Goal: Task Accomplishment & Management: Complete application form

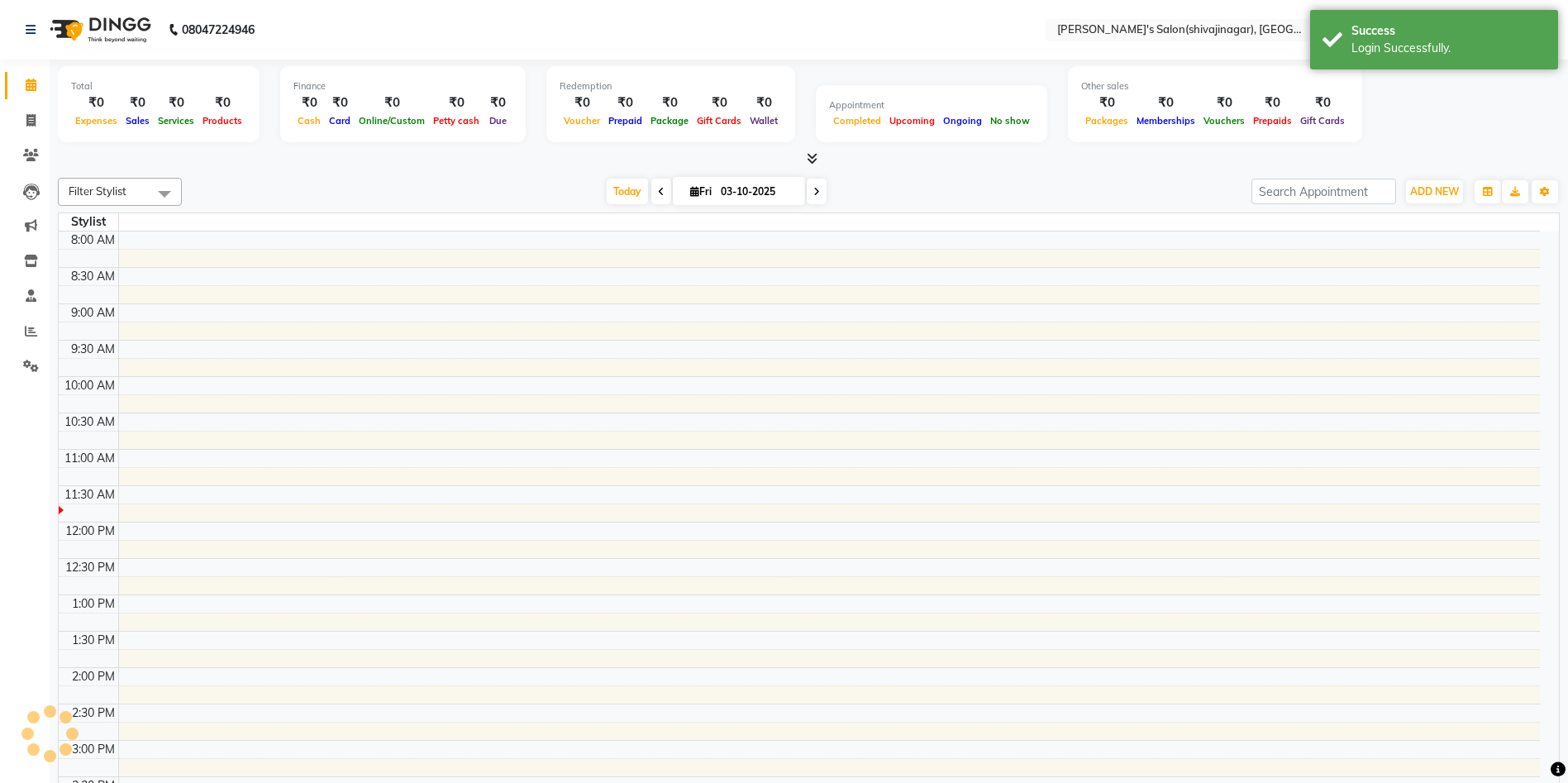
select select "en"
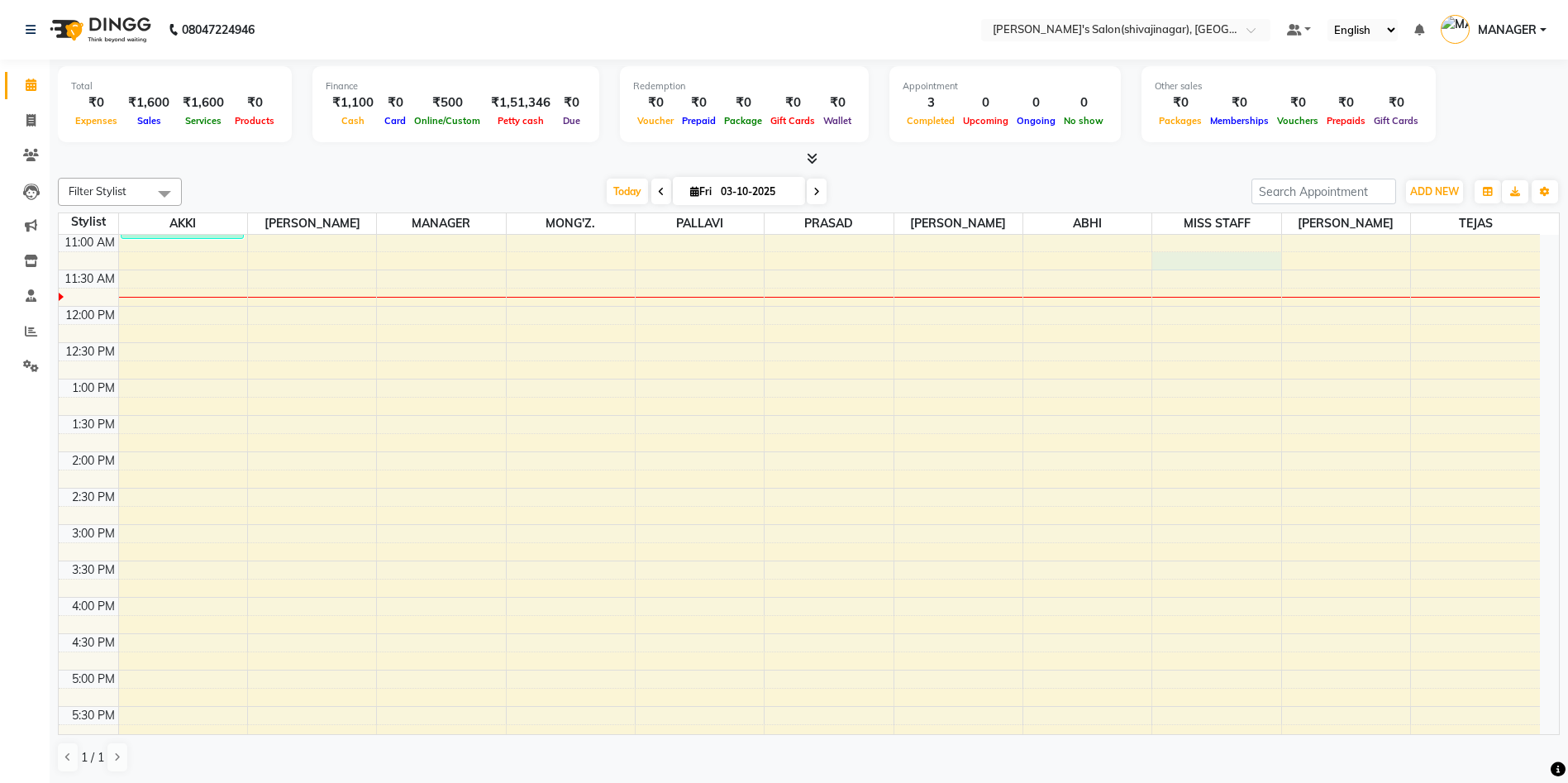
click at [1263, 253] on div "8:00 AM 8:30 AM 9:00 AM 9:30 AM 10:00 AM 10:30 AM 11:00 AM 11:30 AM 12:00 PM 12…" at bounding box center [799, 596] width 1482 height 1163
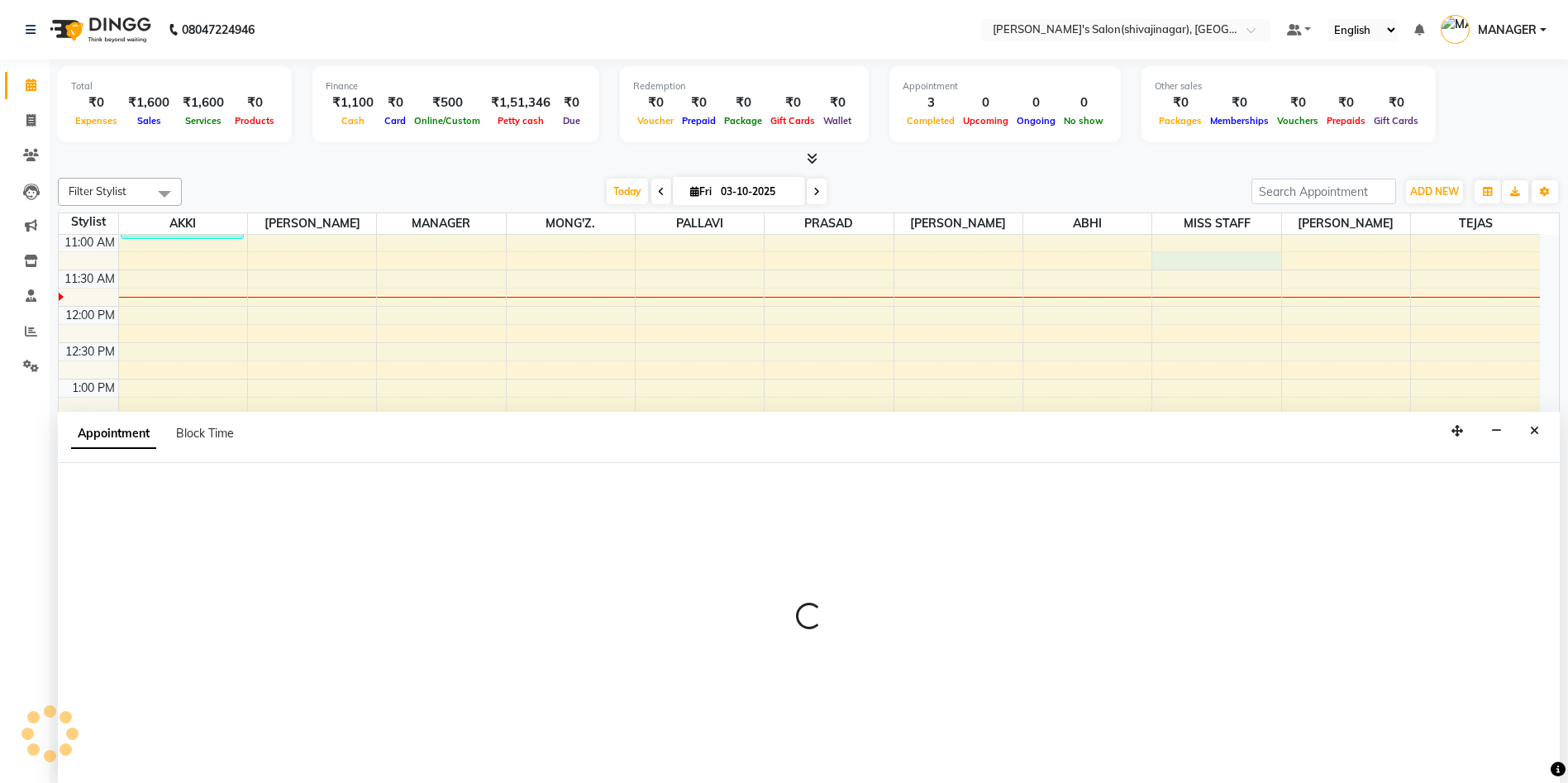
scroll to position [1, 0]
select select "67685"
select select "tentative"
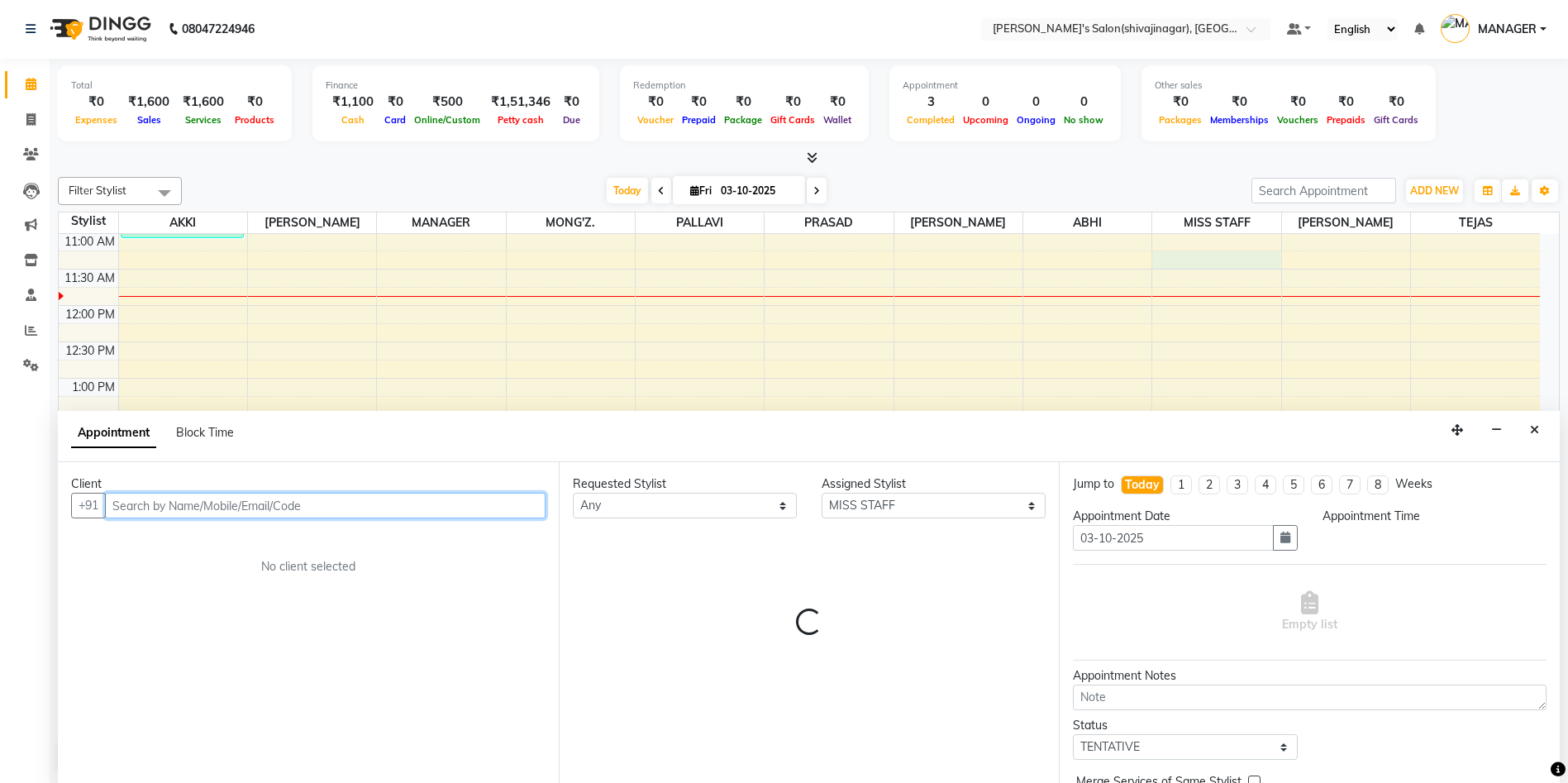
select select "675"
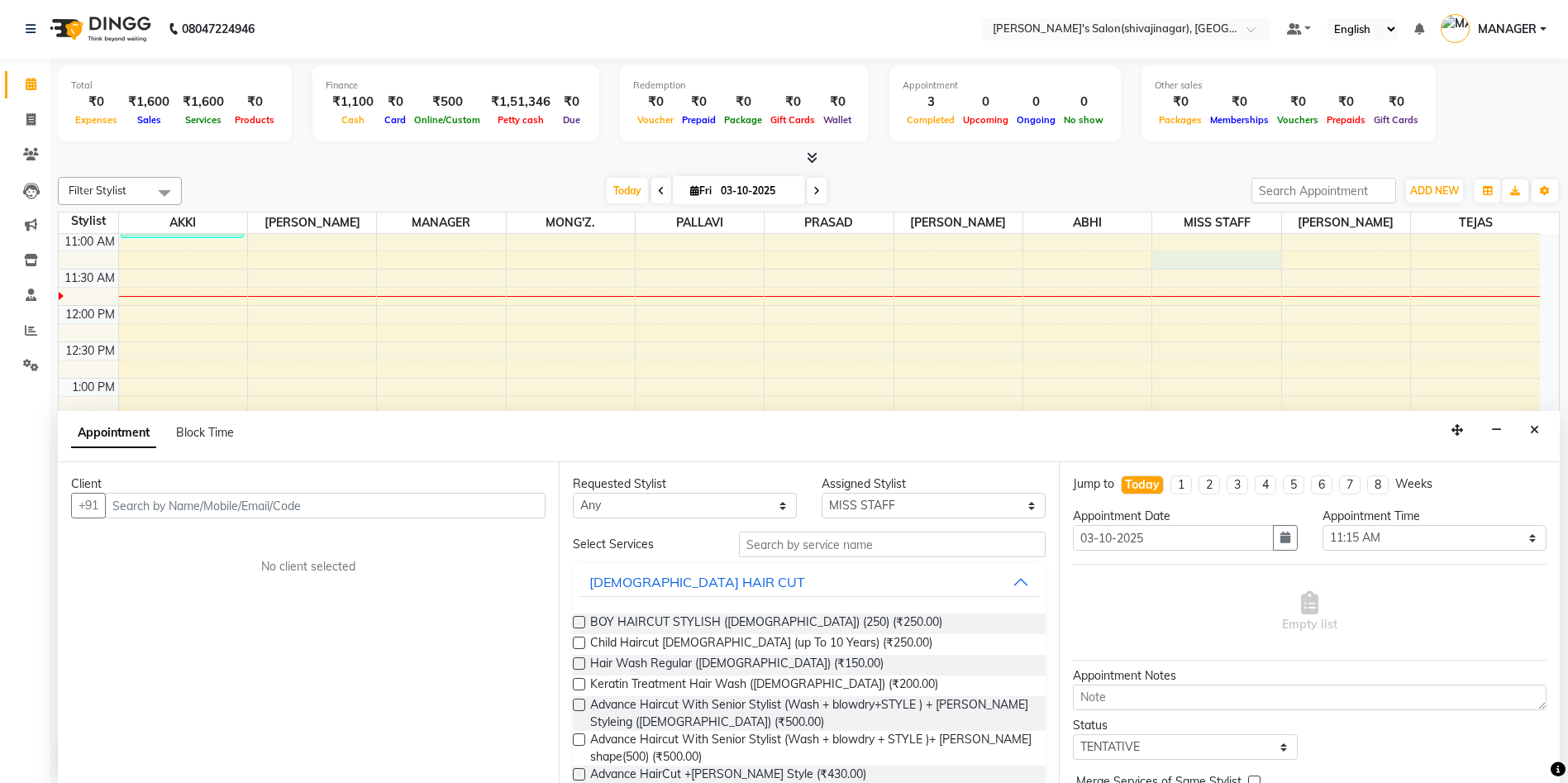
click at [1492, 100] on div "Total ₹0 Expenses ₹1,600 Sales ₹1,600 Services ₹0 Products Finance ₹1,100 Cash …" at bounding box center [809, 106] width 1502 height 81
click at [320, 155] on div at bounding box center [809, 159] width 1502 height 17
click at [1464, 91] on div "Total ₹0 Expenses ₹1,600 Sales ₹1,600 Services ₹0 Products Finance ₹1,100 Cash …" at bounding box center [809, 106] width 1502 height 81
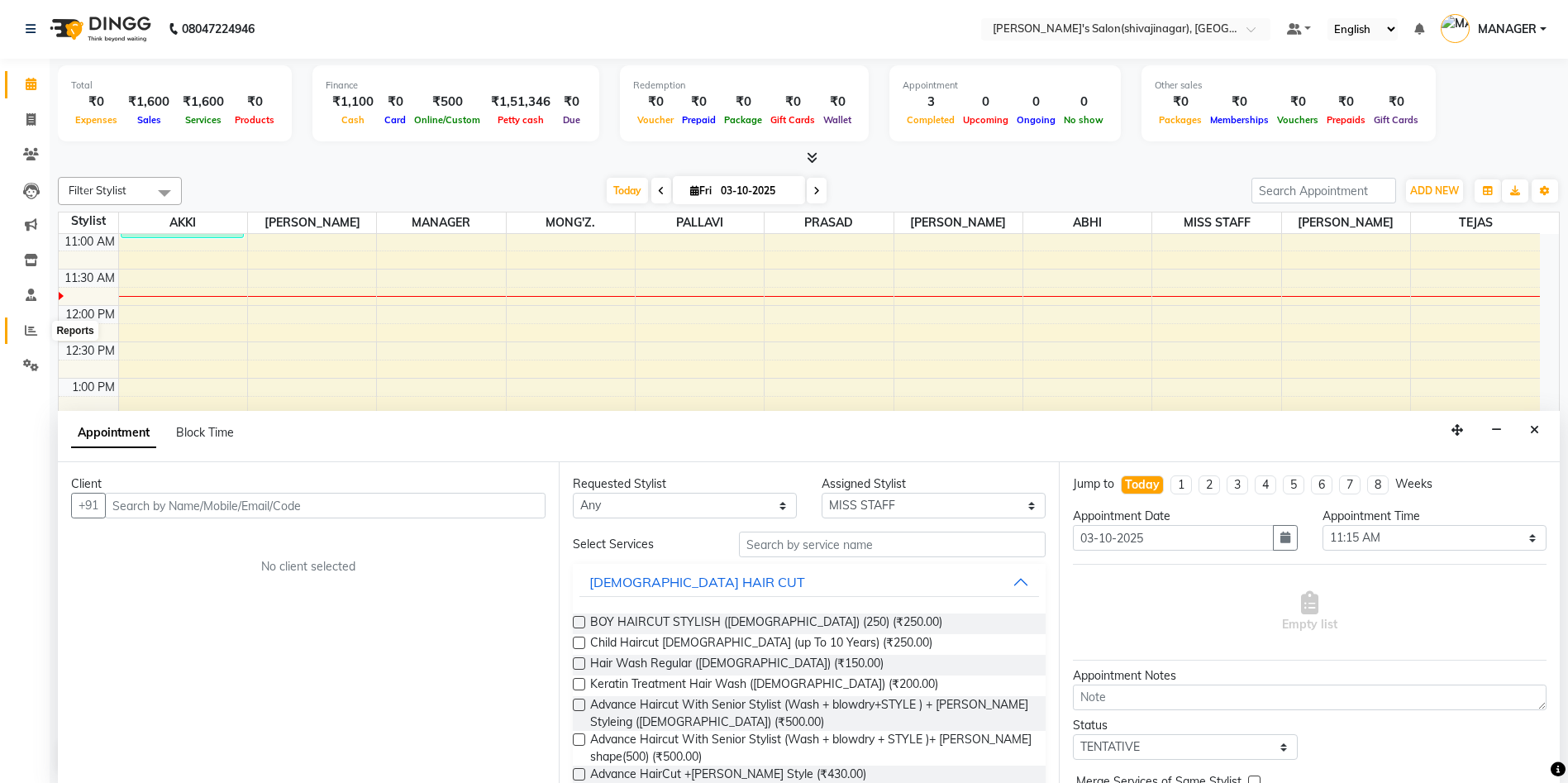
click at [28, 337] on span at bounding box center [31, 332] width 29 height 19
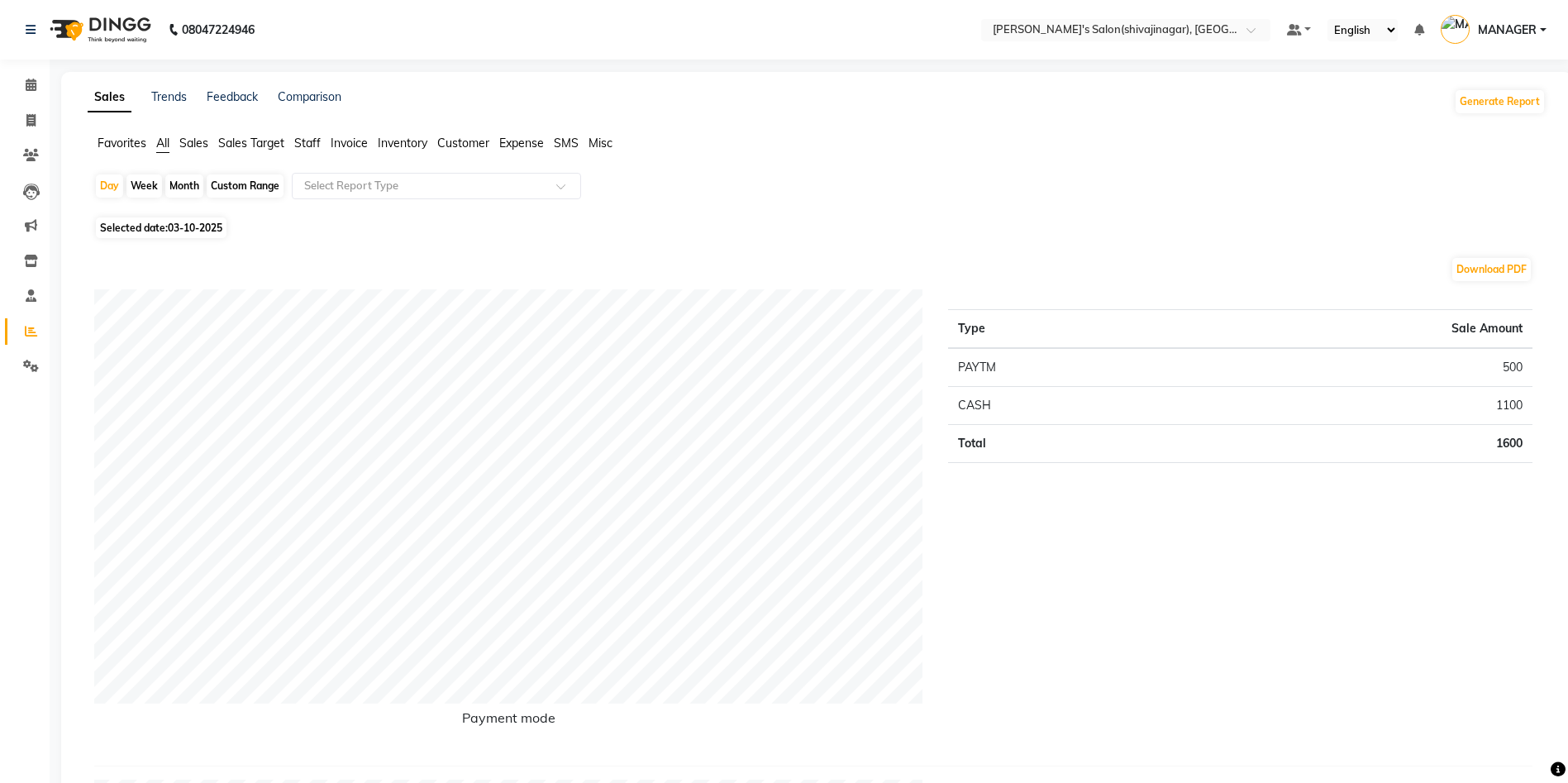
click at [519, 143] on span "Expense" at bounding box center [522, 142] width 44 height 14
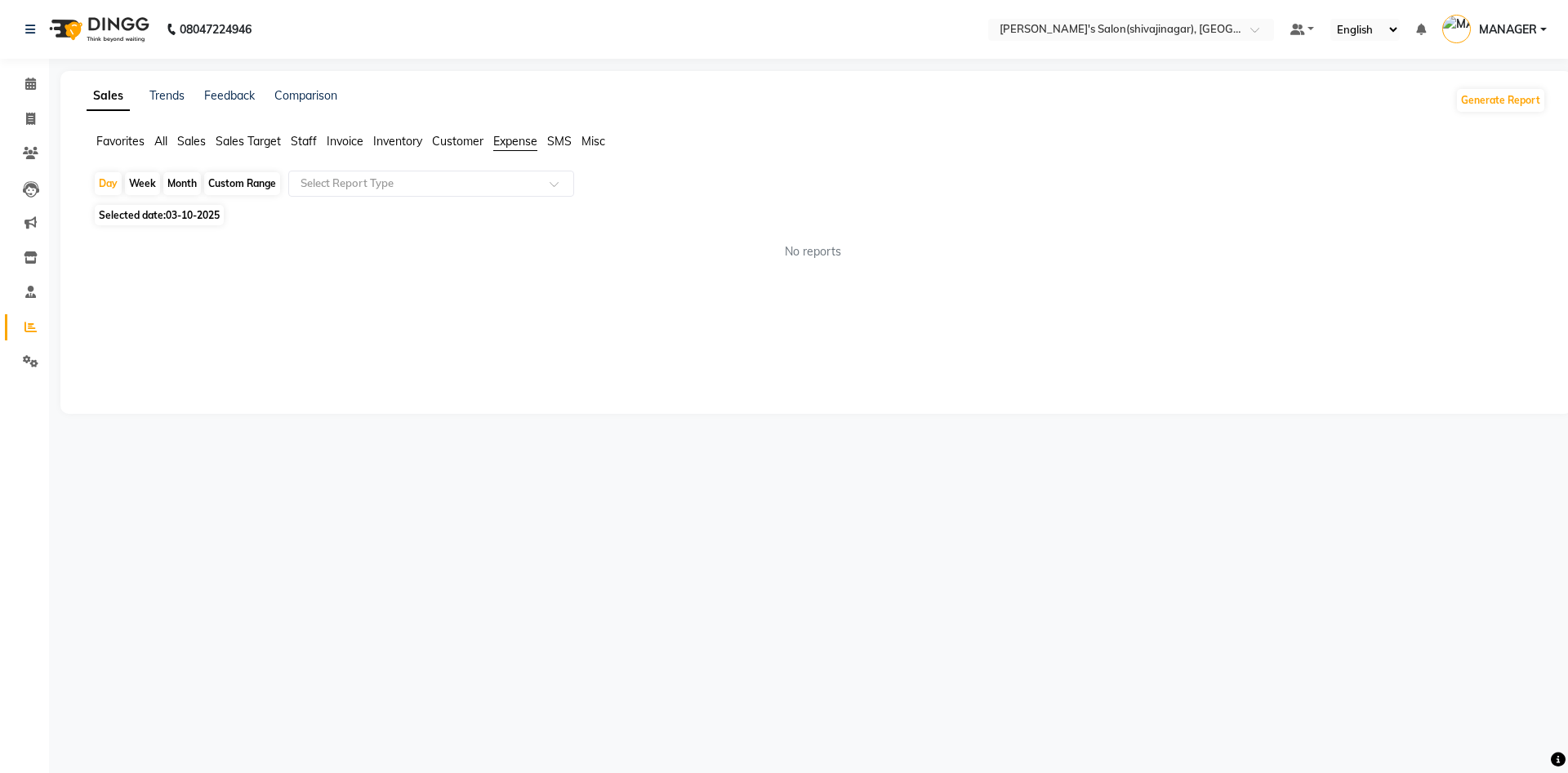
click at [187, 182] on div "Month" at bounding box center [181, 183] width 37 height 23
select select "10"
select select "2025"
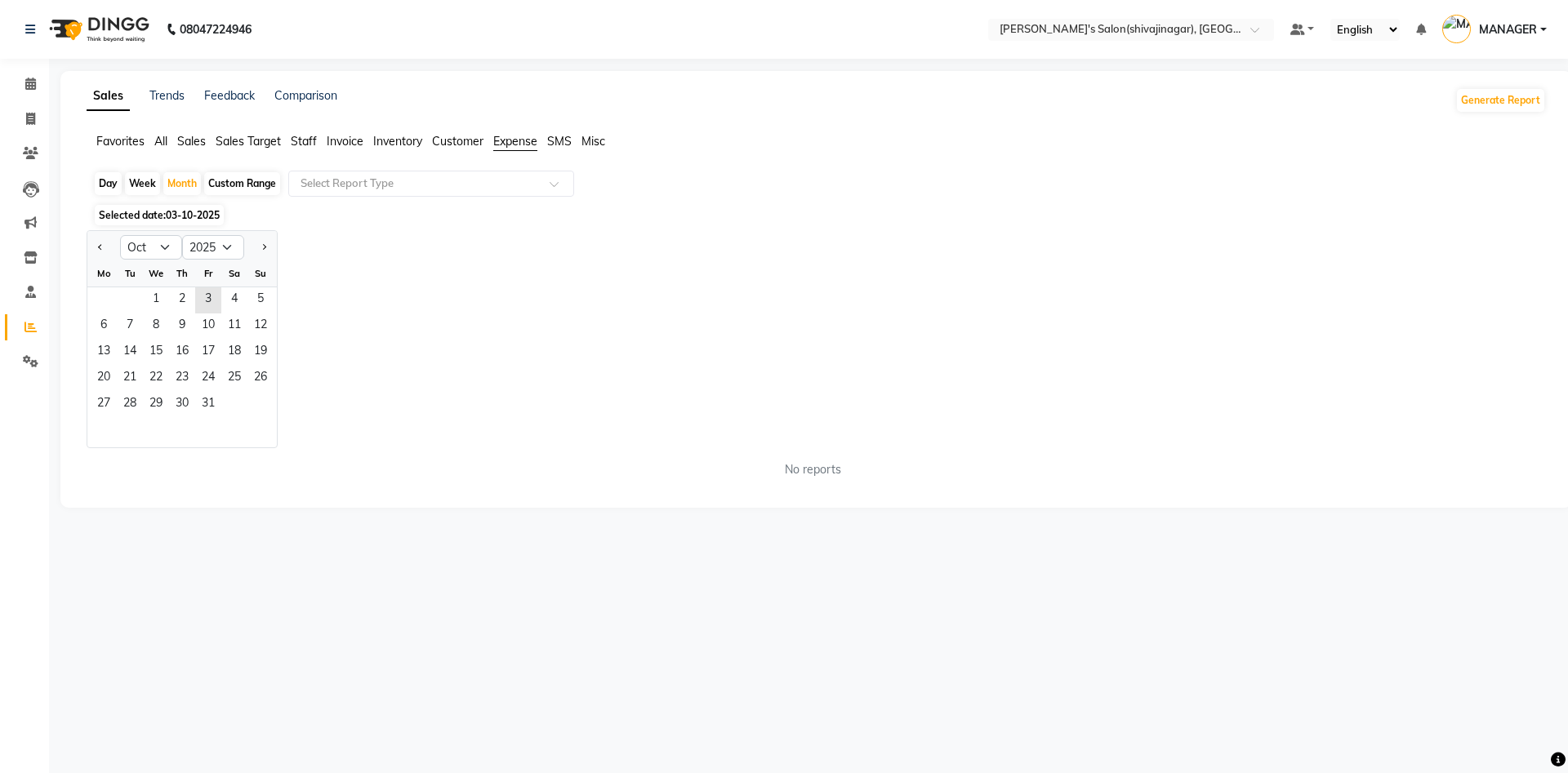
click at [248, 183] on div "Custom Range" at bounding box center [243, 183] width 76 height 23
select select "10"
select select "2025"
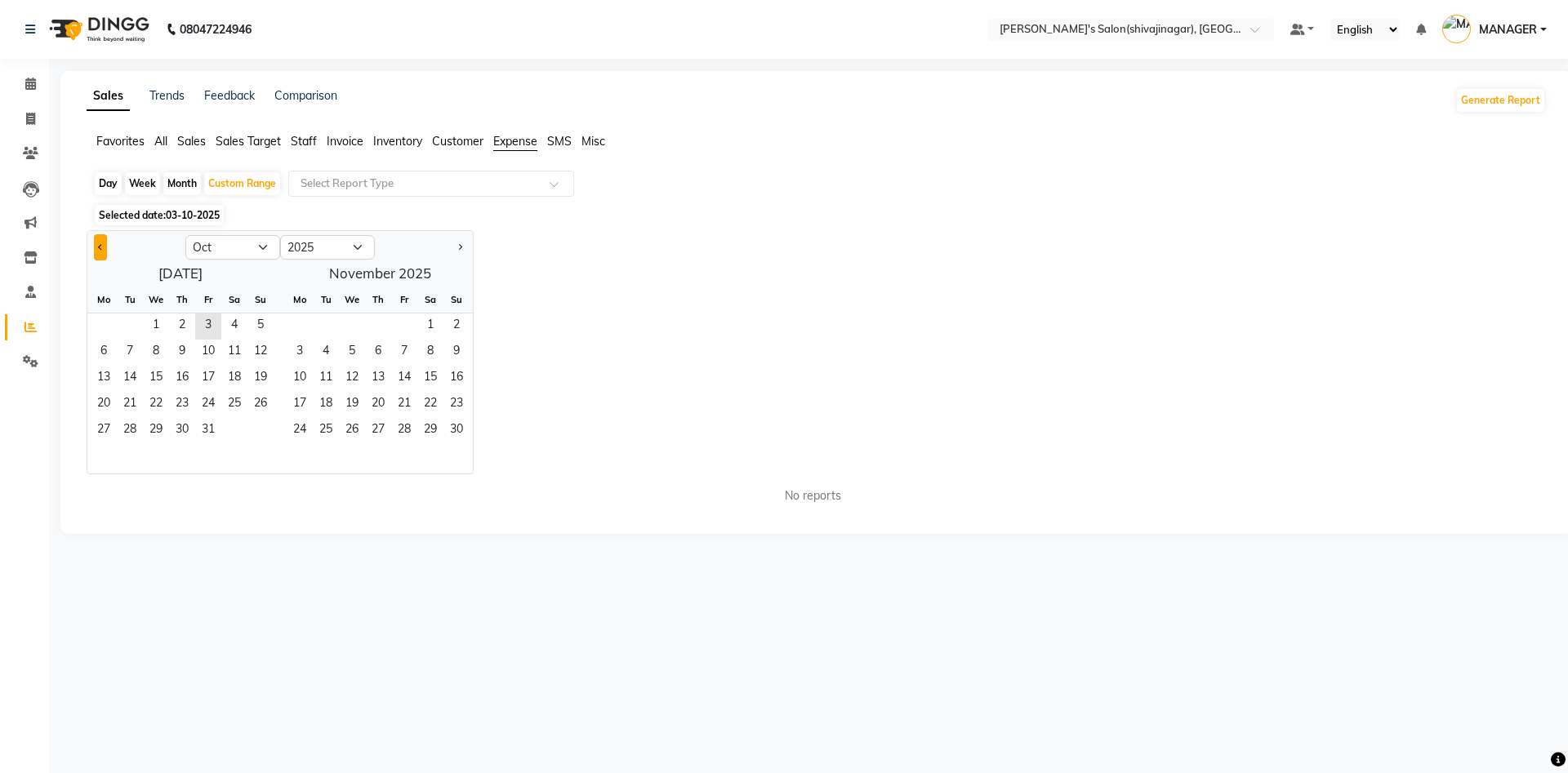
drag, startPoint x: 92, startPoint y: 231, endPoint x: 97, endPoint y: 248, distance: 17.7
click at [97, 248] on div "Jan Feb Mar Apr May Jun [DATE] Aug Sep Oct Nov [DATE] 2016 2017 2018 2019 2020 …" at bounding box center [281, 245] width 386 height 30
click at [97, 248] on button "Previous month" at bounding box center [100, 246] width 13 height 26
select select "9"
click at [113, 334] on span "1" at bounding box center [103, 325] width 26 height 26
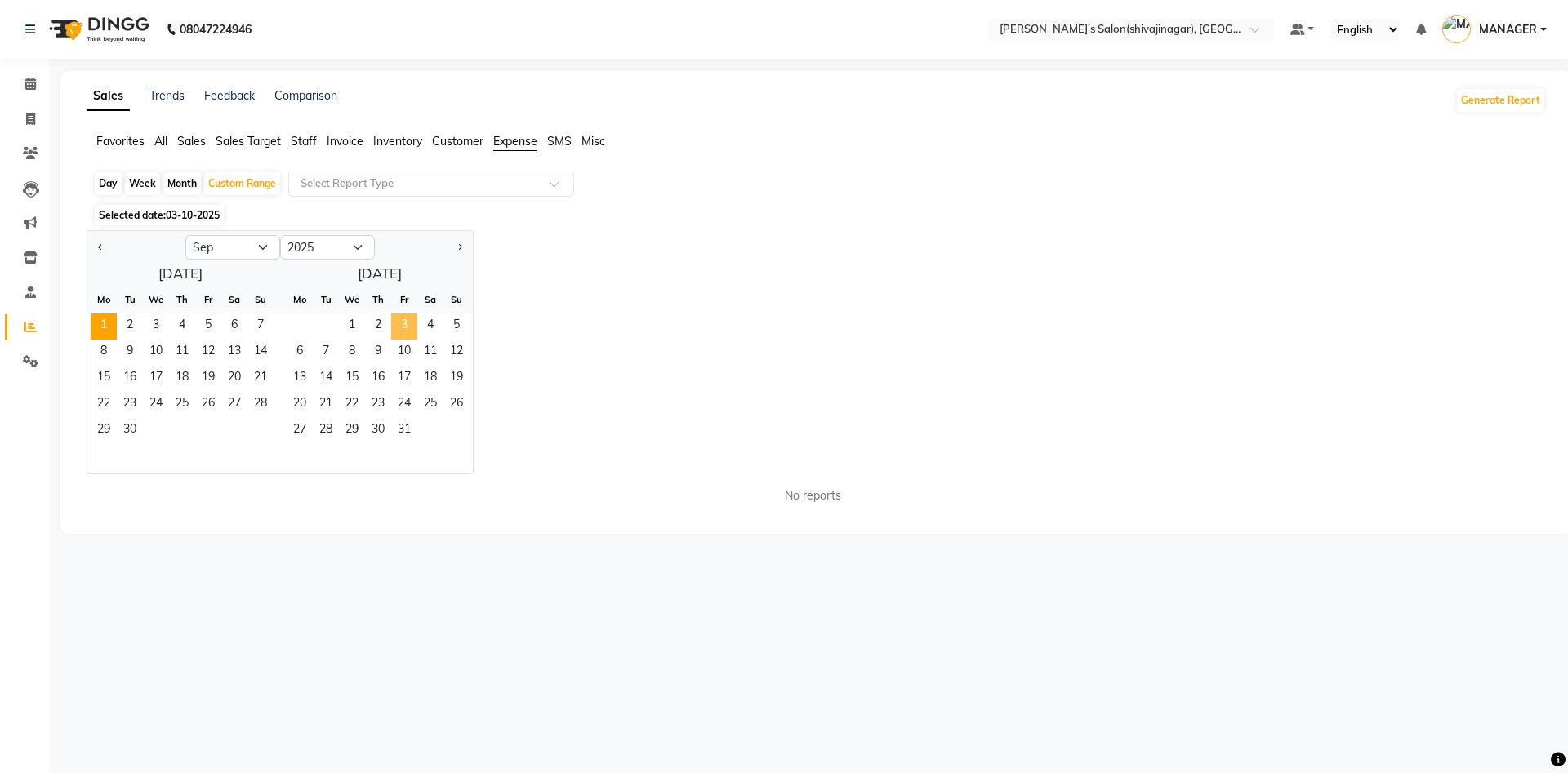
click at [397, 320] on span "3" at bounding box center [404, 325] width 26 height 26
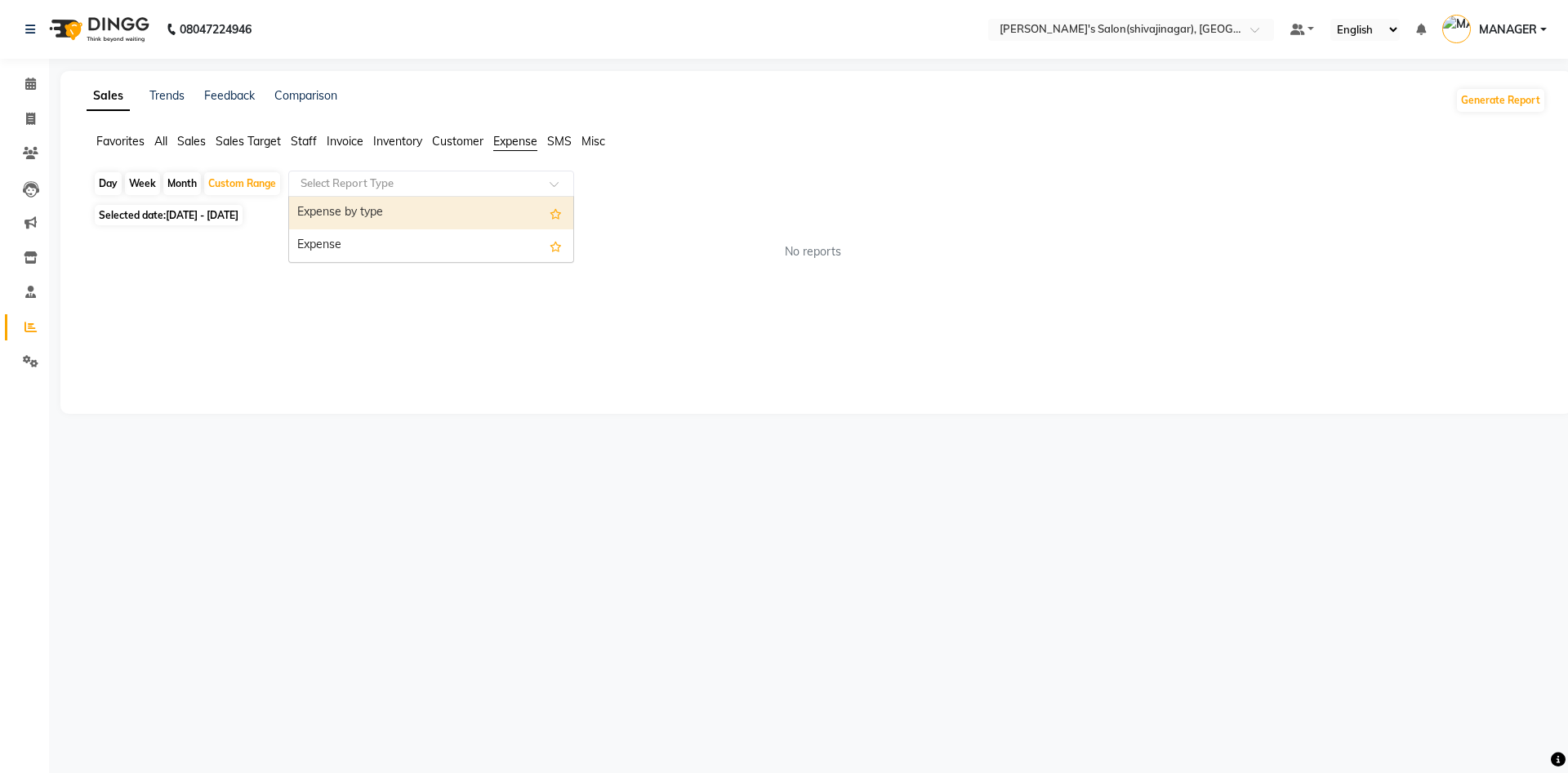
click at [361, 183] on input "text" at bounding box center [414, 183] width 235 height 16
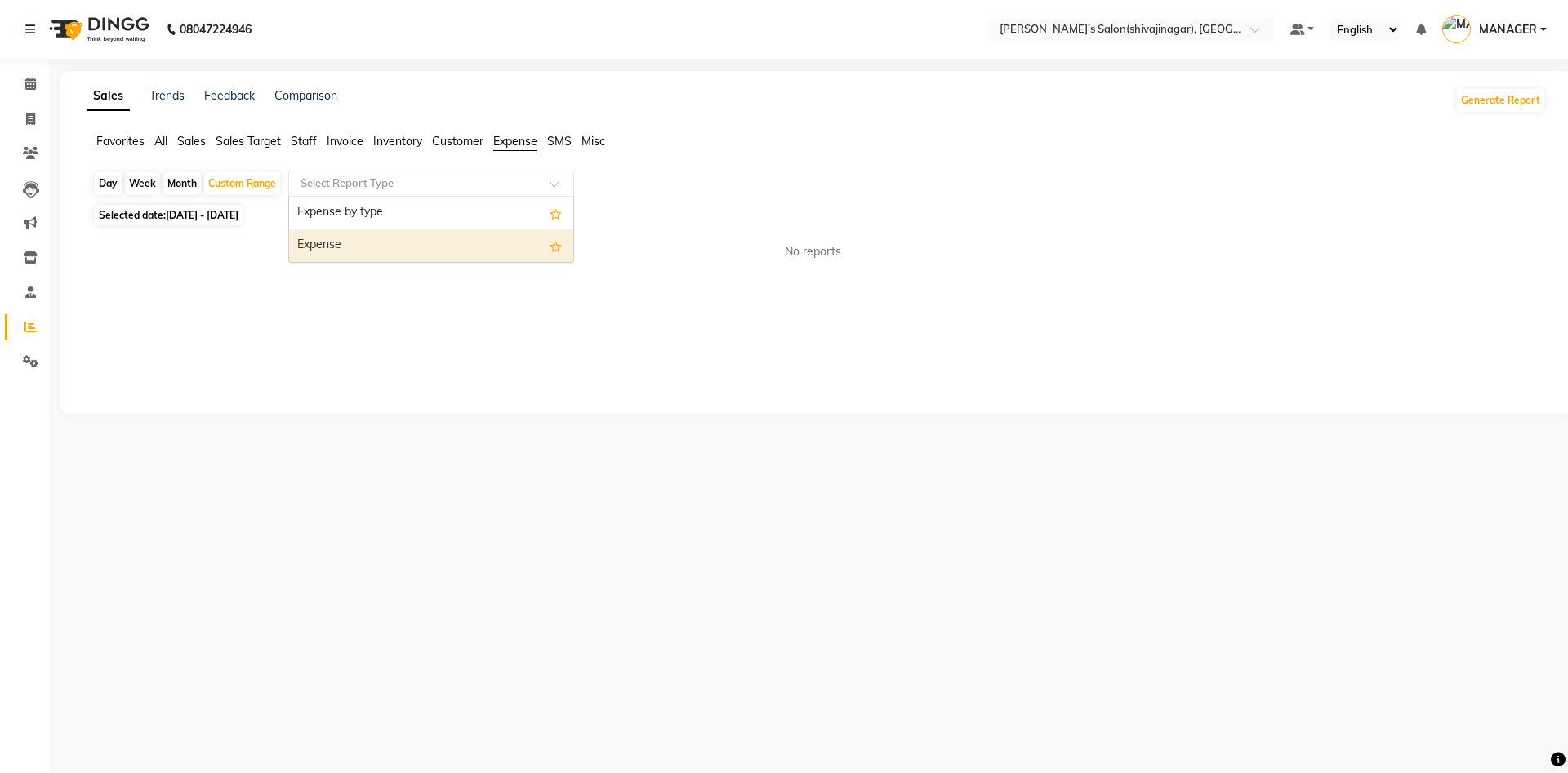
click at [325, 246] on div "Expense" at bounding box center [432, 245] width 285 height 32
select select "full_report"
select select "csv"
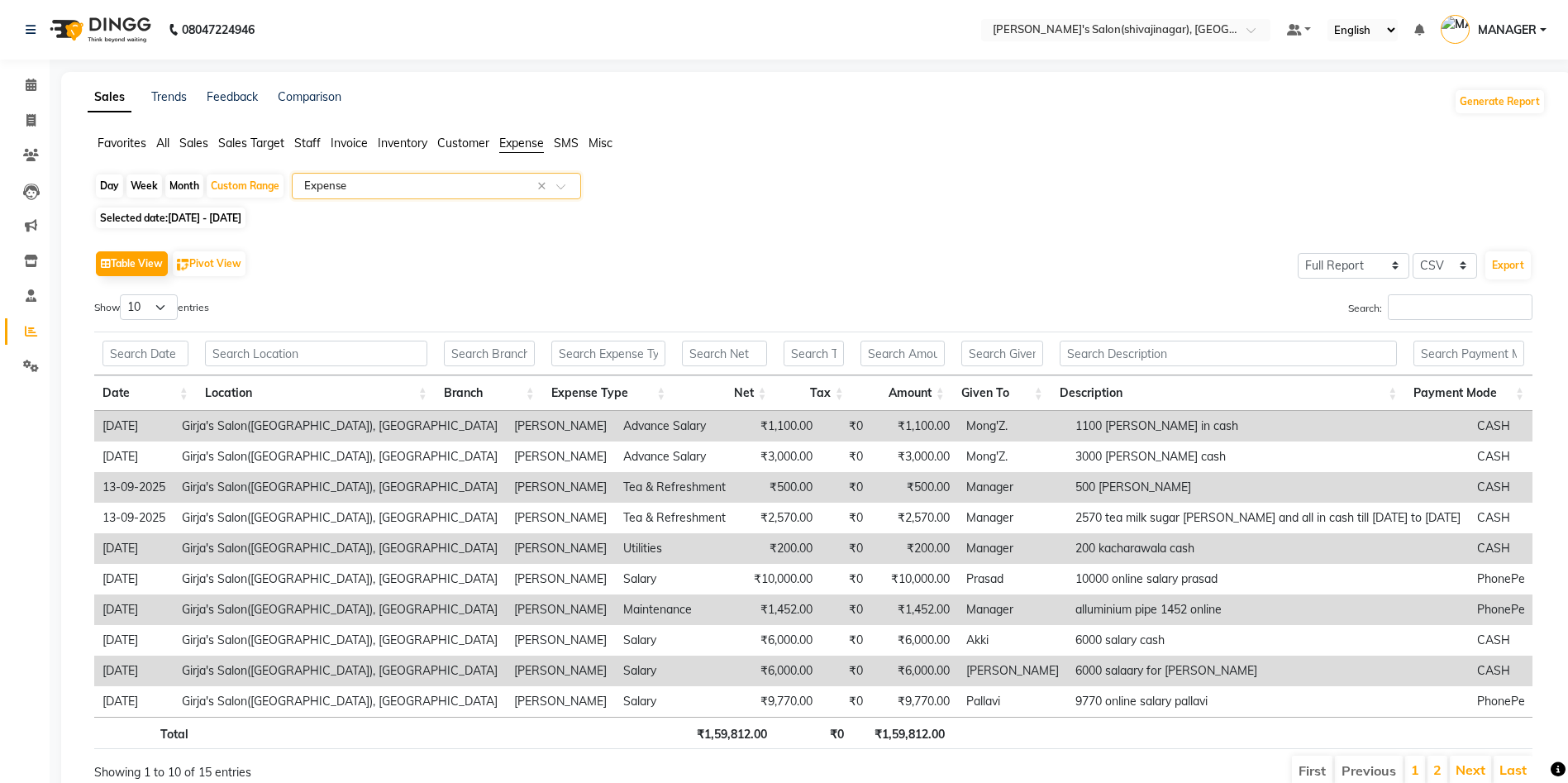
scroll to position [77, 0]
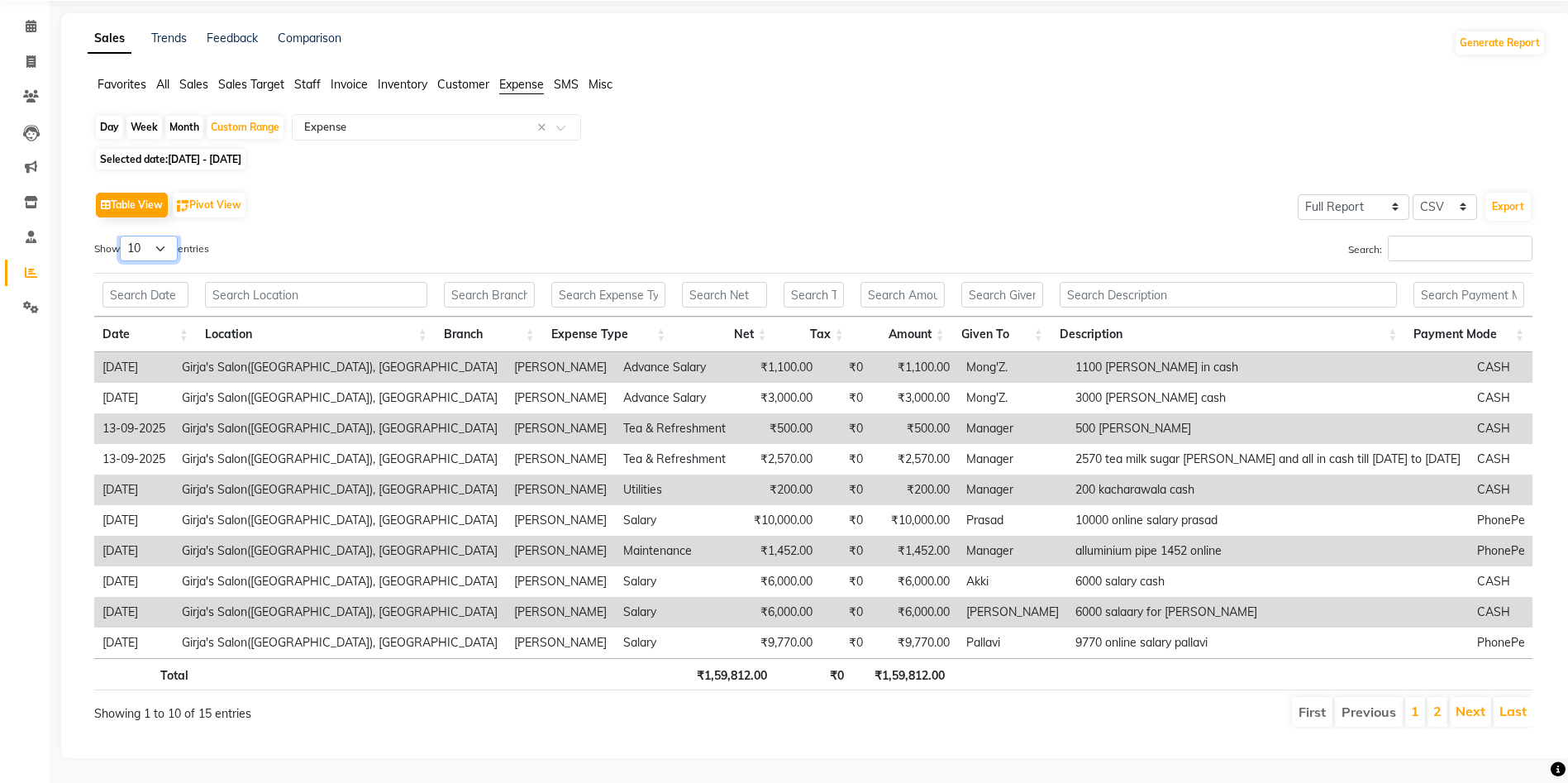
click at [135, 236] on select "10 25 50 100" at bounding box center [149, 248] width 58 height 26
select select "100"
click at [123, 236] on select "10 25 50 100" at bounding box center [149, 248] width 58 height 26
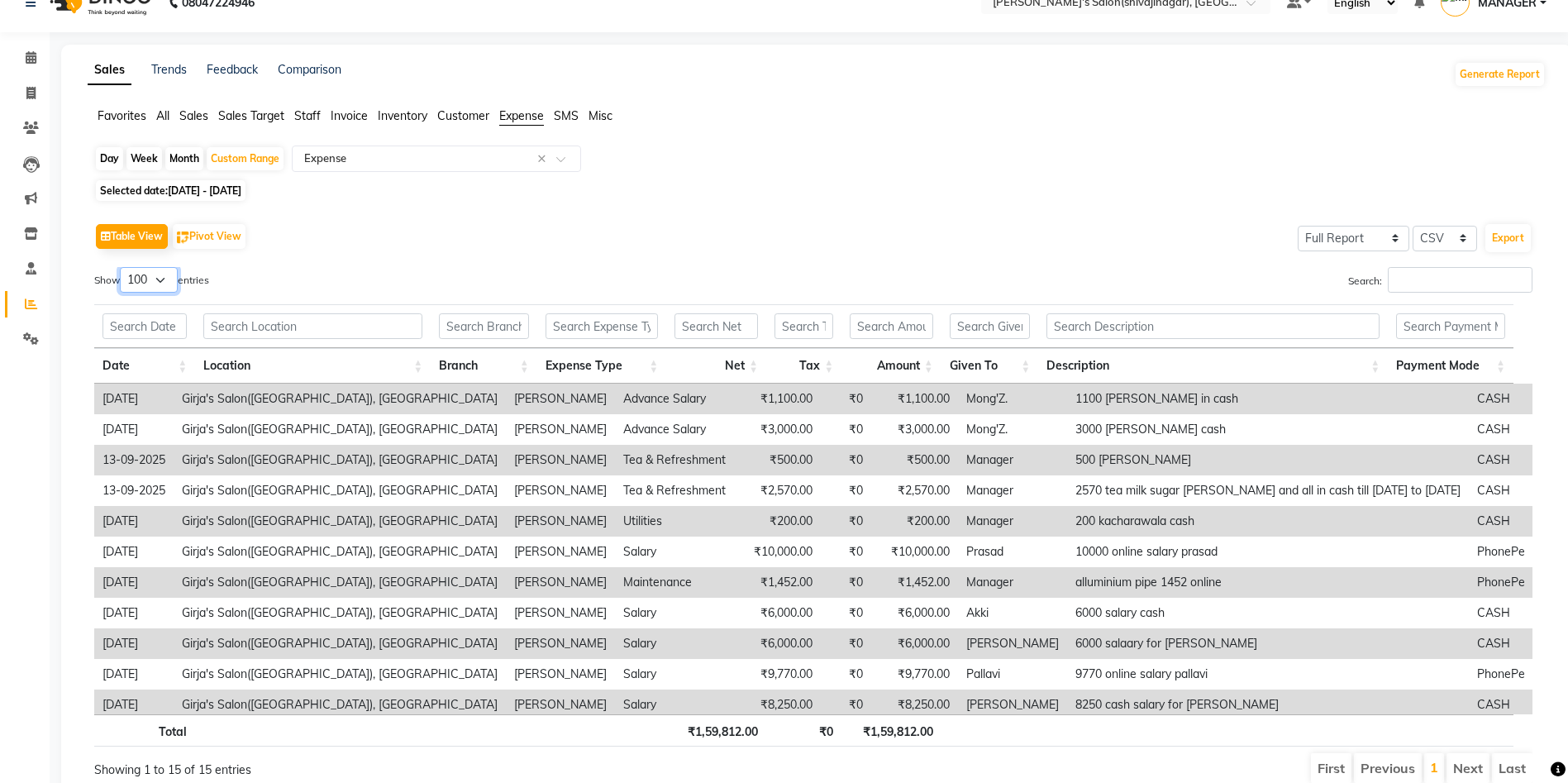
scroll to position [26, 0]
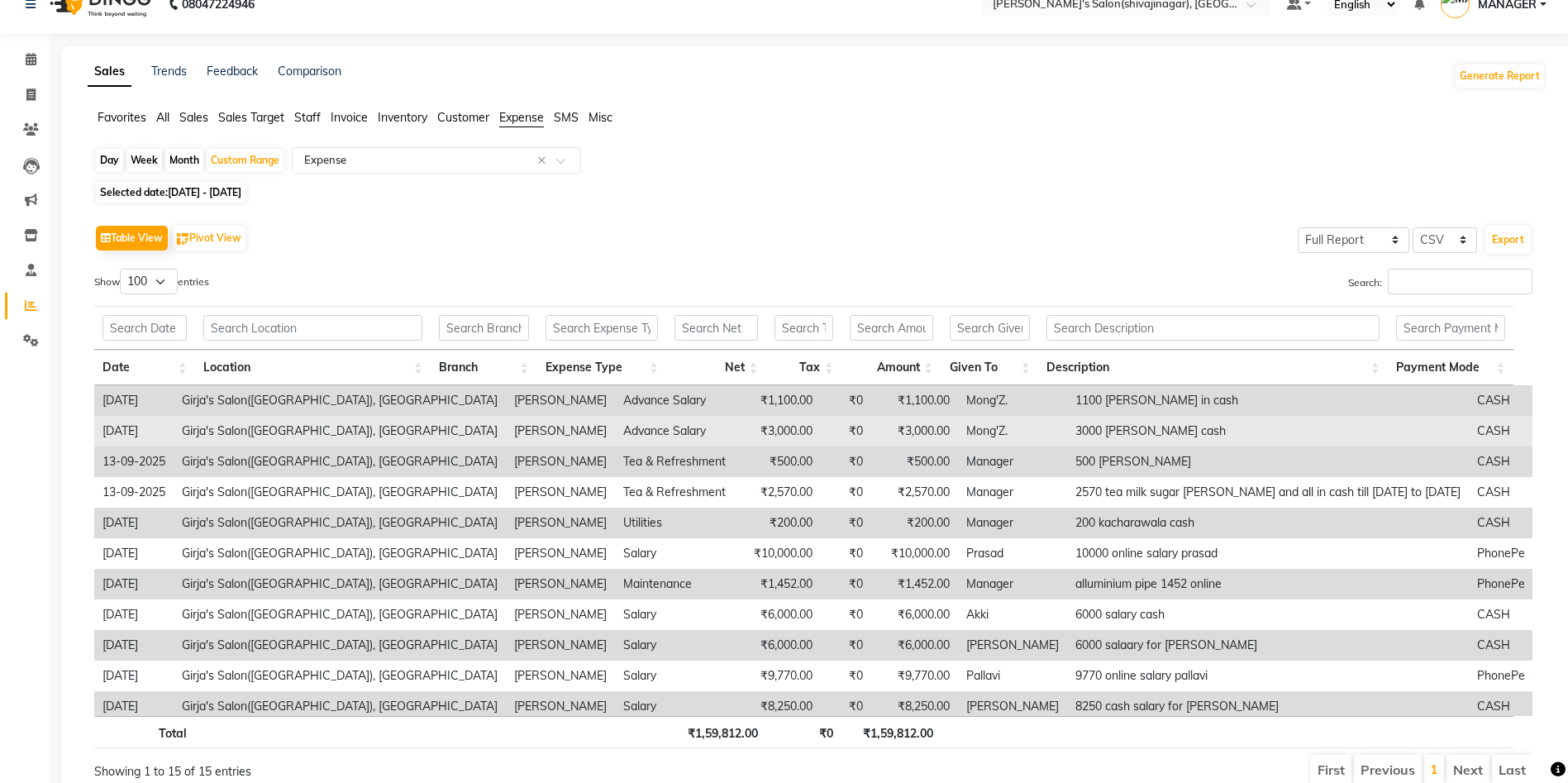
click at [821, 425] on td "₹0" at bounding box center [846, 431] width 50 height 31
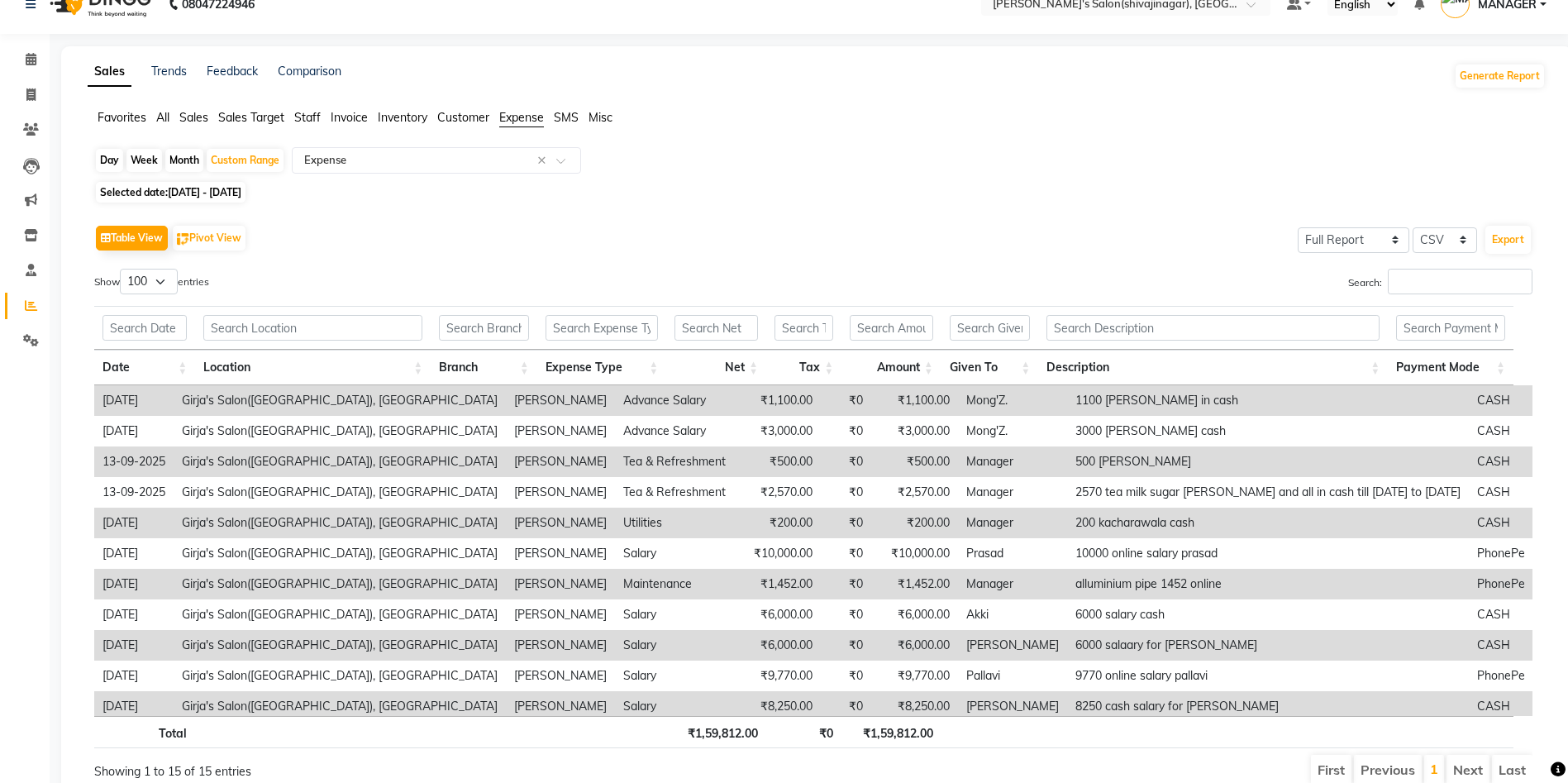
click at [312, 116] on span "Staff" at bounding box center [306, 117] width 26 height 14
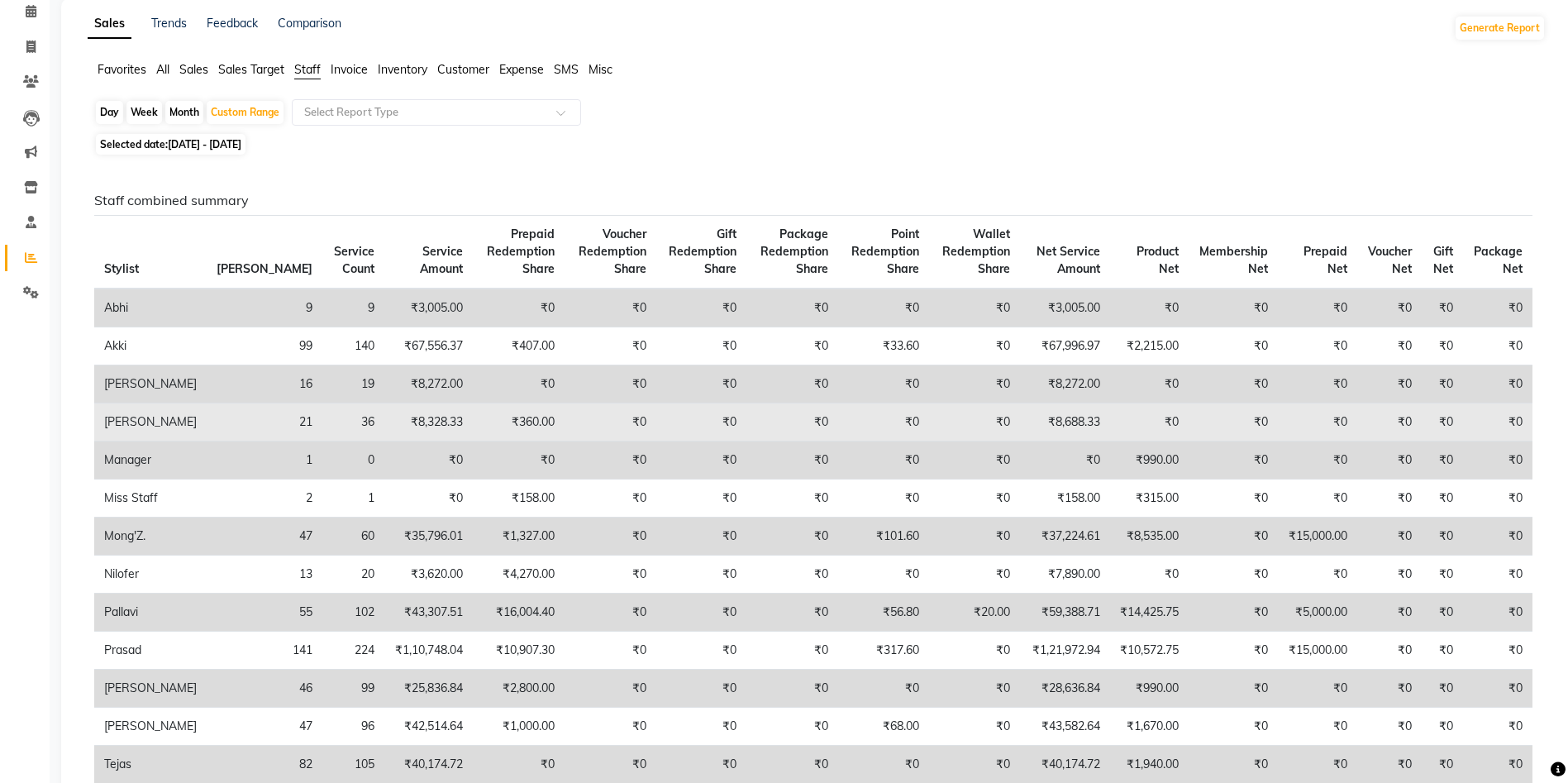
scroll to position [0, 0]
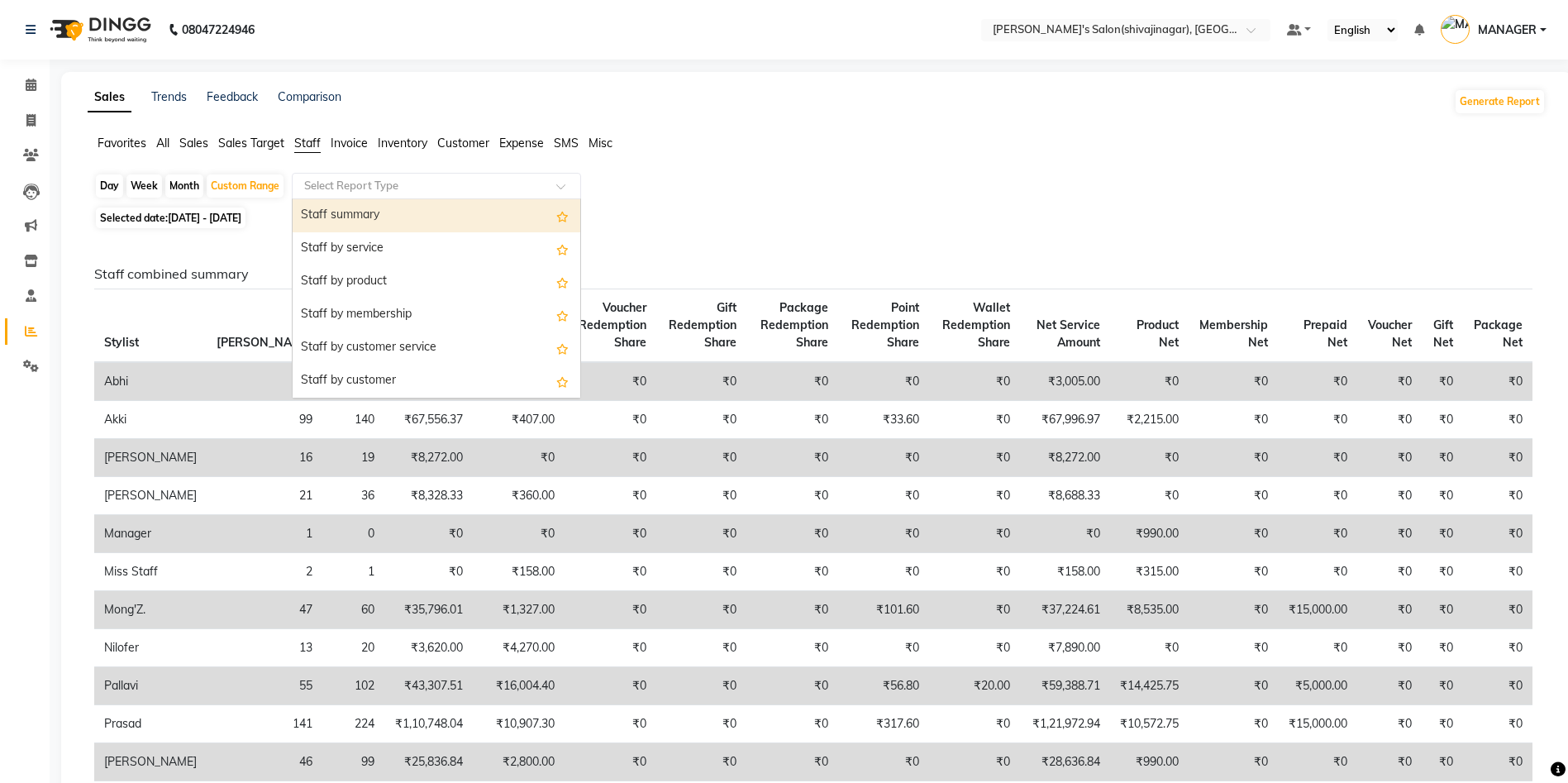
click at [338, 186] on input "text" at bounding box center [420, 186] width 238 height 16
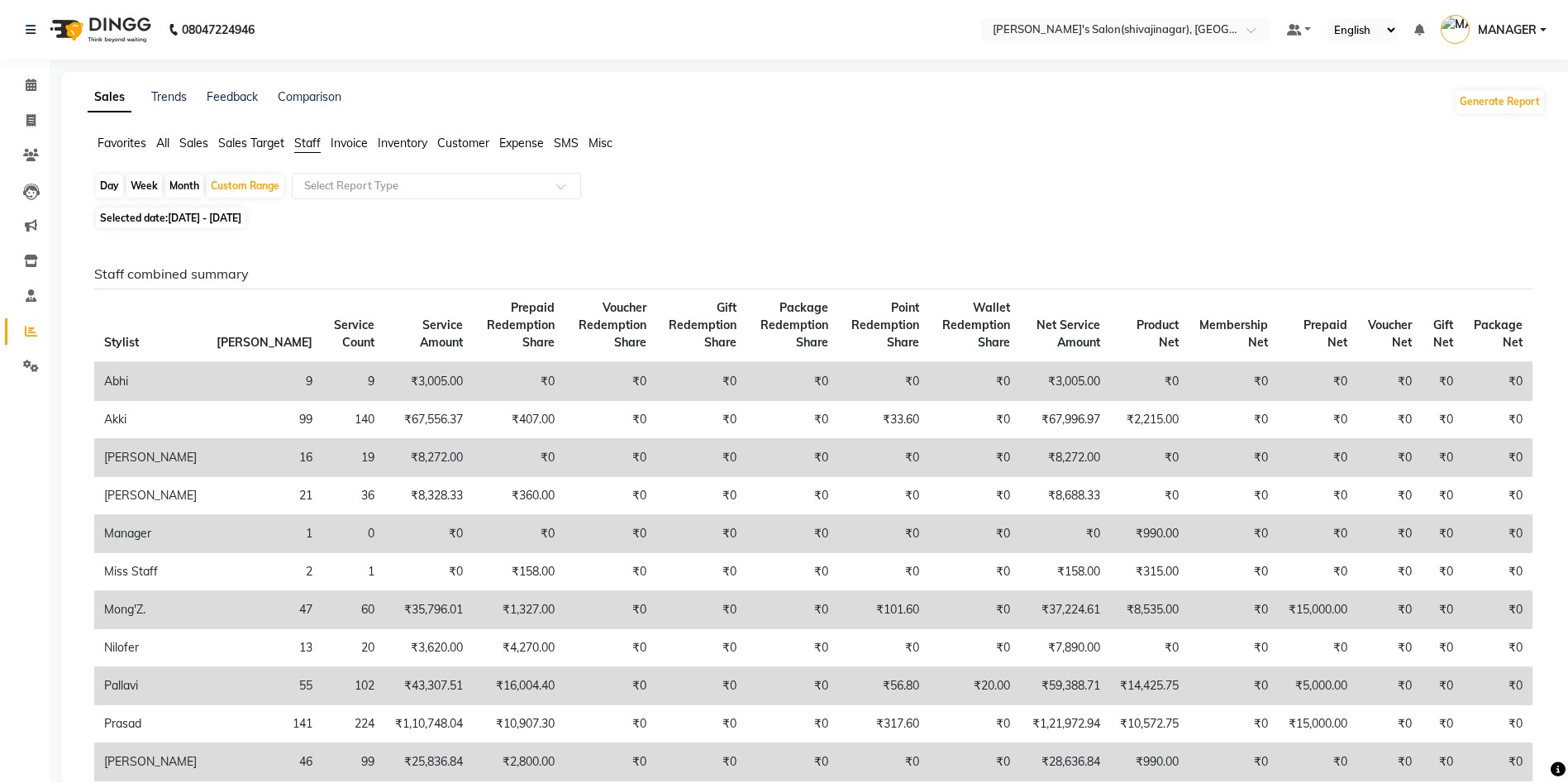
click at [538, 137] on span "Expense" at bounding box center [522, 142] width 44 height 14
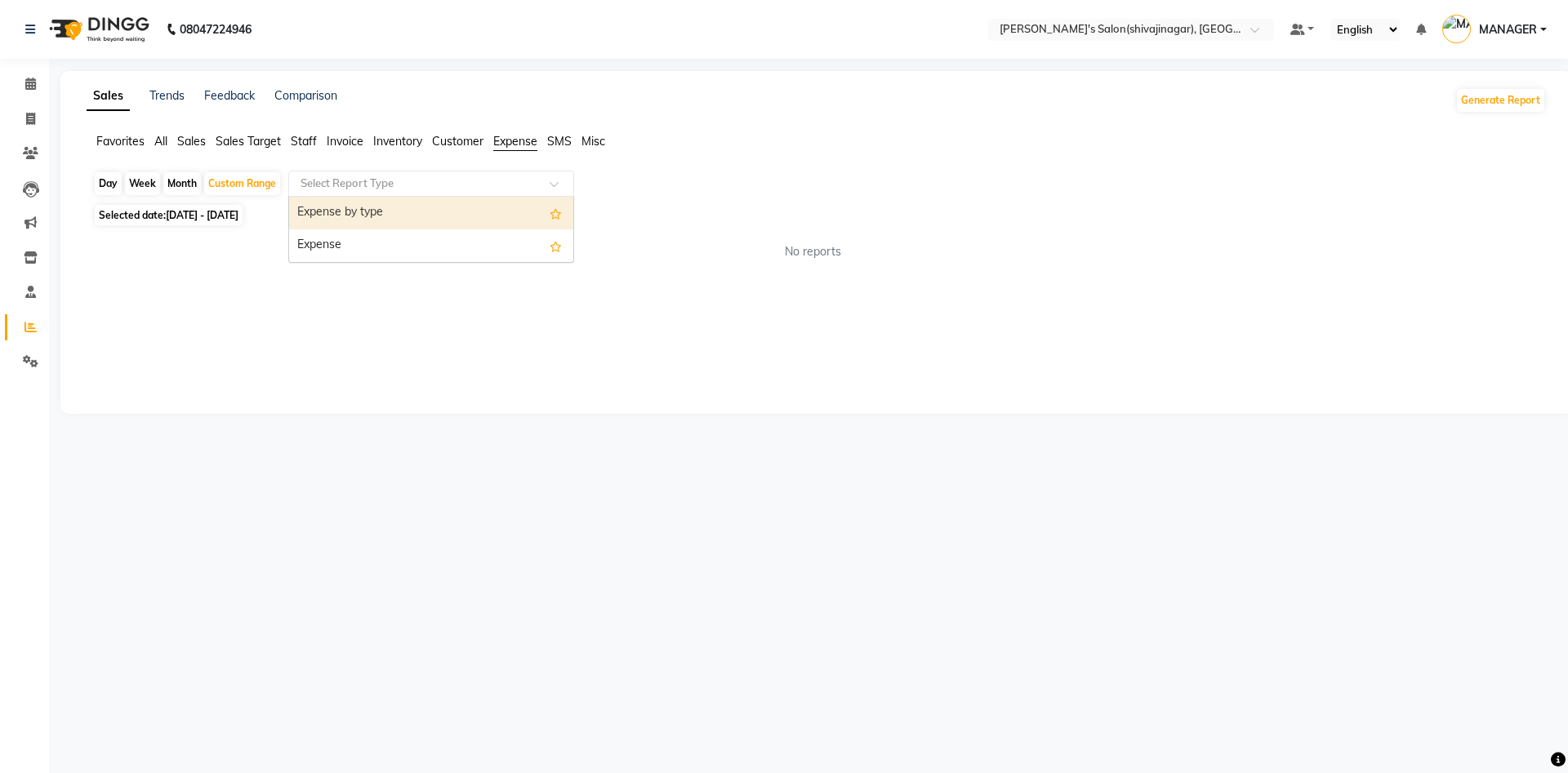
click at [370, 176] on input "text" at bounding box center [414, 183] width 235 height 16
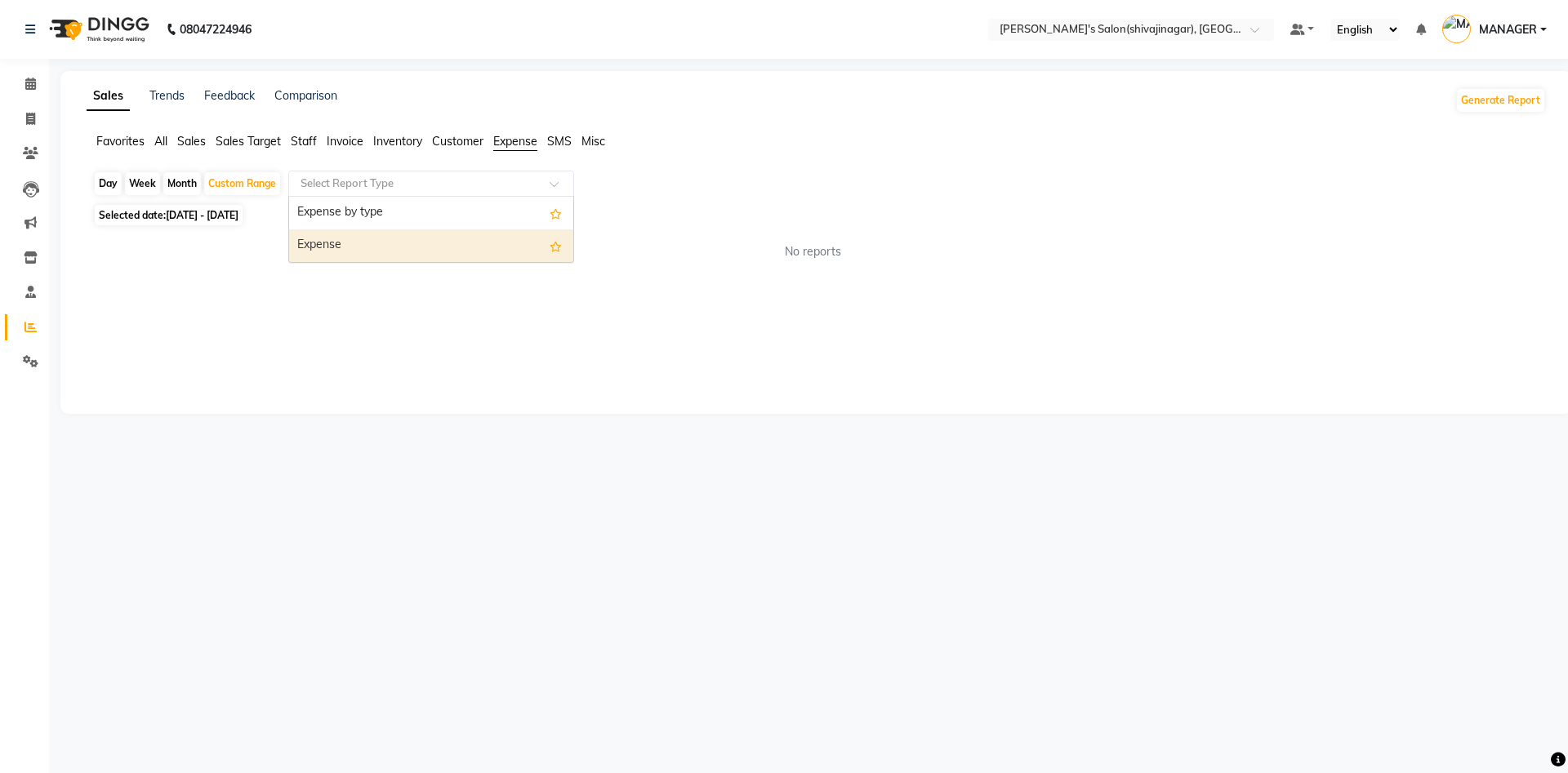
click at [332, 240] on div "Expense" at bounding box center [432, 245] width 285 height 32
select select "full_report"
select select "csv"
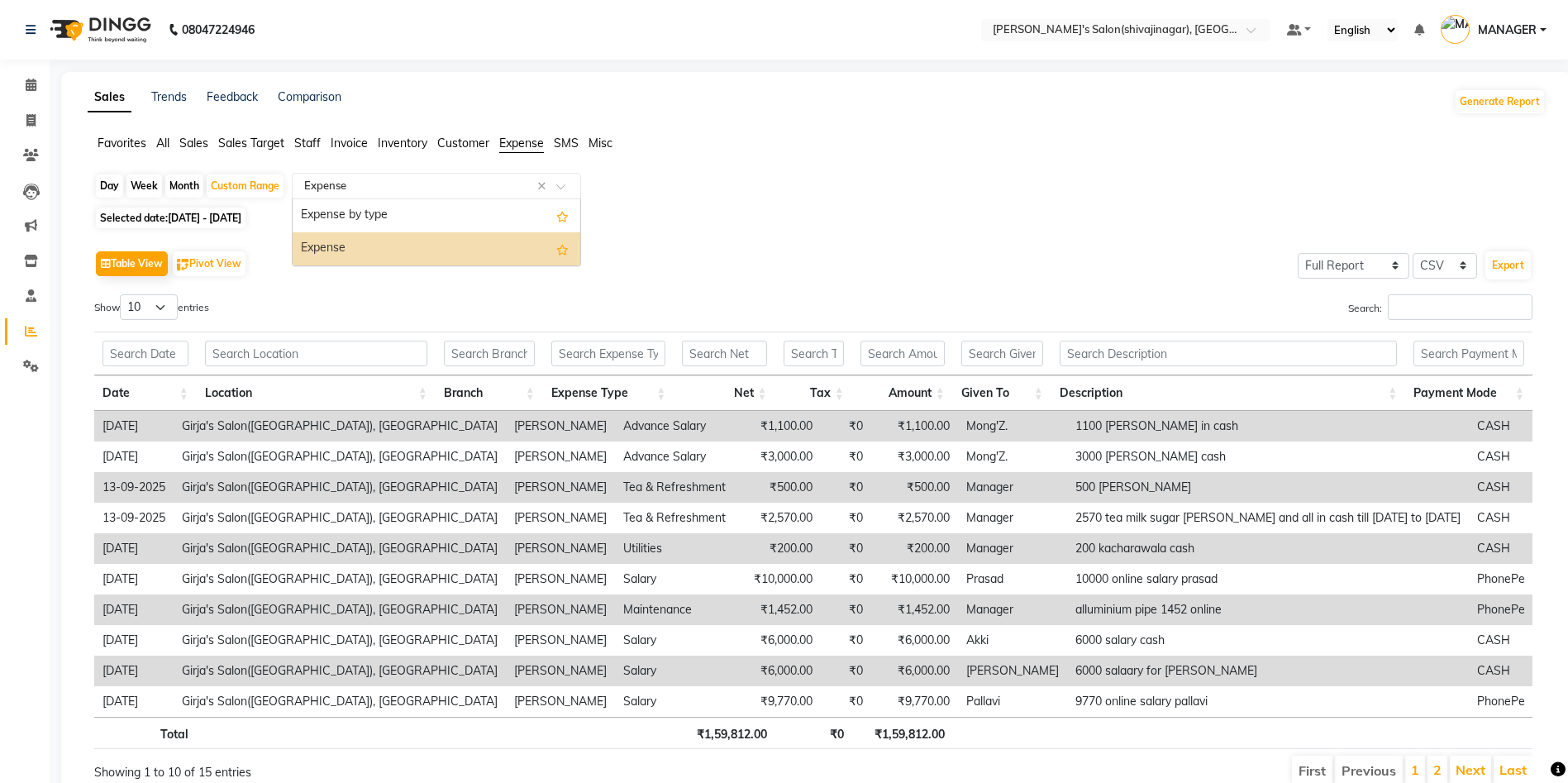
click at [411, 183] on input "text" at bounding box center [420, 186] width 238 height 16
click at [378, 218] on div "Expense by type" at bounding box center [437, 216] width 288 height 33
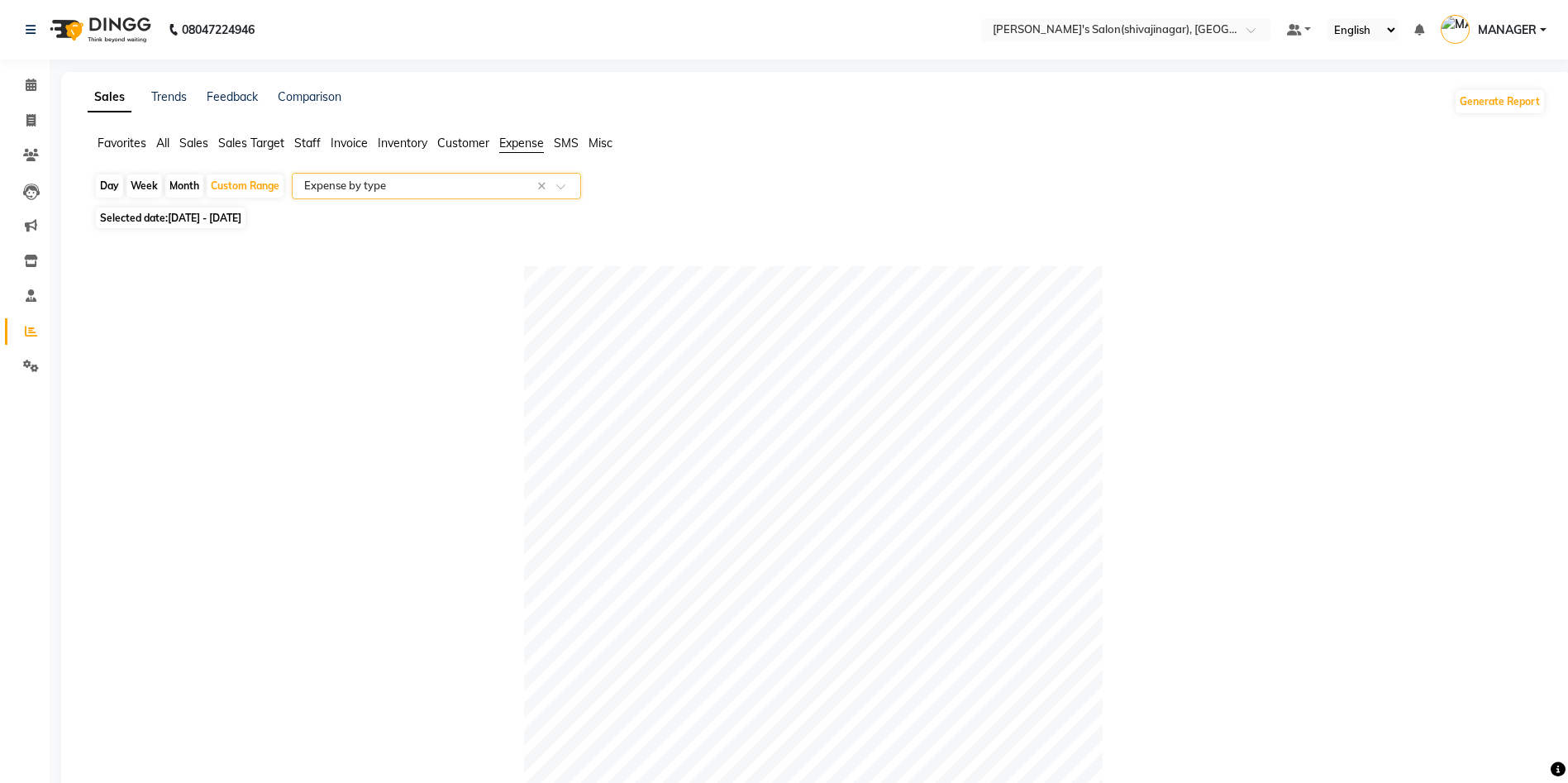
click at [511, 337] on div at bounding box center [814, 555] width 1438 height 579
click at [326, 188] on input "text" at bounding box center [420, 186] width 238 height 16
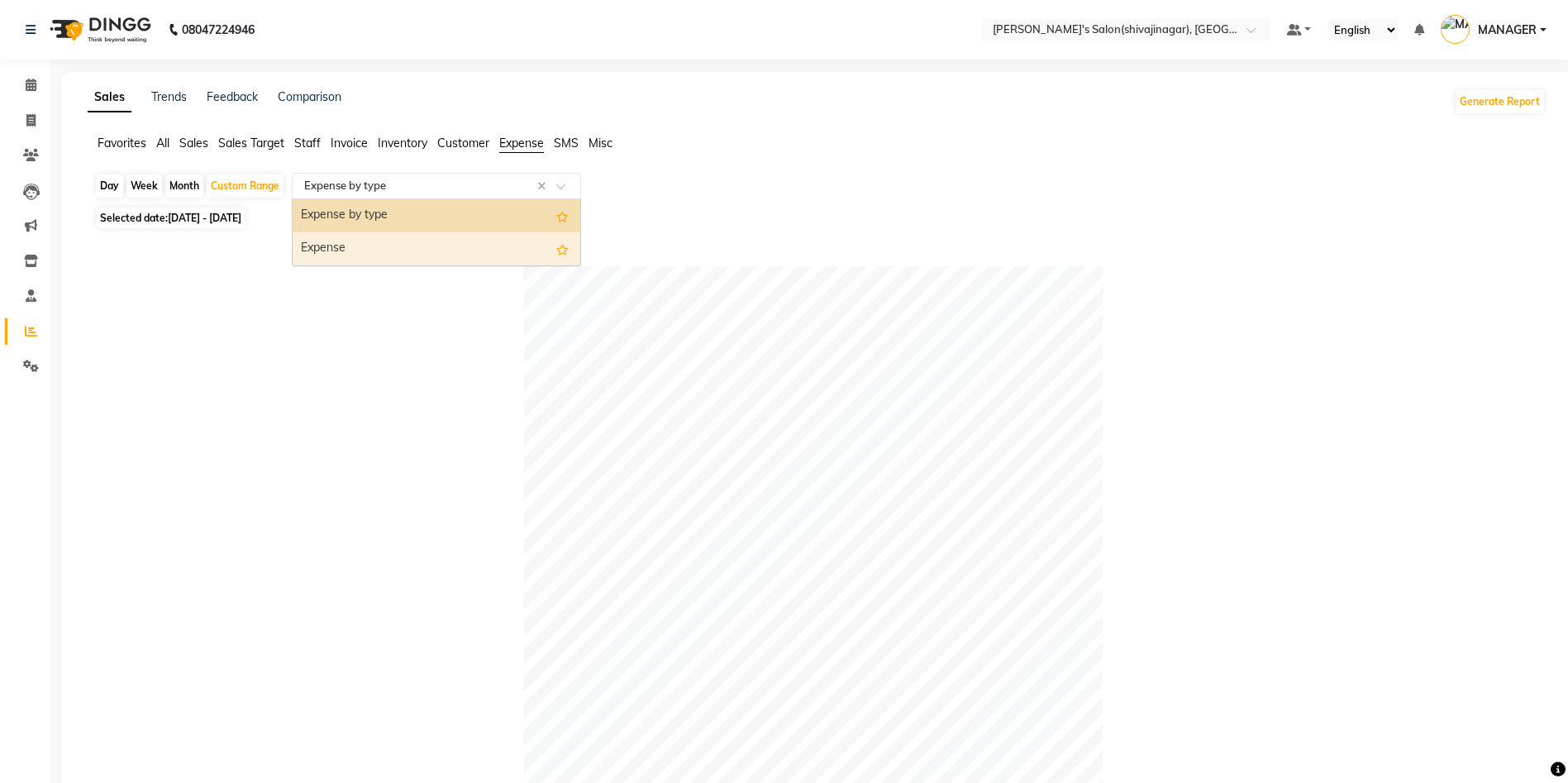
click at [328, 240] on div "Expense" at bounding box center [437, 248] width 288 height 33
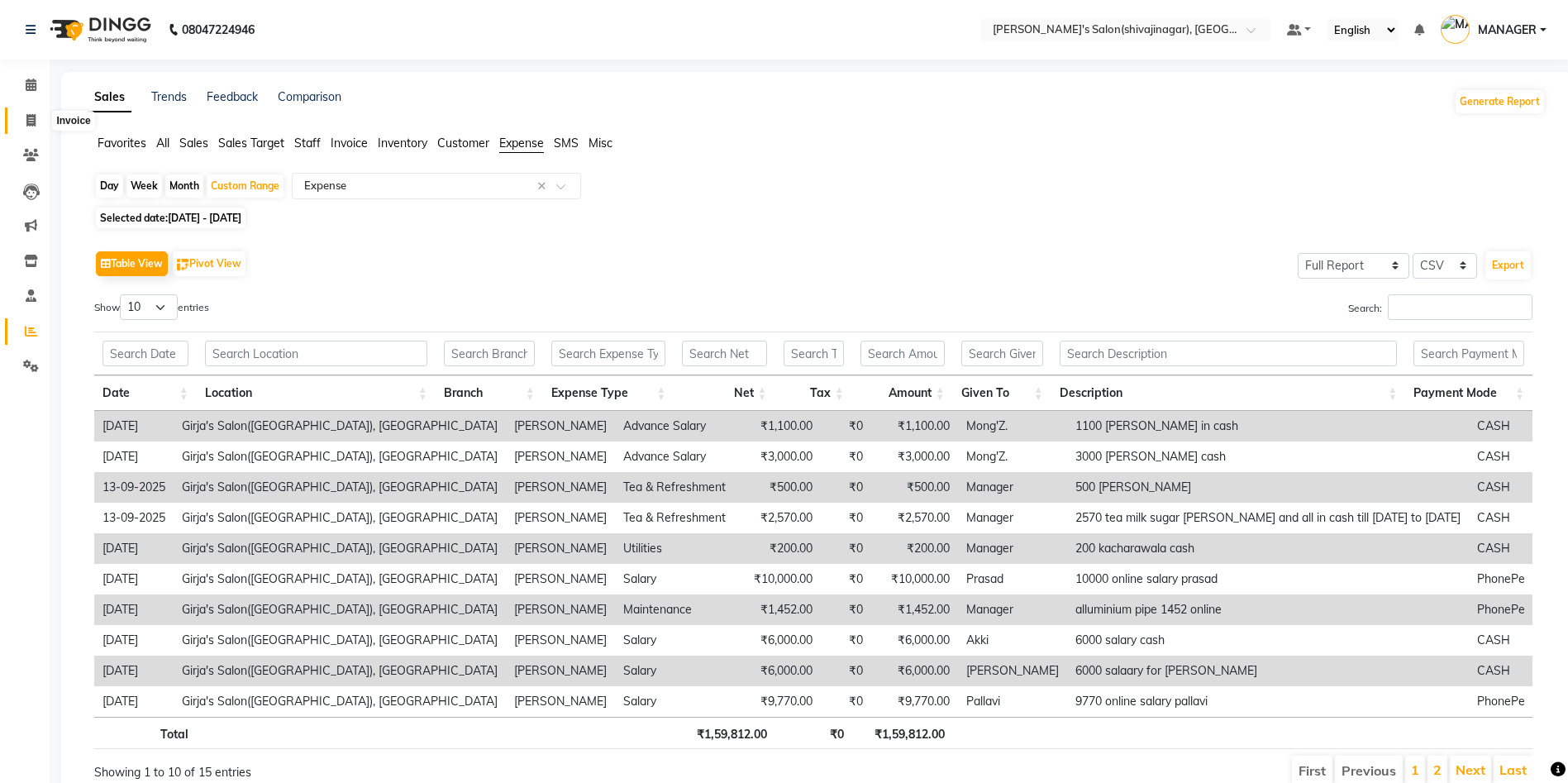
click at [40, 114] on span at bounding box center [31, 121] width 29 height 19
select select "service"
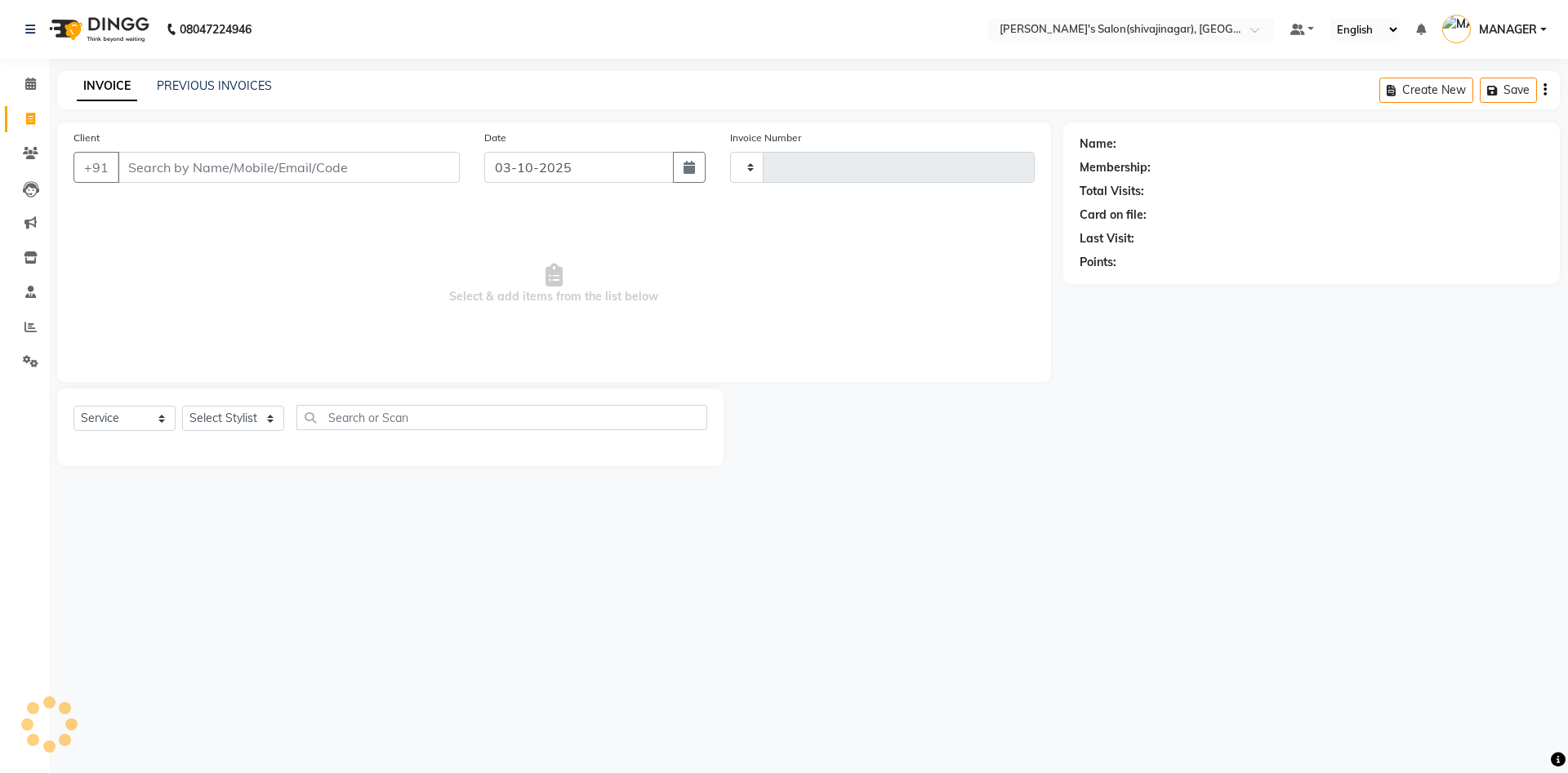
type input "2844"
select select "4174"
click at [26, 84] on icon at bounding box center [31, 83] width 11 height 12
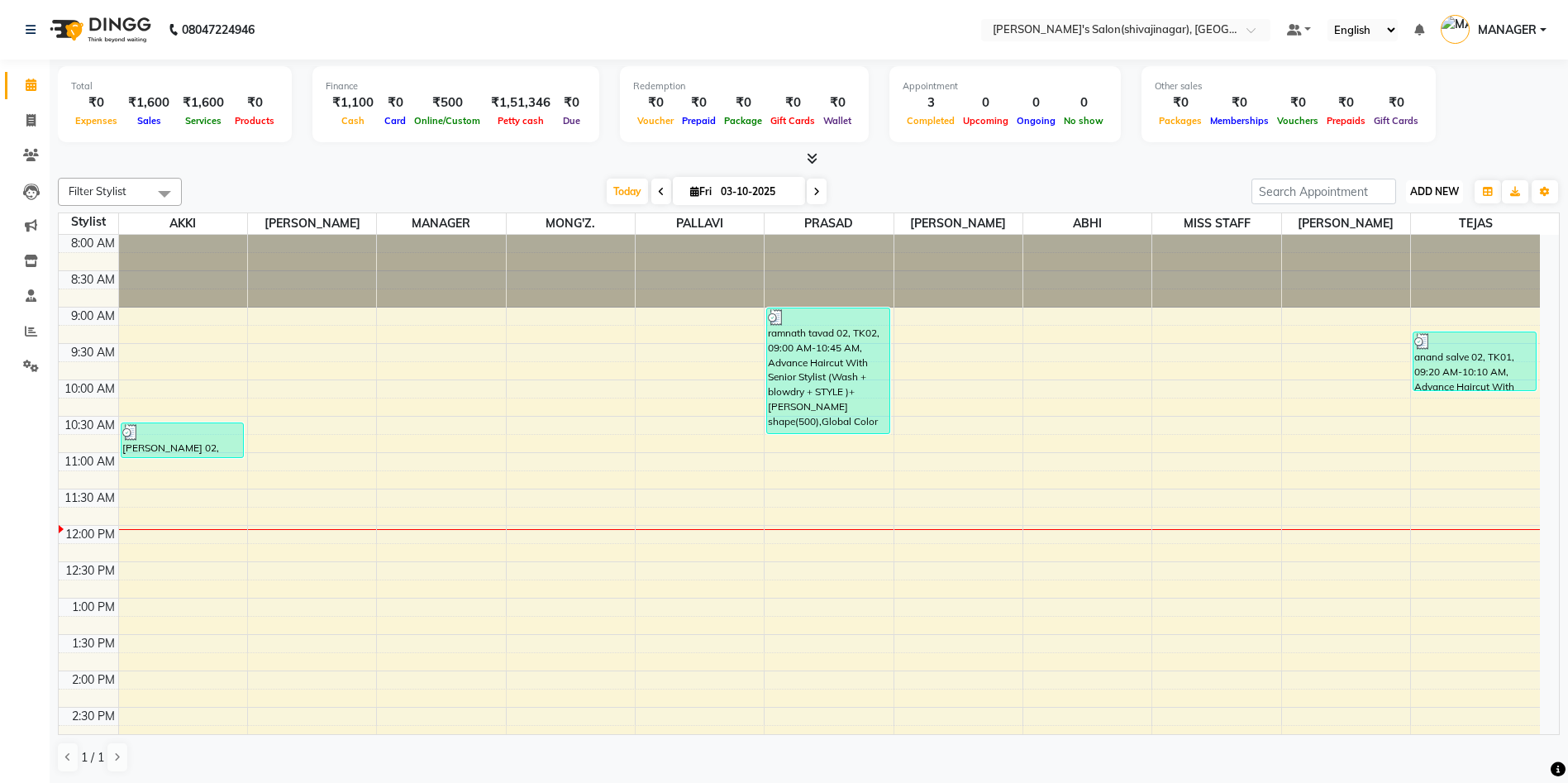
click at [1436, 202] on button "ADD NEW Toggle Dropdown" at bounding box center [1435, 191] width 57 height 23
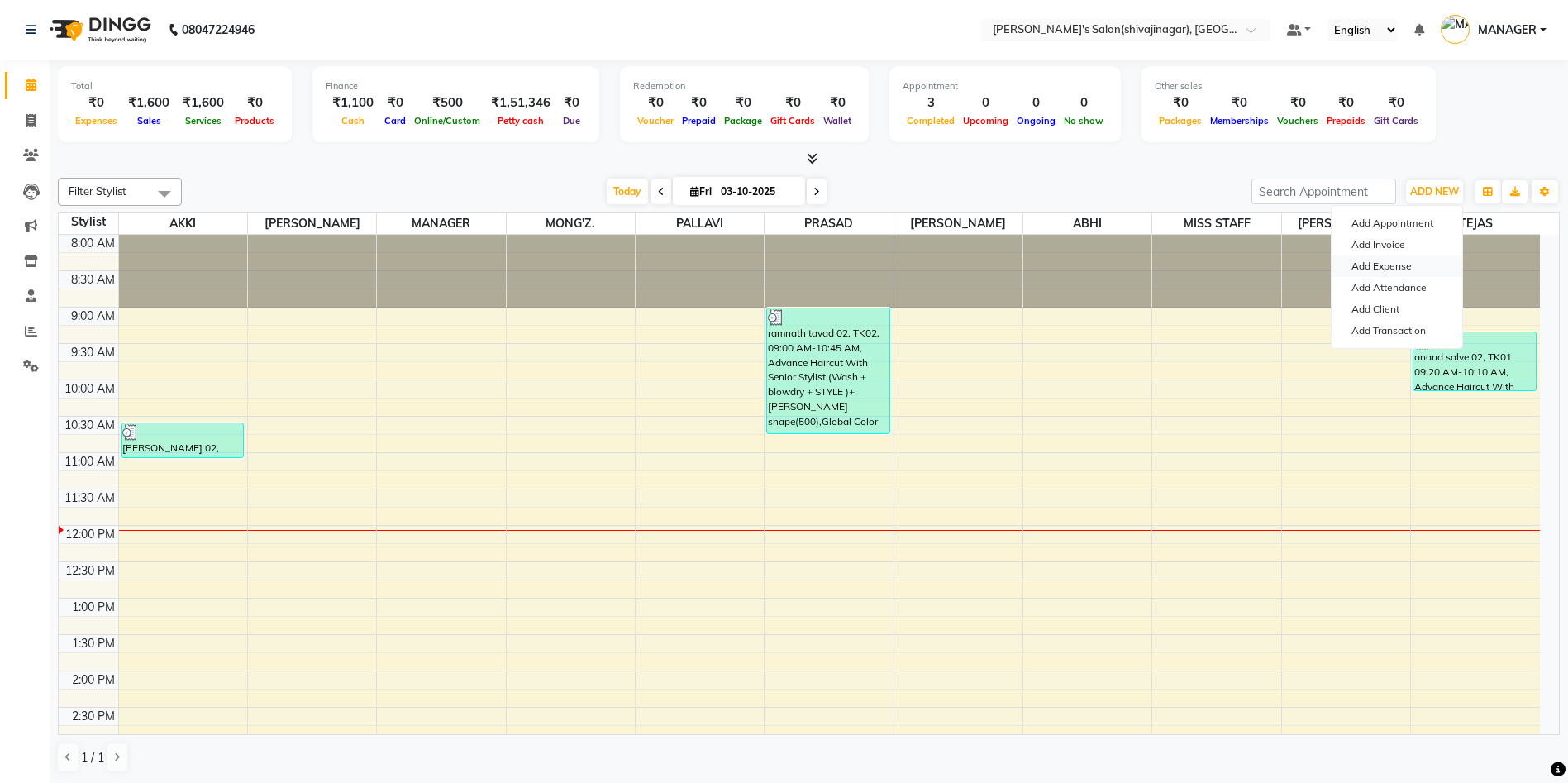
click at [1373, 261] on link "Add Expense" at bounding box center [1397, 266] width 131 height 21
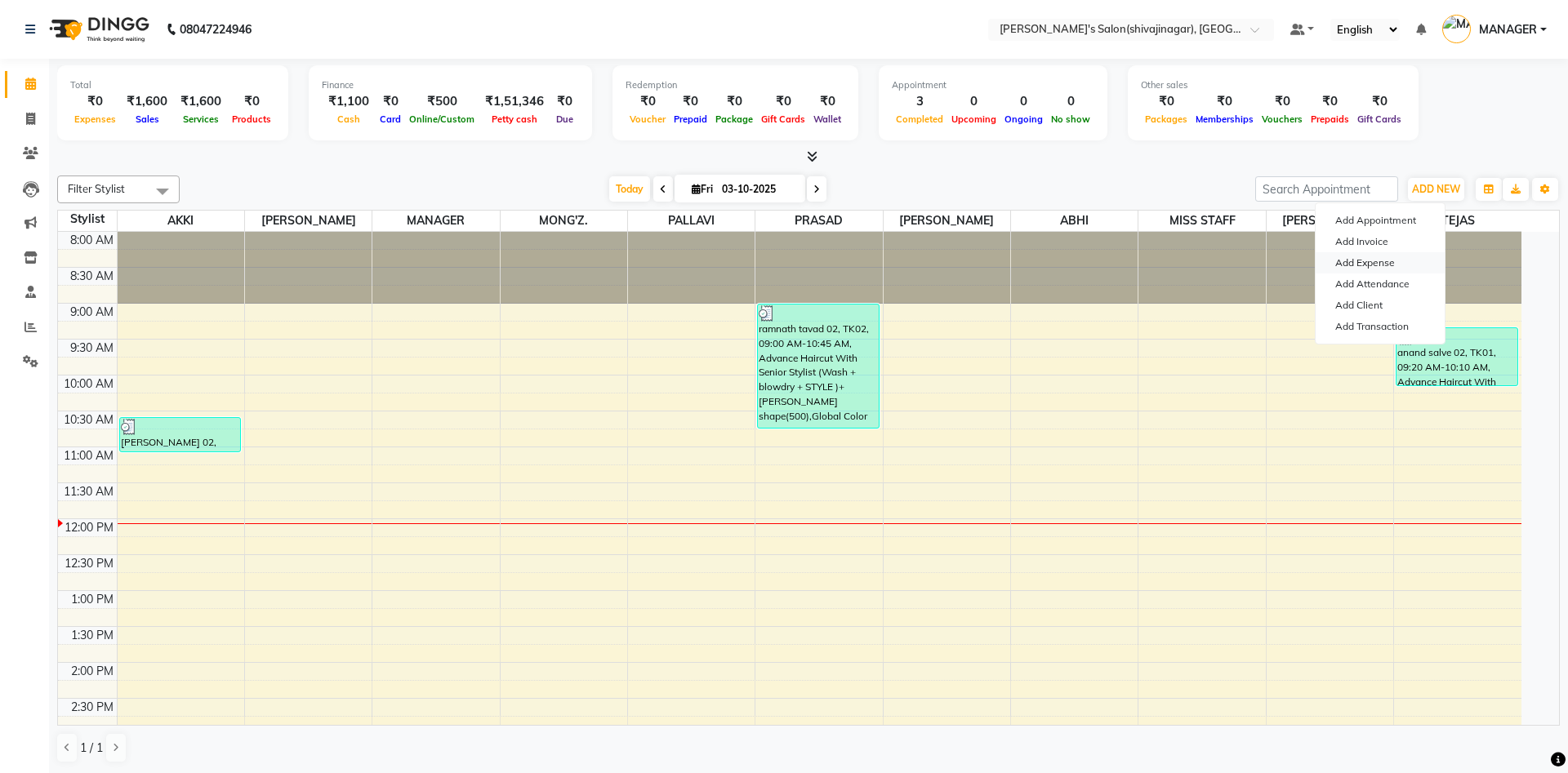
select select "1"
select select "2983"
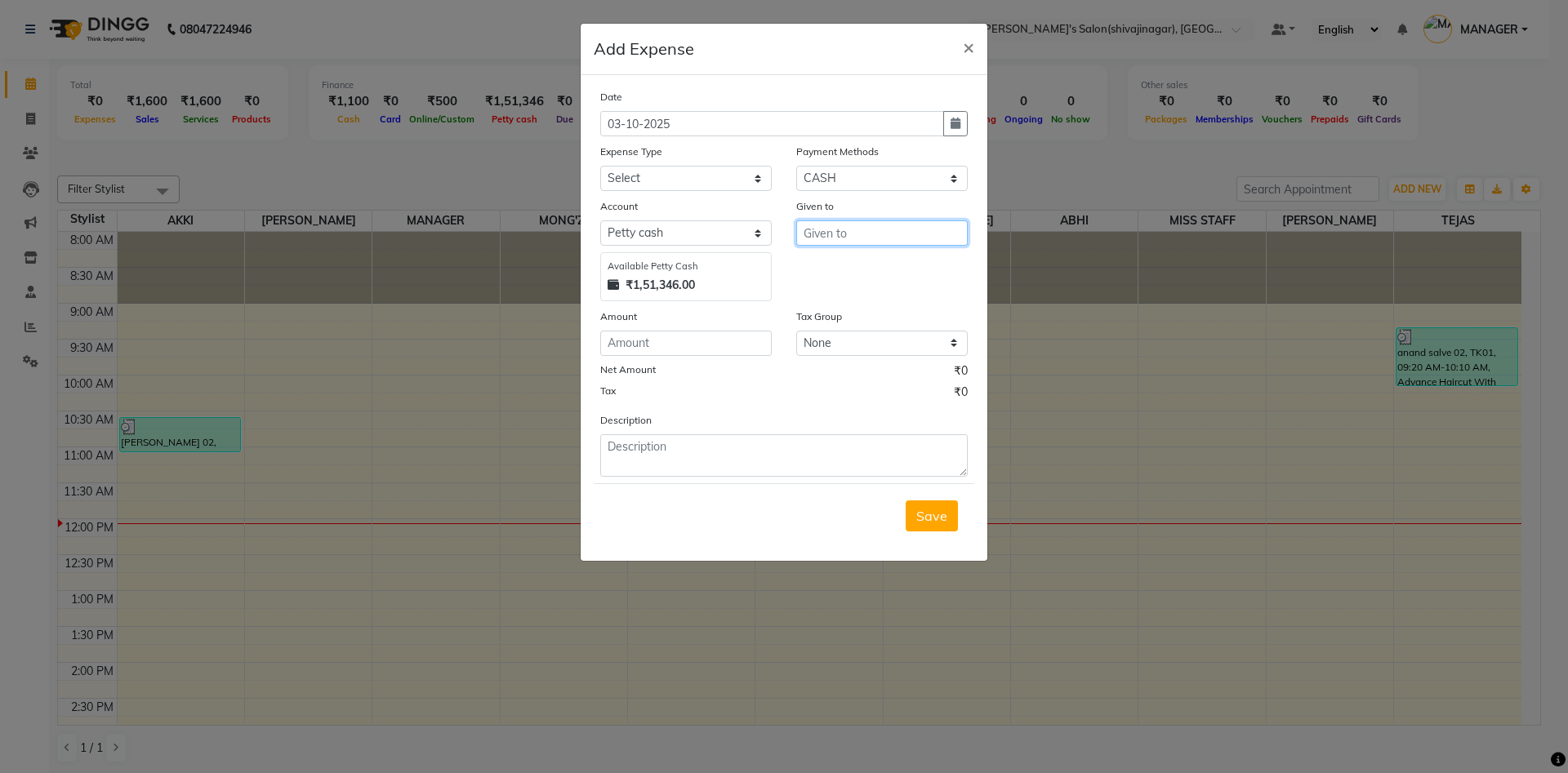
click at [827, 229] on input "text" at bounding box center [882, 233] width 172 height 26
click at [878, 258] on button "M ANAGER" at bounding box center [861, 267] width 129 height 26
type input "MANAGER"
click at [671, 167] on select "Select Advance Salary BANK TRANFAR Cash transfer to hub Client Snacks DISTRIBUT…" at bounding box center [687, 178] width 172 height 26
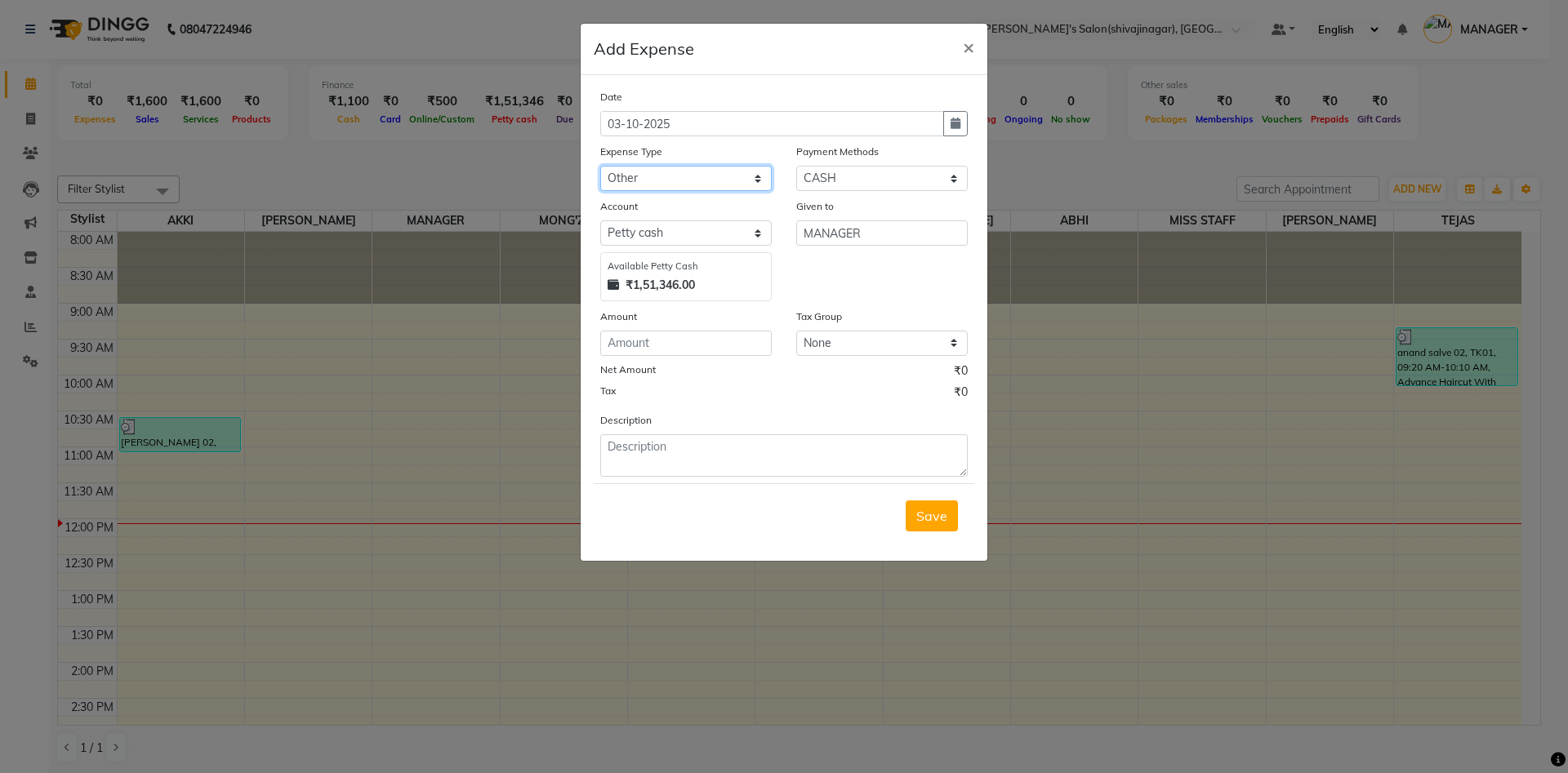
click at [601, 166] on select "Select Advance Salary BANK TRANFAR Cash transfer to hub Client Snacks DISTRIBUT…" at bounding box center [687, 178] width 172 height 26
click at [628, 342] on input "number" at bounding box center [687, 343] width 172 height 26
click at [646, 175] on select "Select Advance Salary BANK TRANFAR Cash transfer to hub Client Snacks DISTRIBUT…" at bounding box center [687, 178] width 172 height 26
select select "11124"
click at [601, 166] on select "Select Advance Salary BANK TRANFAR Cash transfer to hub Client Snacks DISTRIBUT…" at bounding box center [687, 178] width 172 height 26
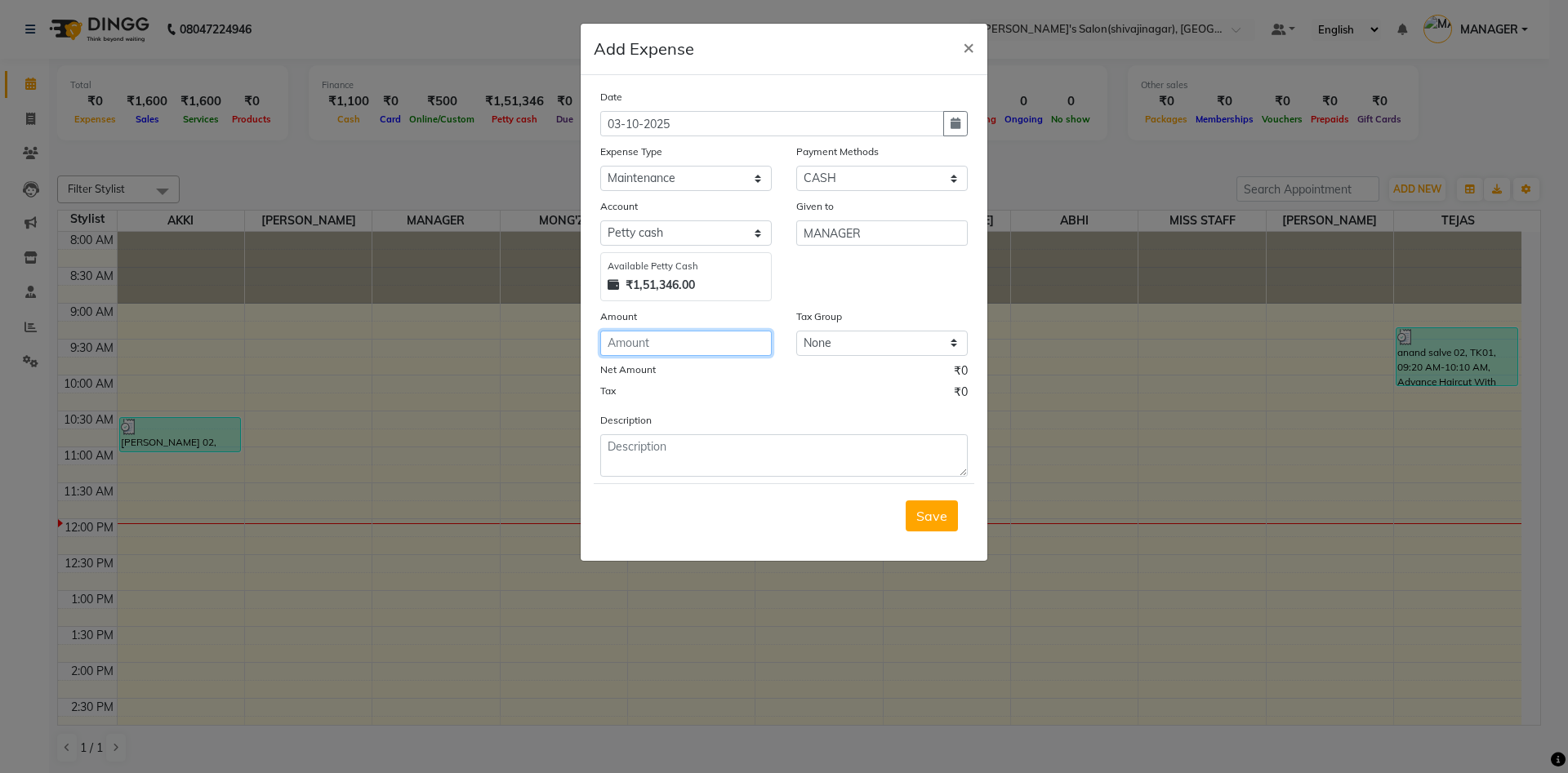
click at [646, 336] on input "number" at bounding box center [687, 343] width 172 height 26
type input "150"
drag, startPoint x: 643, startPoint y: 432, endPoint x: 641, endPoint y: 457, distance: 25.1
click at [641, 457] on div "Description" at bounding box center [784, 444] width 392 height 65
click at [641, 457] on textarea at bounding box center [784, 455] width 368 height 42
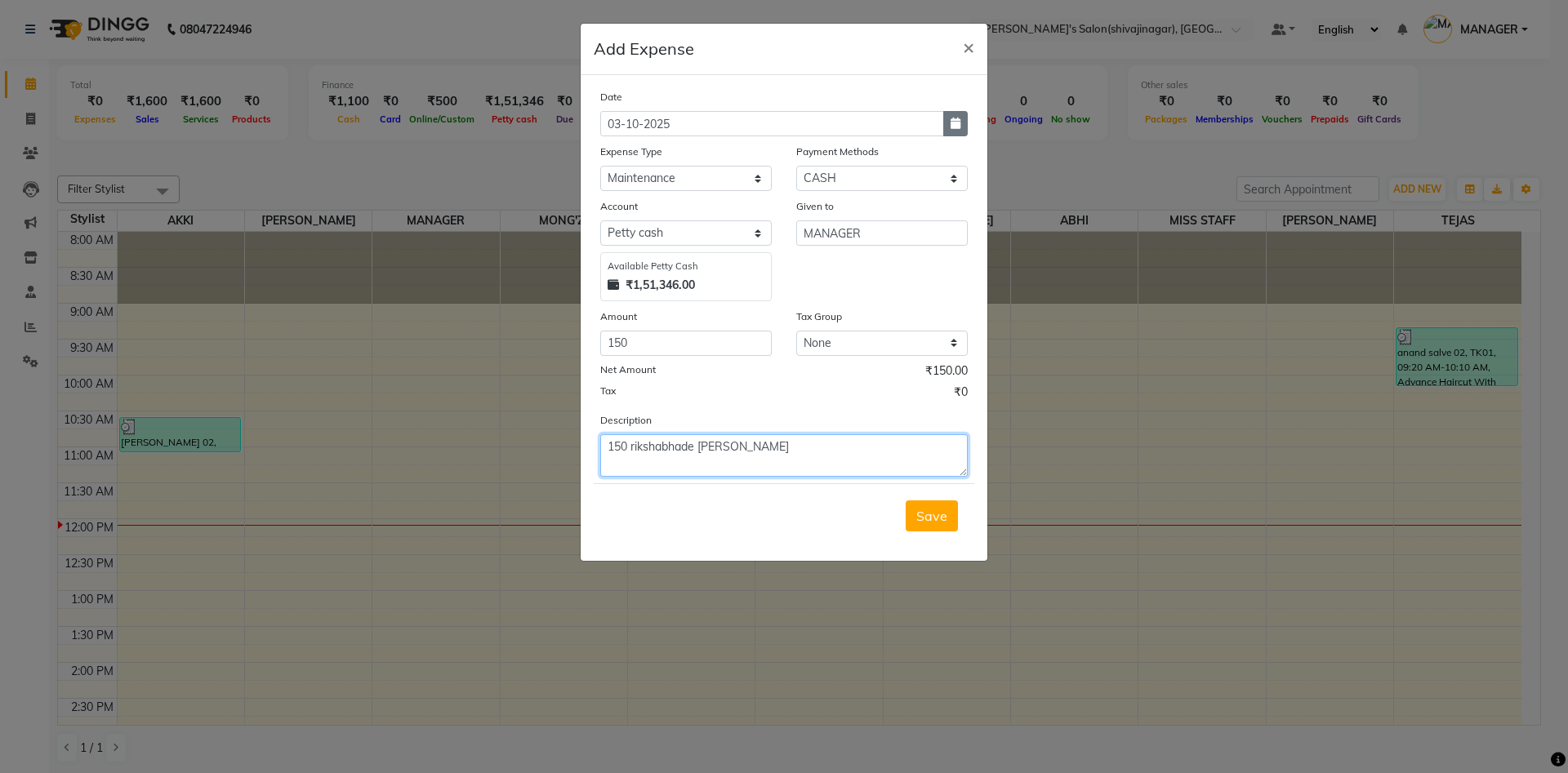
type textarea "150 rikshabhade [PERSON_NAME]"
click at [952, 124] on icon "button" at bounding box center [956, 123] width 10 height 11
select select "10"
select select "2025"
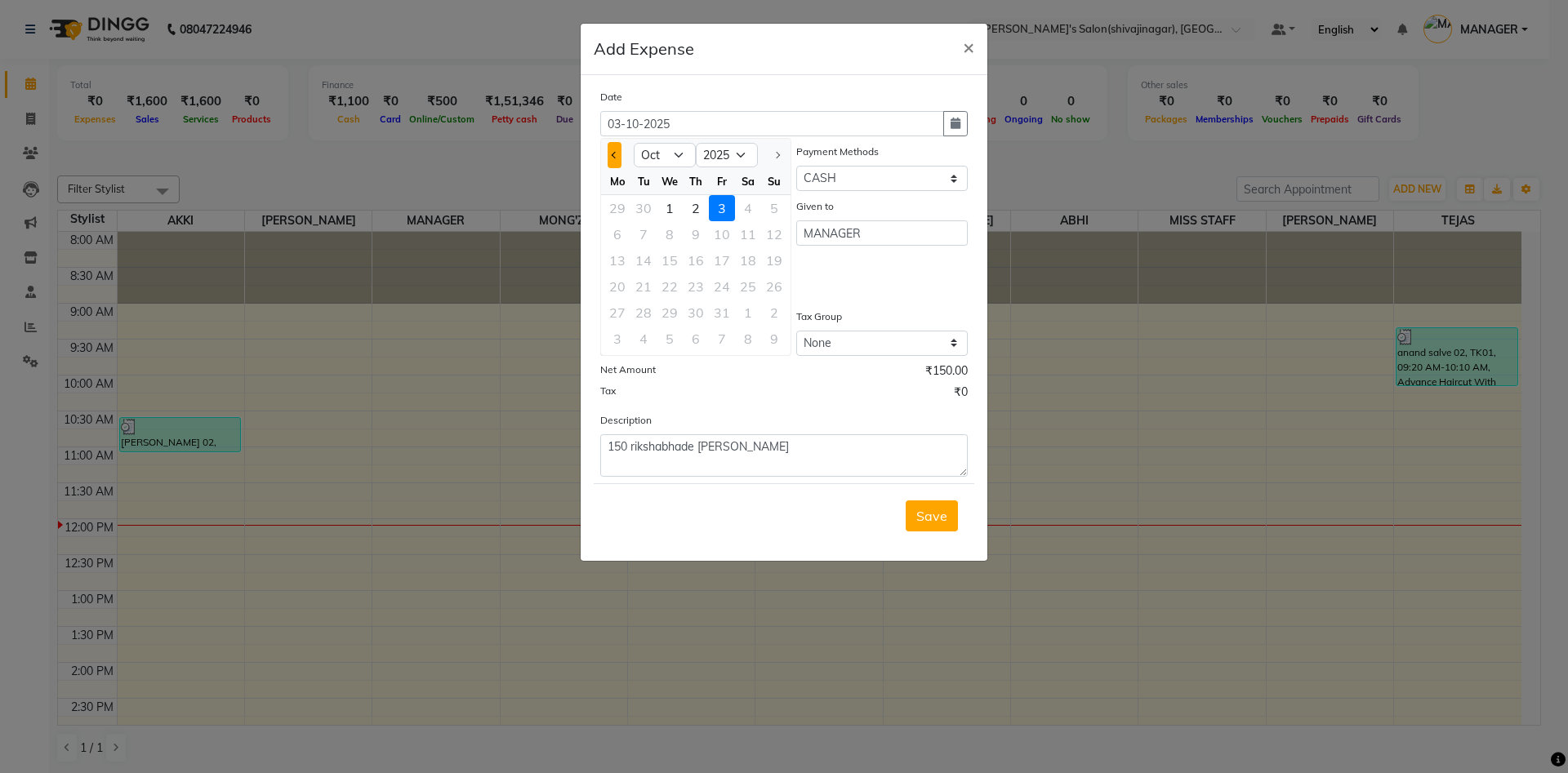
click at [614, 155] on span "Previous month" at bounding box center [615, 155] width 7 height 7
select select "9"
click at [618, 261] on div "15" at bounding box center [617, 260] width 26 height 26
type input "[DATE]"
click at [936, 512] on span "Save" at bounding box center [932, 515] width 32 height 16
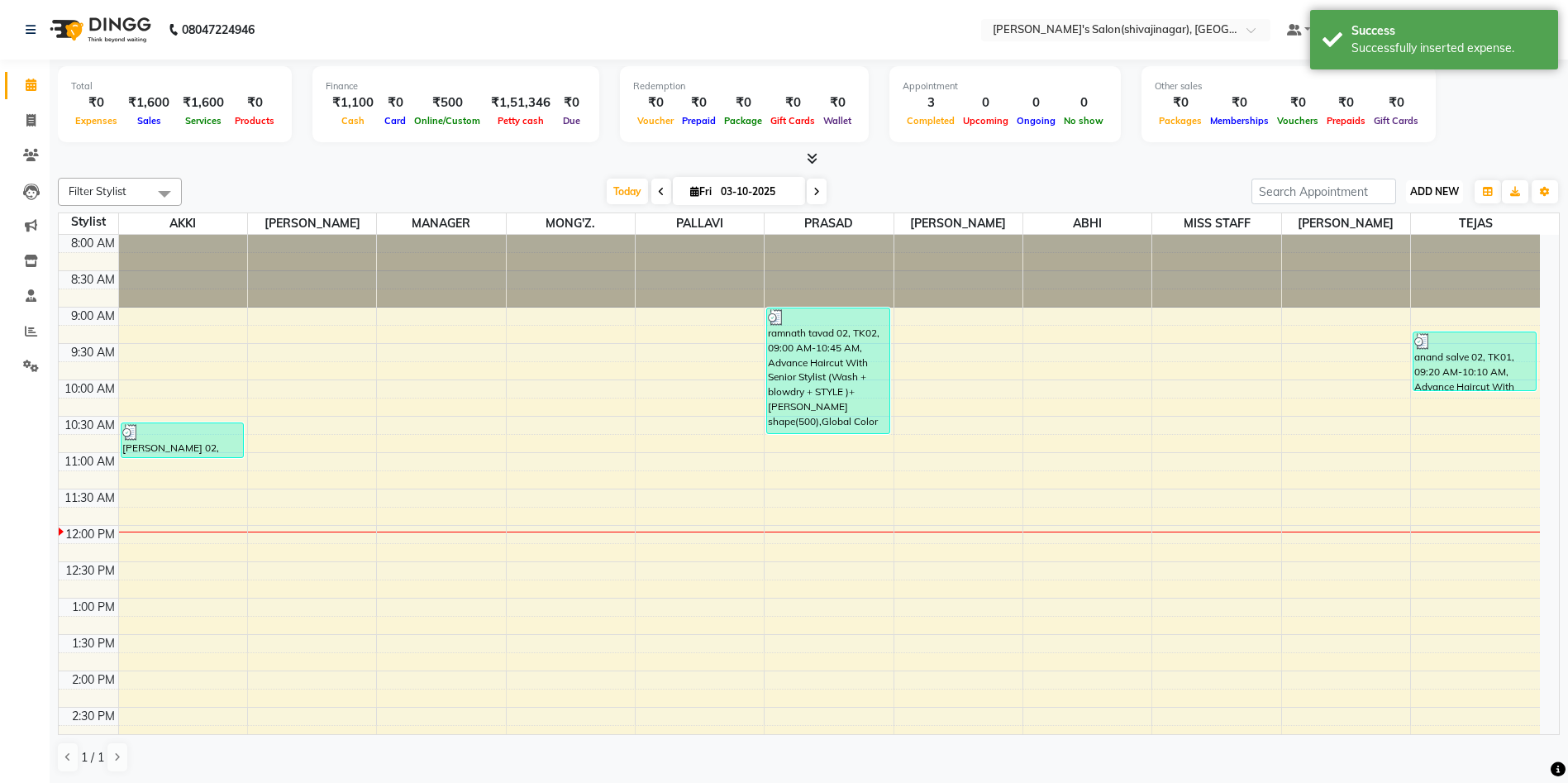
click at [1432, 181] on button "ADD NEW Toggle Dropdown" at bounding box center [1435, 191] width 57 height 23
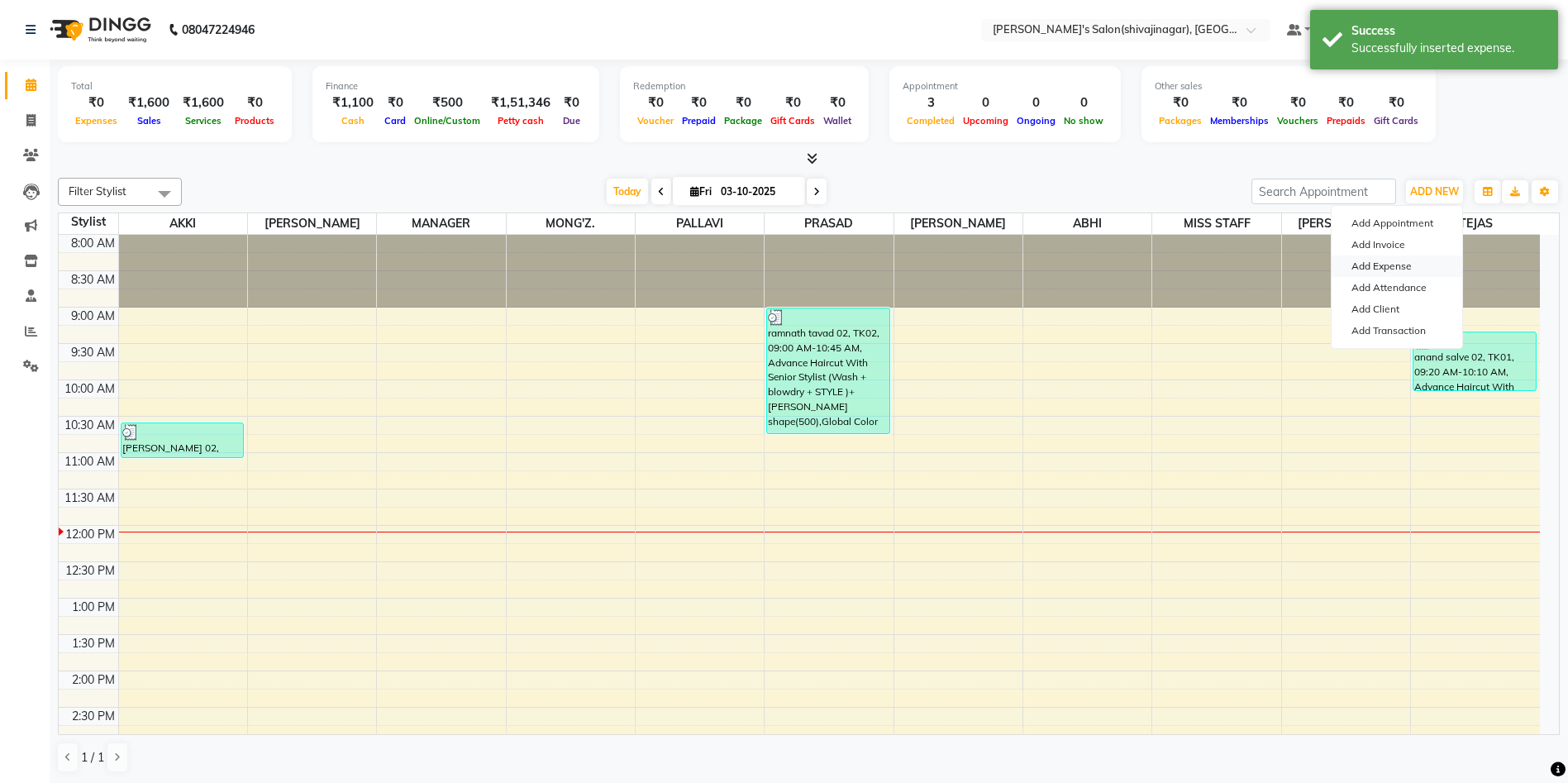
click at [1385, 269] on link "Add Expense" at bounding box center [1397, 266] width 131 height 21
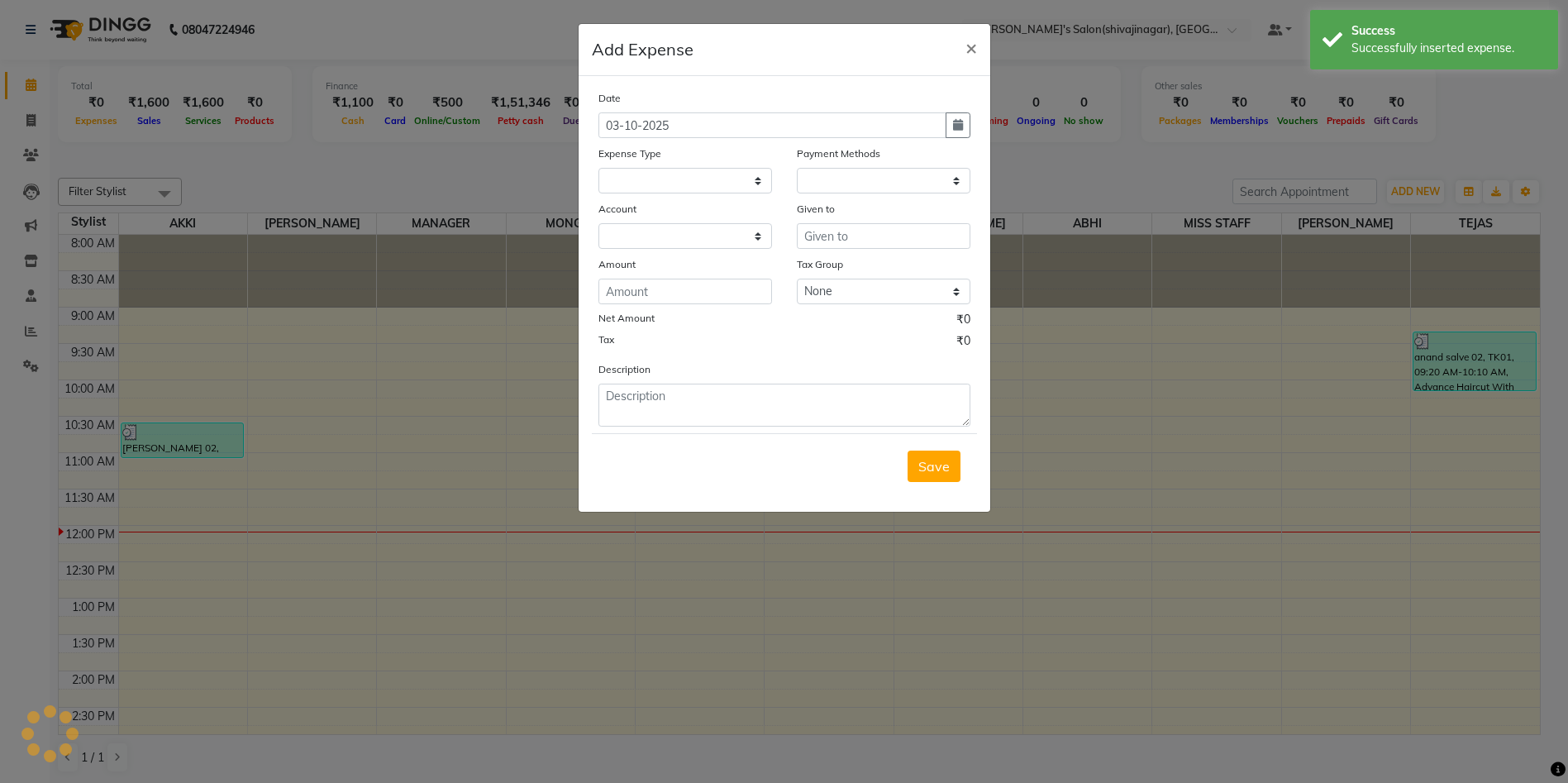
select select
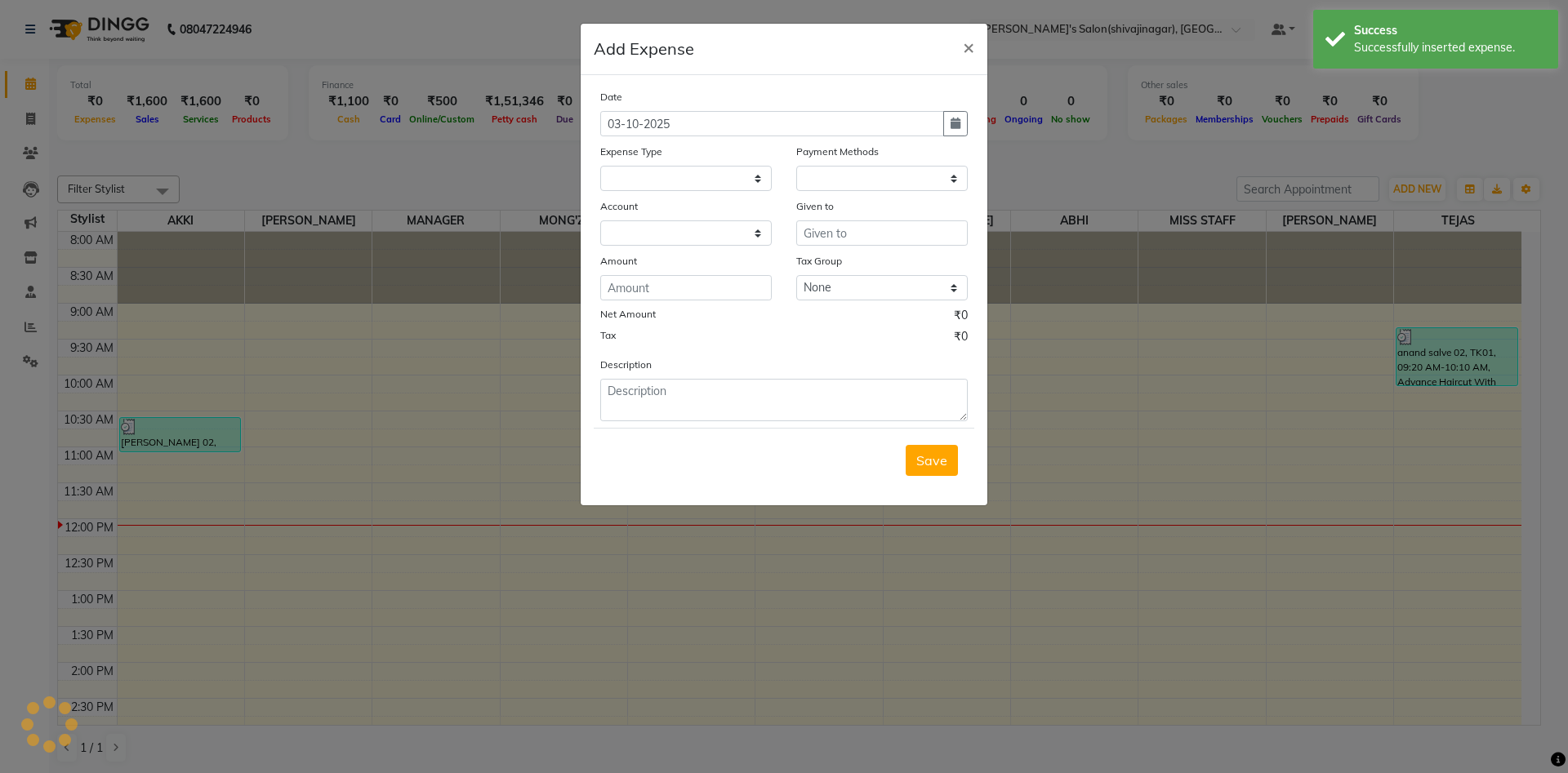
select select "1"
select select "2983"
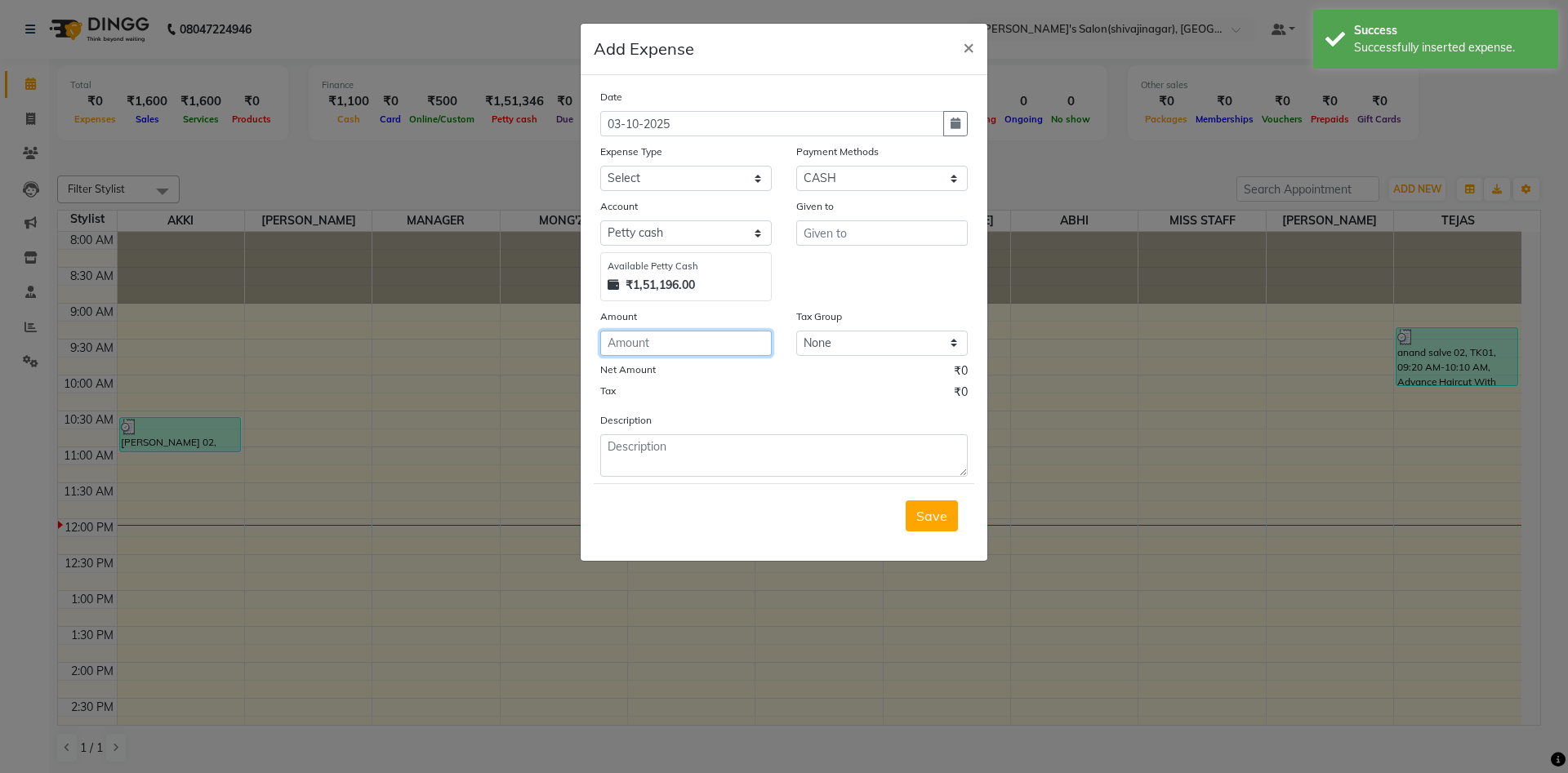
click at [635, 340] on input "number" at bounding box center [687, 343] width 172 height 26
type input "50"
click at [638, 442] on textarea at bounding box center [784, 455] width 368 height 42
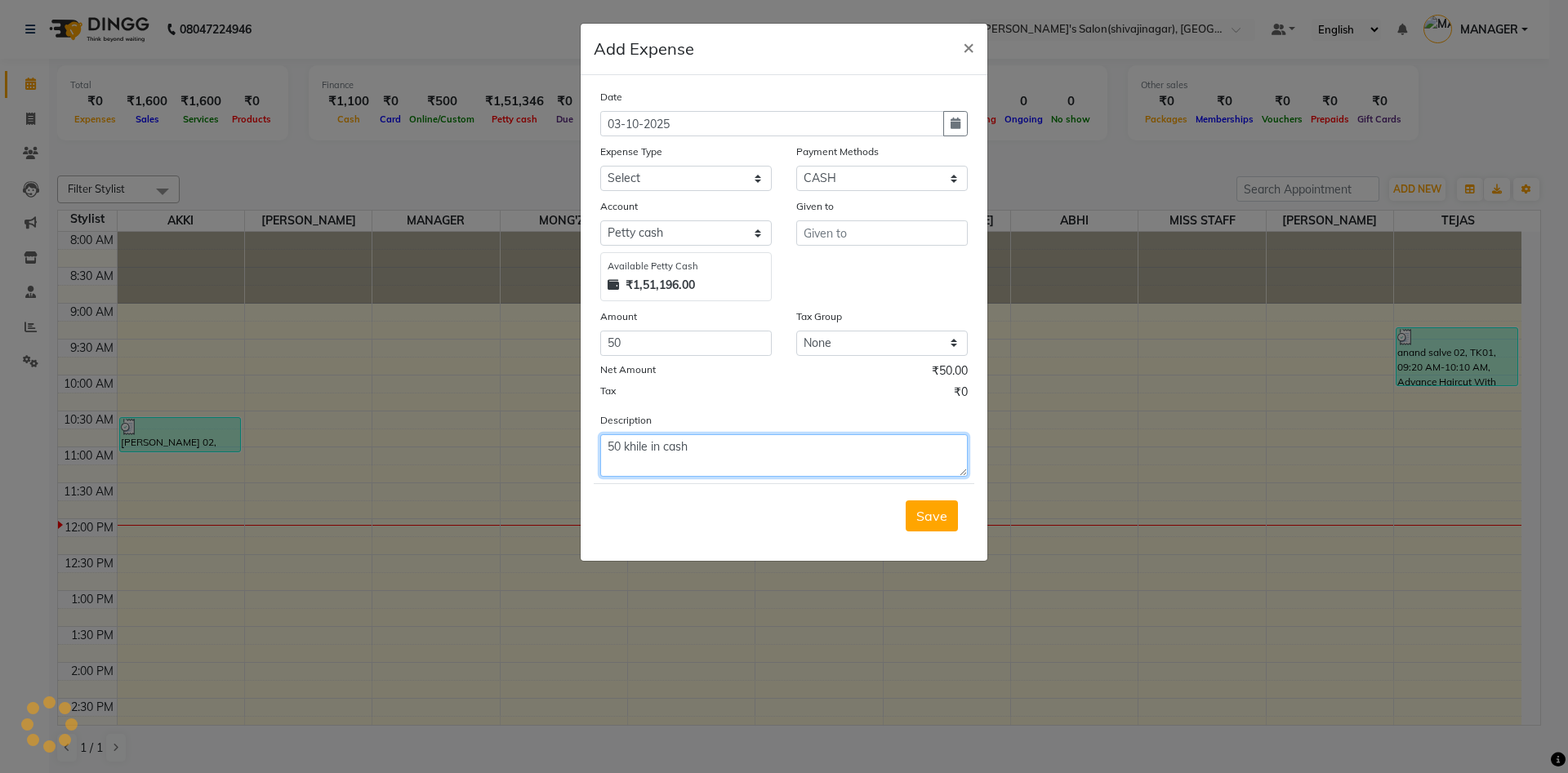
type textarea "50 khile in cash"
click at [625, 335] on input "50" at bounding box center [687, 343] width 172 height 26
type input "150"
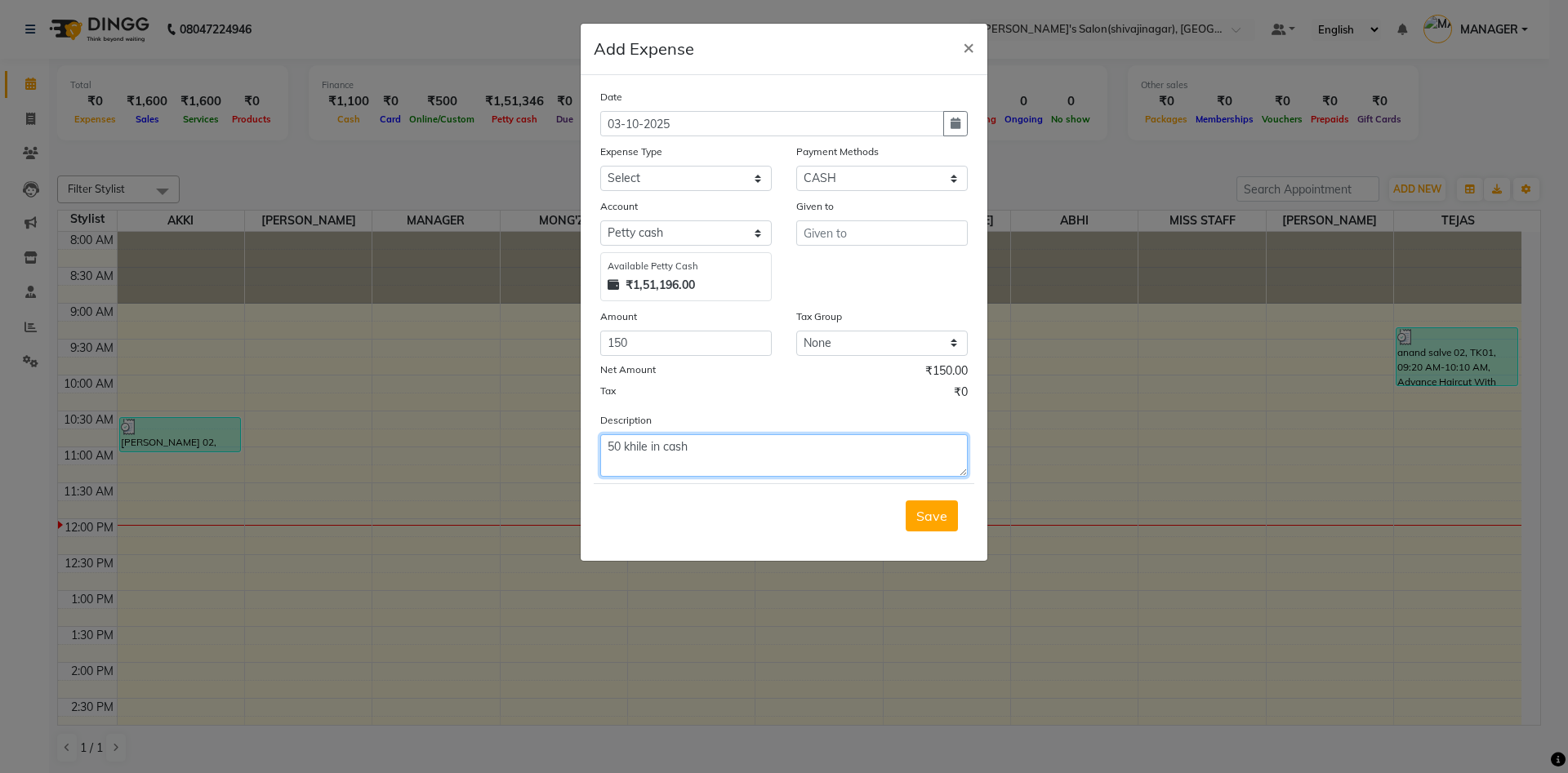
click at [723, 448] on textarea "50 khile in cash" at bounding box center [784, 455] width 368 height 42
type textarea "50 khile in cash and tissue 100"
click at [845, 245] on input "text" at bounding box center [882, 233] width 172 height 26
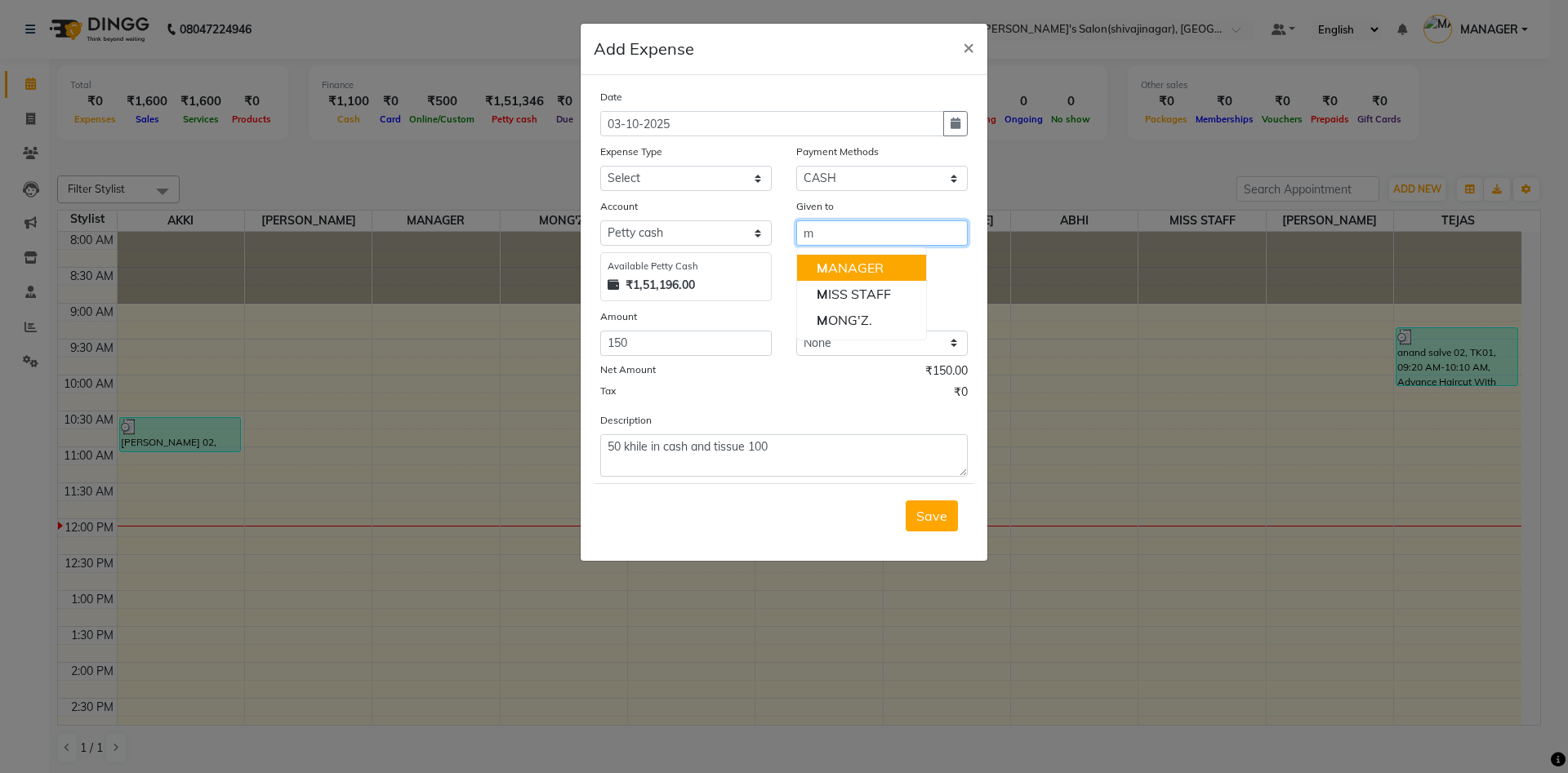
click at [853, 269] on ngb-highlight "M ANAGER" at bounding box center [850, 267] width 67 height 16
type input "MANAGER"
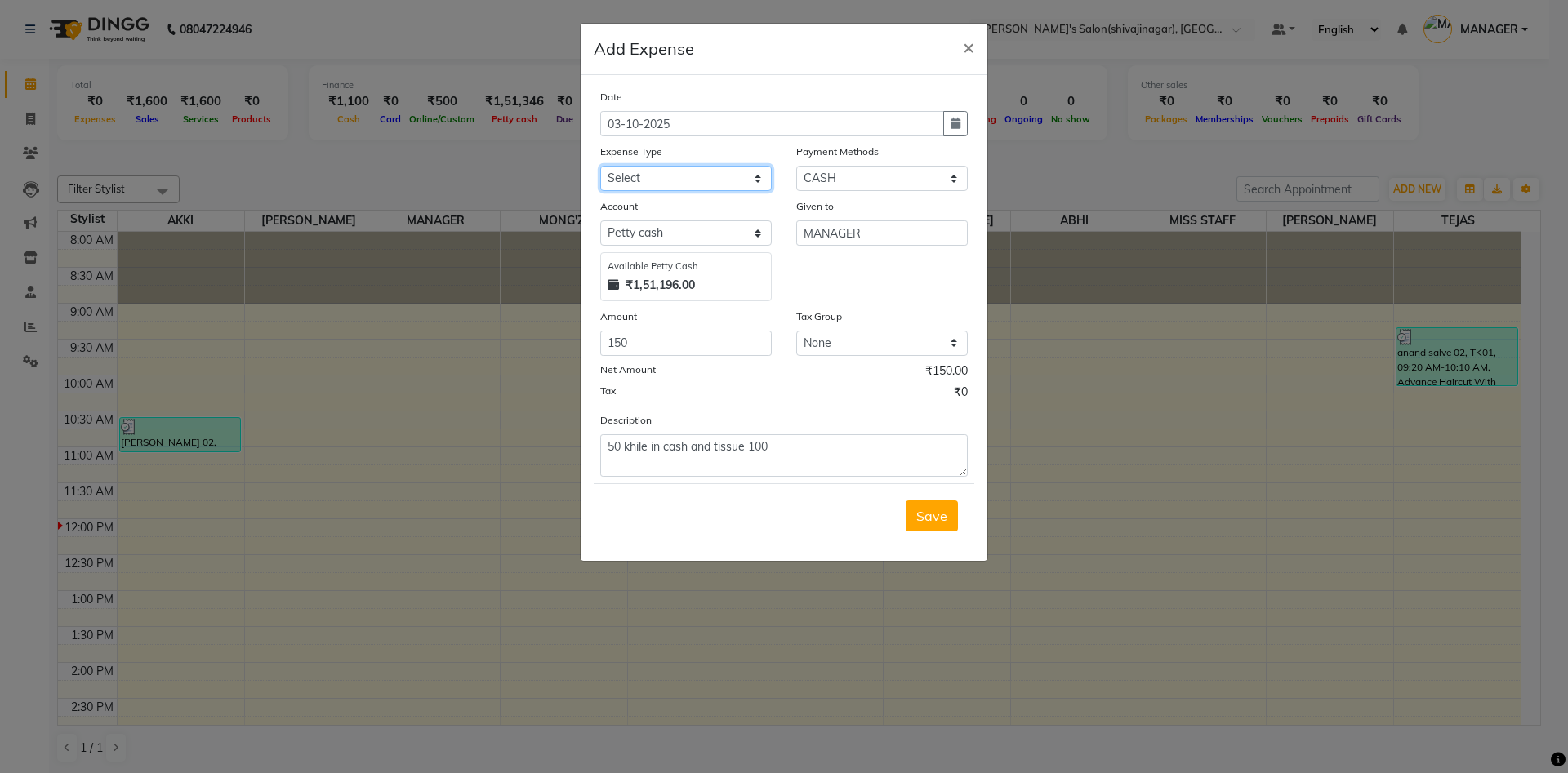
click at [653, 182] on select "Select Advance Salary BANK TRANFAR Cash transfer to hub Client Snacks DISTRIBUT…" at bounding box center [687, 178] width 172 height 26
click at [841, 277] on div "Given to MANAGER" at bounding box center [881, 249] width 196 height 104
click at [648, 182] on select "Select Advance Salary BANK TRANFAR Cash transfer to hub Client Snacks DISTRIBUT…" at bounding box center [687, 178] width 172 height 26
click at [601, 166] on select "Select Advance Salary BANK TRANFAR Cash transfer to hub Client Snacks DISTRIBUT…" at bounding box center [687, 178] width 172 height 26
click at [646, 234] on select "Select [PERSON_NAME] [PERSON_NAME]" at bounding box center [687, 233] width 172 height 26
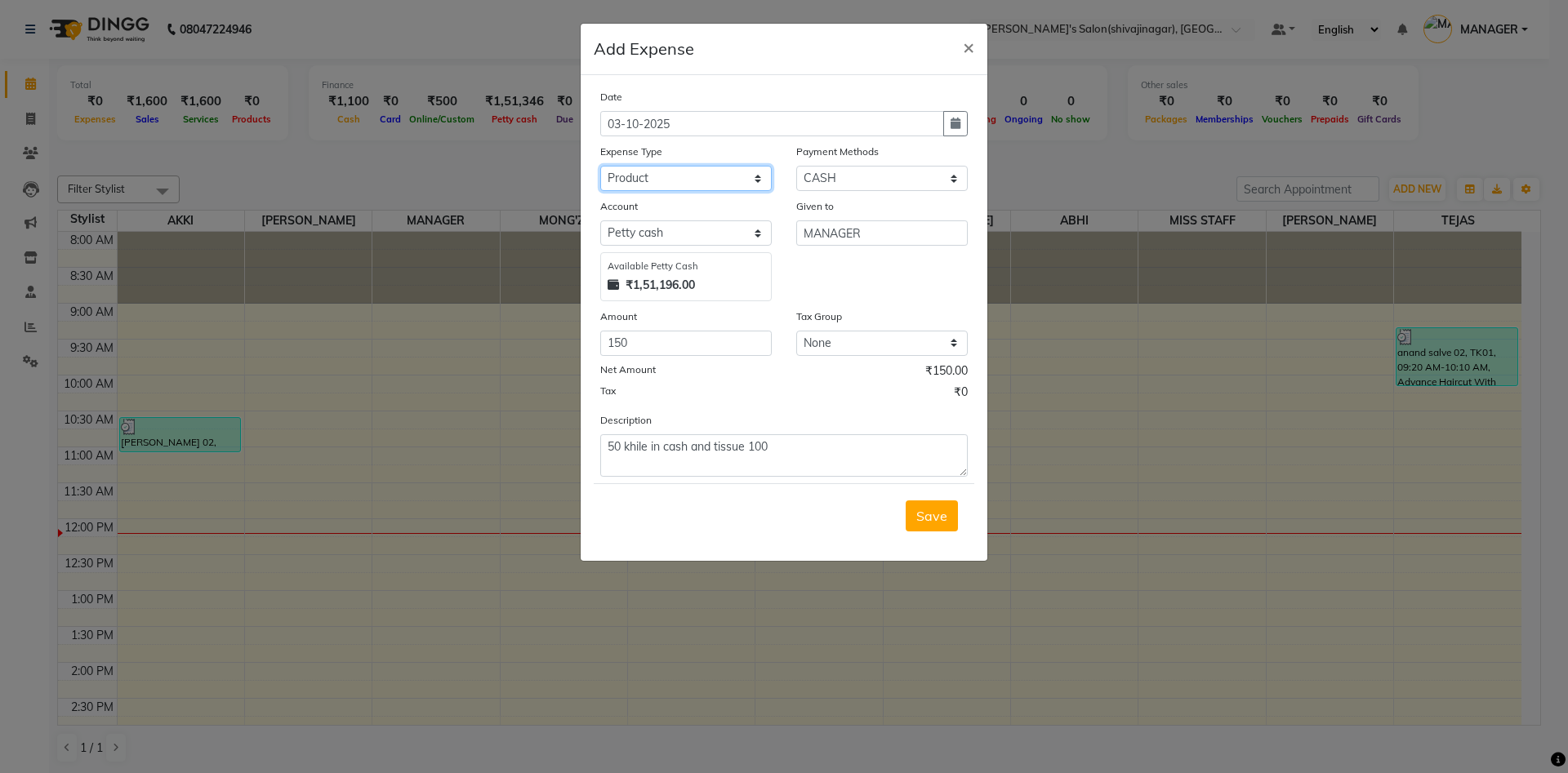
click at [647, 180] on select "Select Advance Salary BANK TRANFAR Cash transfer to hub Client Snacks DISTRIBUT…" at bounding box center [687, 178] width 172 height 26
select select "11124"
click at [601, 166] on select "Select Advance Salary BANK TRANFAR Cash transfer to hub Client Snacks DISTRIBUT…" at bounding box center [687, 178] width 172 height 26
drag, startPoint x: 856, startPoint y: 287, endPoint x: 763, endPoint y: 135, distance: 178.2
click at [763, 135] on div "Date [DATE] Expense Type Select Advance Salary BANK TRANFAR Cash transfer to hu…" at bounding box center [784, 282] width 368 height 388
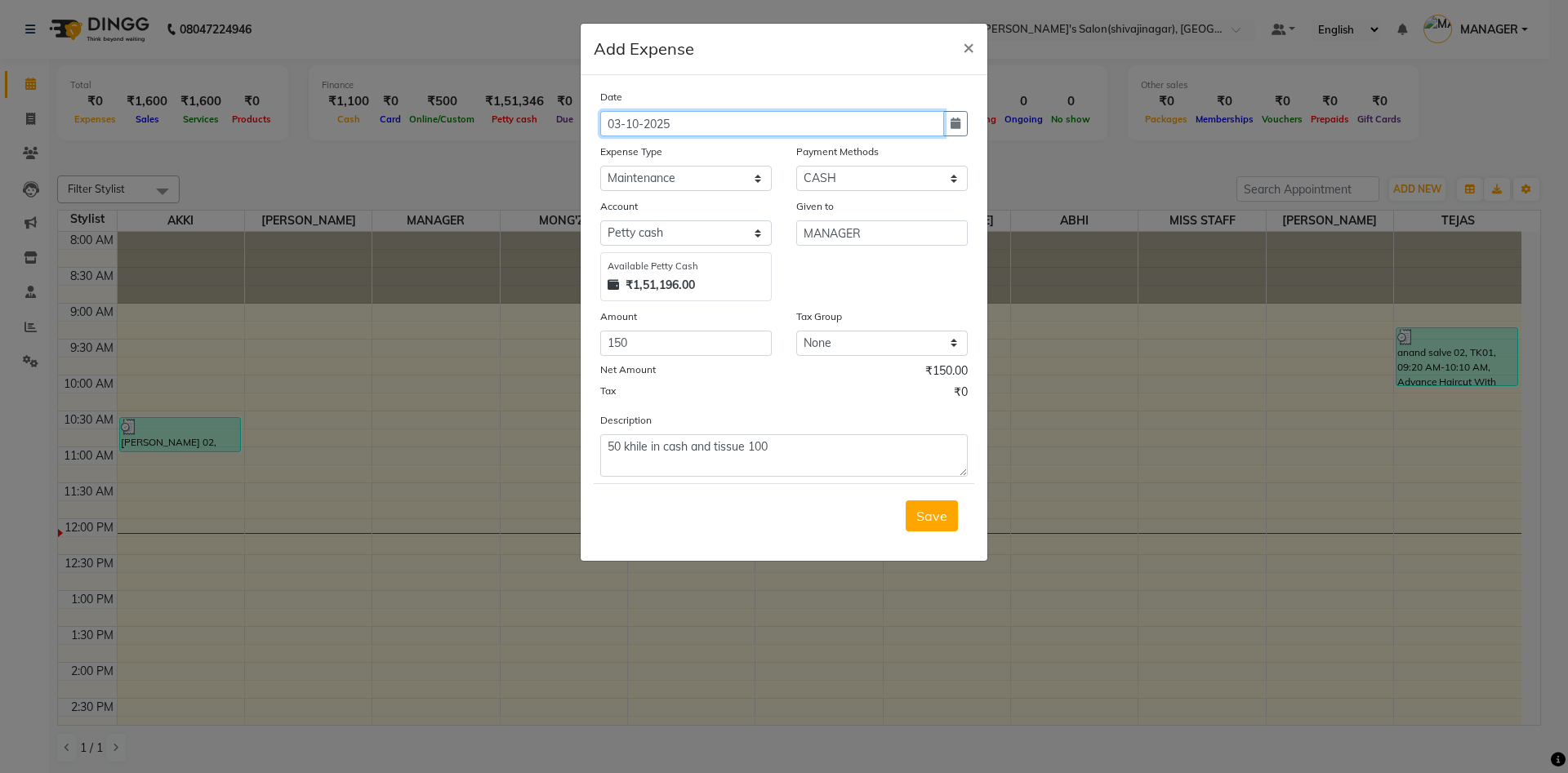
click at [942, 119] on input "03-10-2025" at bounding box center [773, 123] width 344 height 26
click at [962, 122] on button "button" at bounding box center [956, 123] width 25 height 26
select select "10"
select select "2025"
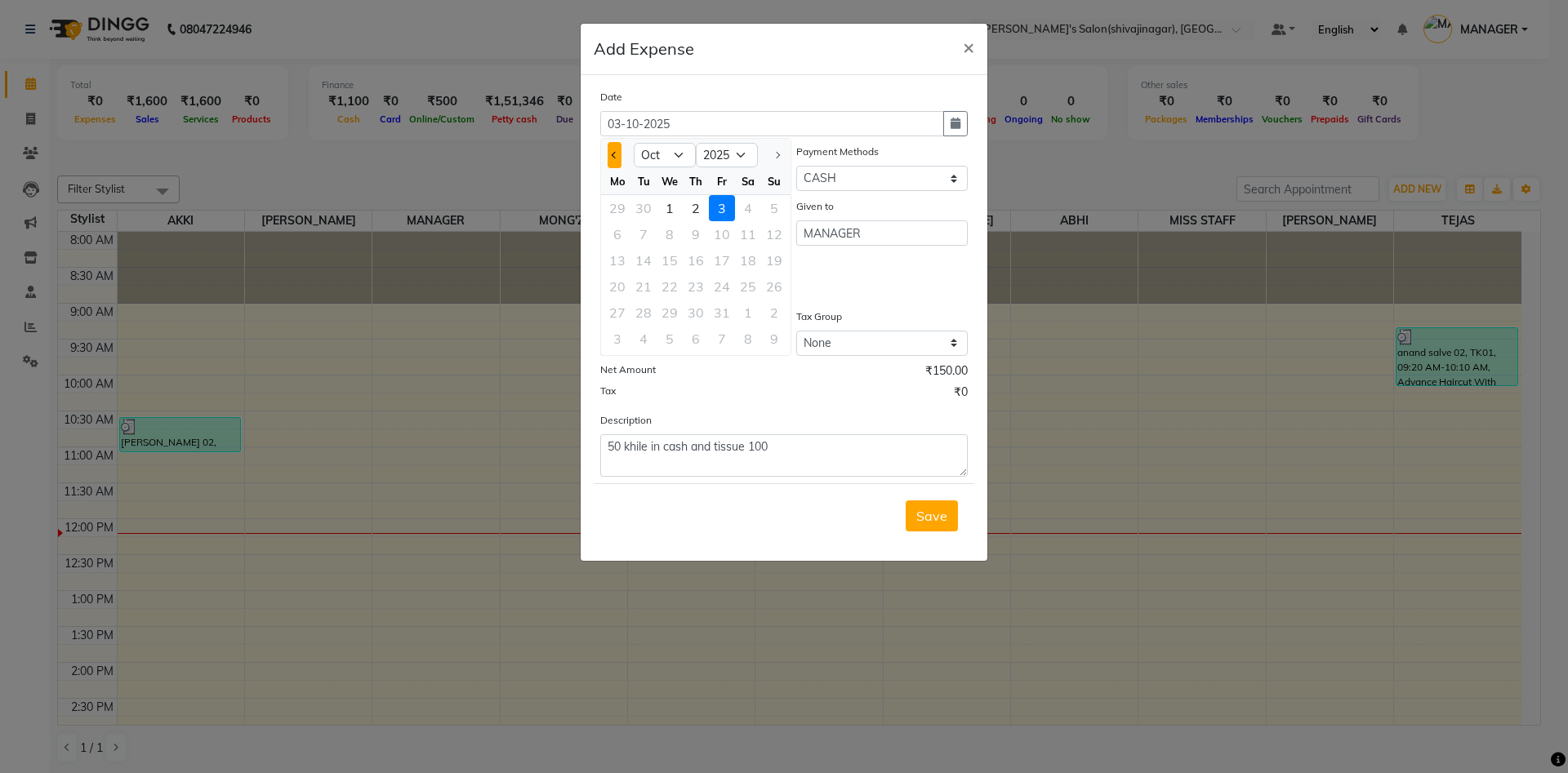
click at [612, 156] on span "Previous month" at bounding box center [615, 155] width 7 height 7
select select "9"
click at [613, 259] on div "15" at bounding box center [617, 260] width 26 height 26
type input "[DATE]"
click at [934, 518] on span "Save" at bounding box center [932, 515] width 32 height 16
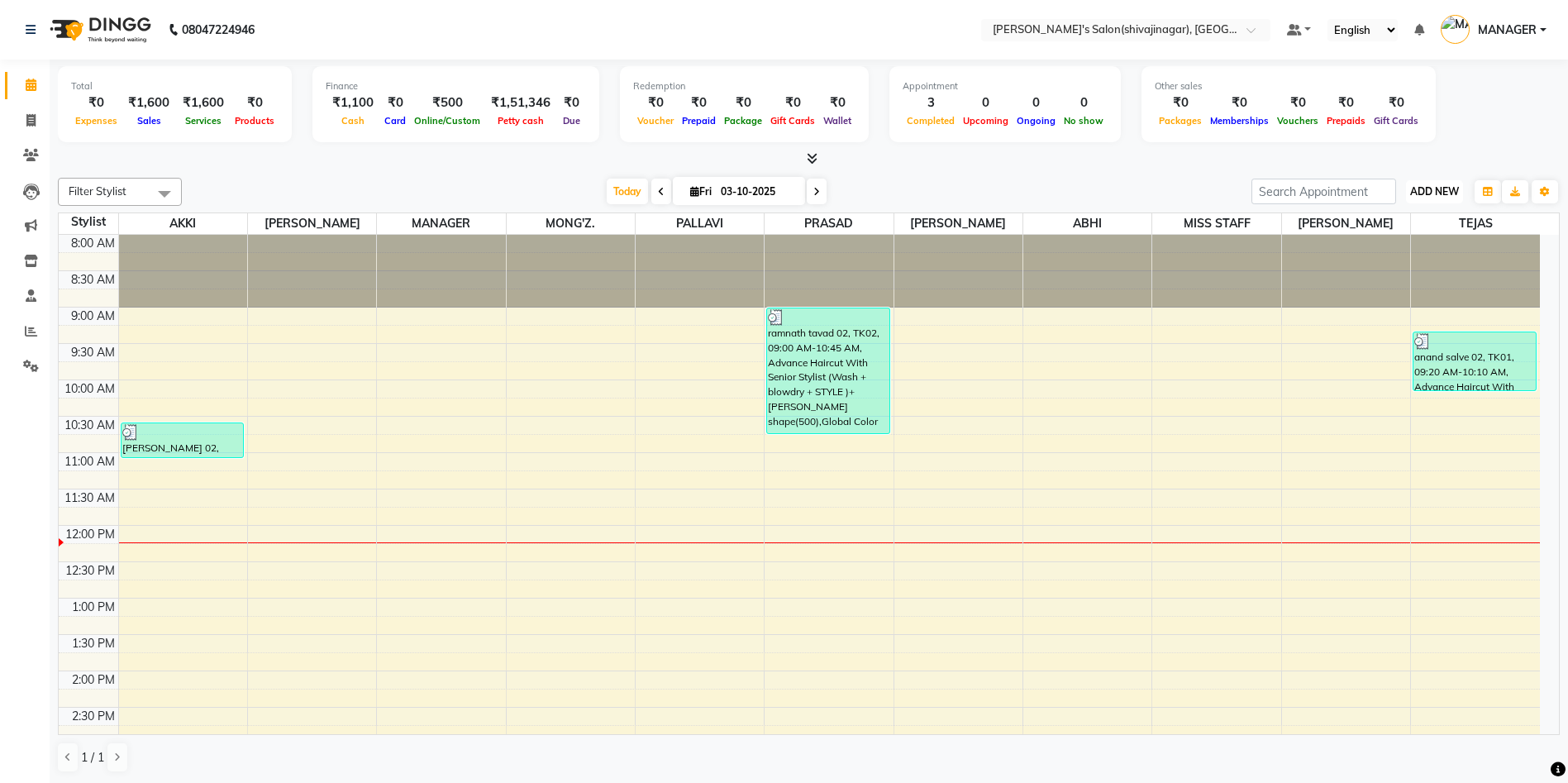
click at [1431, 186] on span "ADD NEW" at bounding box center [1435, 191] width 48 height 13
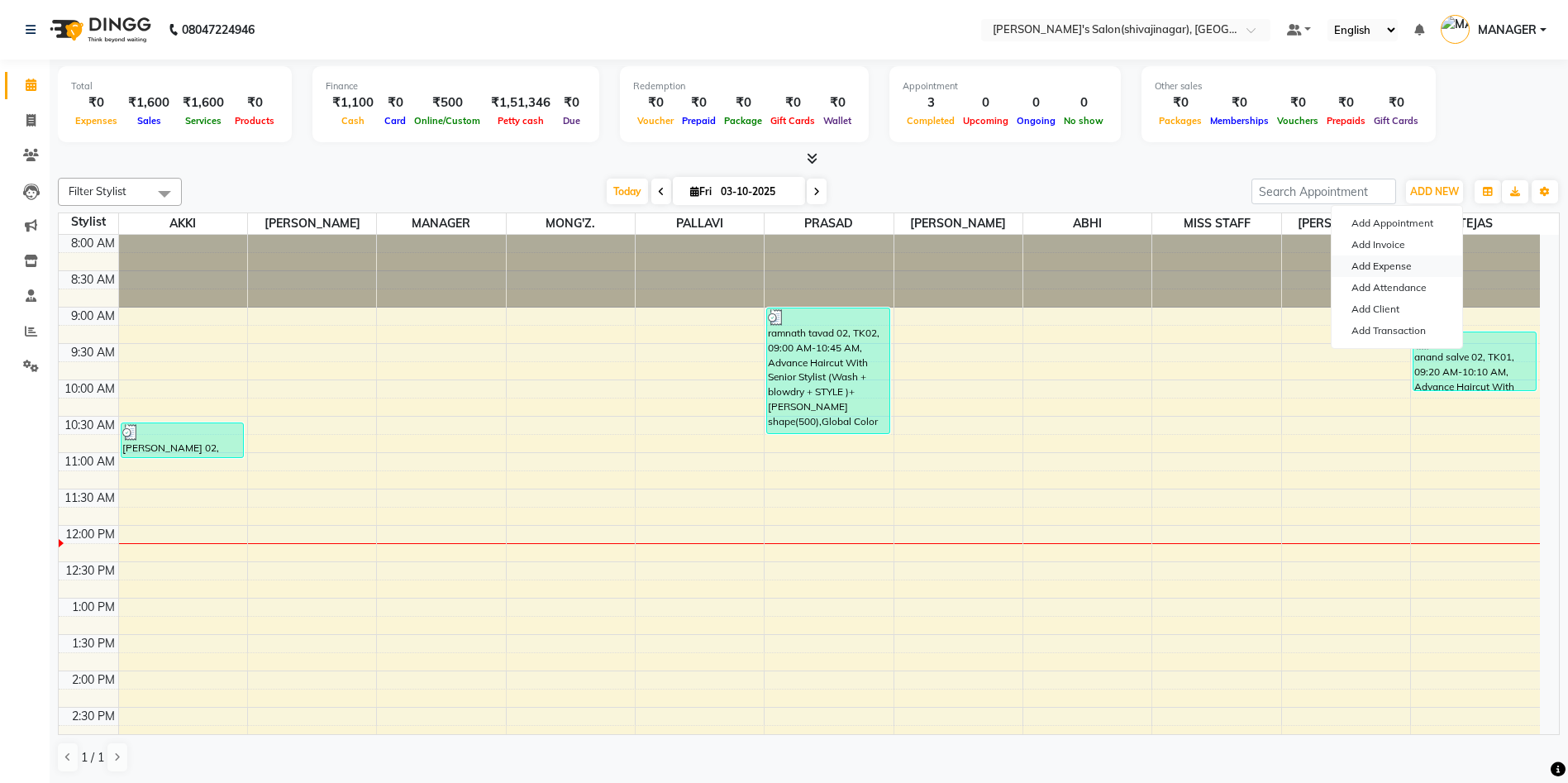
click at [1385, 257] on link "Add Expense" at bounding box center [1397, 266] width 131 height 21
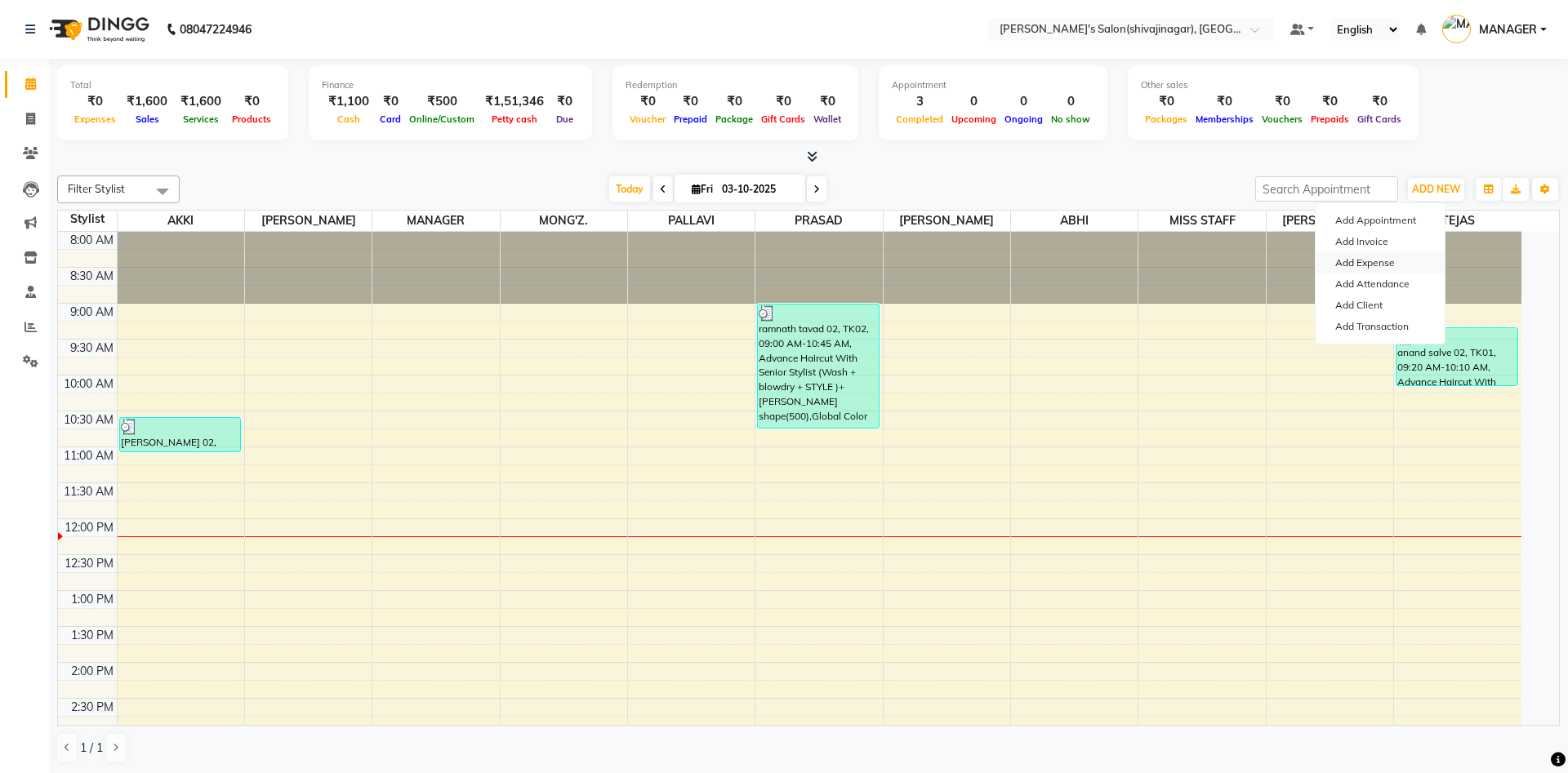
select select "1"
select select "2983"
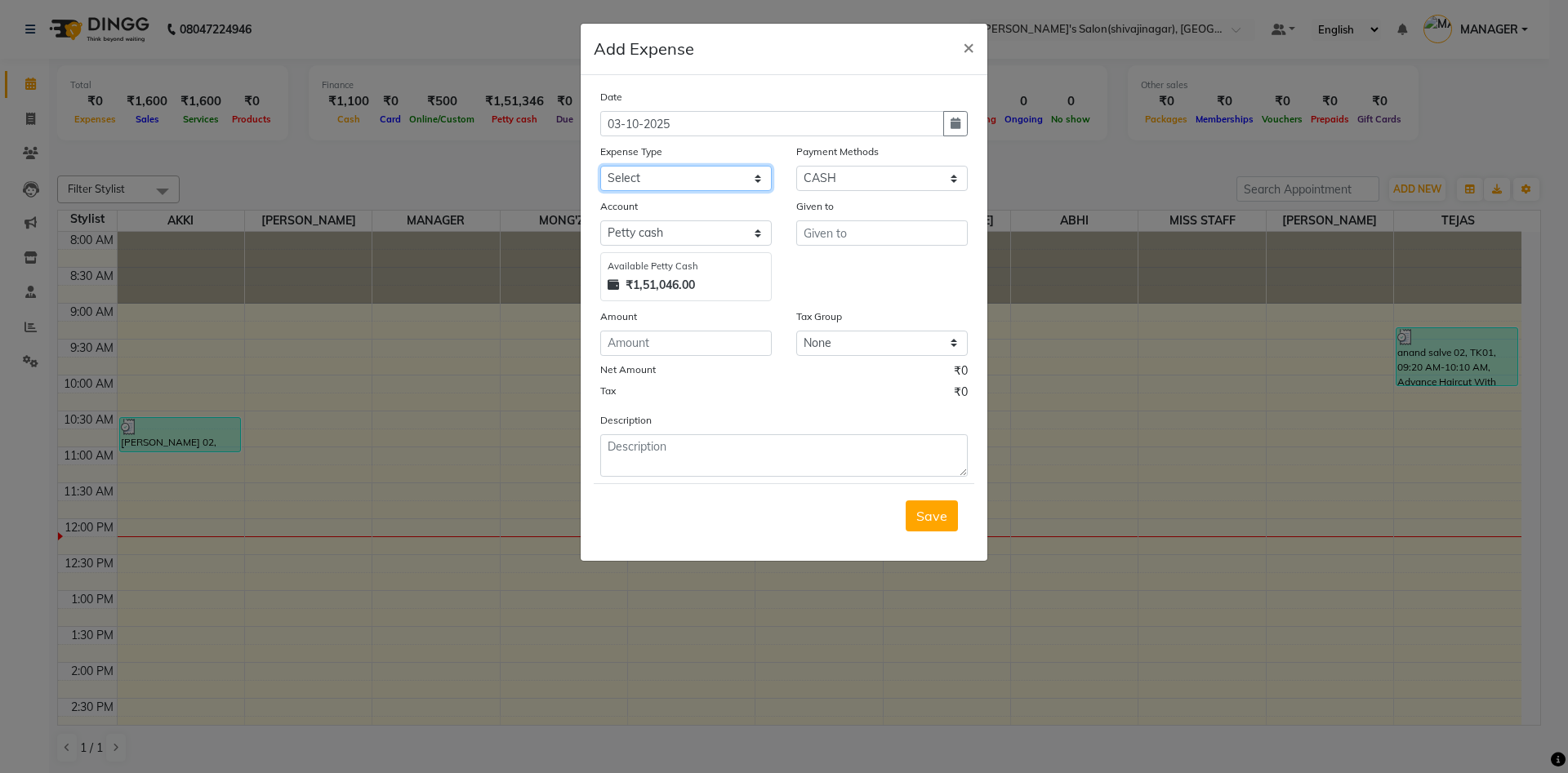
click at [639, 173] on select "Select Advance Salary BANK TRANFAR Cash transfer to hub Client Snacks DISTRIBUT…" at bounding box center [687, 178] width 172 height 26
select select "11124"
click at [601, 166] on select "Select Advance Salary BANK TRANFAR Cash transfer to hub Client Snacks DISTRIBUT…" at bounding box center [687, 178] width 172 height 26
click at [635, 449] on textarea at bounding box center [784, 455] width 368 height 42
type textarea "1100 plumbing material cash"
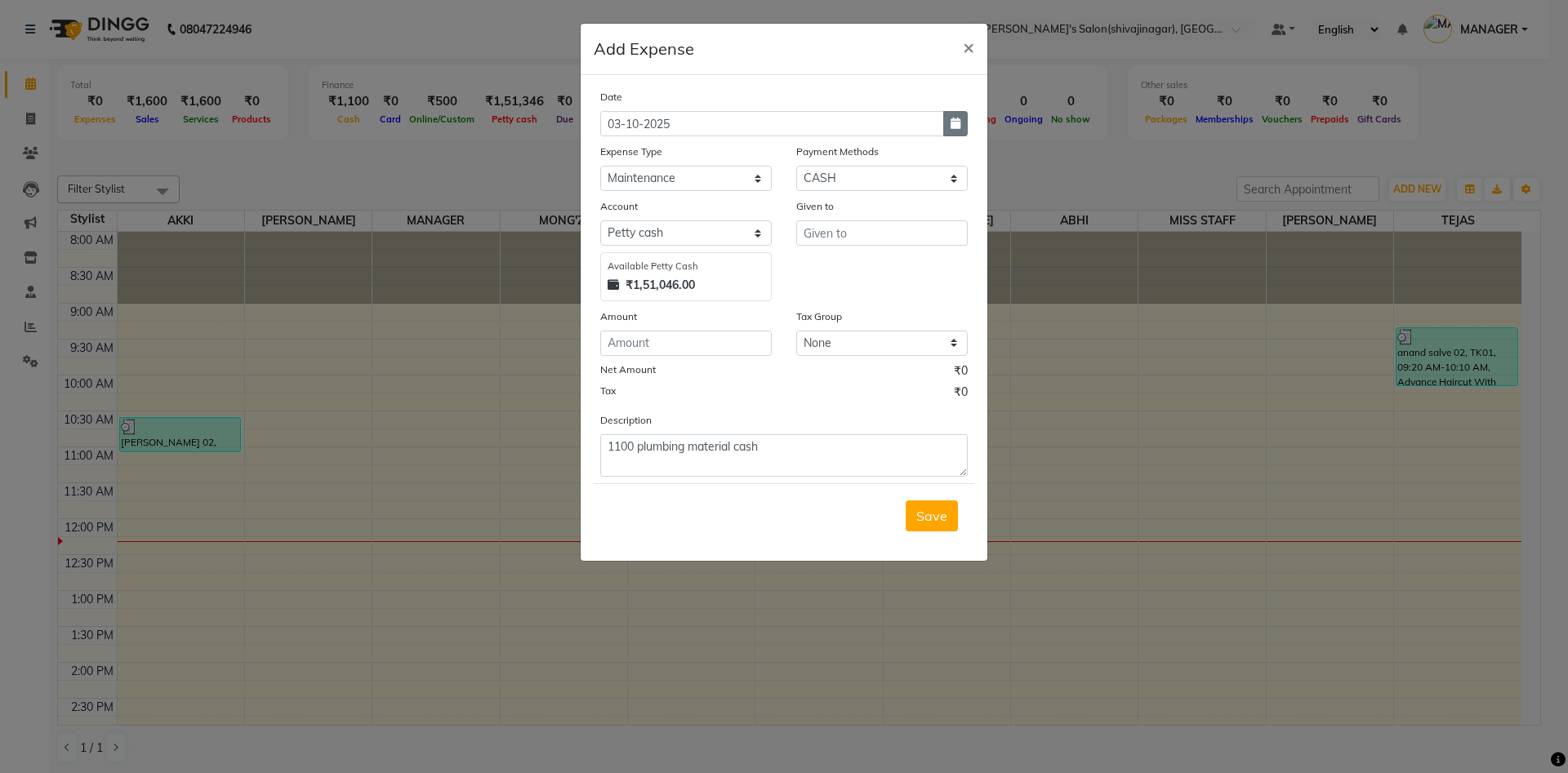
click at [950, 115] on button "button" at bounding box center [956, 123] width 25 height 26
select select "10"
select select "2025"
click at [609, 152] on button "Previous month" at bounding box center [614, 155] width 14 height 26
select select "9"
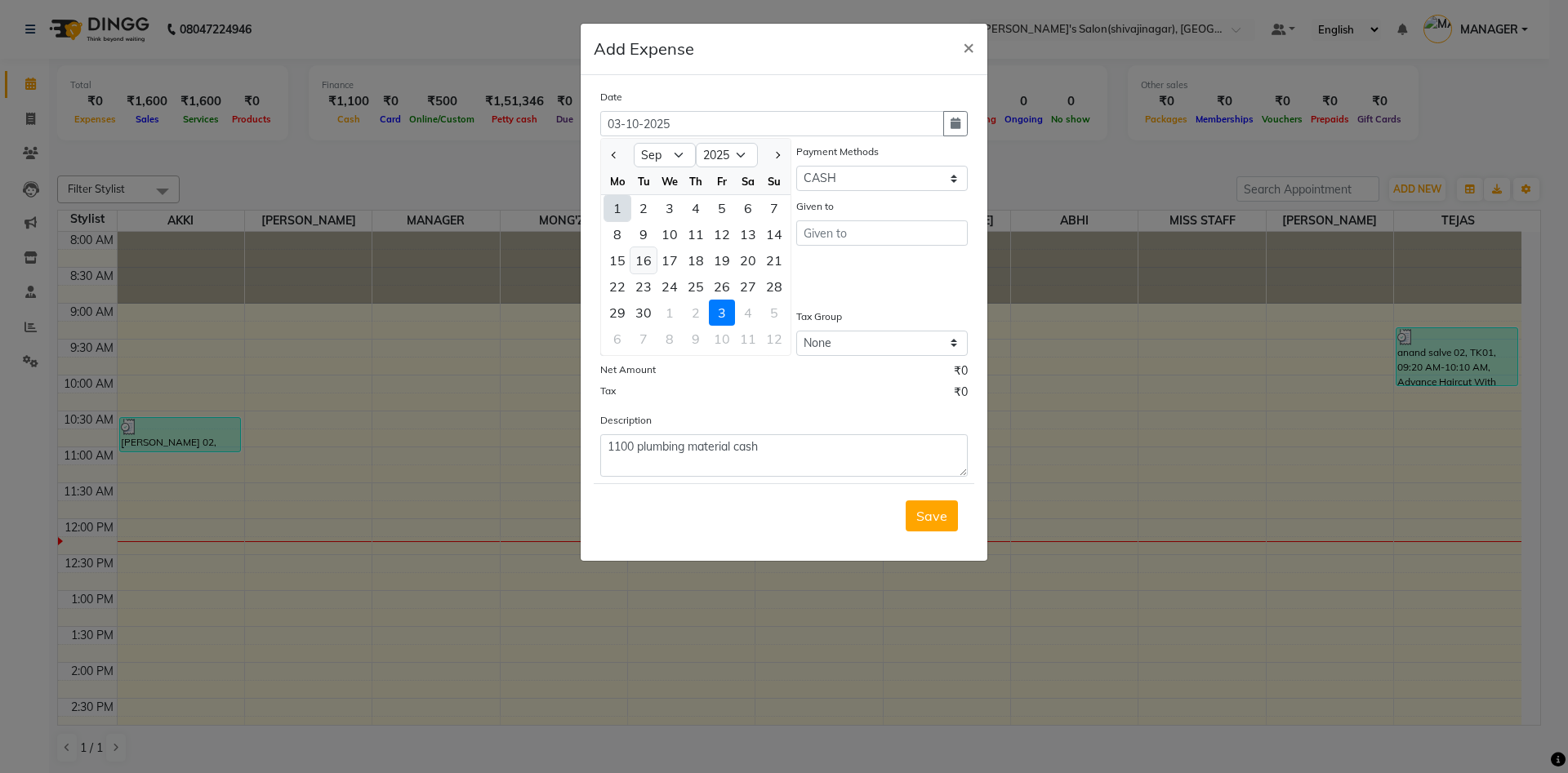
click at [652, 261] on div "16" at bounding box center [643, 260] width 26 height 26
type input "16-09-2025"
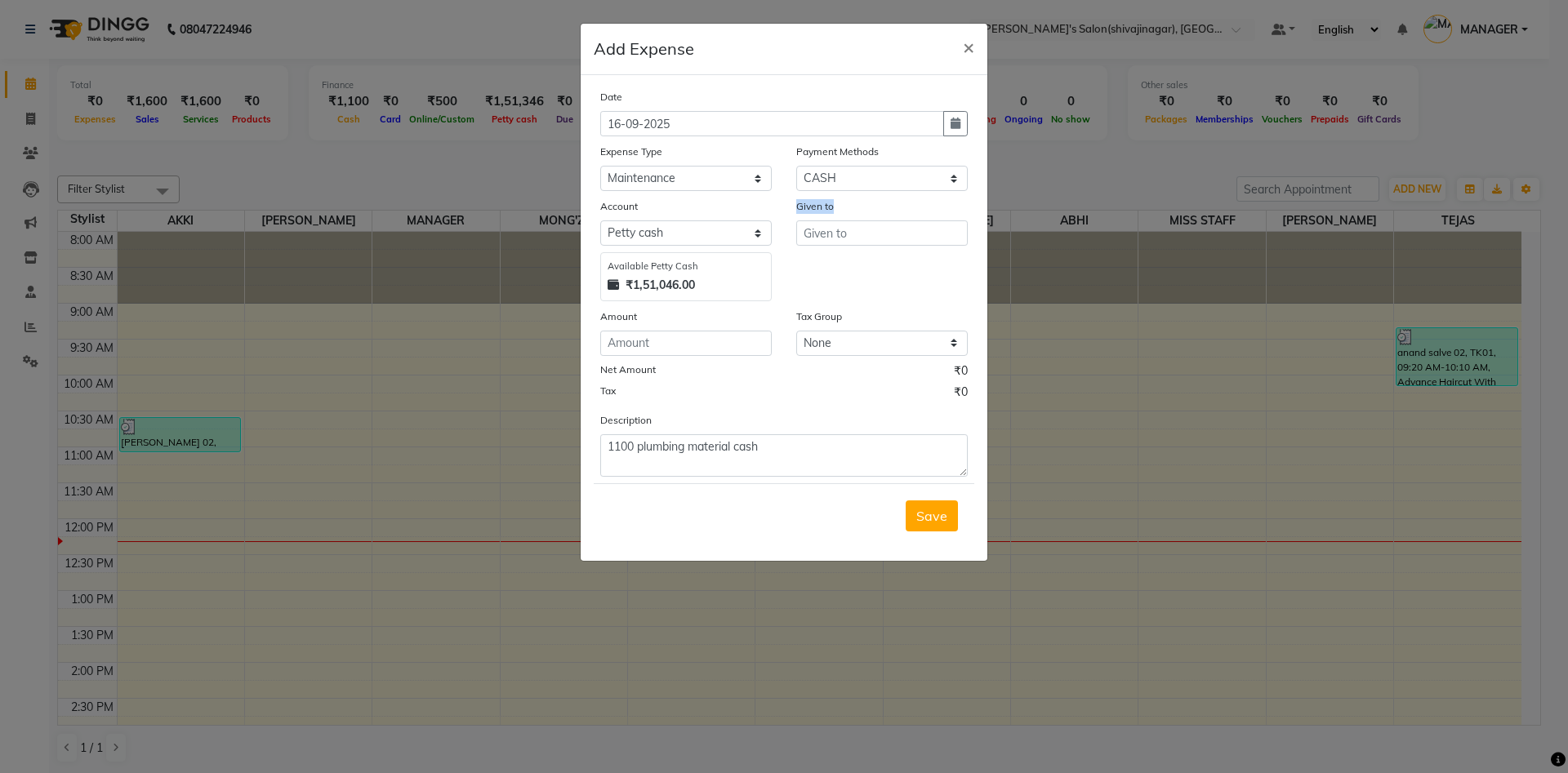
drag, startPoint x: 827, startPoint y: 218, endPoint x: 821, endPoint y: 242, distance: 24.7
click at [821, 242] on div "Given to" at bounding box center [881, 249] width 196 height 104
click at [821, 242] on input "text" at bounding box center [882, 233] width 172 height 26
click at [884, 259] on button "M ANAGER" at bounding box center [861, 267] width 129 height 26
type input "MANAGER"
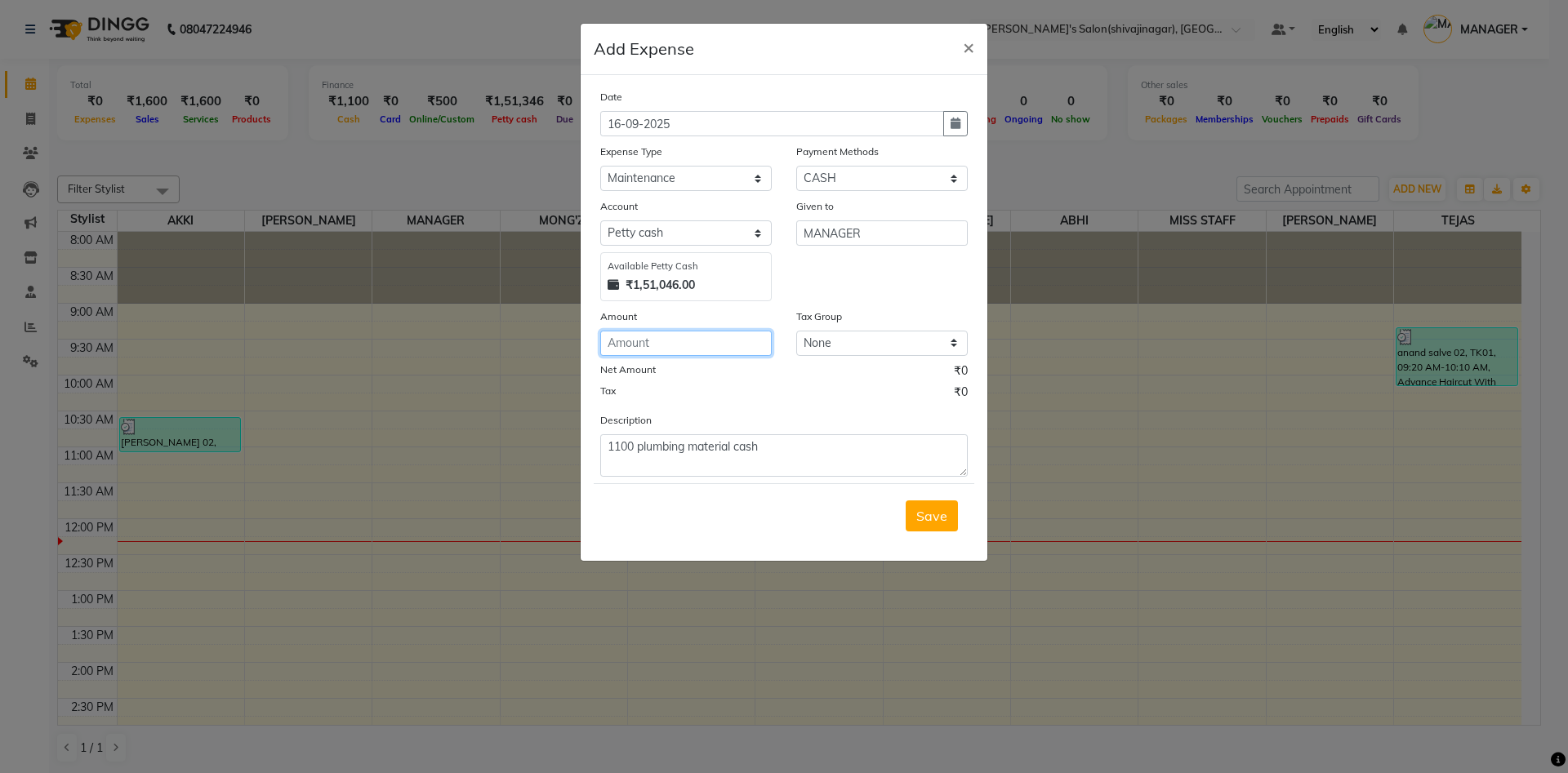
click at [658, 340] on input "number" at bounding box center [687, 343] width 172 height 26
type input "1100"
click at [945, 524] on button "Save" at bounding box center [932, 515] width 53 height 31
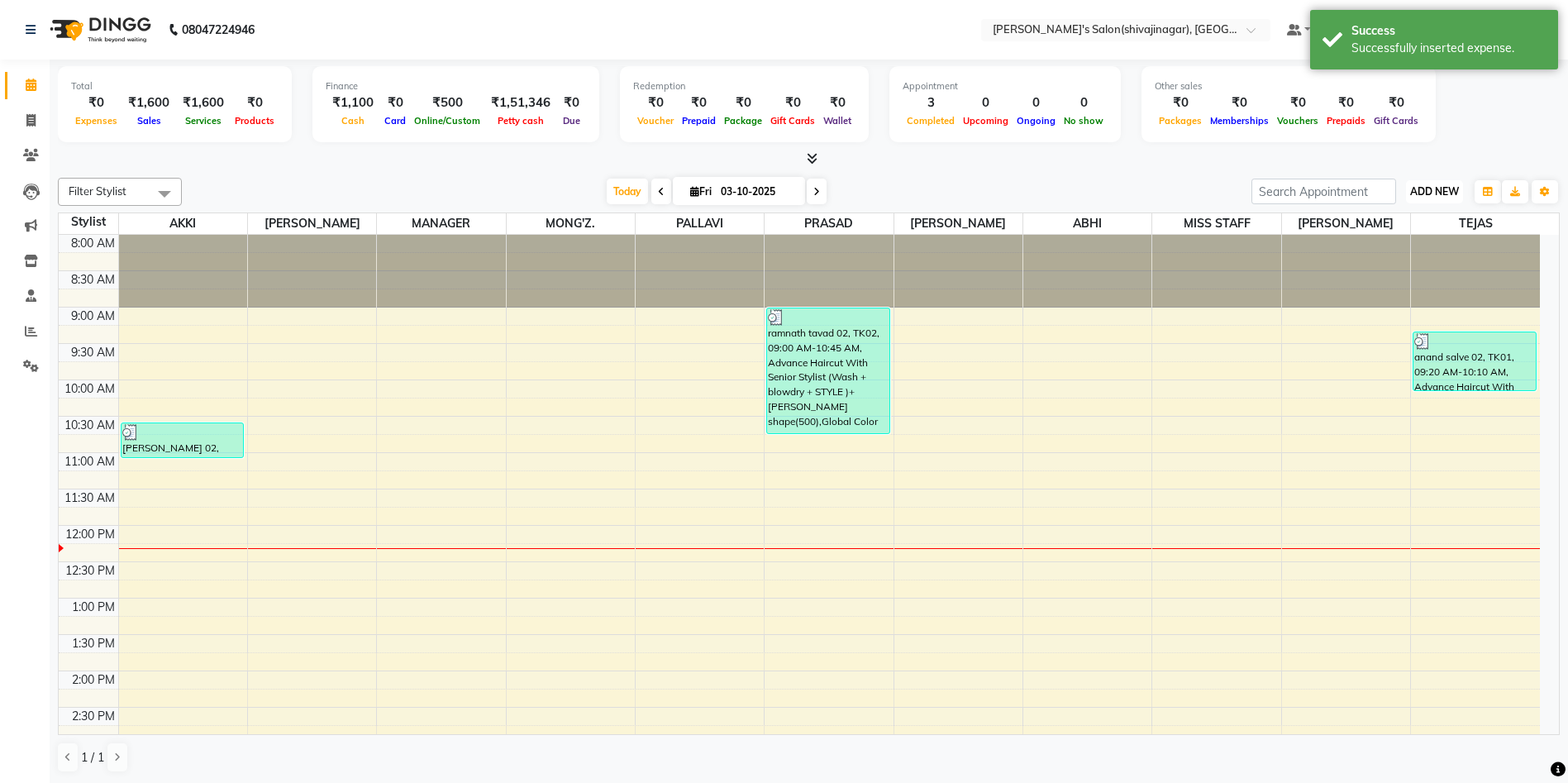
click at [1430, 184] on button "ADD NEW Toggle Dropdown" at bounding box center [1435, 191] width 57 height 23
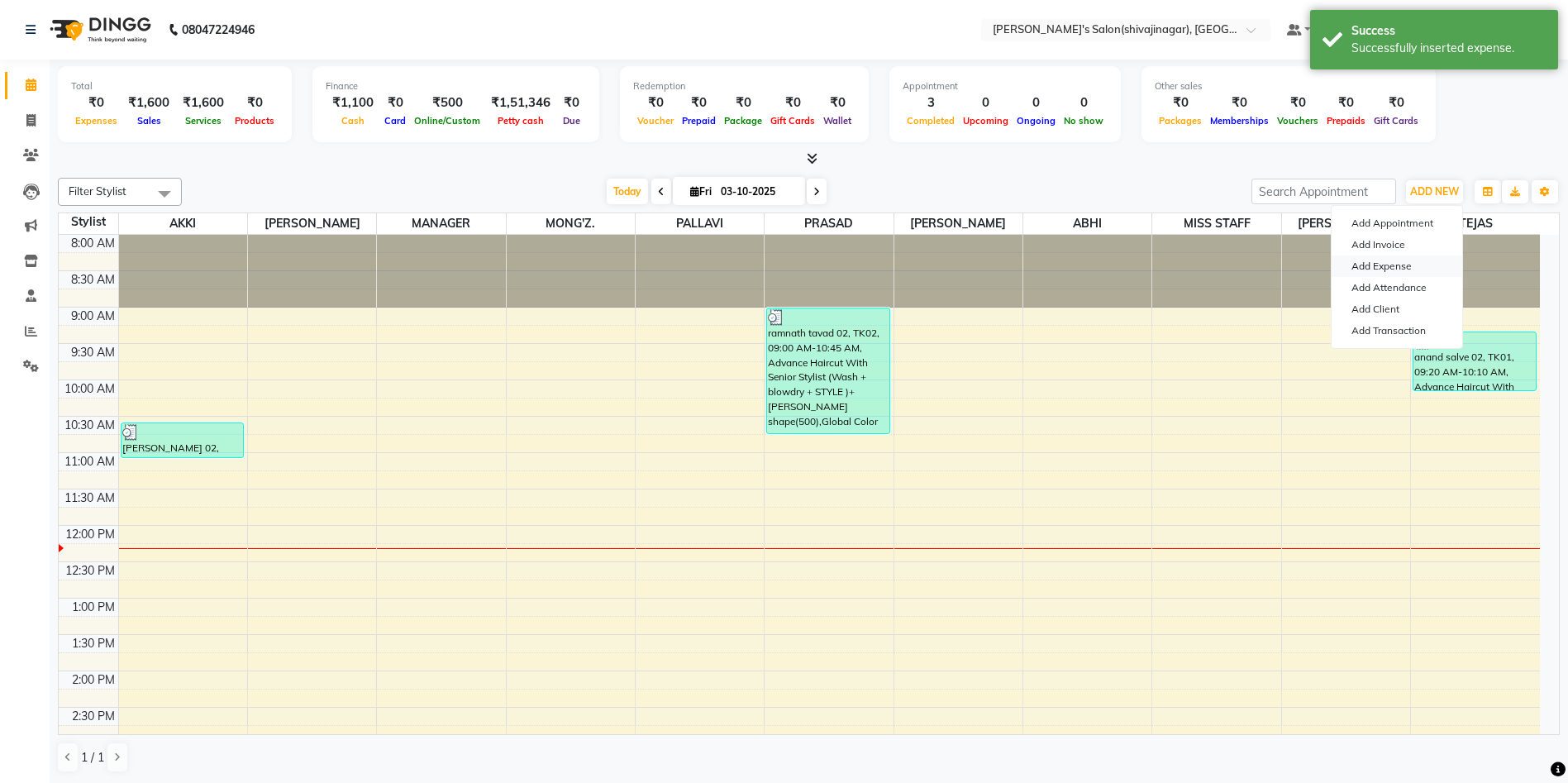
click at [1390, 266] on link "Add Expense" at bounding box center [1397, 266] width 131 height 21
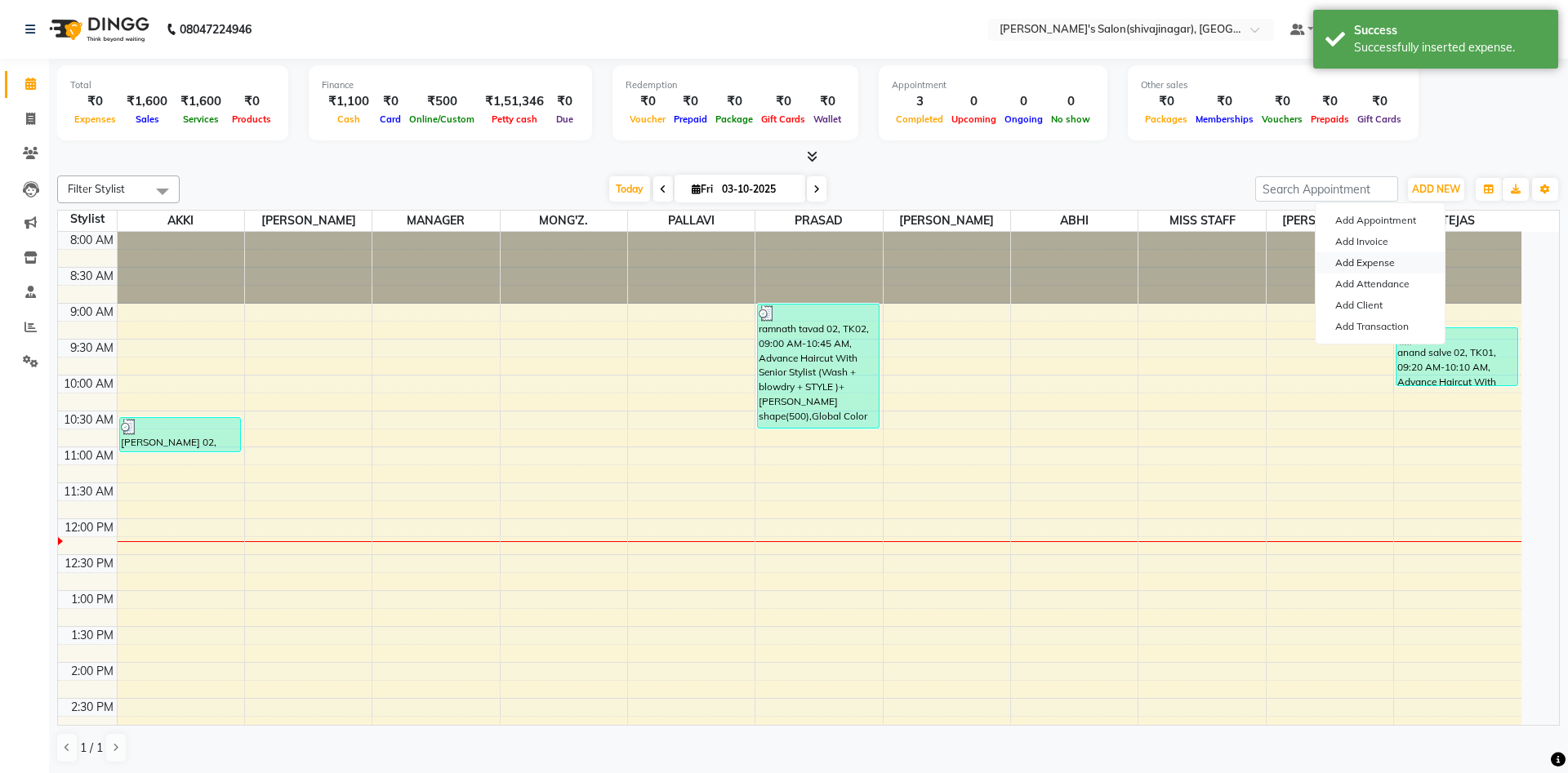
select select "1"
select select "2983"
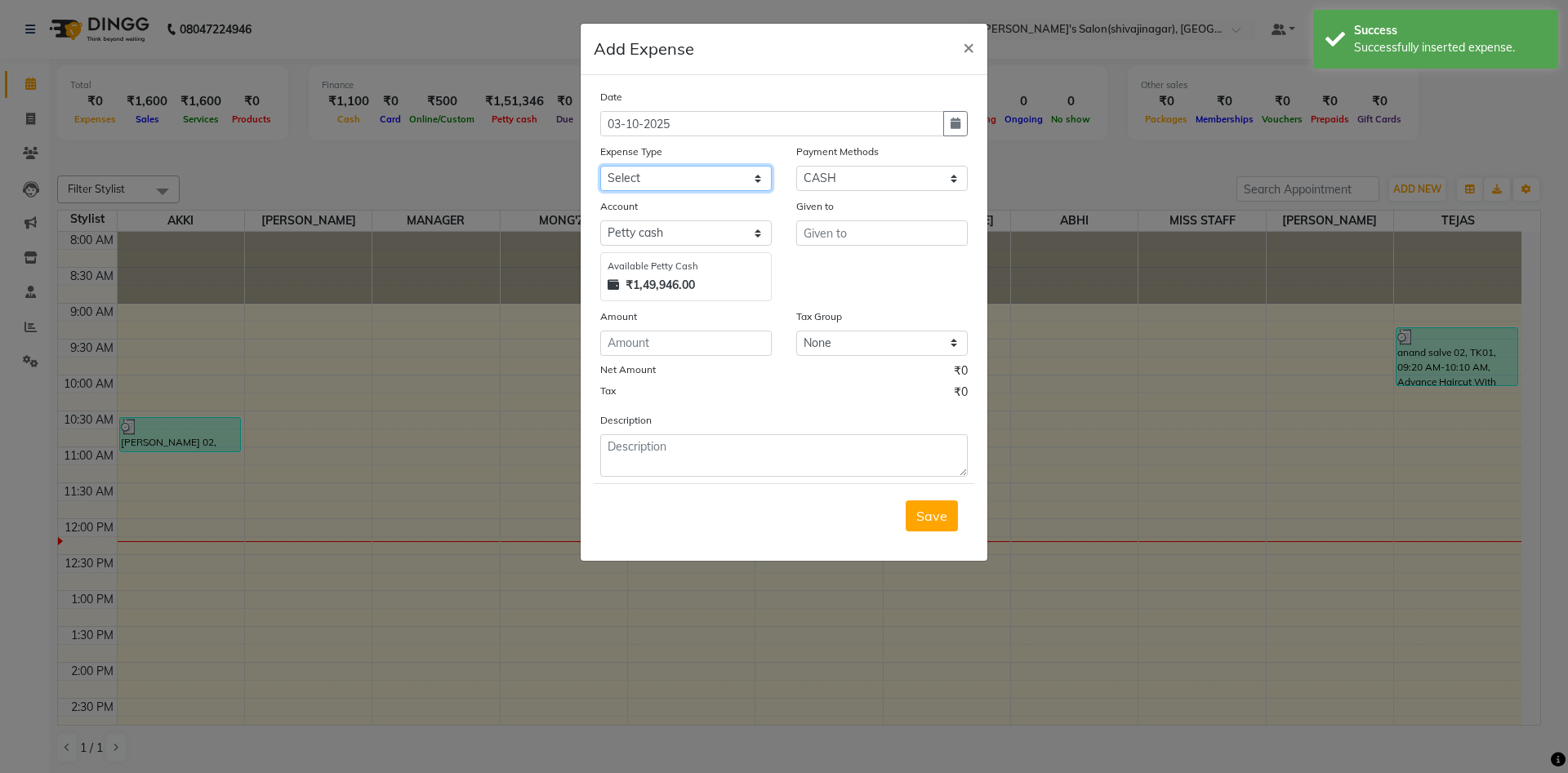
click at [669, 177] on select "Select Advance Salary BANK TRANFAR Cash transfer to hub Client Snacks DISTRIBUT…" at bounding box center [687, 178] width 172 height 26
select select "11148"
click at [601, 166] on select "Select Advance Salary BANK TRANFAR Cash transfer to hub Client Snacks DISTRIBUT…" at bounding box center [687, 178] width 172 height 26
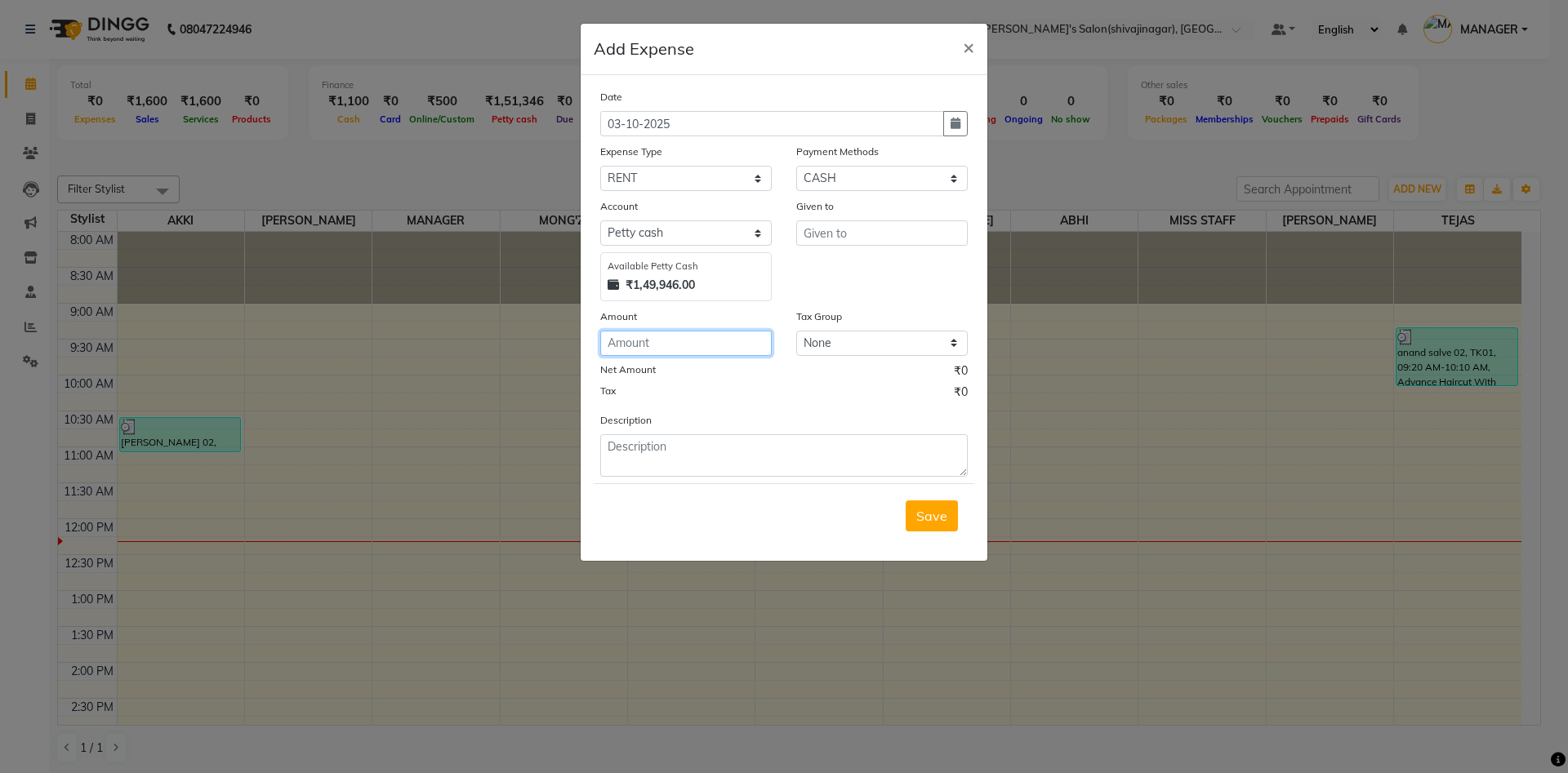
click at [629, 347] on input "number" at bounding box center [687, 343] width 172 height 26
type input "2"
type input "43000"
click at [664, 454] on textarea at bounding box center [784, 455] width 368 height 42
click at [717, 444] on textarea "43000 online shetkarsir" at bounding box center [784, 455] width 368 height 42
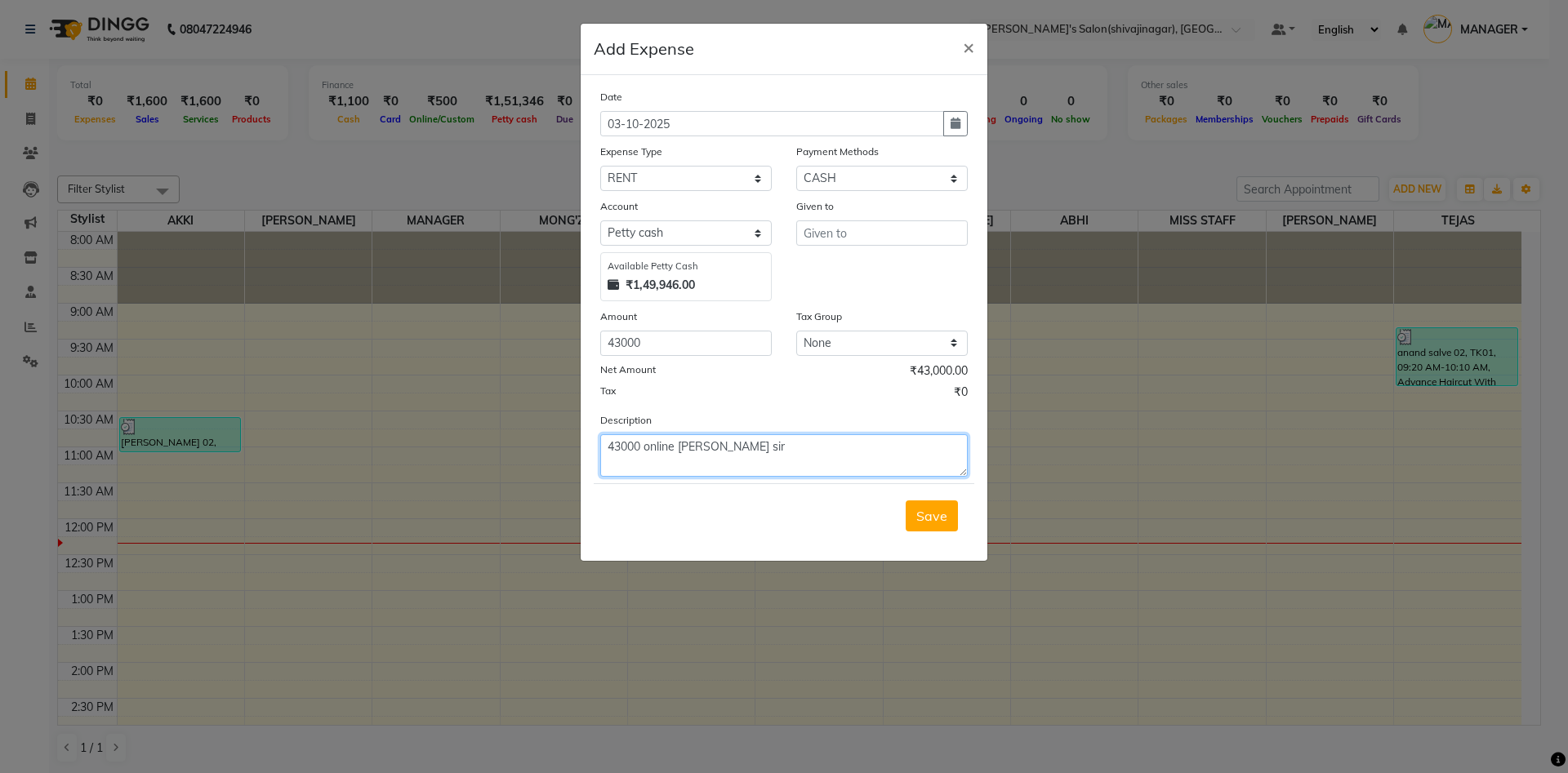
type textarea "43000 online [PERSON_NAME] sir"
click at [847, 286] on div "Given to" at bounding box center [881, 249] width 196 height 104
click at [844, 244] on input "text" at bounding box center [882, 233] width 172 height 26
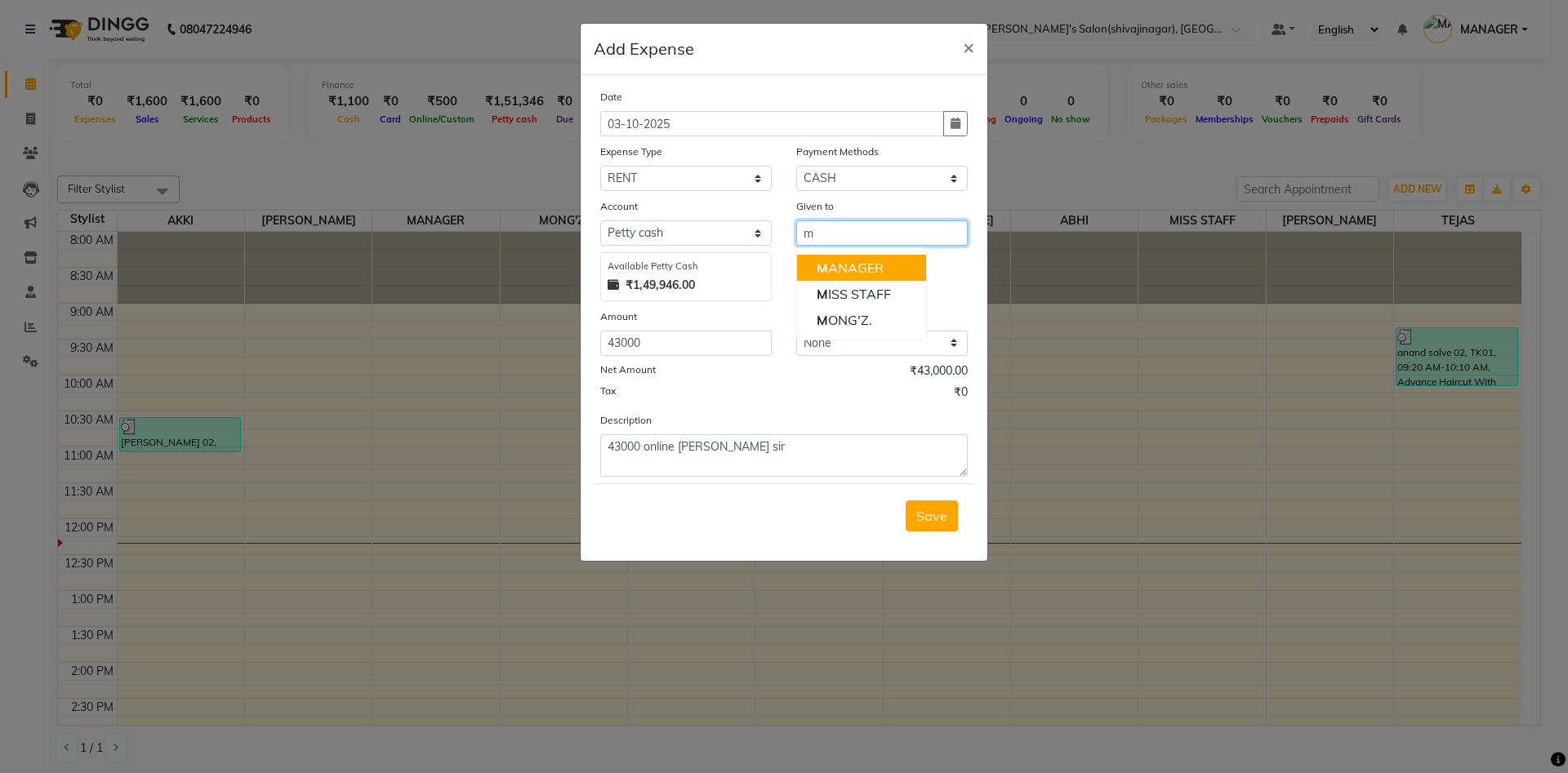
click at [845, 255] on button "M ANAGER" at bounding box center [861, 267] width 129 height 26
type input "MANAGER"
click at [961, 132] on button "button" at bounding box center [956, 123] width 25 height 26
select select "10"
select select "2025"
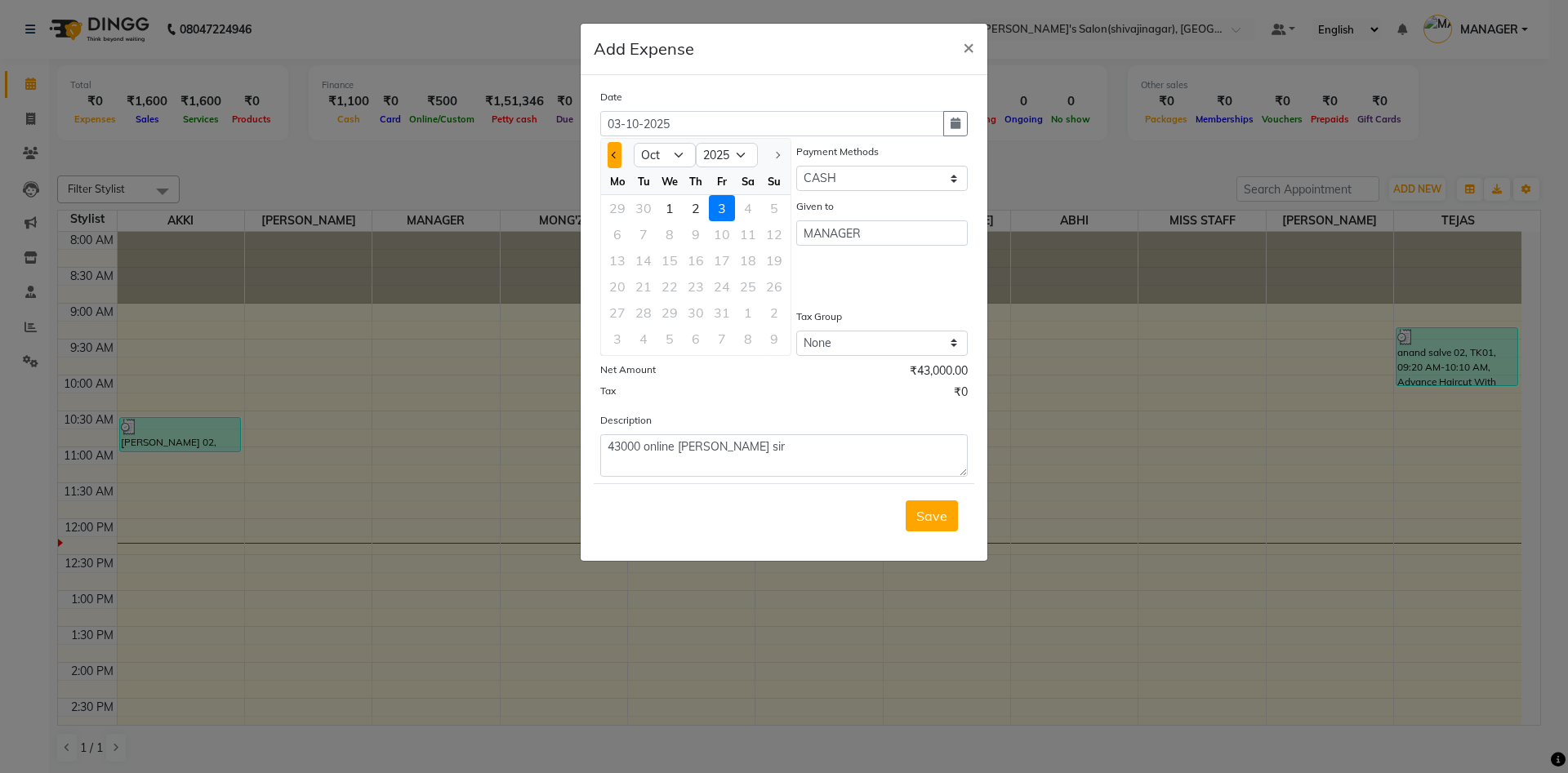
click at [617, 151] on button "Previous month" at bounding box center [614, 155] width 14 height 26
select select "9"
click at [652, 261] on div "16" at bounding box center [643, 260] width 26 height 26
type input "16-09-2025"
click at [856, 426] on div "Description 43000 online [PERSON_NAME] sir" at bounding box center [784, 444] width 392 height 65
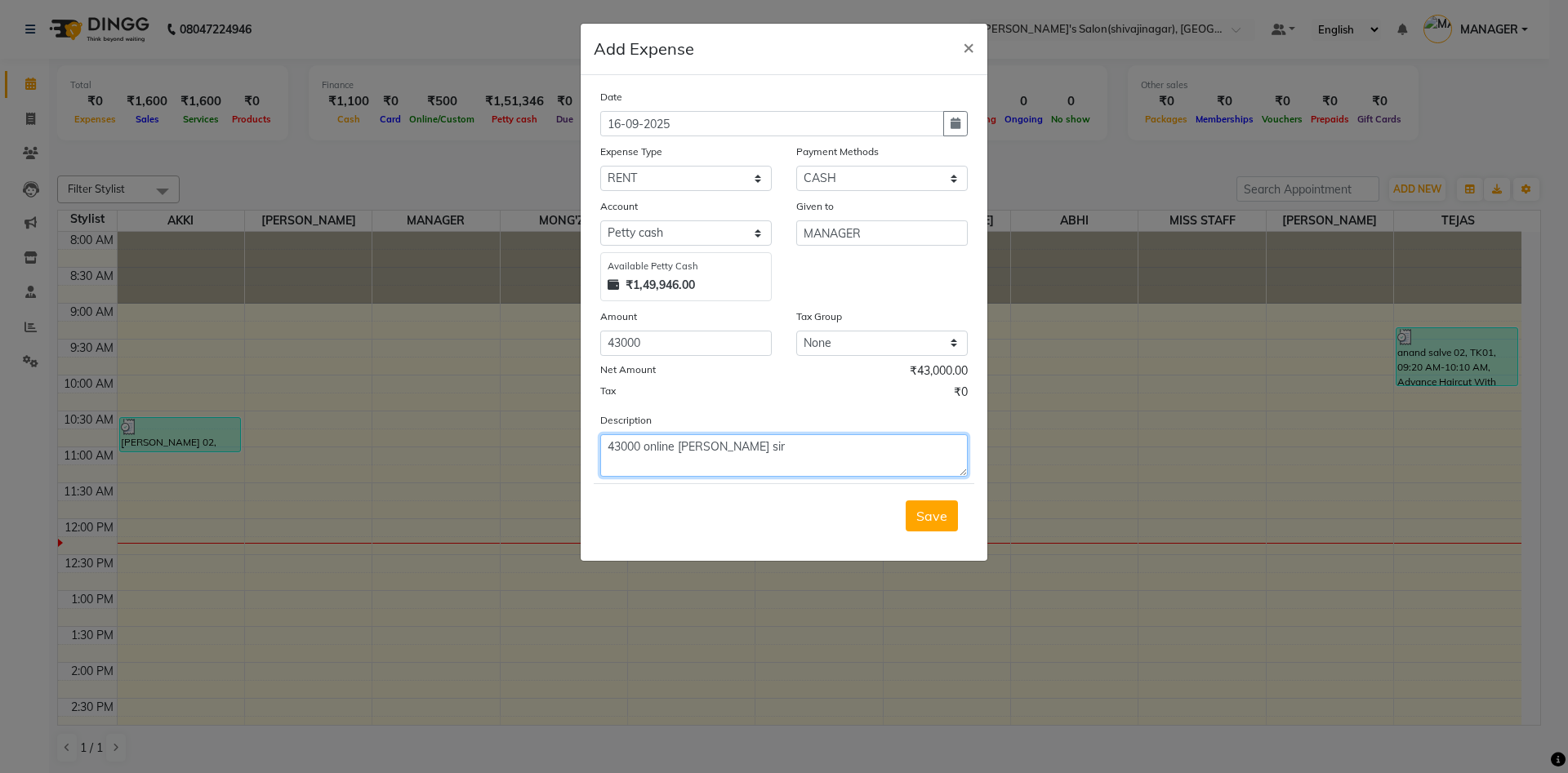
click at [795, 445] on textarea "43000 online [PERSON_NAME] sir" at bounding box center [784, 455] width 368 height 42
click at [933, 516] on span "Save" at bounding box center [932, 515] width 32 height 16
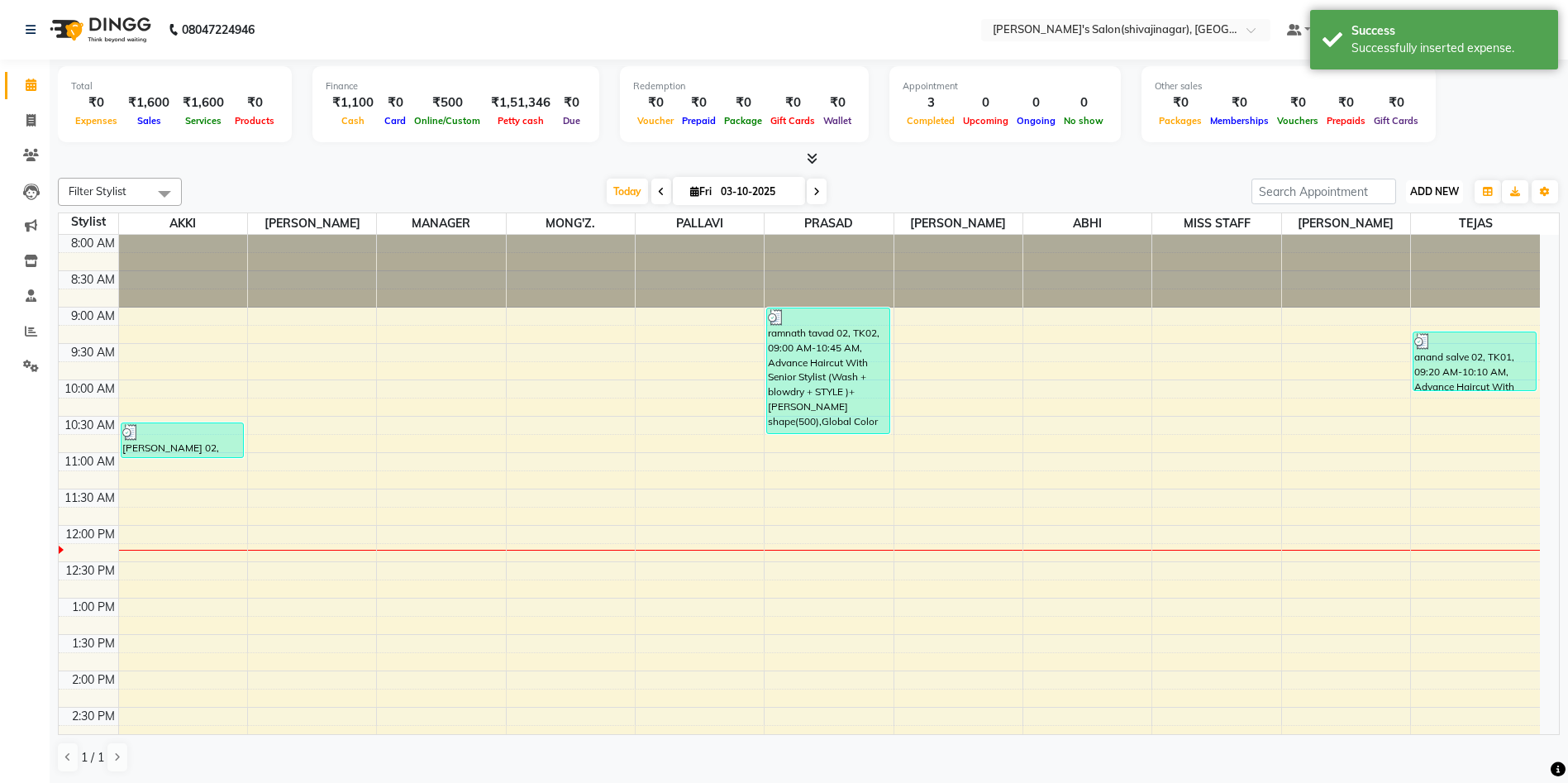
click at [1437, 180] on button "ADD NEW Toggle Dropdown" at bounding box center [1435, 191] width 57 height 23
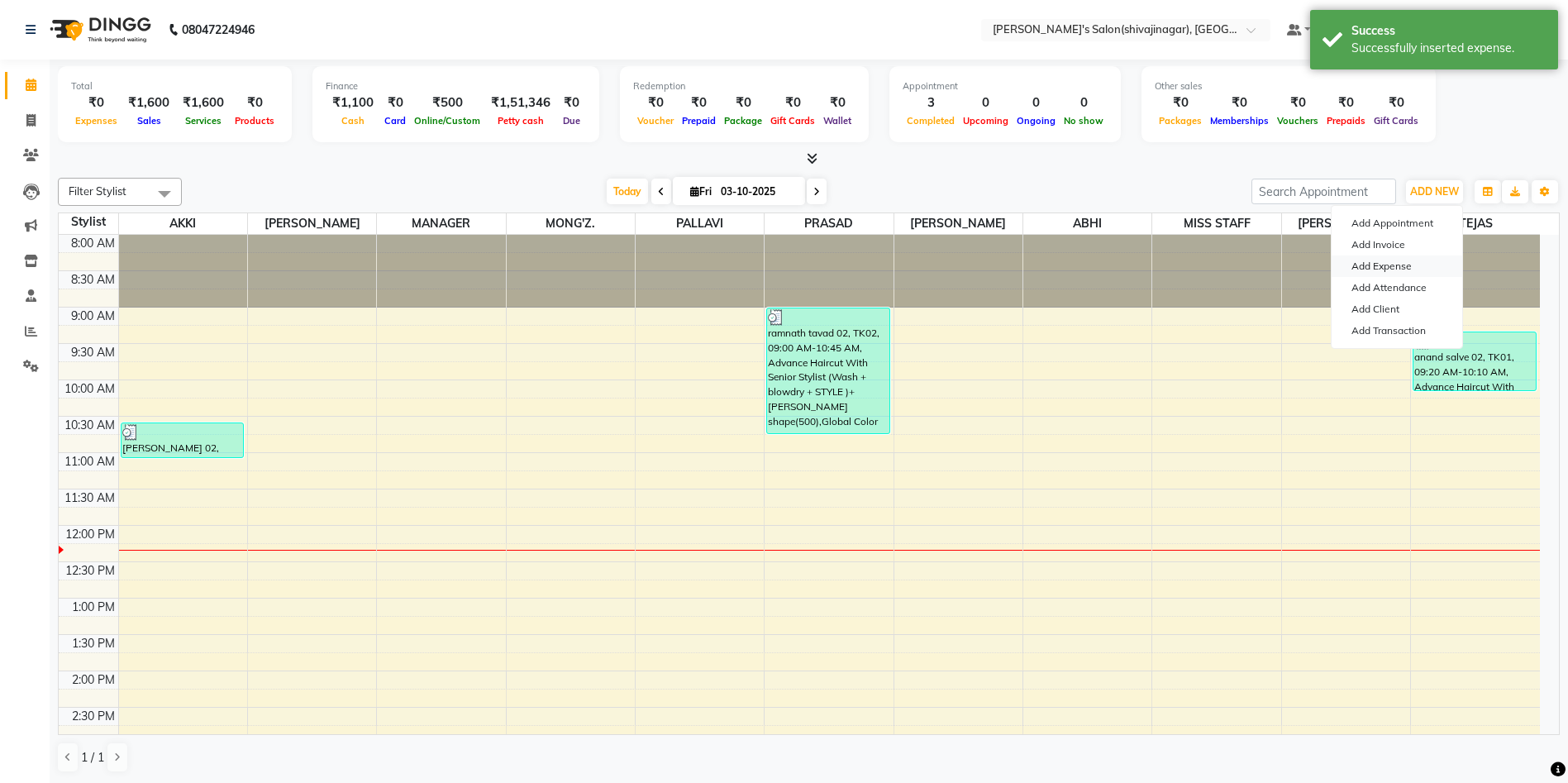
click at [1381, 266] on link "Add Expense" at bounding box center [1397, 266] width 131 height 21
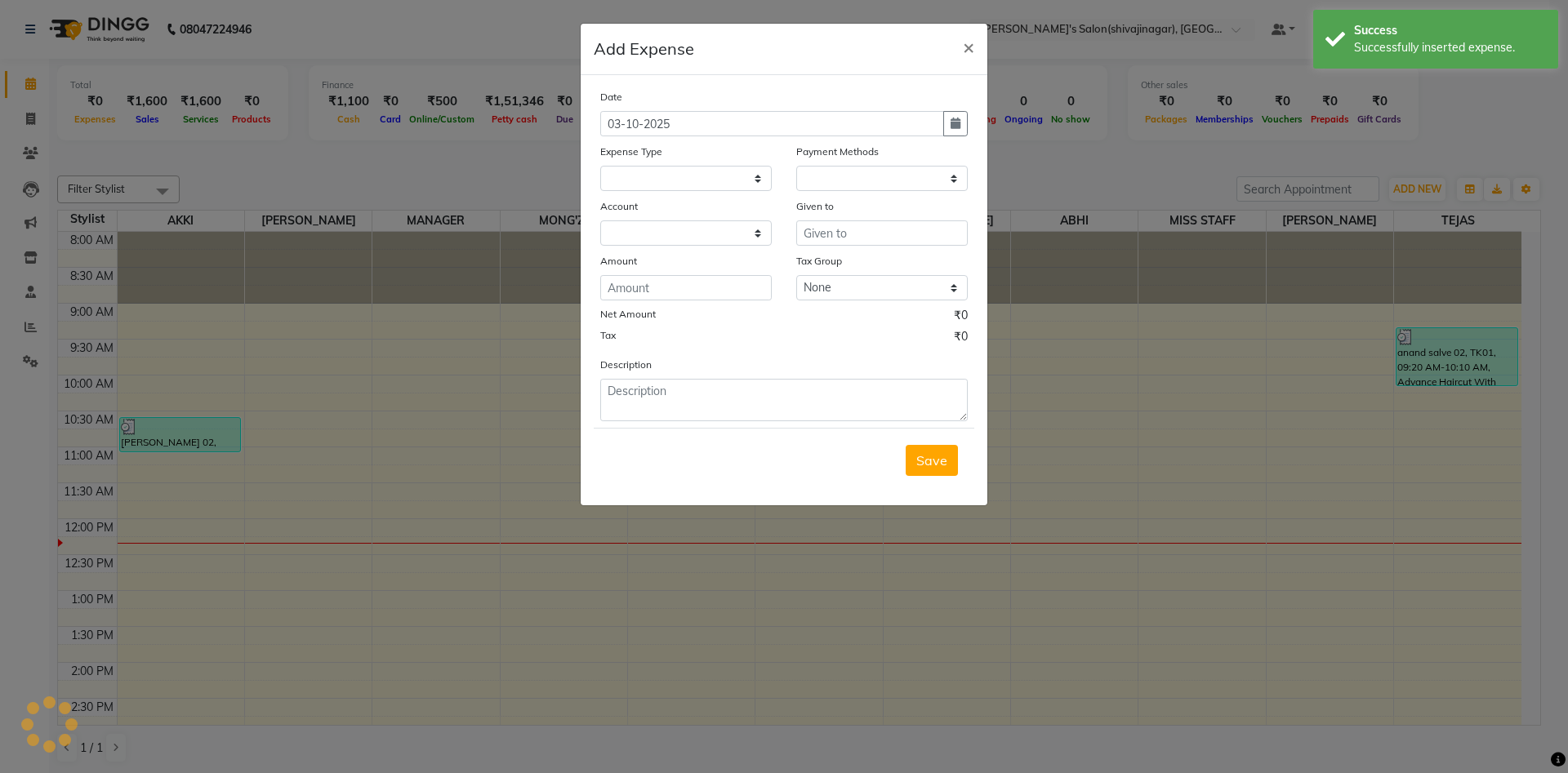
select select
select select "1"
select select "2983"
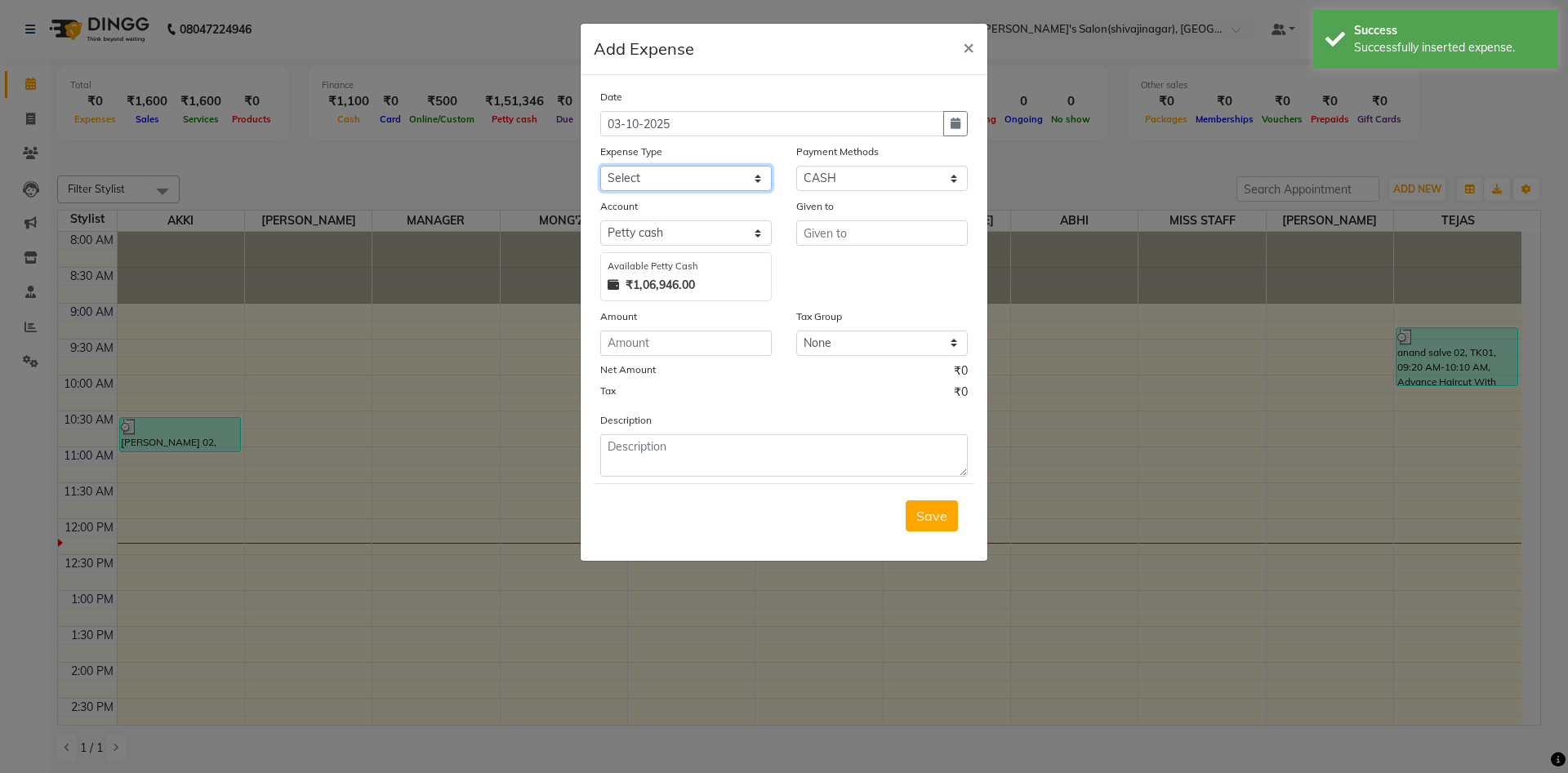
click at [629, 183] on select "Select Advance Salary BANK TRANFAR Cash transfer to hub Client Snacks DISTRIBUT…" at bounding box center [687, 178] width 172 height 26
click at [601, 166] on select "Select Advance Salary BANK TRANFAR Cash transfer to hub Client Snacks DISTRIBUT…" at bounding box center [687, 178] width 172 height 26
click at [688, 176] on select "Select Advance Salary BANK TRANFAR Cash transfer to hub Client Snacks DISTRIBUT…" at bounding box center [687, 178] width 172 height 26
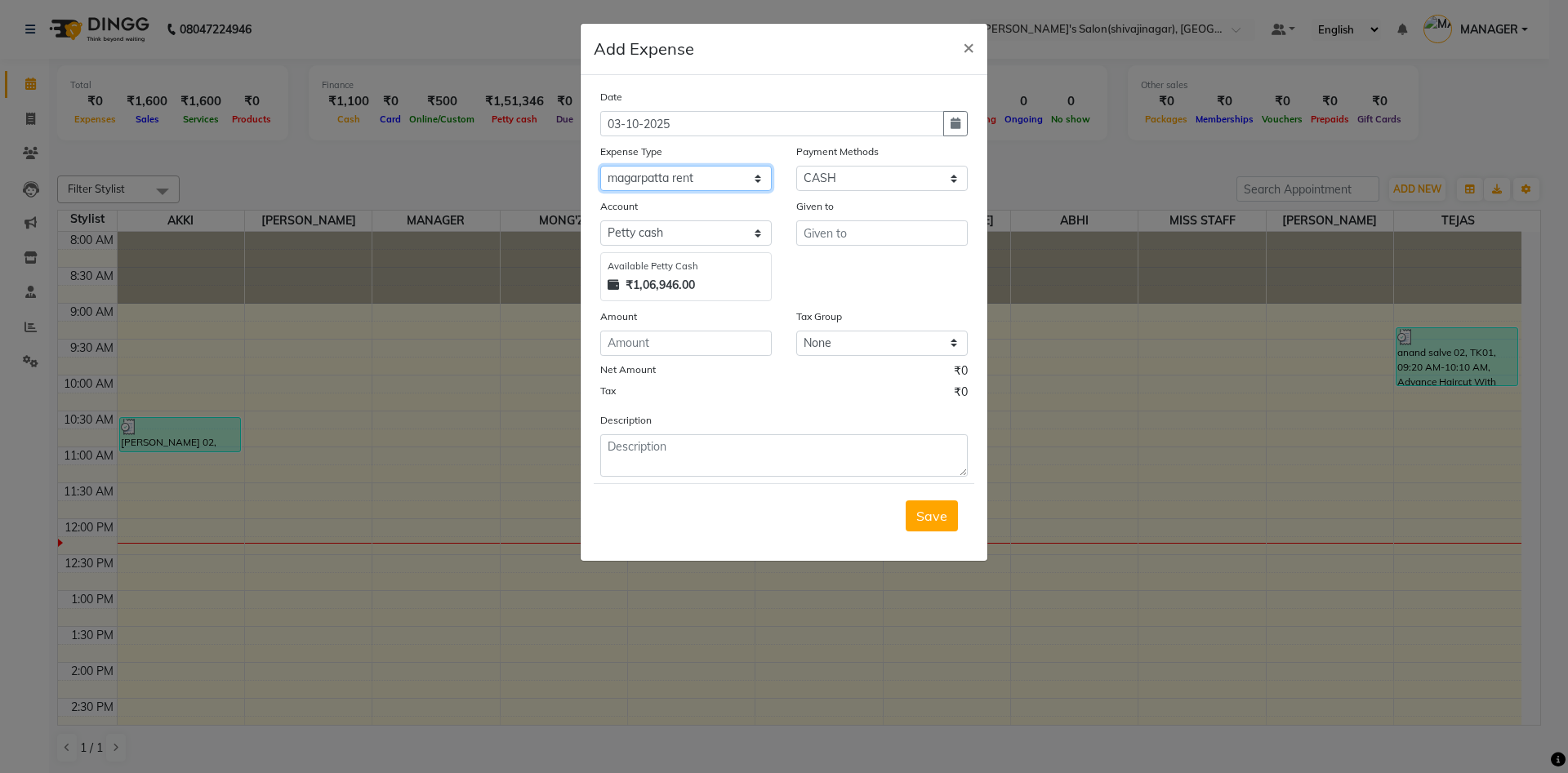
select select "11148"
click at [601, 166] on select "Select Advance Salary BANK TRANFAR Cash transfer to hub Client Snacks DISTRIBUT…" at bounding box center [687, 178] width 172 height 26
click at [643, 338] on input "number" at bounding box center [687, 343] width 172 height 26
type input "7000"
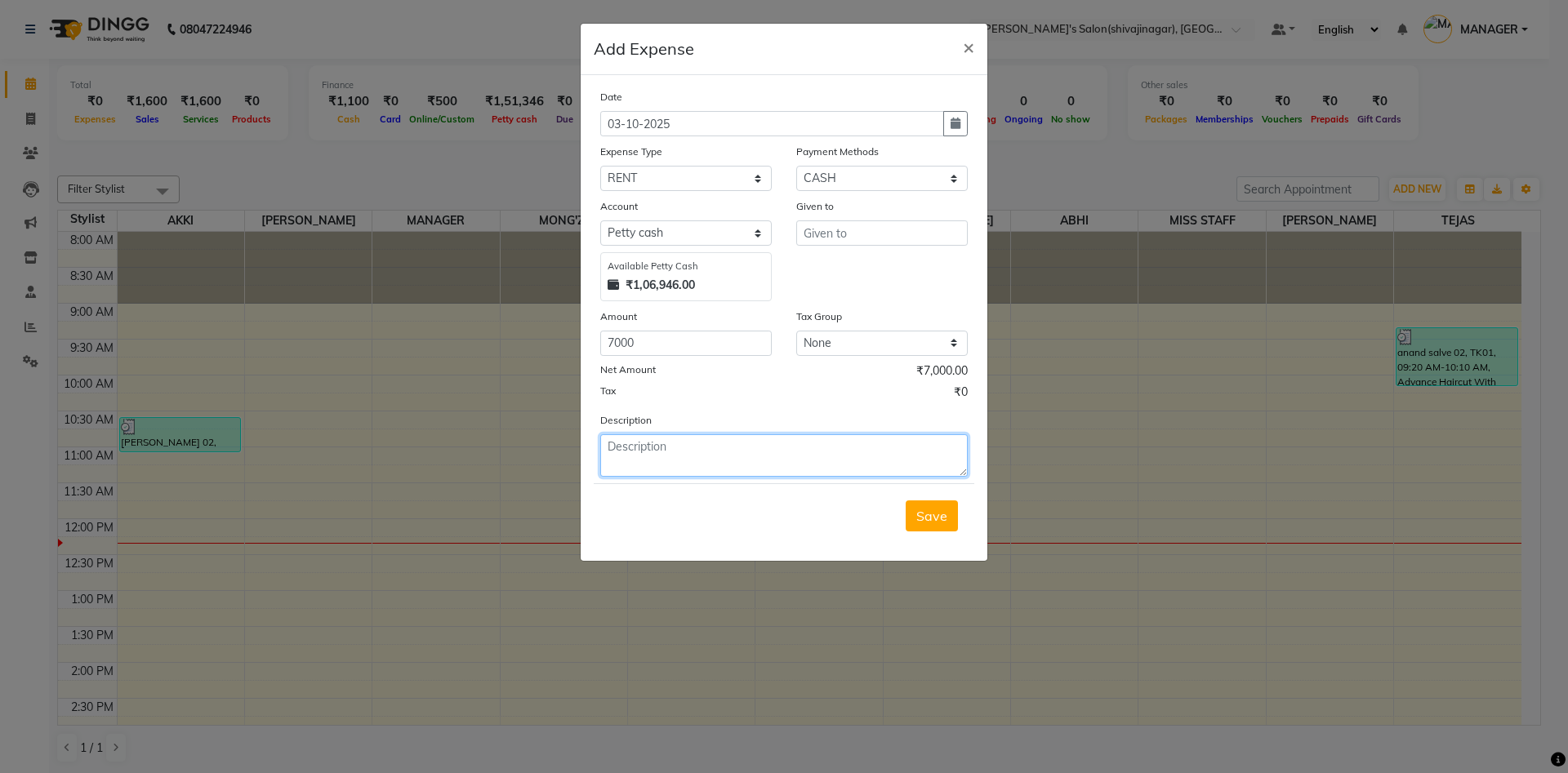
click at [662, 471] on textarea at bounding box center [784, 455] width 368 height 42
click at [749, 445] on textarea "[PERSON_NAME] sir 7000 cash" at bounding box center [784, 455] width 368 height 42
type textarea "[PERSON_NAME] sir 7000 cash"
click at [866, 228] on input "text" at bounding box center [882, 233] width 172 height 26
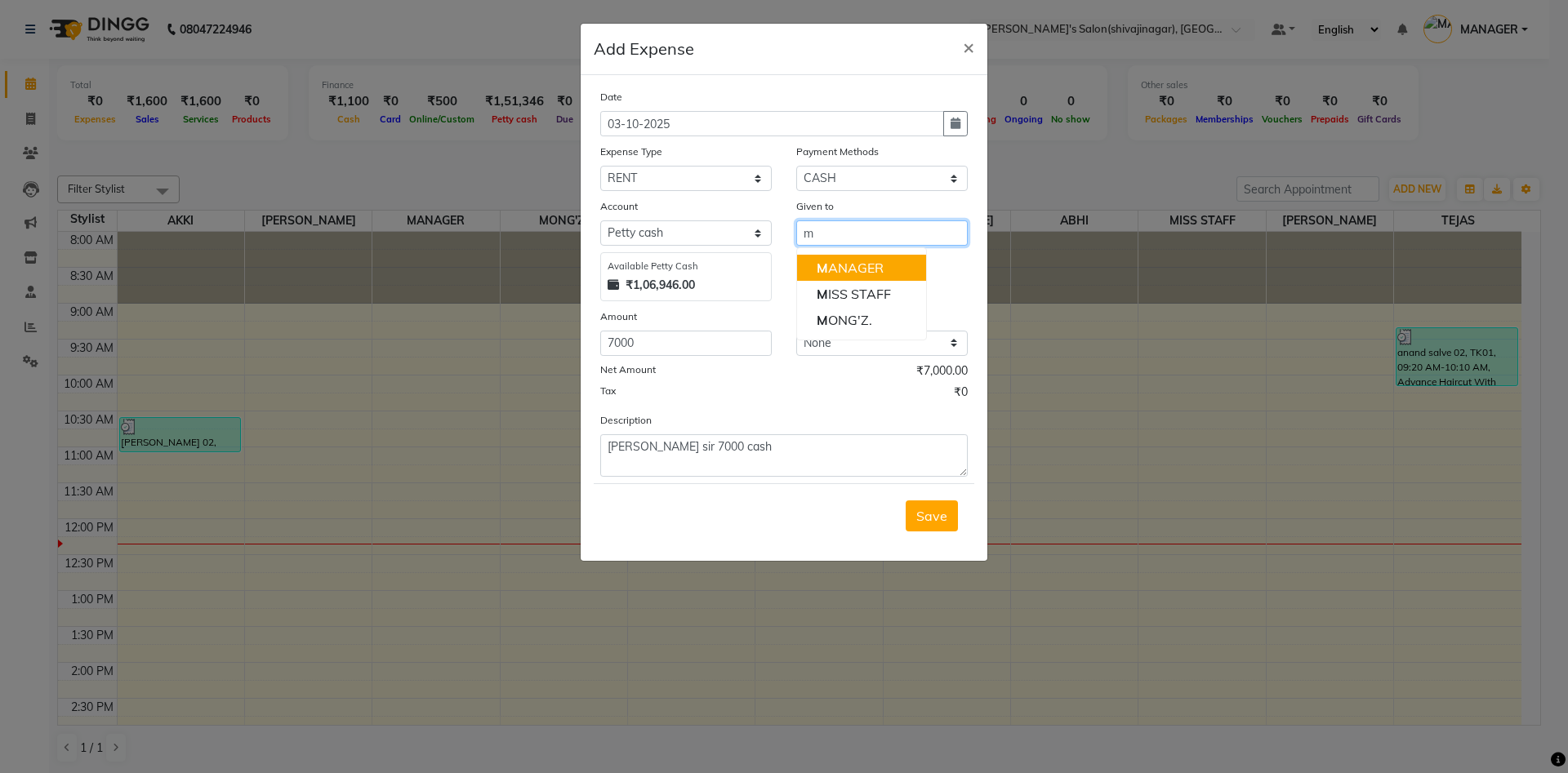
click at [833, 261] on ngb-highlight "M ANAGER" at bounding box center [850, 267] width 67 height 16
type input "MANAGER"
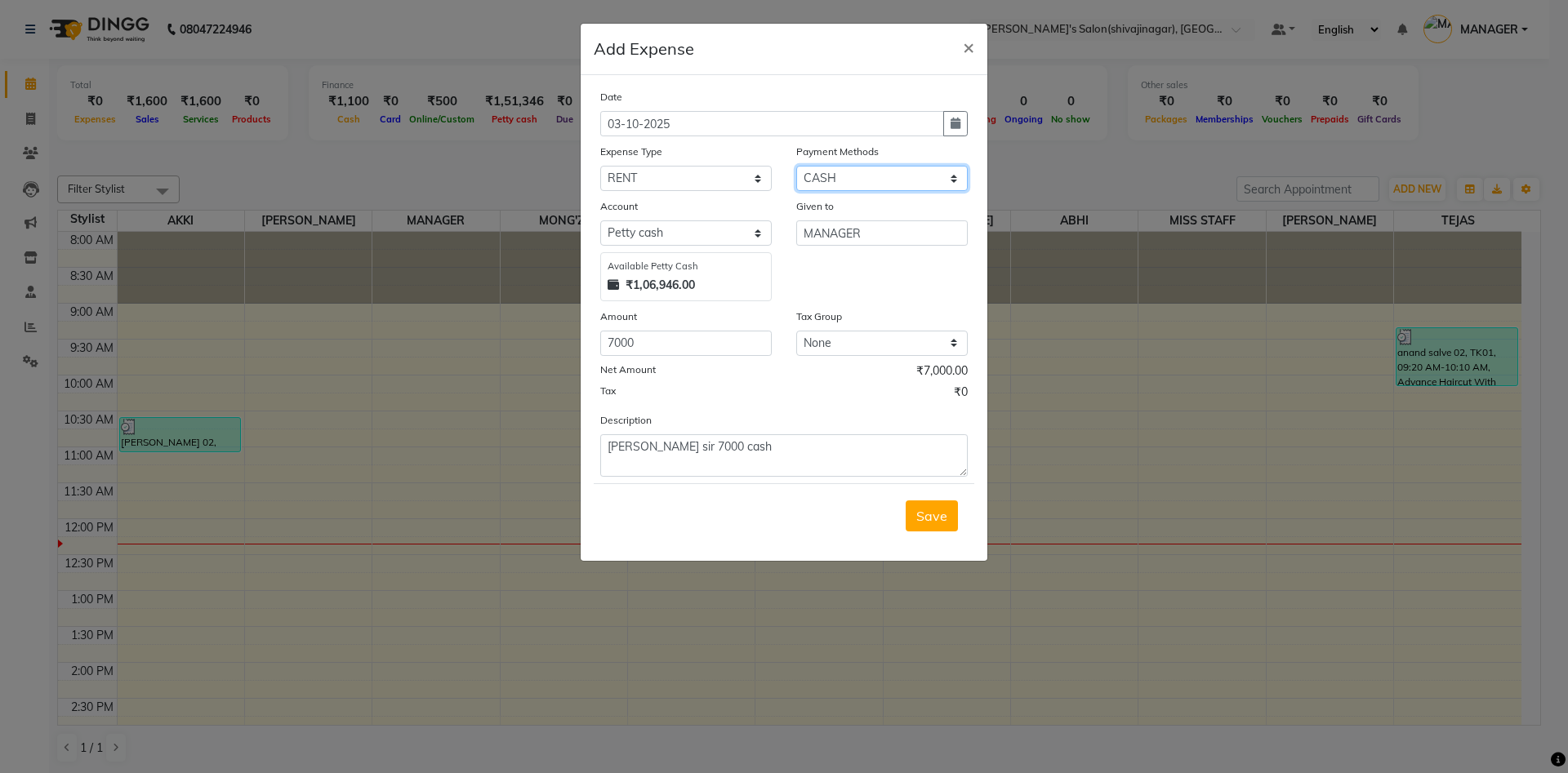
click at [838, 172] on select "Select CARD Voucher Package CASH Points Bank Wallet Prepaid GPay PhonePe PayTM …" at bounding box center [882, 178] width 172 height 26
click at [956, 118] on icon "button" at bounding box center [956, 123] width 10 height 11
select select "10"
select select "2025"
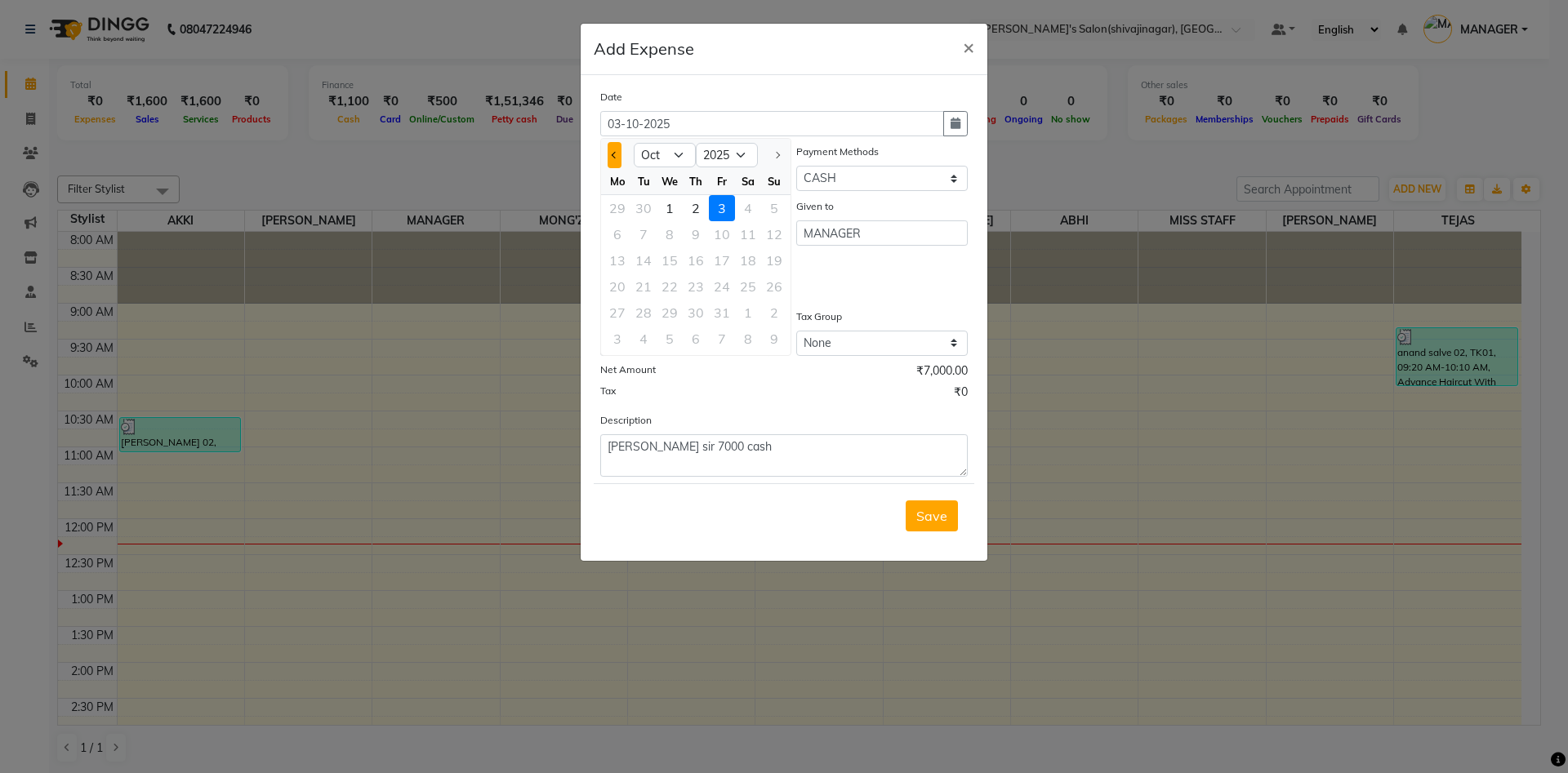
click at [618, 154] on span "Previous month" at bounding box center [615, 155] width 7 height 7
select select "9"
click at [646, 255] on div "16" at bounding box center [643, 260] width 26 height 26
type input "16-09-2025"
click at [874, 385] on div "Tax ₹0" at bounding box center [784, 394] width 368 height 21
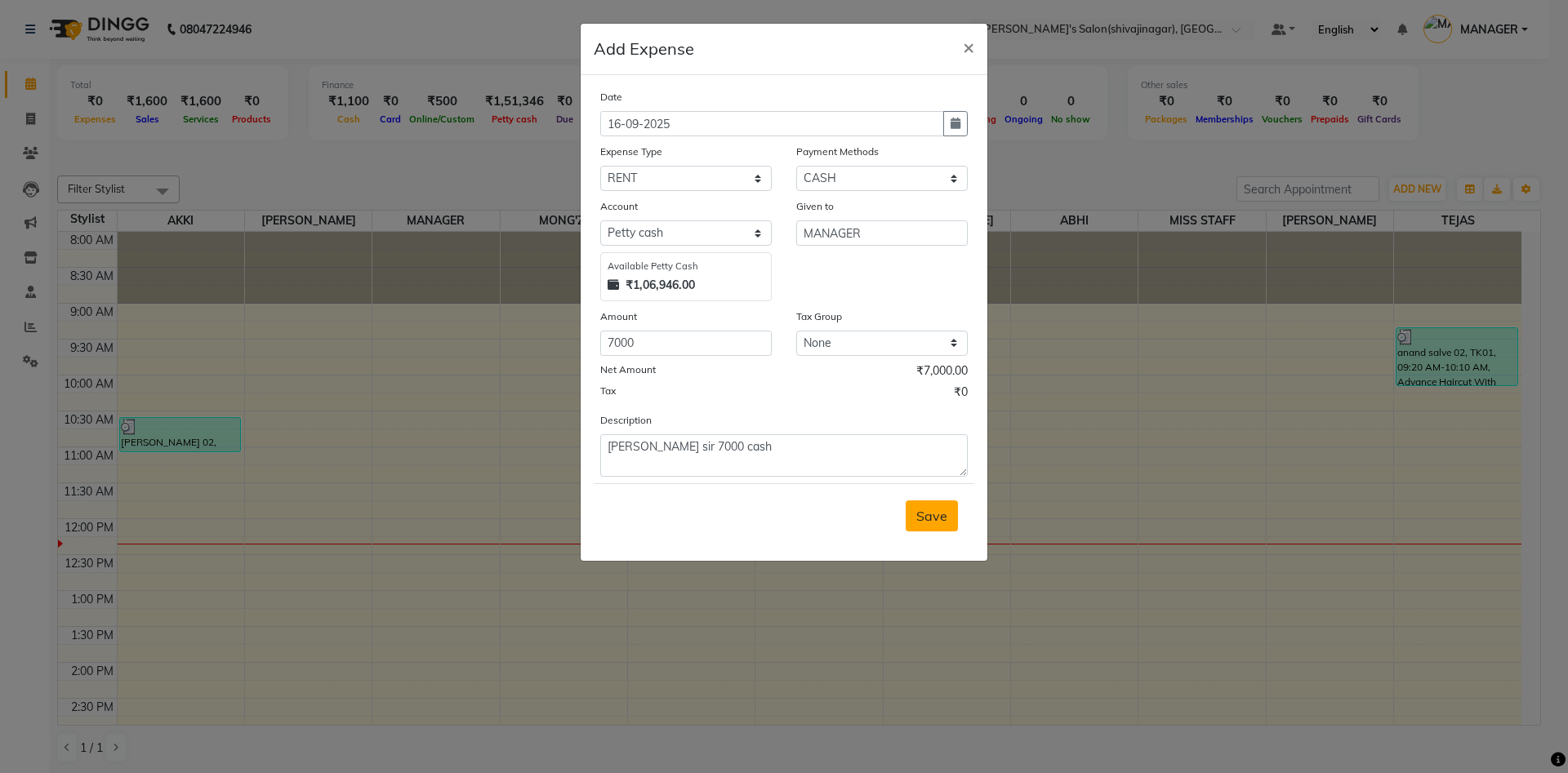
click at [926, 517] on span "Save" at bounding box center [932, 515] width 32 height 16
click at [926, 517] on div "Saving" at bounding box center [784, 515] width 381 height 65
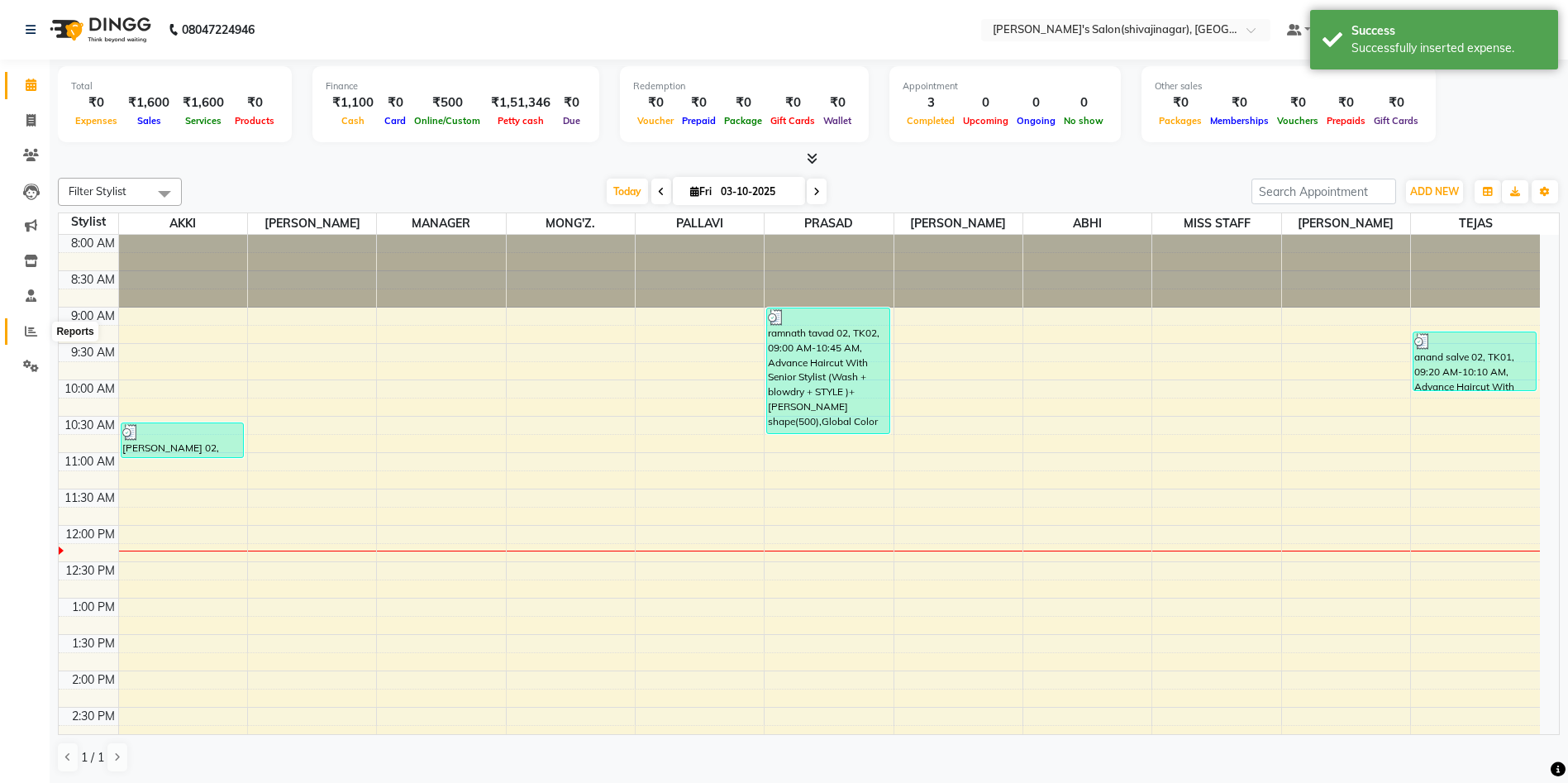
click at [26, 337] on span at bounding box center [31, 333] width 29 height 19
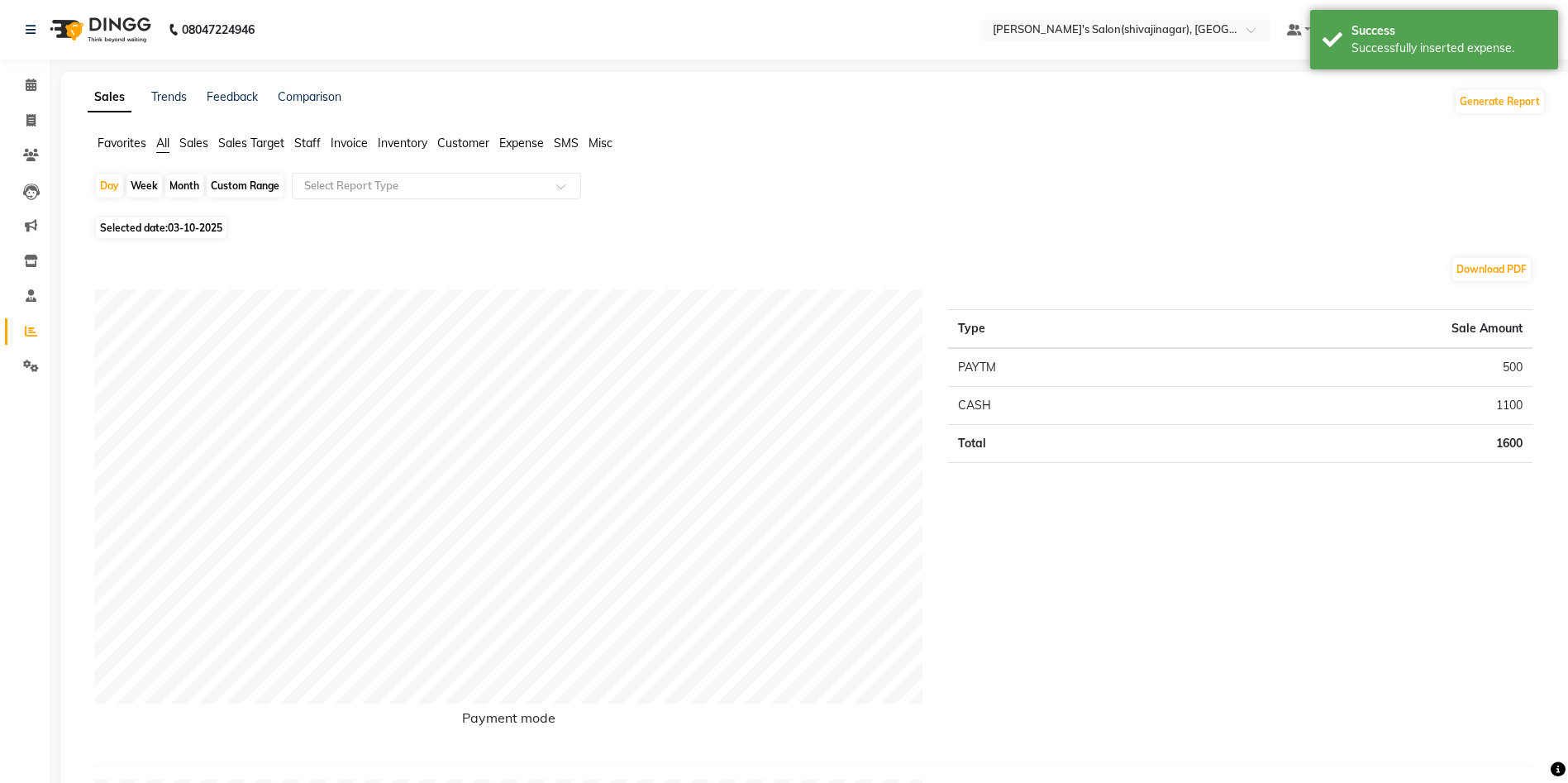
click at [521, 147] on span "Expense" at bounding box center [522, 142] width 44 height 14
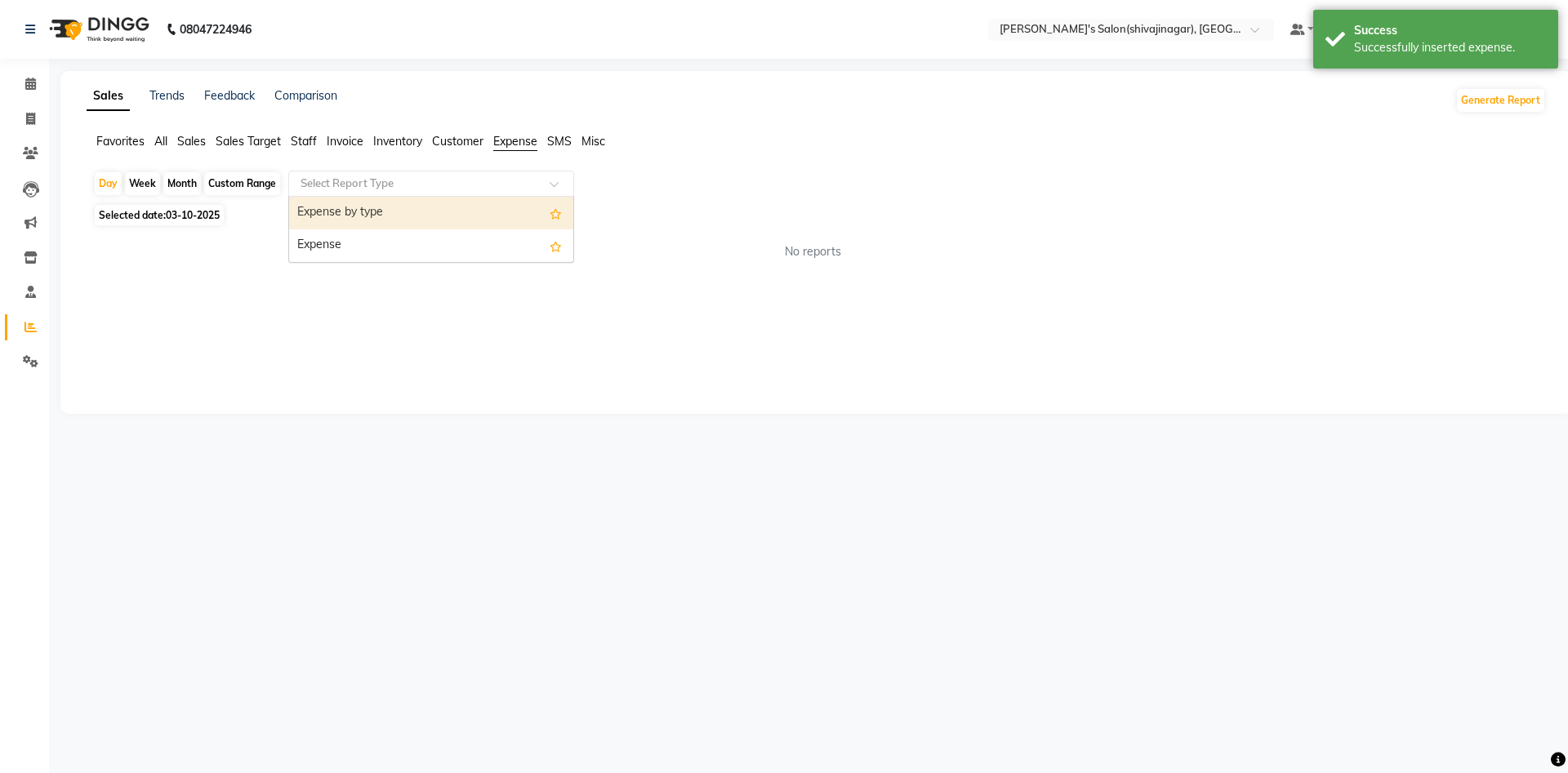
click at [355, 182] on input "text" at bounding box center [414, 183] width 235 height 16
click at [25, 360] on icon at bounding box center [31, 361] width 15 height 12
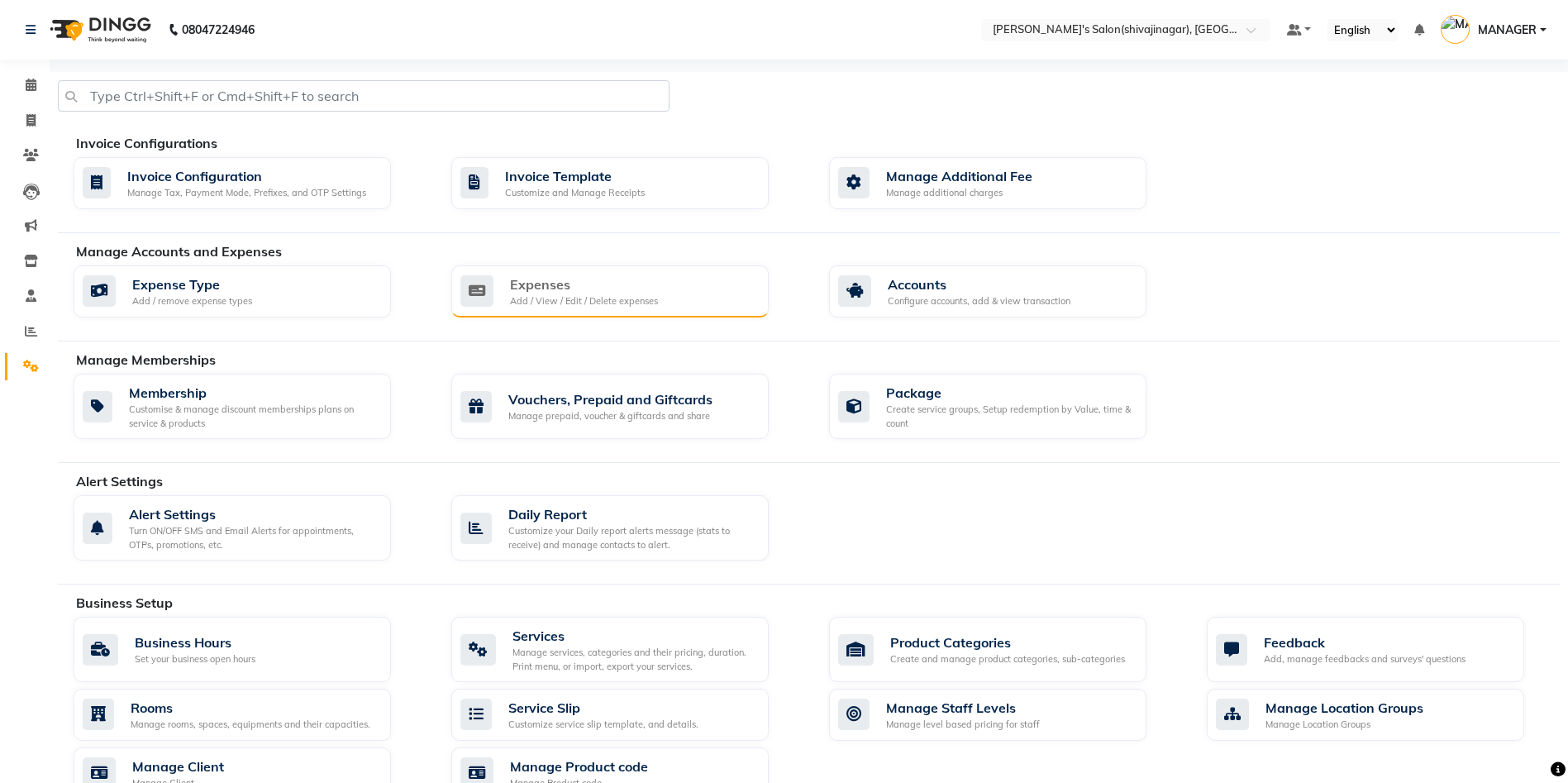
click at [593, 311] on div "Expenses Add / View / Edit / Delete expenses" at bounding box center [610, 292] width 317 height 53
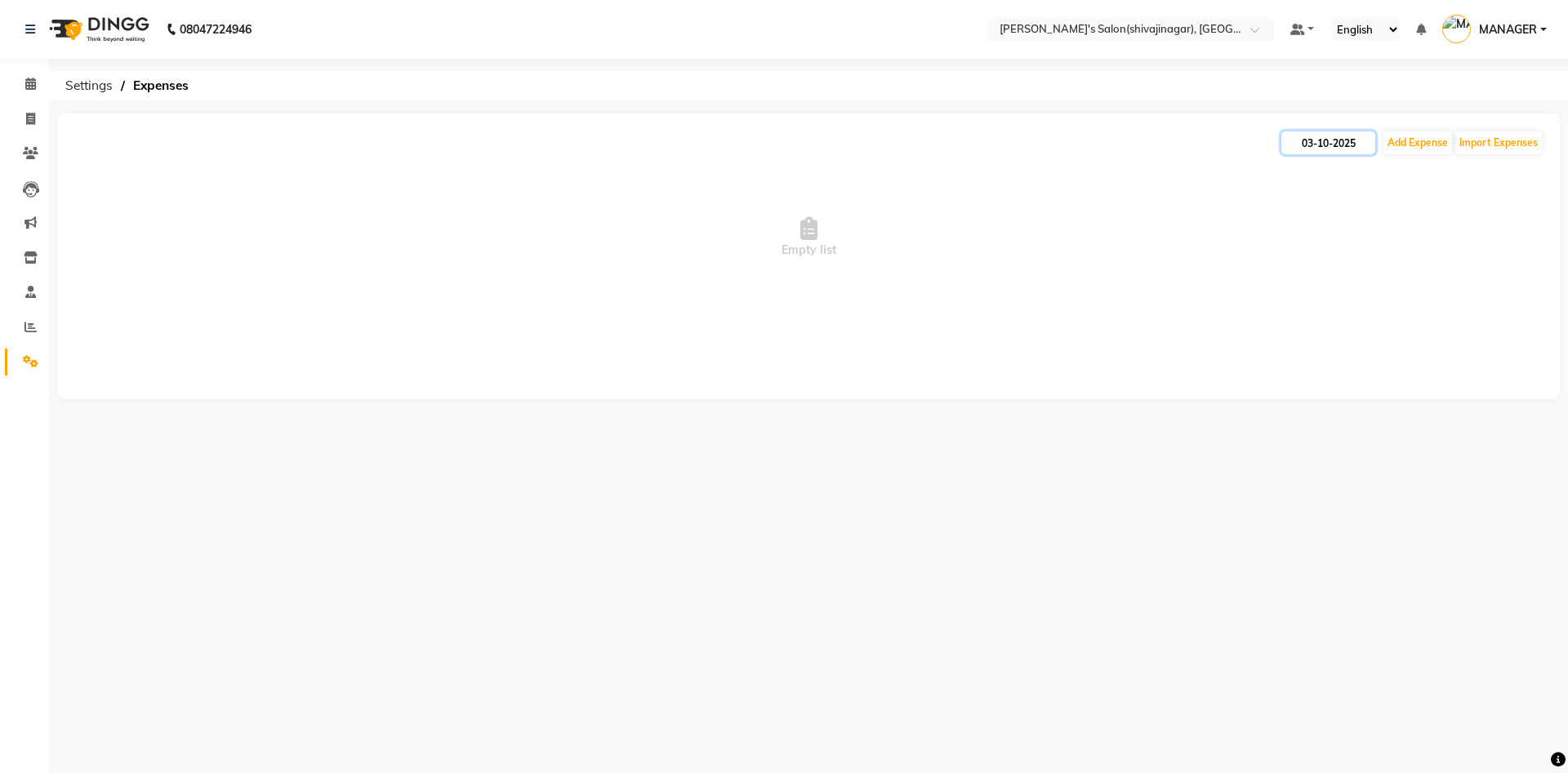
click at [1320, 138] on input "03-10-2025" at bounding box center [1328, 143] width 94 height 23
select select "10"
select select "2025"
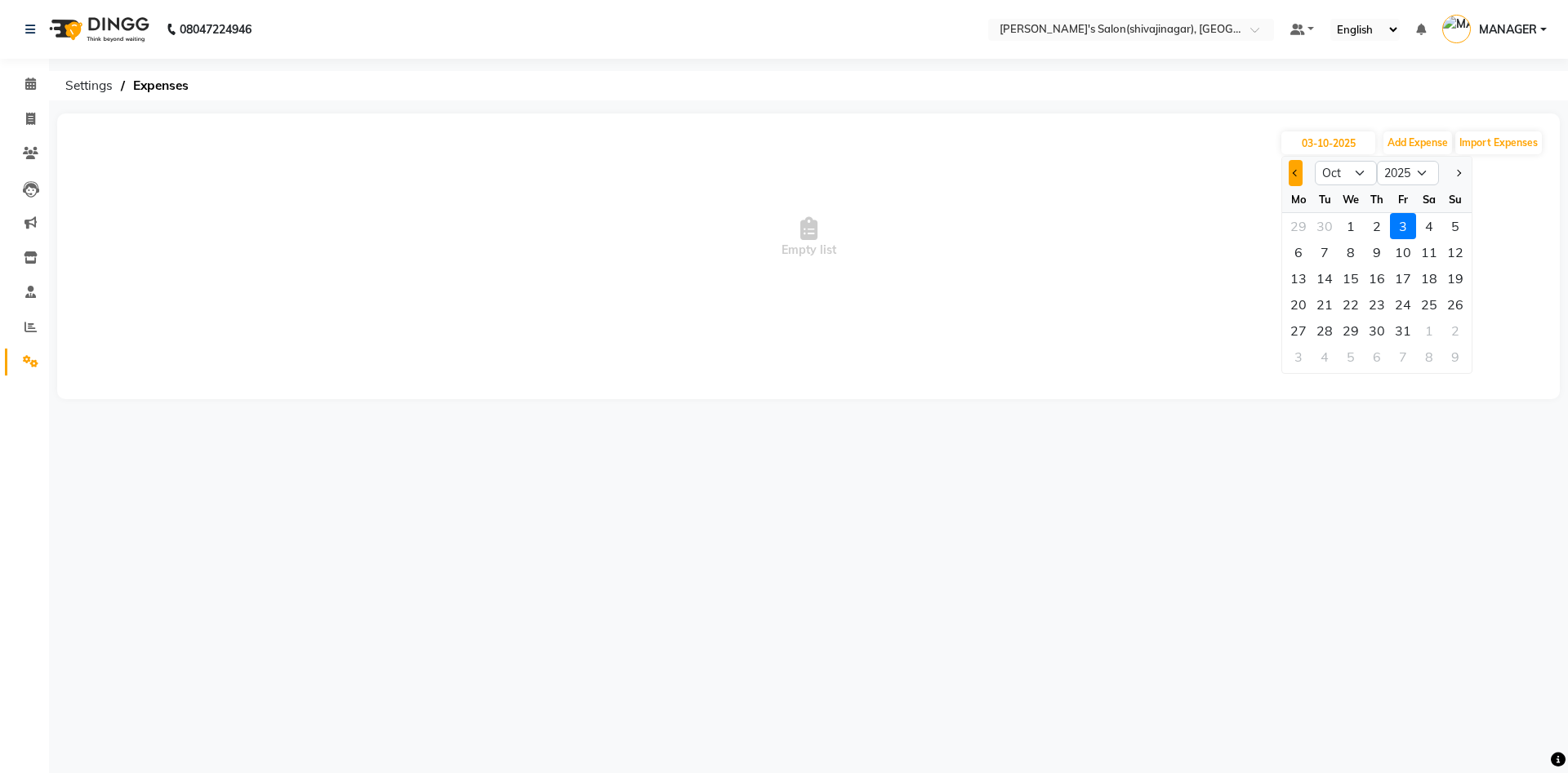
click at [1298, 169] on button "Previous month" at bounding box center [1296, 173] width 14 height 26
select select "9"
click at [1324, 280] on div "16" at bounding box center [1324, 278] width 26 height 26
type input "16-09-2025"
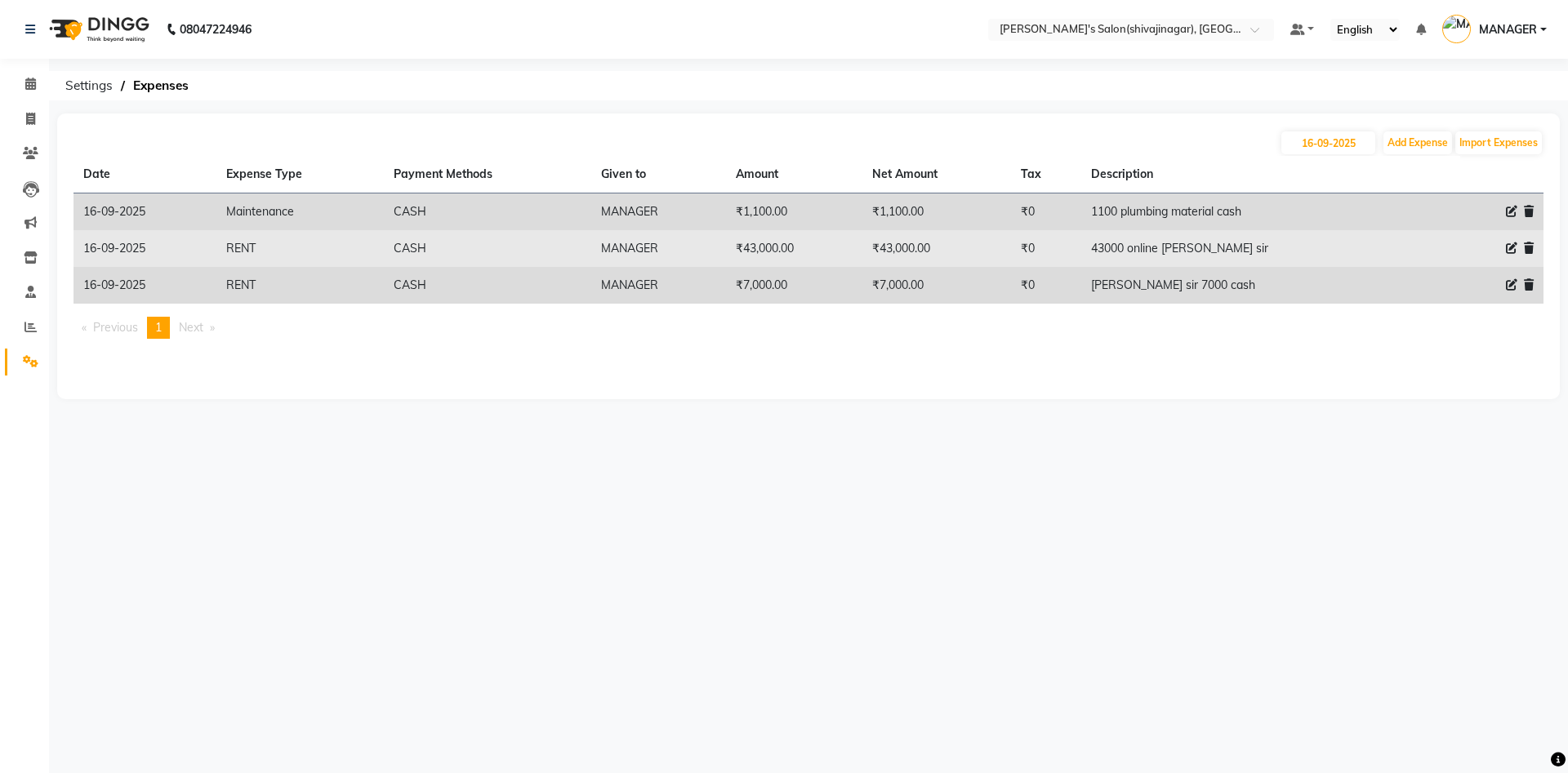
click at [1507, 246] on icon at bounding box center [1512, 248] width 11 height 11
select select "11148"
select select "1"
select select "2983"
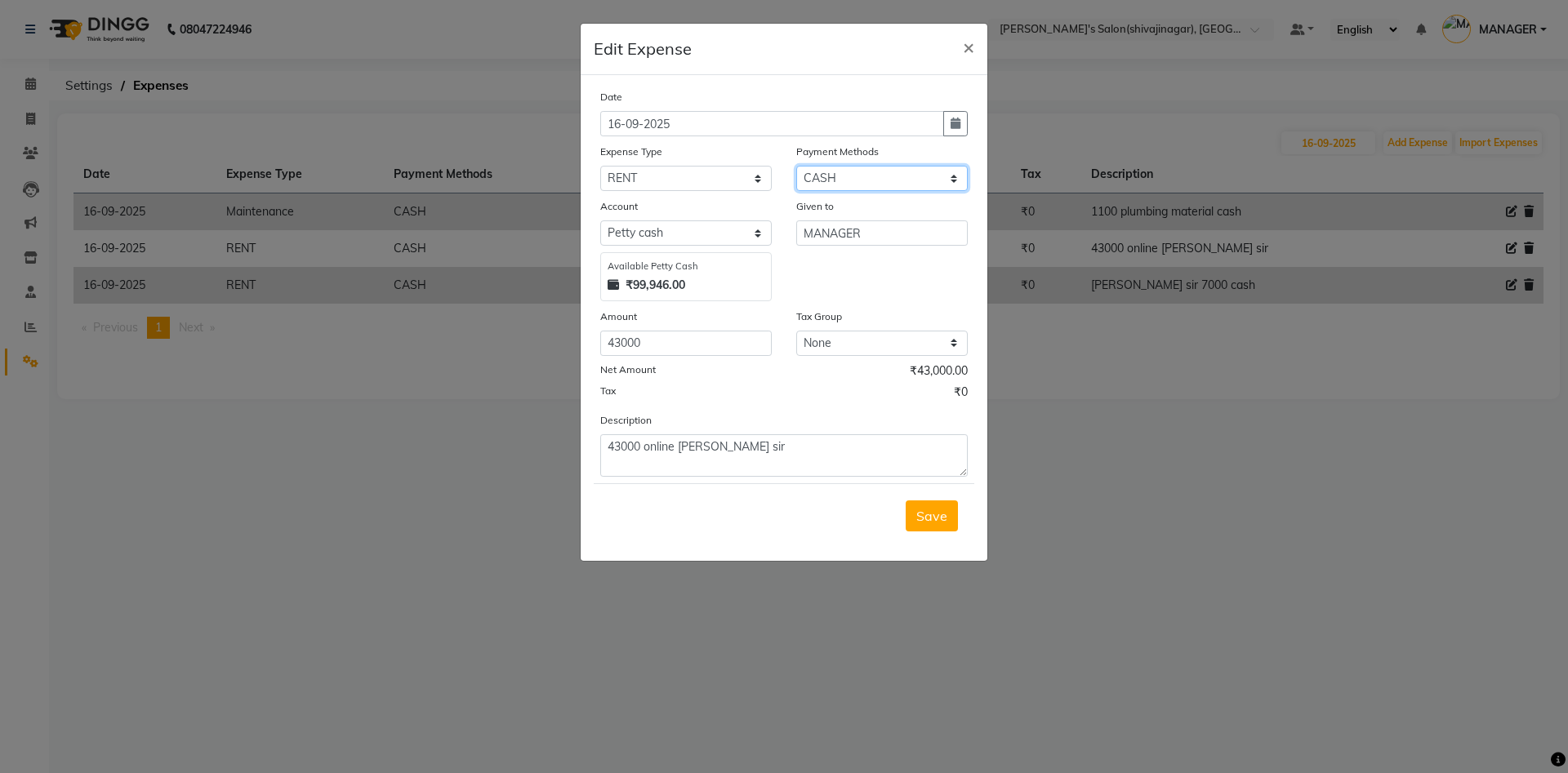
click at [843, 173] on select "Select CARD Voucher Package CASH Points Bank Wallet Prepaid GPay PhonePe PayTM …" at bounding box center [882, 178] width 172 height 26
select select "7"
click at [796, 166] on select "Select CARD Voucher Package CASH Points Bank Wallet Prepaid GPay PhonePe PayTM …" at bounding box center [882, 178] width 172 height 26
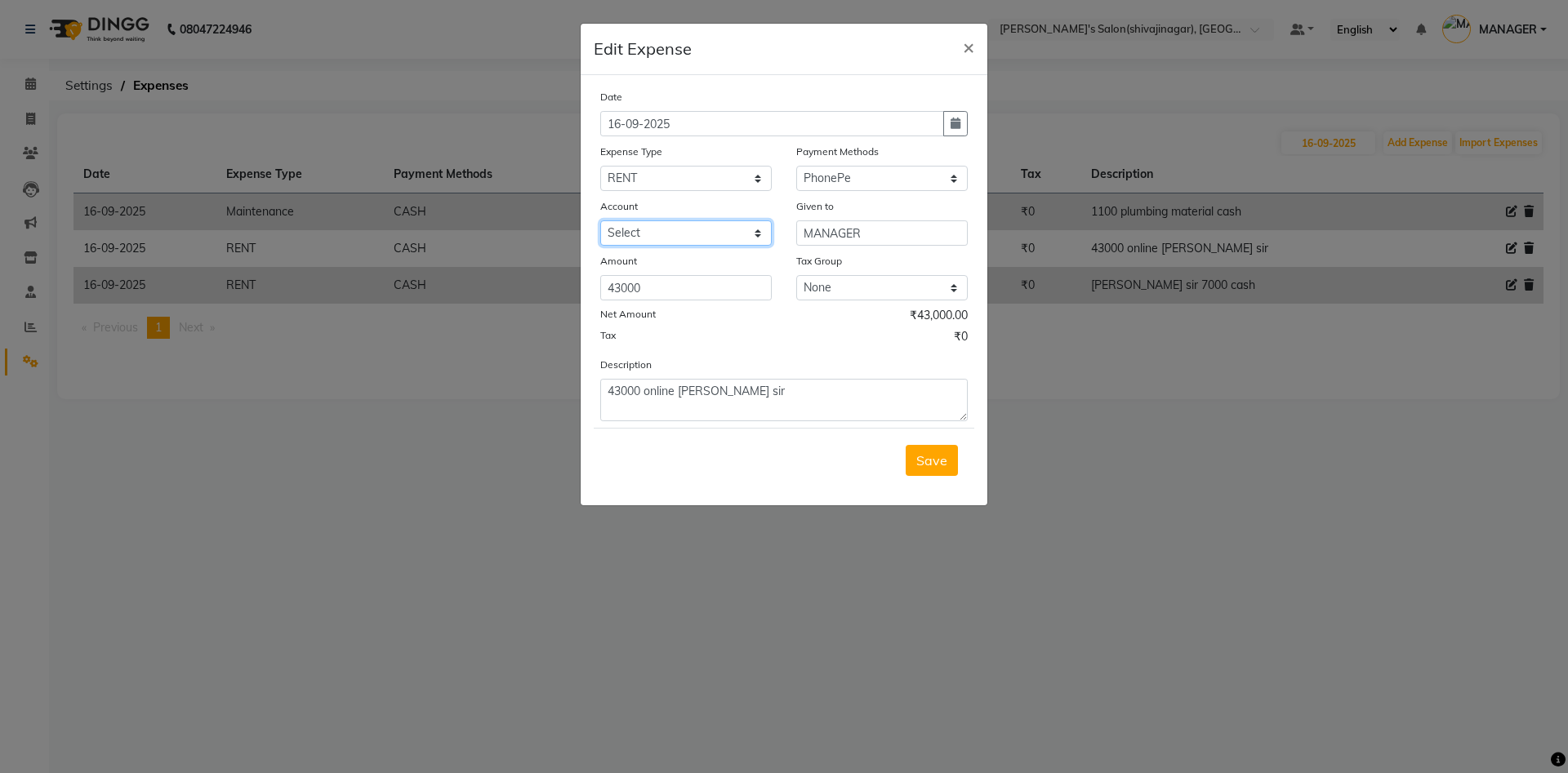
click at [676, 237] on select "Select [PERSON_NAME]" at bounding box center [687, 233] width 172 height 26
select select "5375"
click at [601, 220] on select "Select [PERSON_NAME]" at bounding box center [687, 233] width 172 height 26
click at [939, 469] on button "Save" at bounding box center [932, 460] width 53 height 31
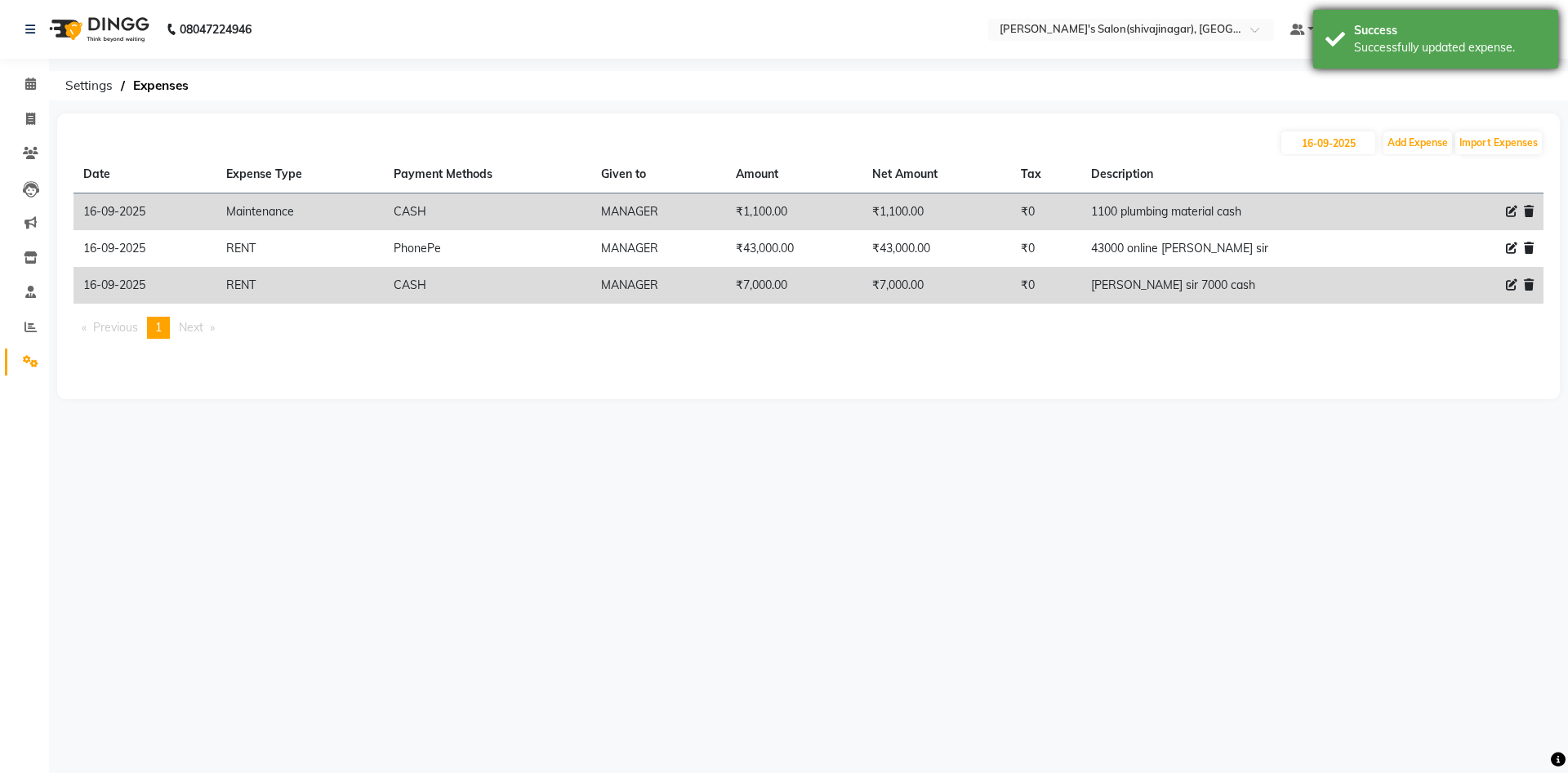
click at [1485, 27] on div "Success" at bounding box center [1450, 31] width 192 height 17
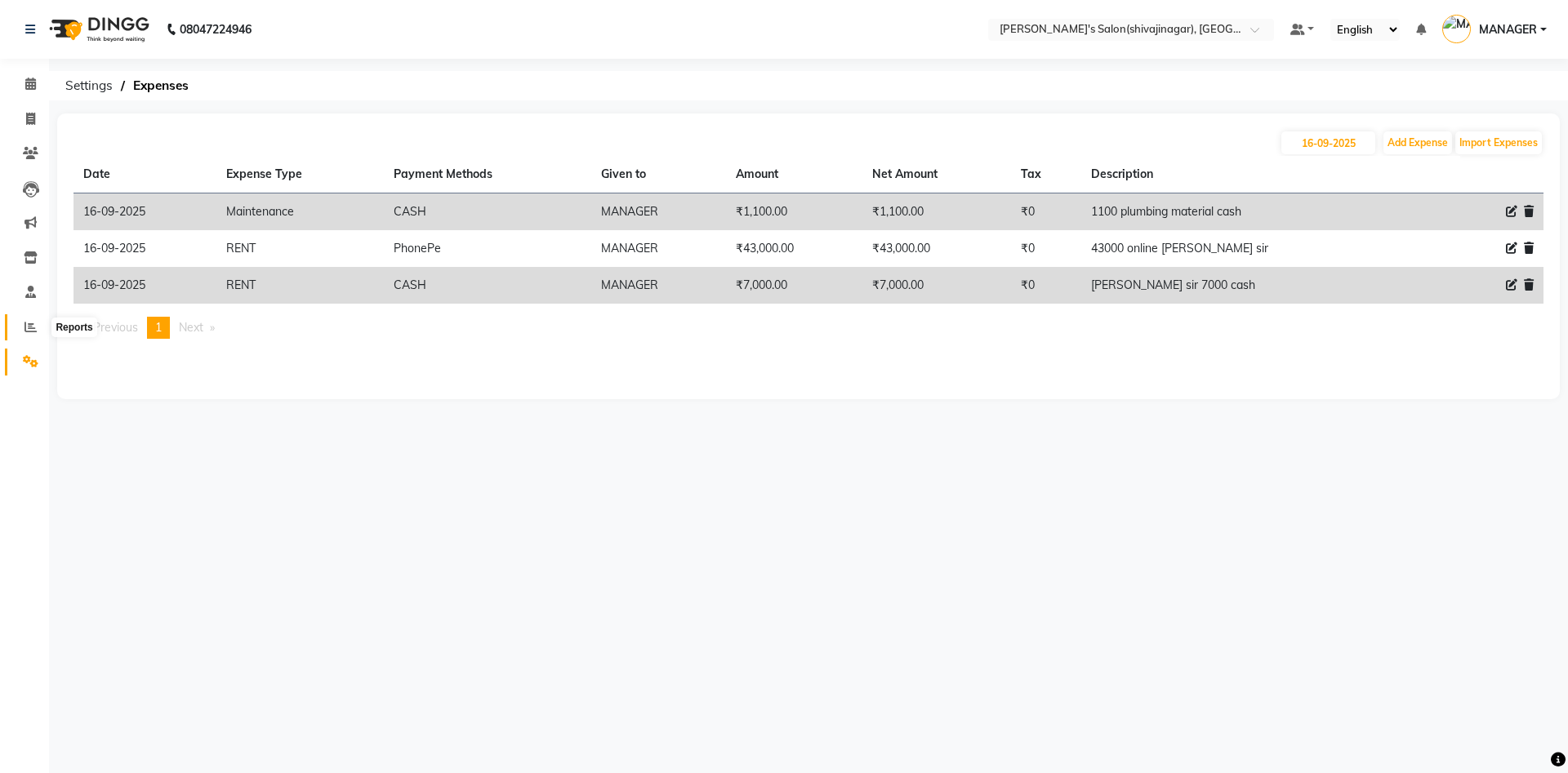
click at [27, 330] on icon at bounding box center [31, 326] width 12 height 12
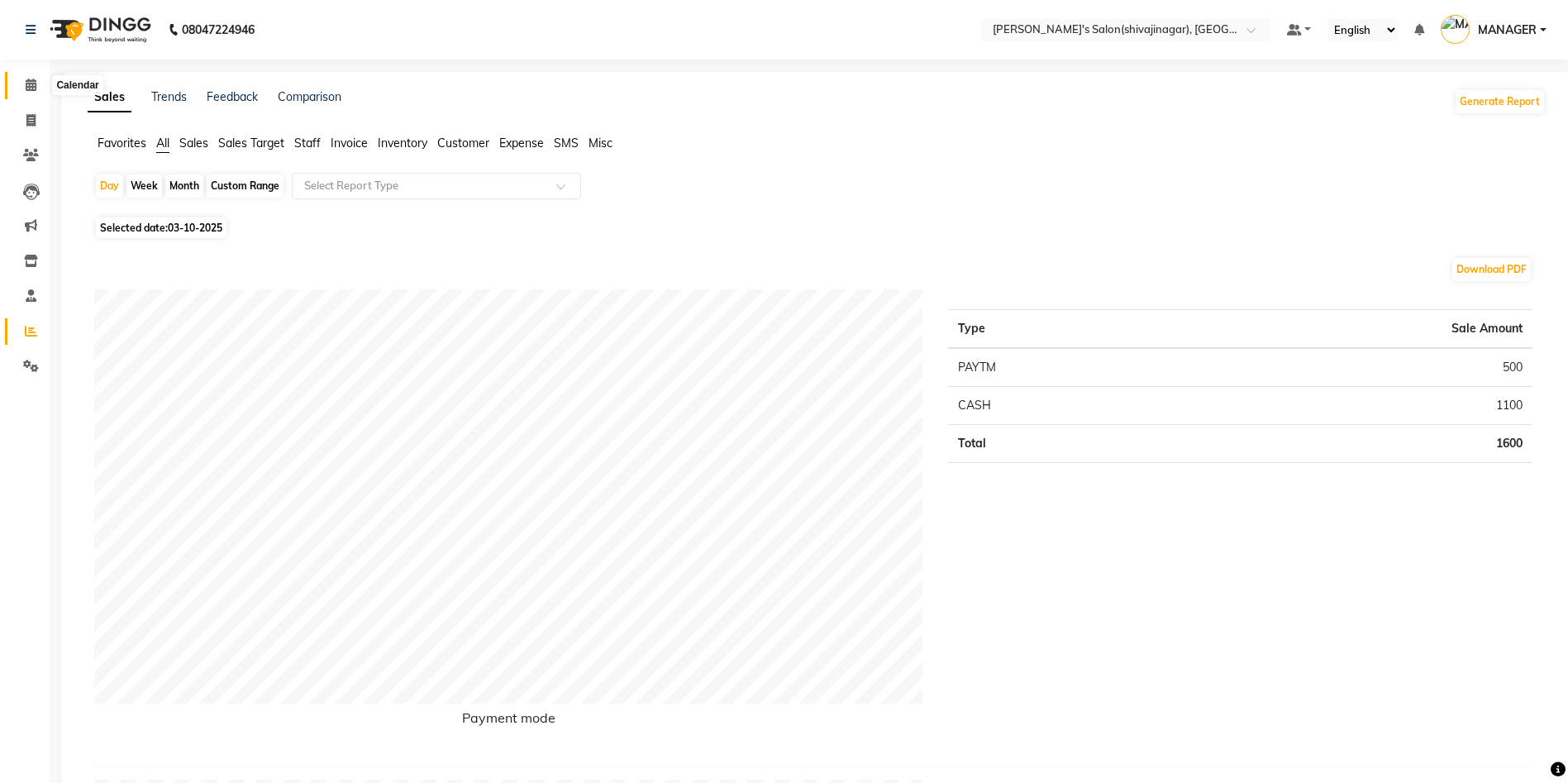
click at [32, 84] on icon at bounding box center [31, 84] width 11 height 13
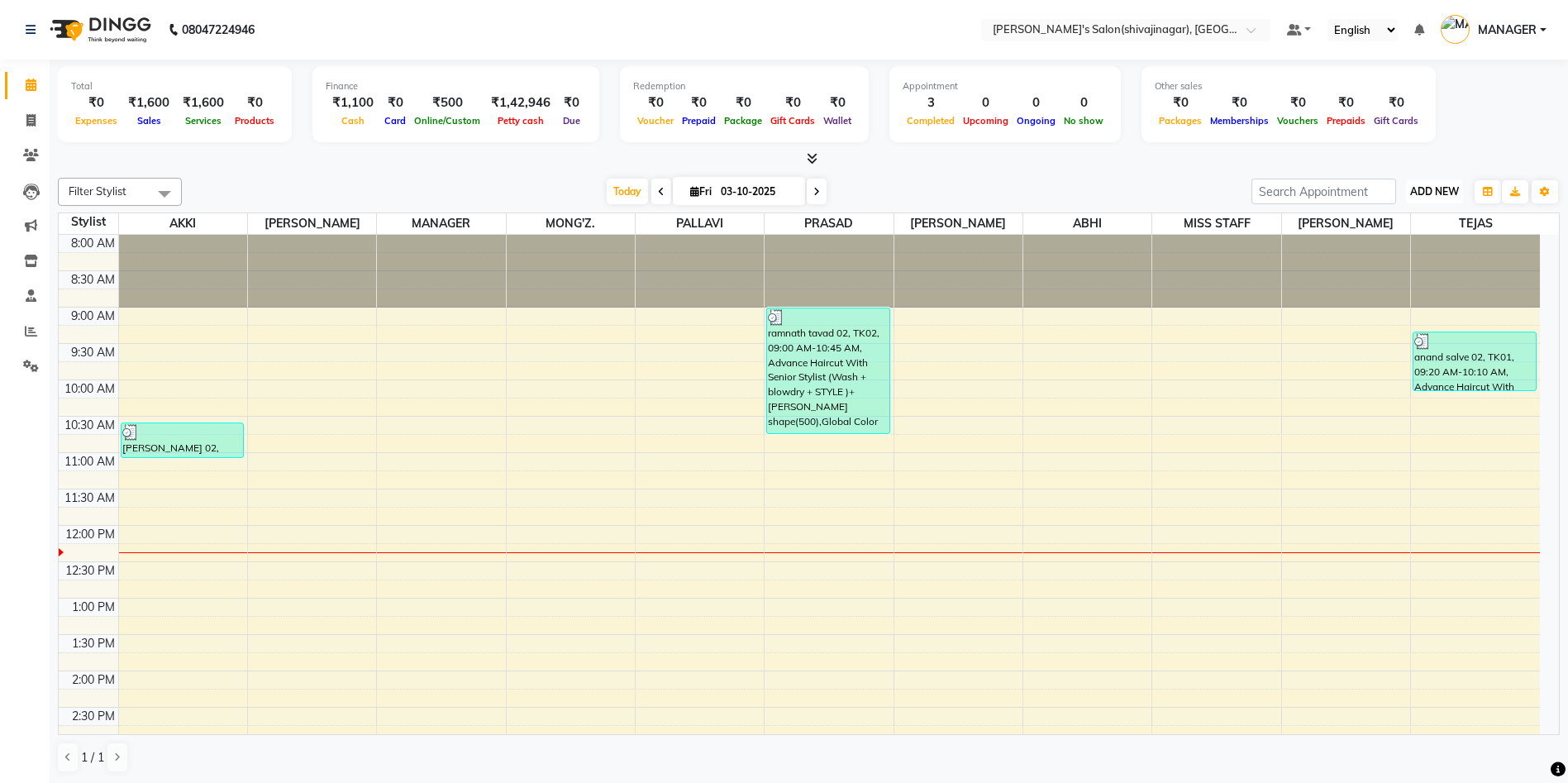
click at [1431, 180] on button "ADD NEW Toggle Dropdown" at bounding box center [1435, 191] width 57 height 23
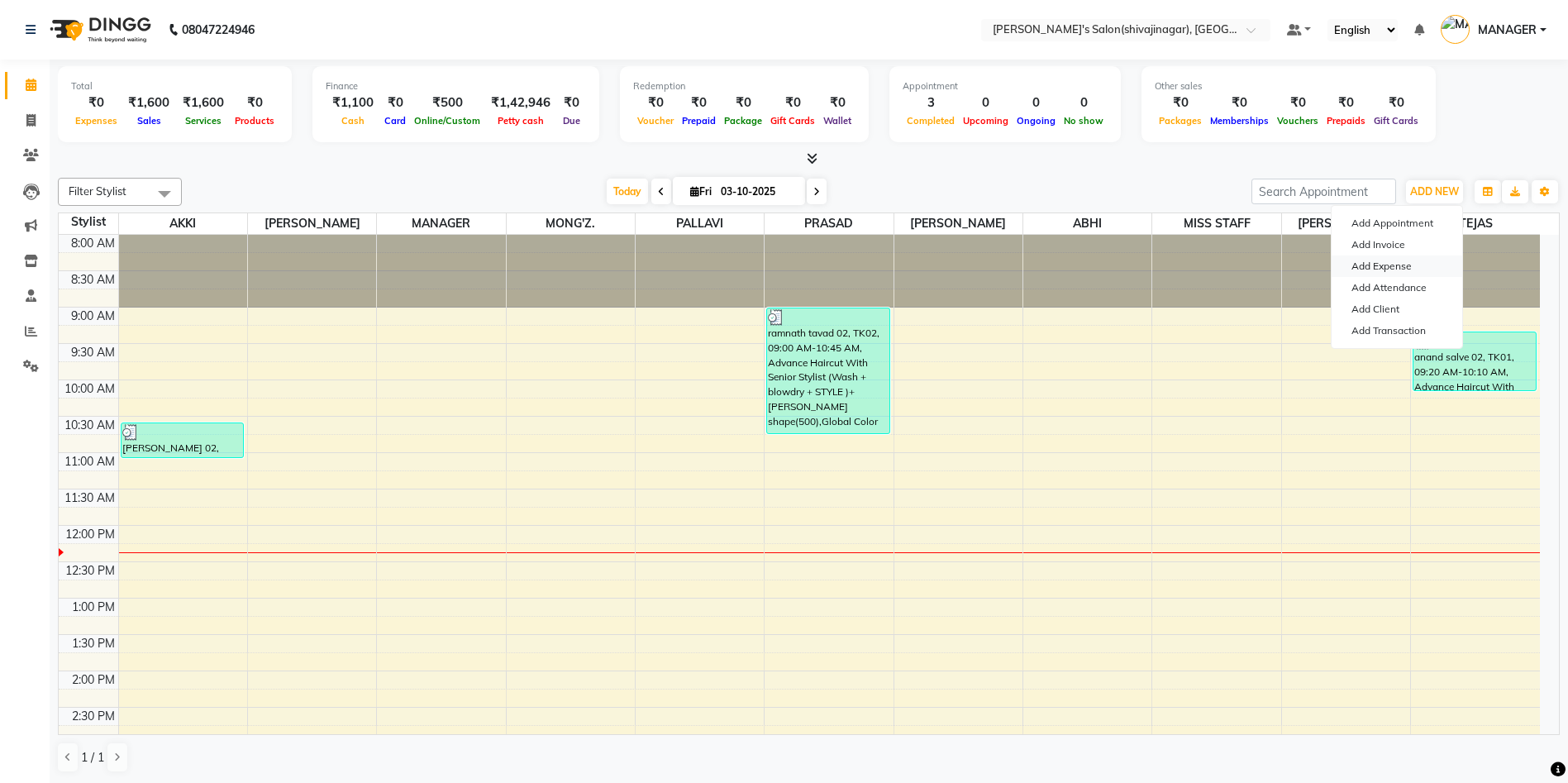
click at [1396, 268] on link "Add Expense" at bounding box center [1397, 266] width 131 height 21
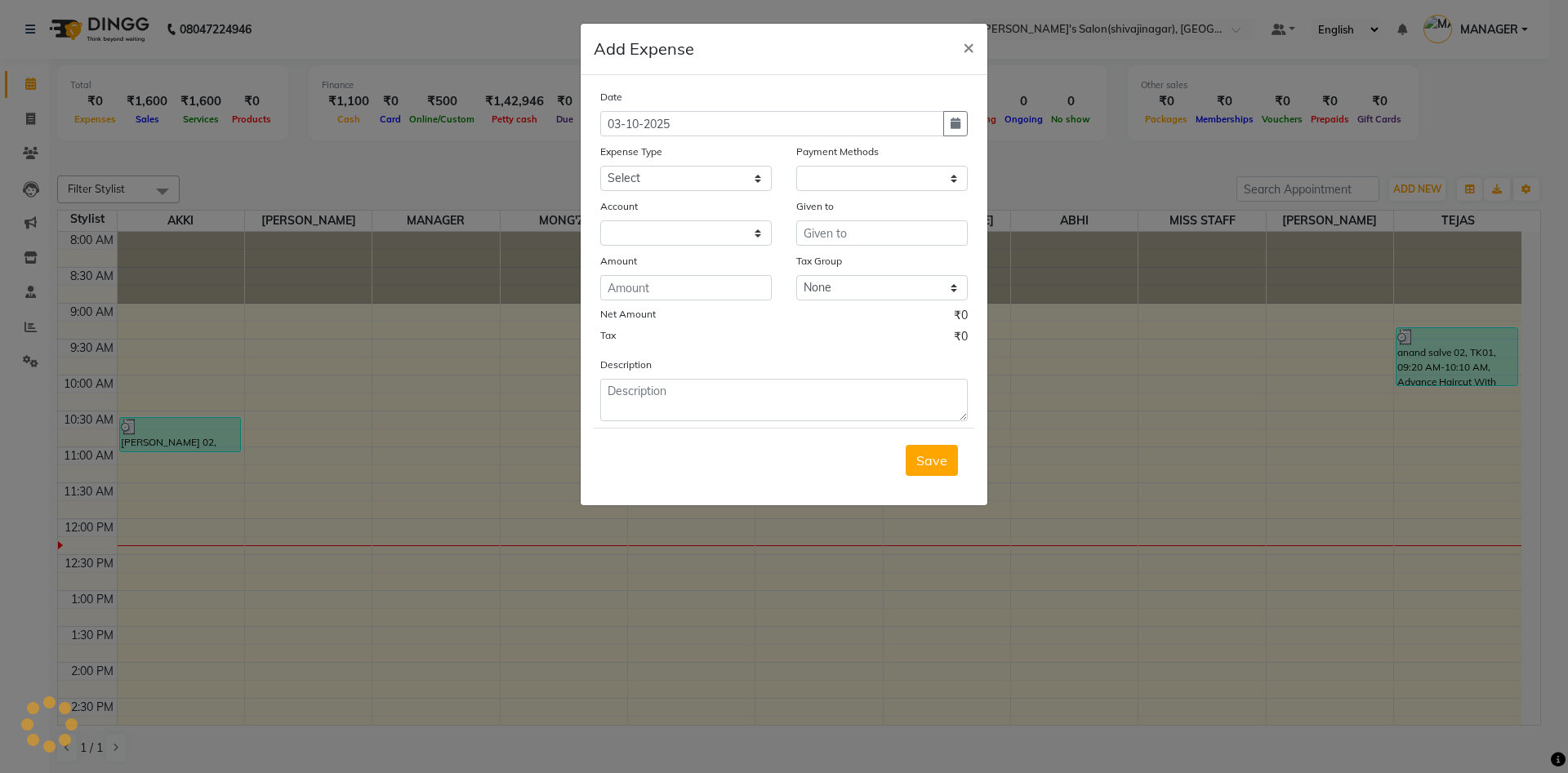
select select "1"
select select "2983"
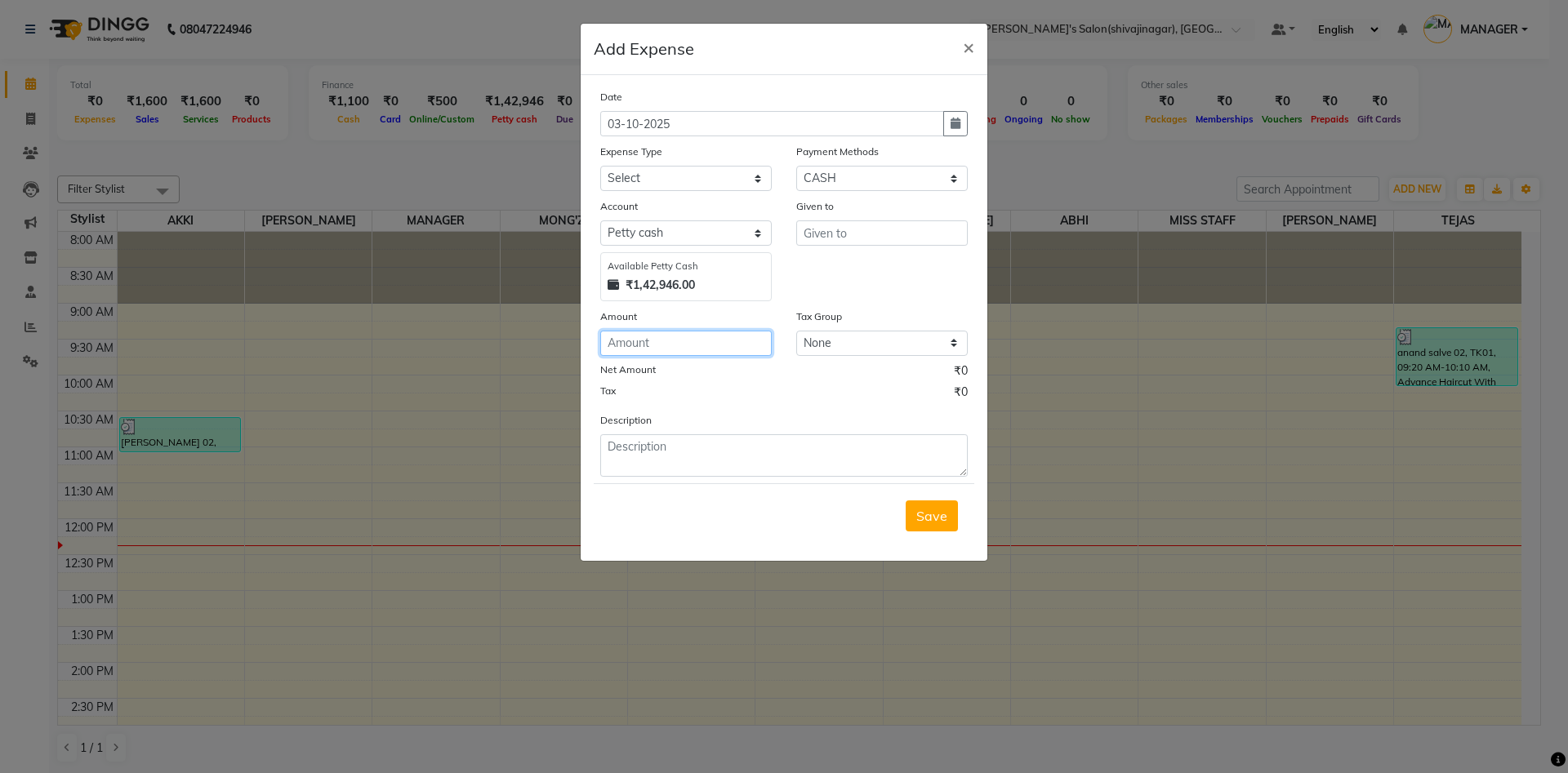
click at [641, 337] on input "number" at bounding box center [687, 343] width 172 height 26
type input "3004"
click at [657, 455] on textarea at bounding box center [784, 455] width 368 height 42
click at [606, 449] on textarea "wifi online recharge" at bounding box center [784, 455] width 368 height 42
type textarea "salon wifi online recharge"
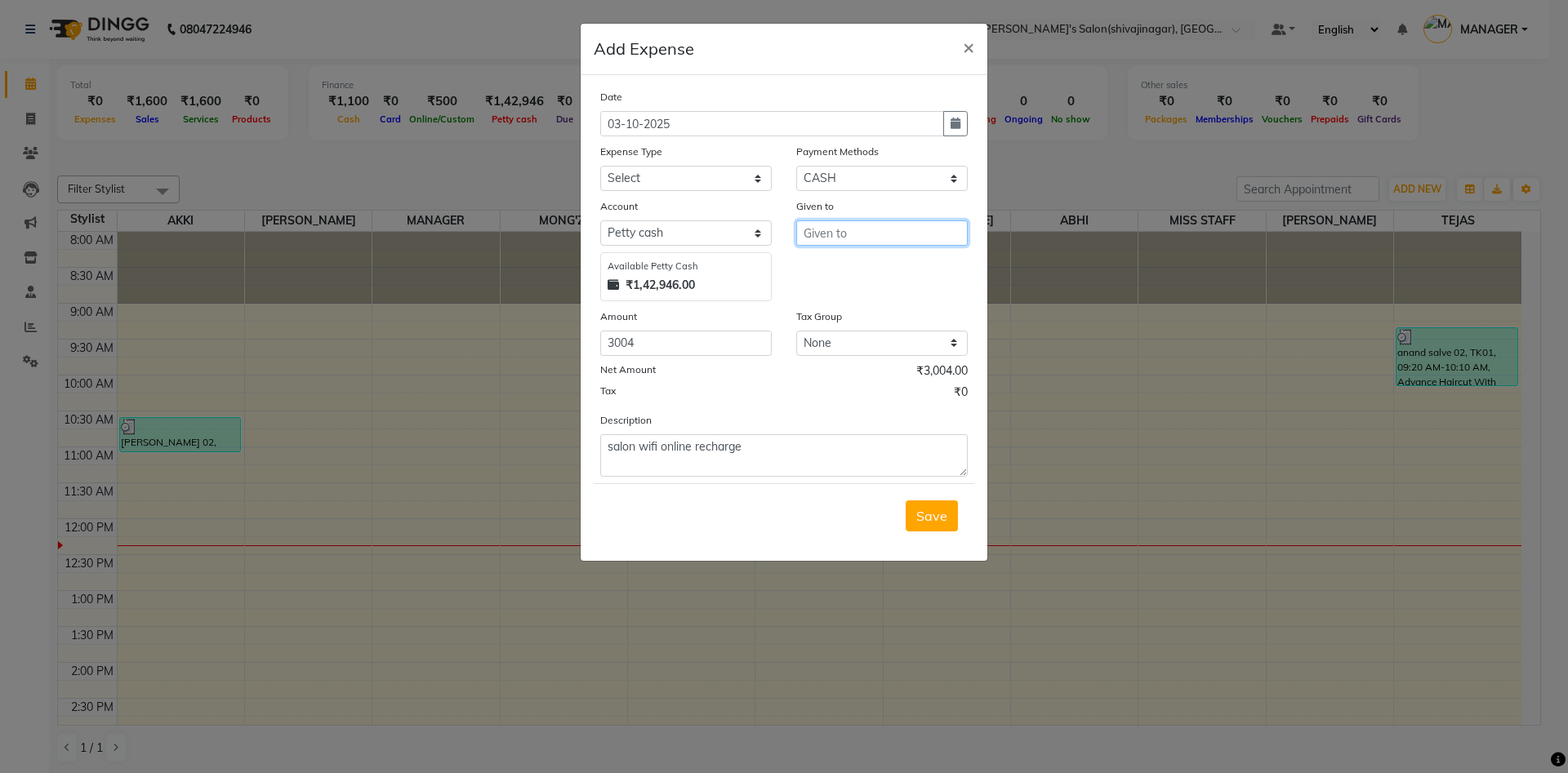
click at [855, 228] on input "text" at bounding box center [882, 233] width 172 height 26
click at [841, 271] on ngb-highlight "M ANAGER" at bounding box center [850, 267] width 67 height 16
type input "MANAGER"
click at [637, 179] on select "Select Advance Salary BANK TRANFAR Cash transfer to hub Client Snacks DISTRIBUT…" at bounding box center [687, 178] width 172 height 26
select select "11145"
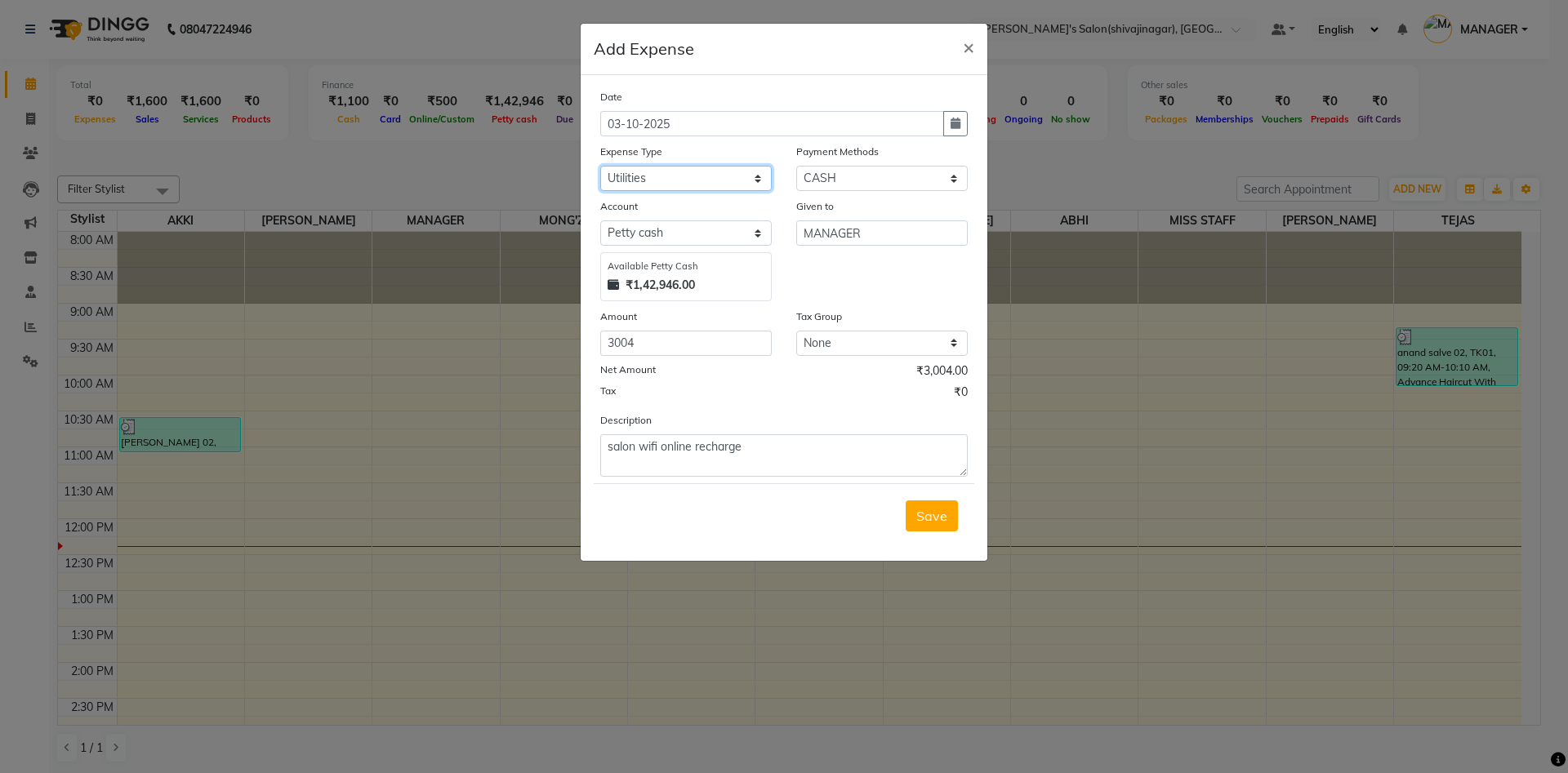
click at [601, 166] on select "Select Advance Salary BANK TRANFAR Cash transfer to hub Client Snacks DISTRIBUT…" at bounding box center [687, 178] width 172 height 26
click at [959, 128] on icon "button" at bounding box center [956, 123] width 10 height 11
select select "10"
select select "2025"
click at [625, 160] on div at bounding box center [617, 155] width 32 height 26
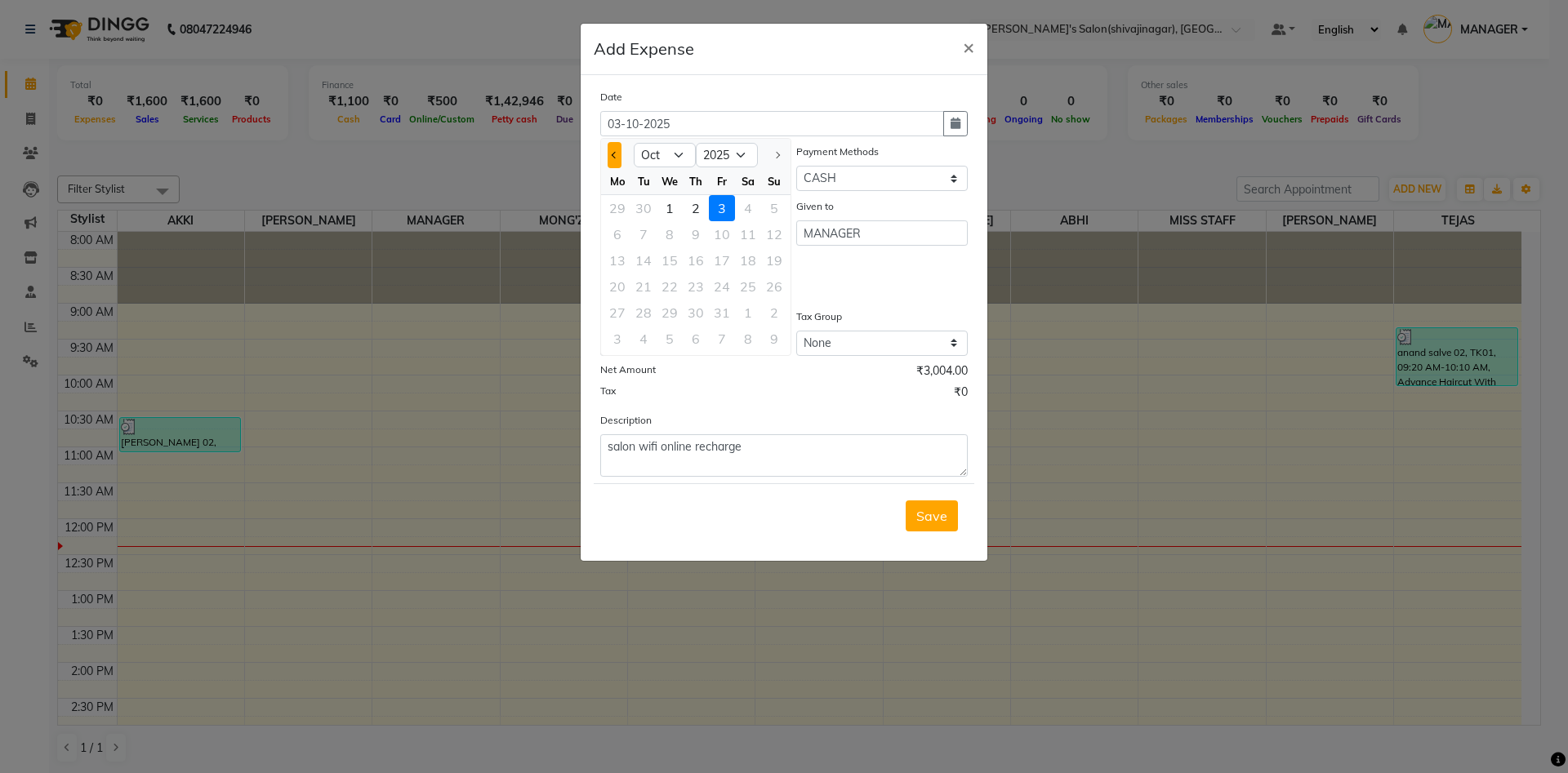
click at [616, 156] on span "Previous month" at bounding box center [615, 155] width 7 height 7
select select "9"
click at [649, 265] on div "16" at bounding box center [643, 260] width 26 height 26
type input "16-09-2025"
click at [827, 274] on div "Given to MANAGER" at bounding box center [881, 249] width 196 height 104
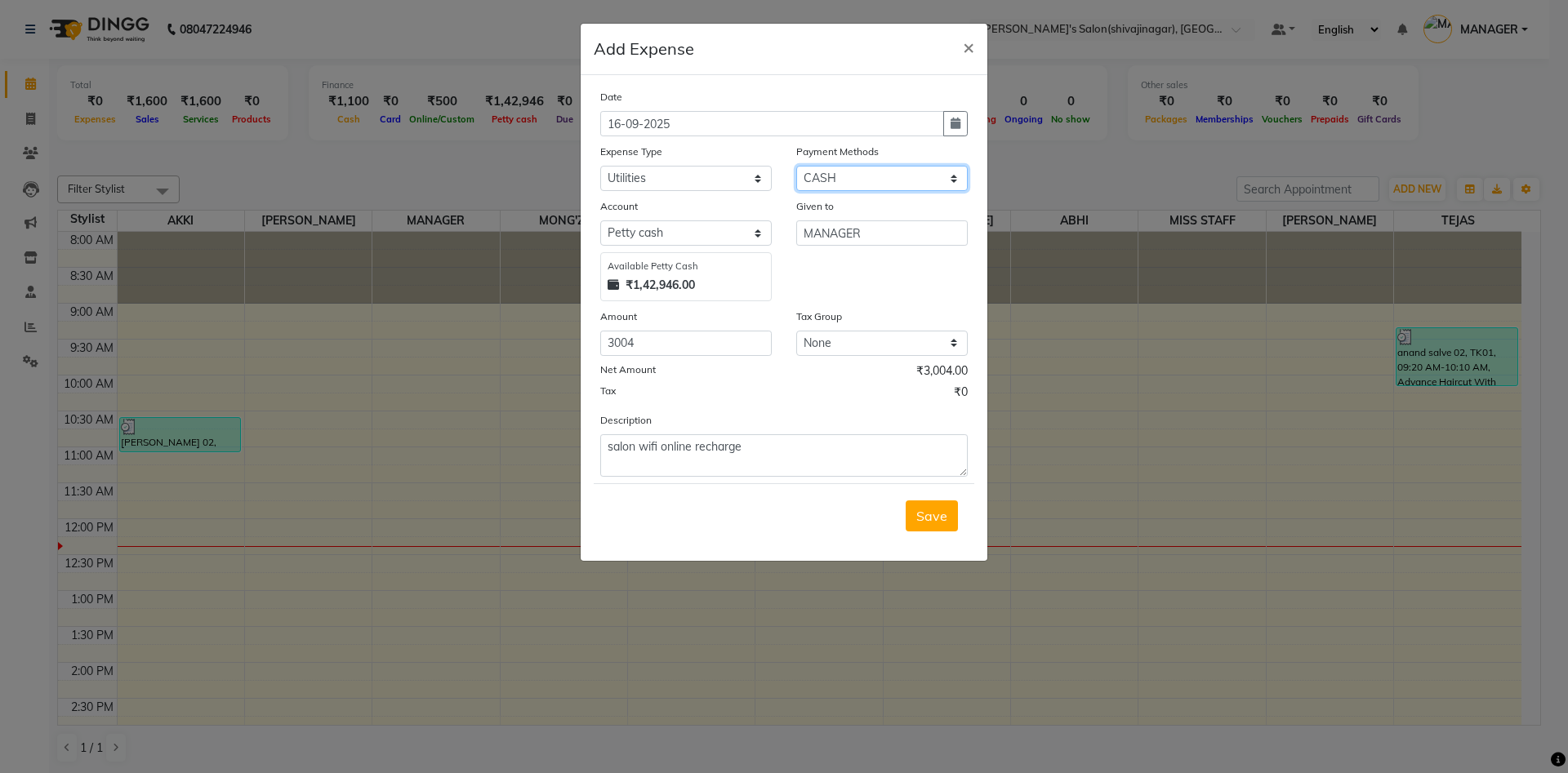
click at [876, 176] on select "Select CARD Voucher Package CASH Points Bank Wallet Prepaid GPay PhonePe PayTM …" at bounding box center [882, 178] width 172 height 26
select select "7"
click at [796, 166] on select "Select CARD Voucher Package CASH Points Bank Wallet Prepaid GPay PhonePe PayTM …" at bounding box center [882, 178] width 172 height 26
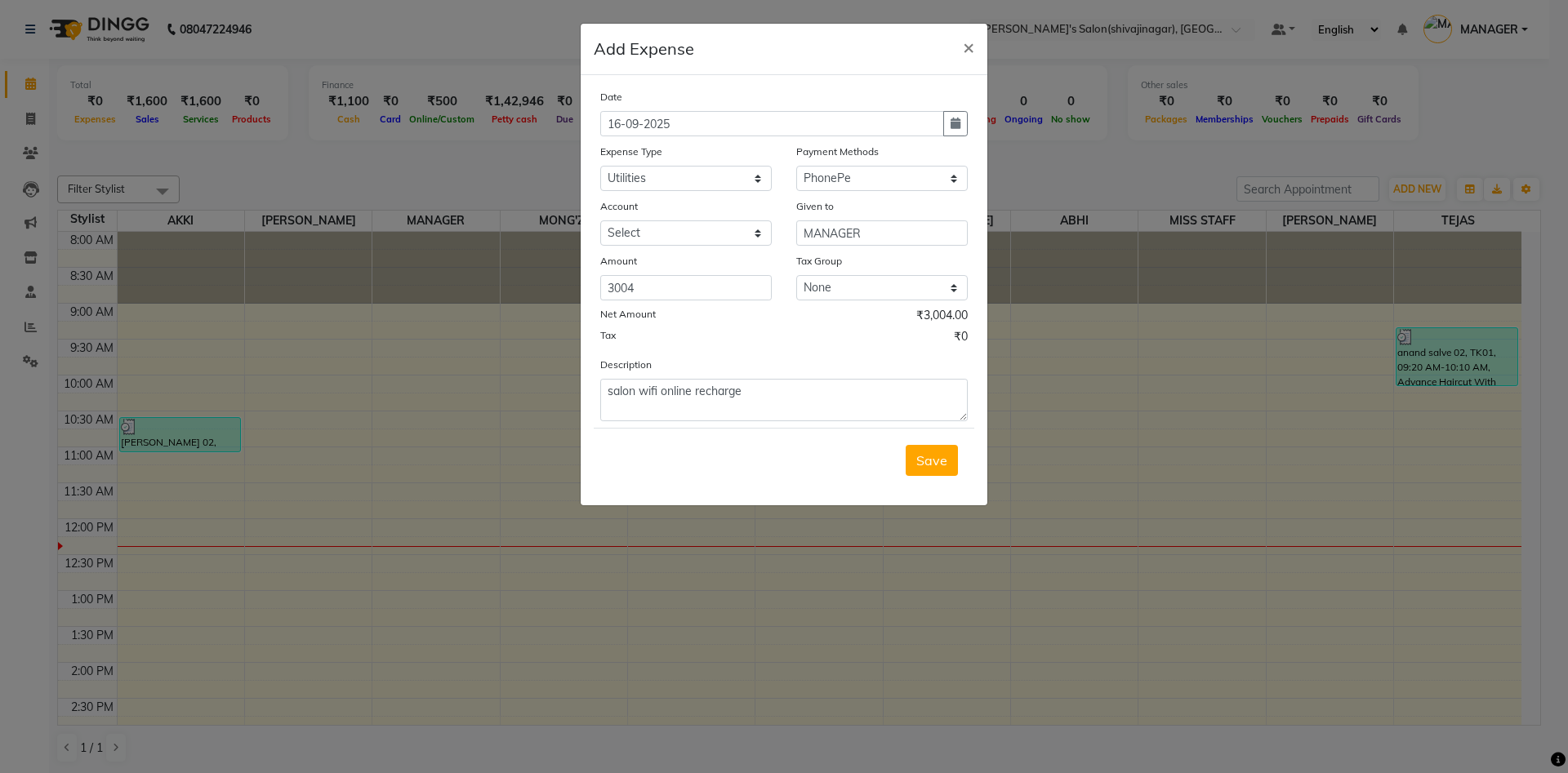
click at [669, 218] on div "Account" at bounding box center [687, 209] width 172 height 23
click at [666, 234] on select "Select [PERSON_NAME]" at bounding box center [687, 233] width 172 height 26
select select "5375"
click at [601, 220] on select "Select [PERSON_NAME]" at bounding box center [687, 233] width 172 height 26
click at [934, 466] on span "Save" at bounding box center [932, 460] width 32 height 16
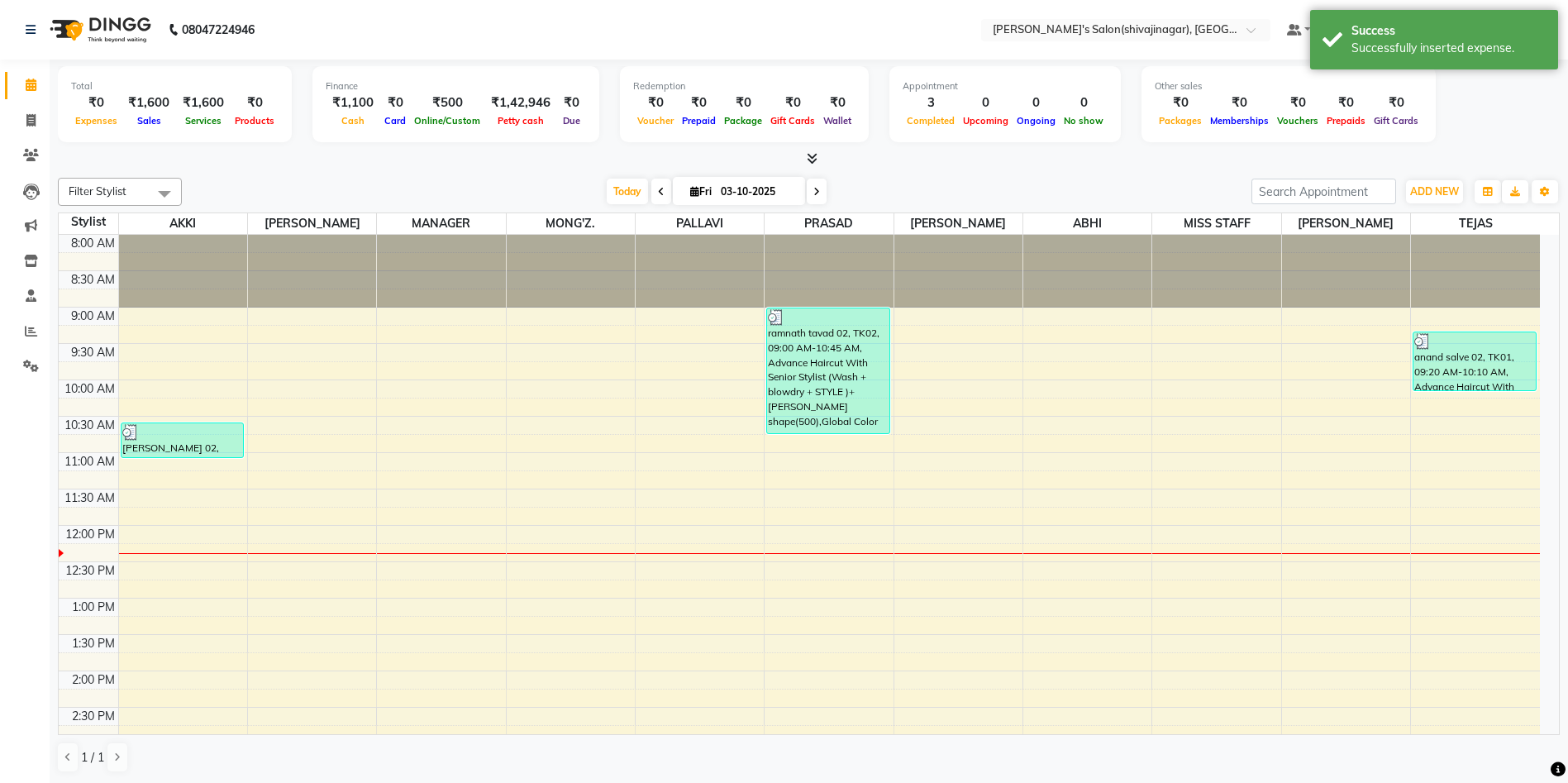
click at [1444, 178] on div "Filter Stylist Select All [PERSON_NAME] MANAGER MONG'Z. PALLAVI [PERSON_NAME] A…" at bounding box center [809, 191] width 1502 height 28
click at [1437, 194] on span "ADD NEW" at bounding box center [1435, 191] width 48 height 13
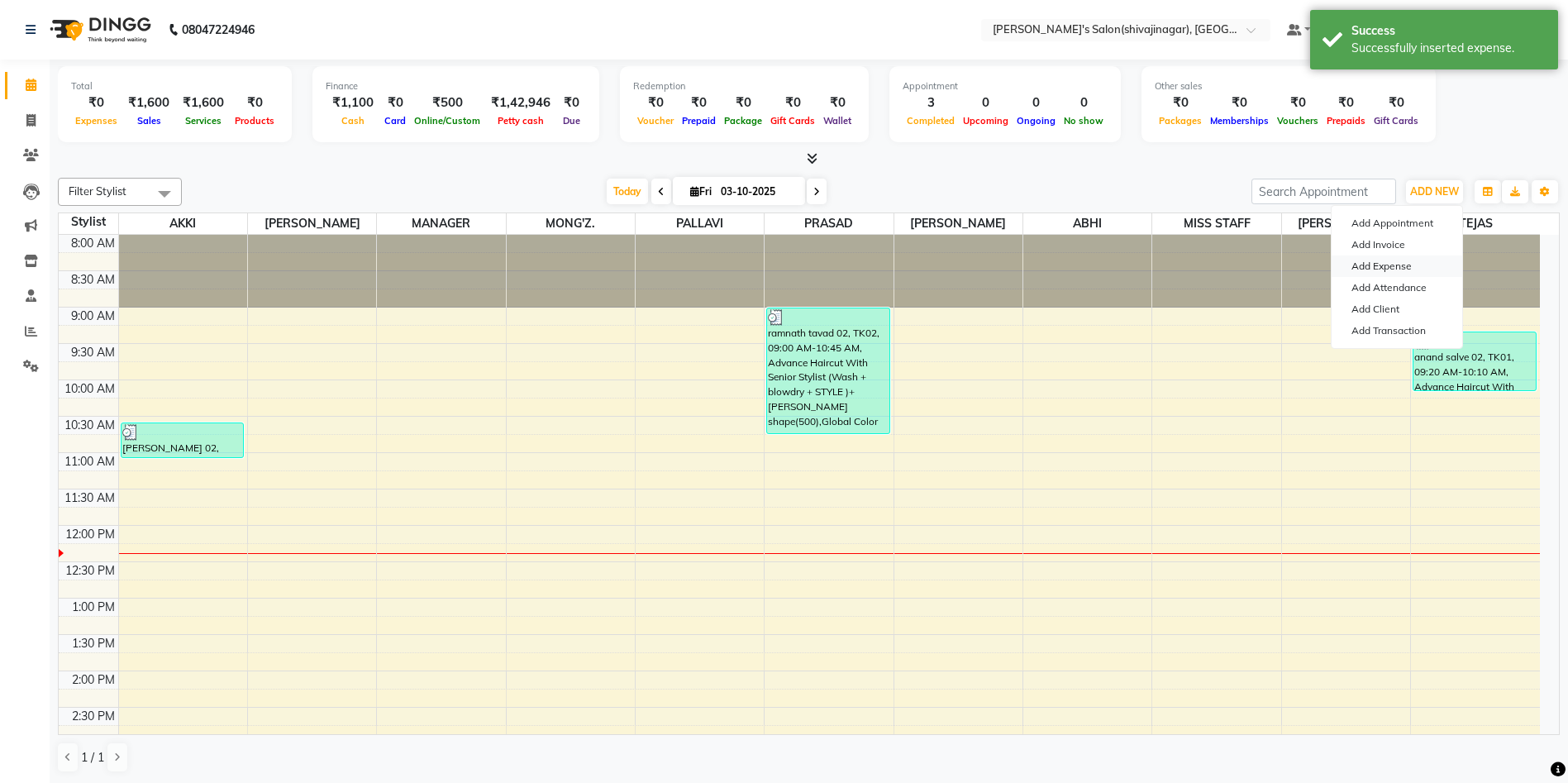
click at [1384, 274] on link "Add Expense" at bounding box center [1397, 266] width 131 height 21
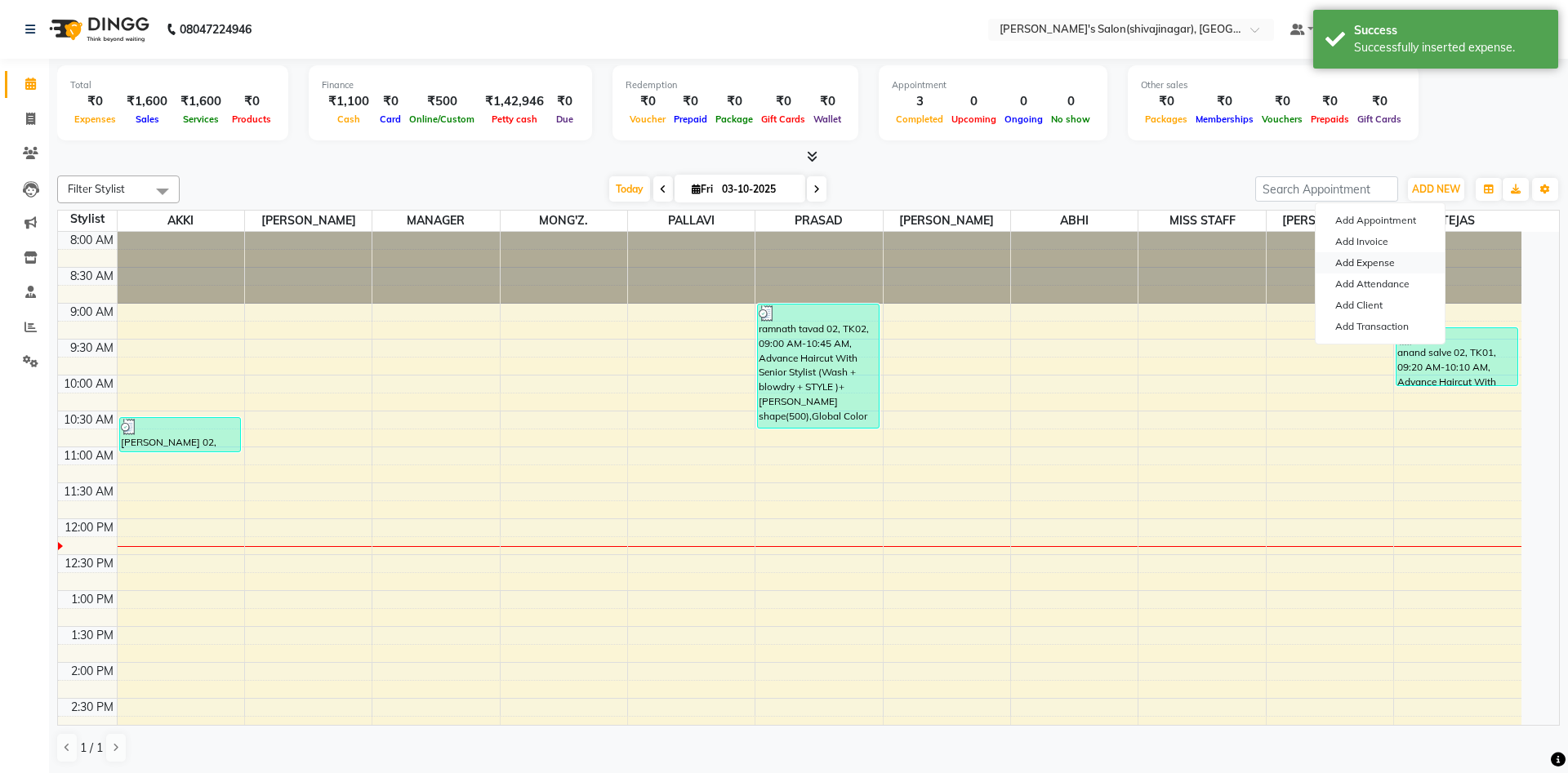
select select "1"
select select "2983"
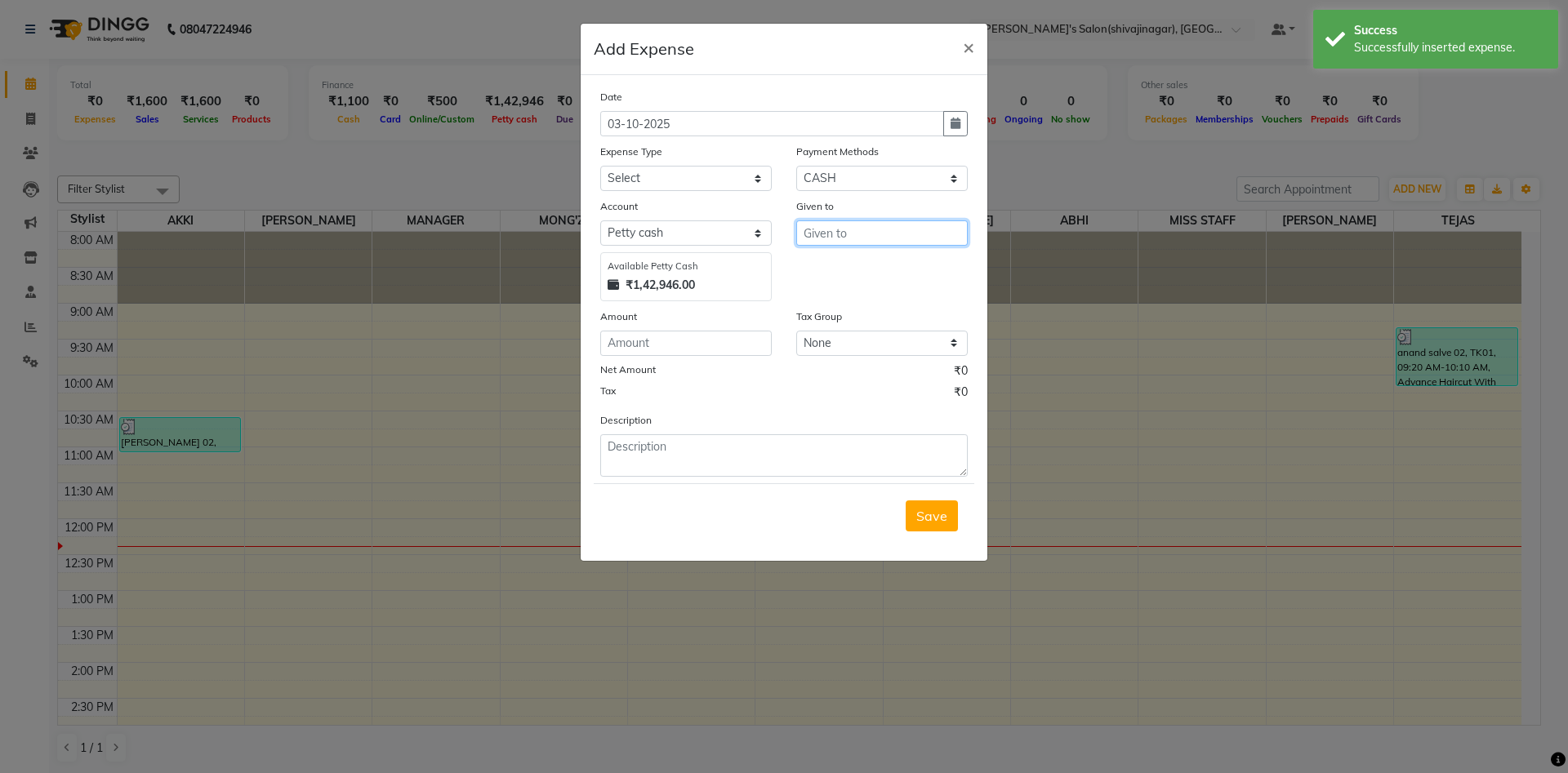
click at [836, 228] on input "text" at bounding box center [882, 233] width 172 height 26
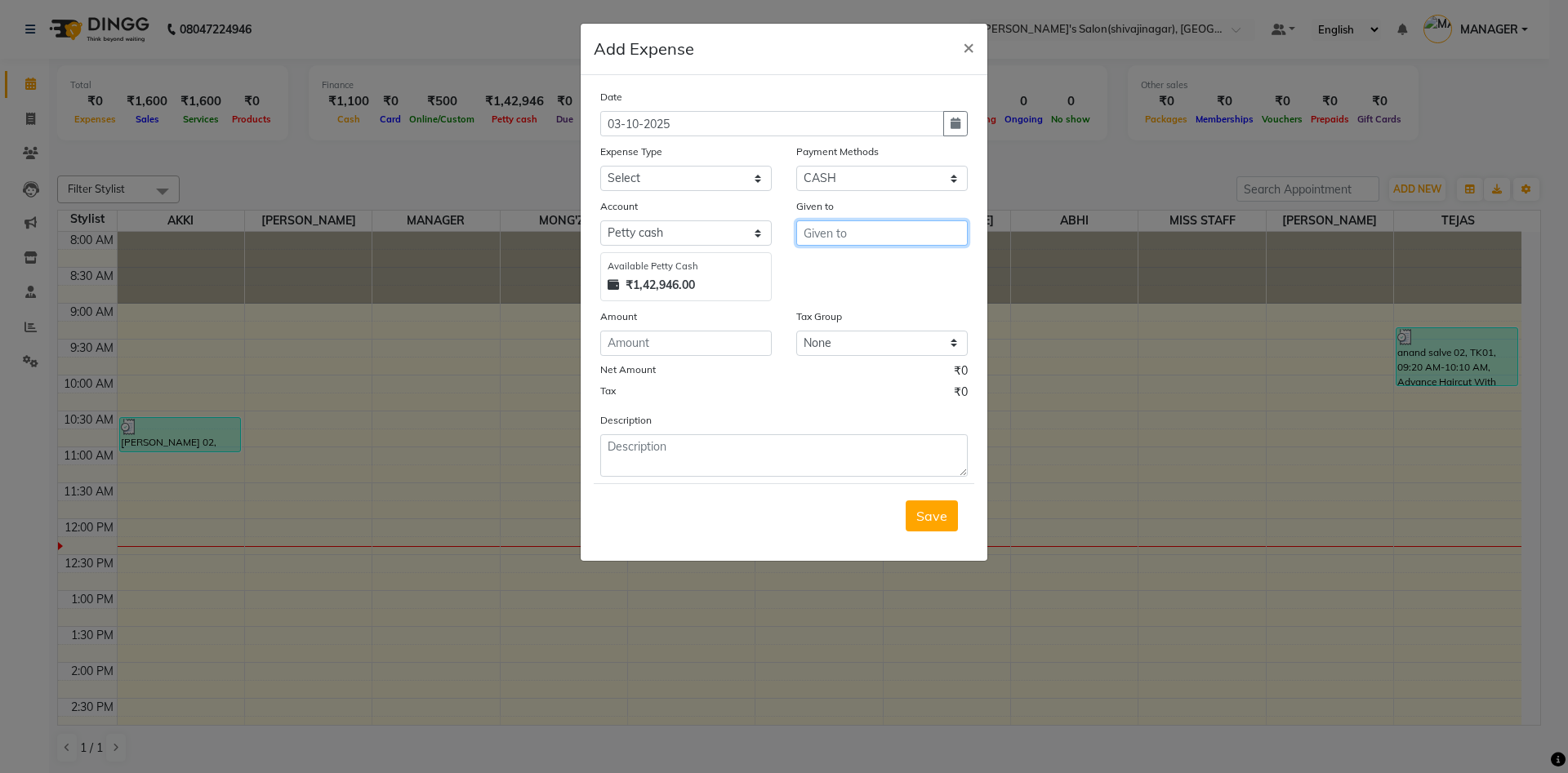
type input ","
click at [844, 267] on ngb-highlight "M ANAGER" at bounding box center [850, 267] width 67 height 16
type input "MANAGER"
click at [637, 346] on input "number" at bounding box center [687, 343] width 172 height 26
type input "132"
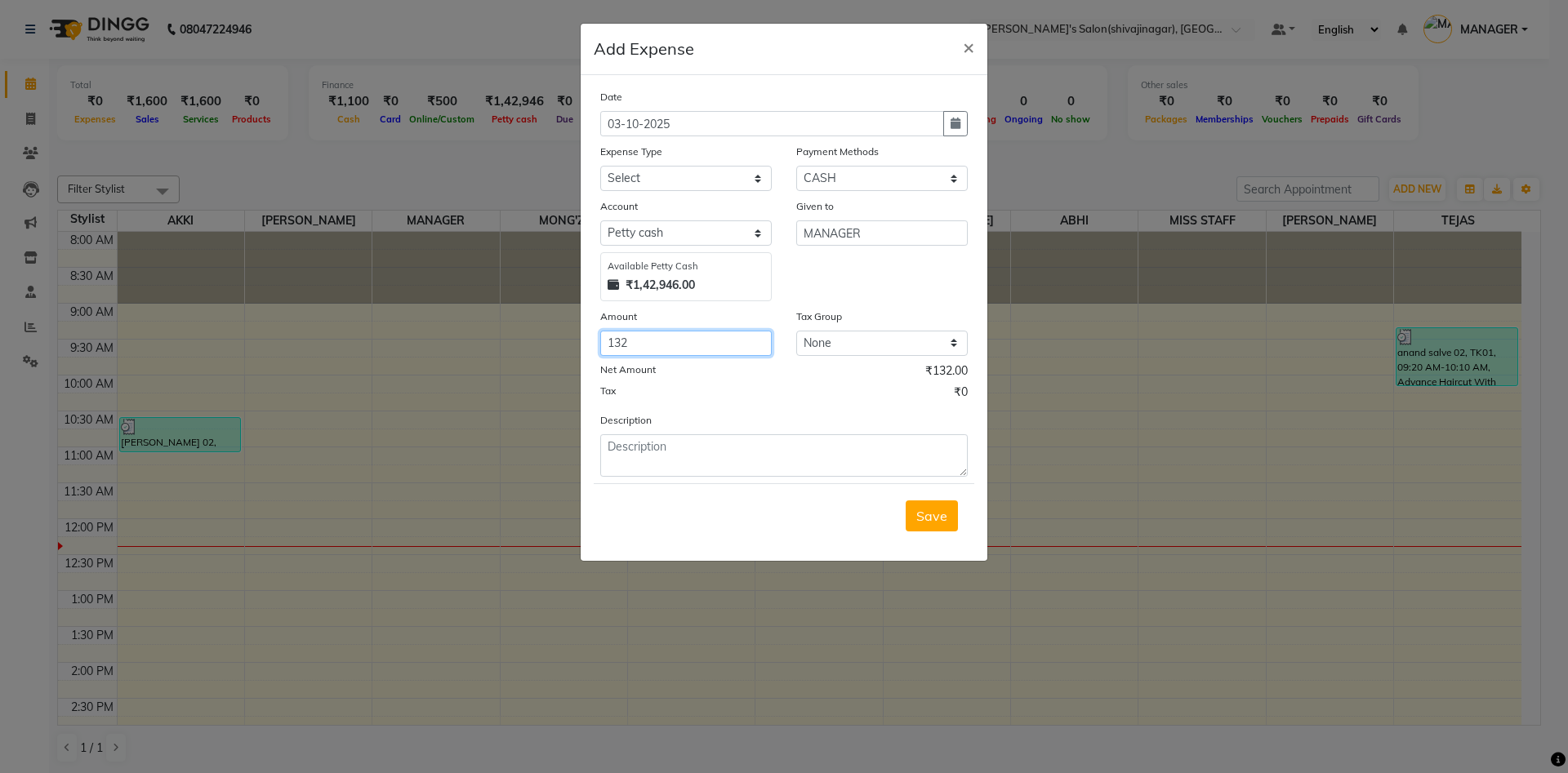
type input "132"
click at [642, 451] on textarea at bounding box center [784, 455] width 368 height 42
type textarea "peel wax 132 cash"
click at [668, 183] on select "Select Advance Salary BANK TRANFAR Cash transfer to hub Client Snacks DISTRIBUT…" at bounding box center [687, 178] width 172 height 26
select select "11128"
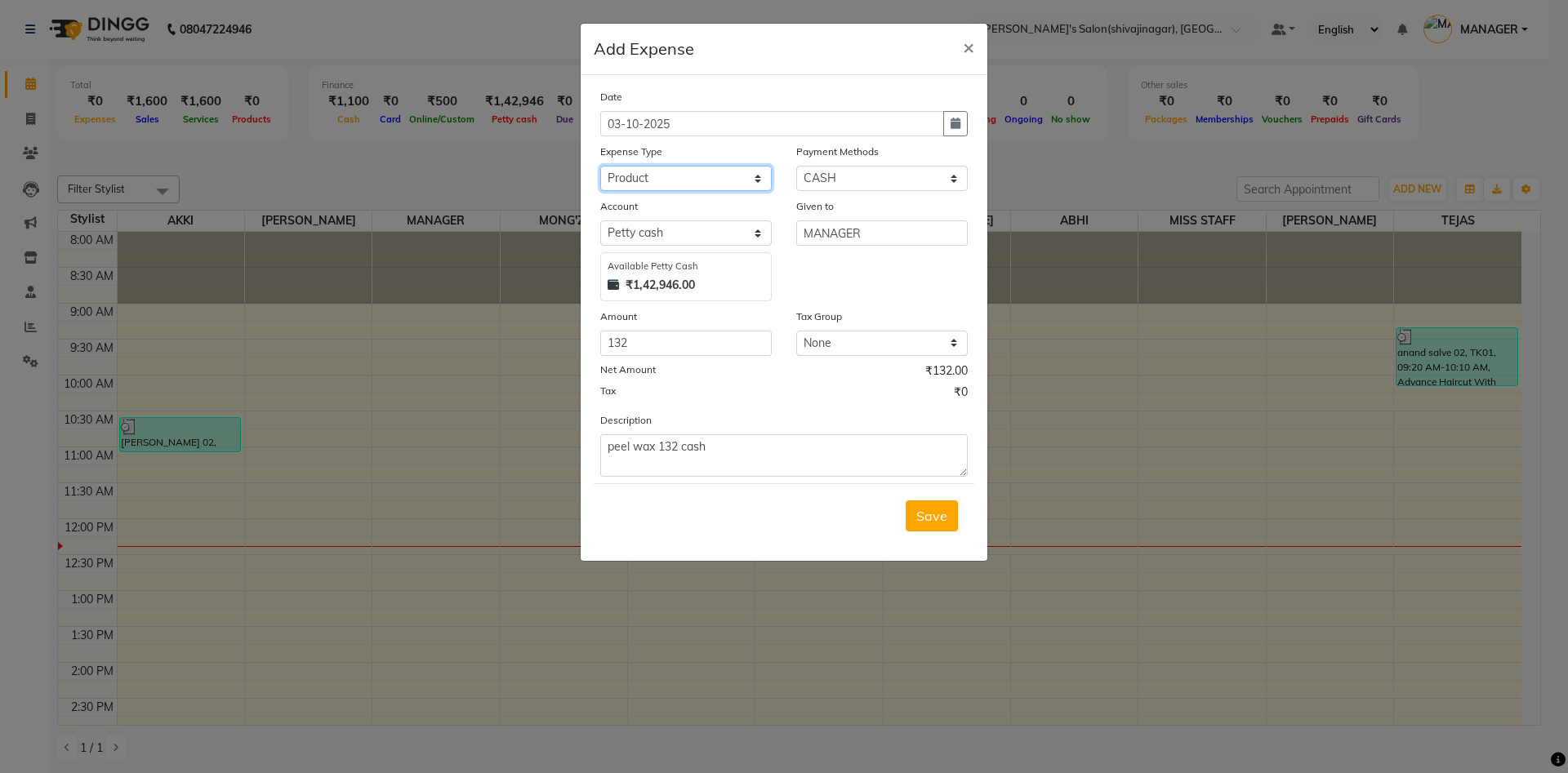
click at [601, 166] on select "Select Advance Salary BANK TRANFAR Cash transfer to hub Client Snacks DISTRIBUT…" at bounding box center [687, 178] width 172 height 26
click at [949, 119] on button "button" at bounding box center [956, 123] width 25 height 26
select select "10"
select select "2025"
click at [619, 150] on button "Previous month" at bounding box center [614, 155] width 14 height 26
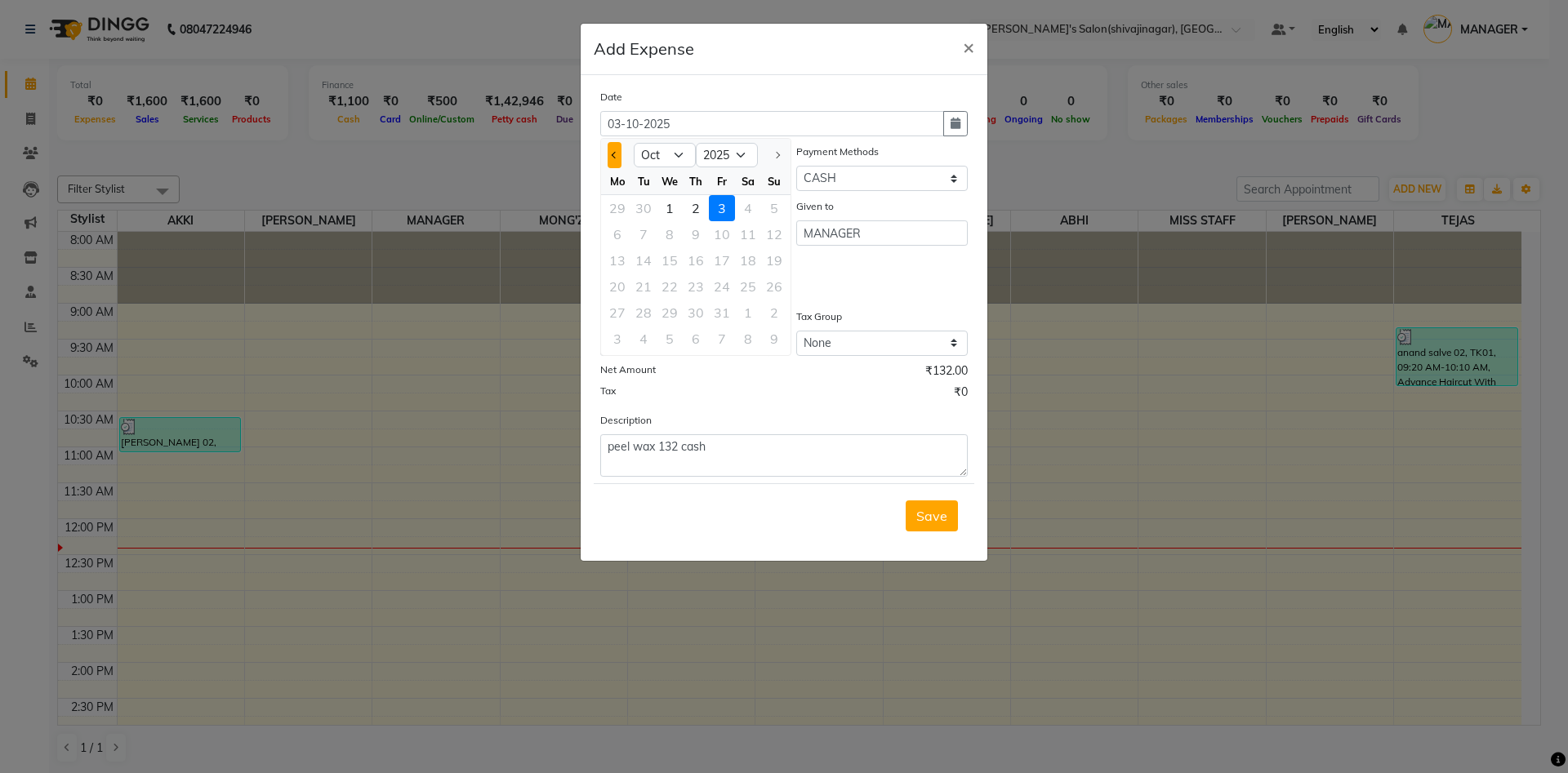
select select "9"
click at [651, 262] on div "16" at bounding box center [643, 260] width 26 height 26
type input "16-09-2025"
click at [937, 522] on span "Save" at bounding box center [932, 515] width 32 height 16
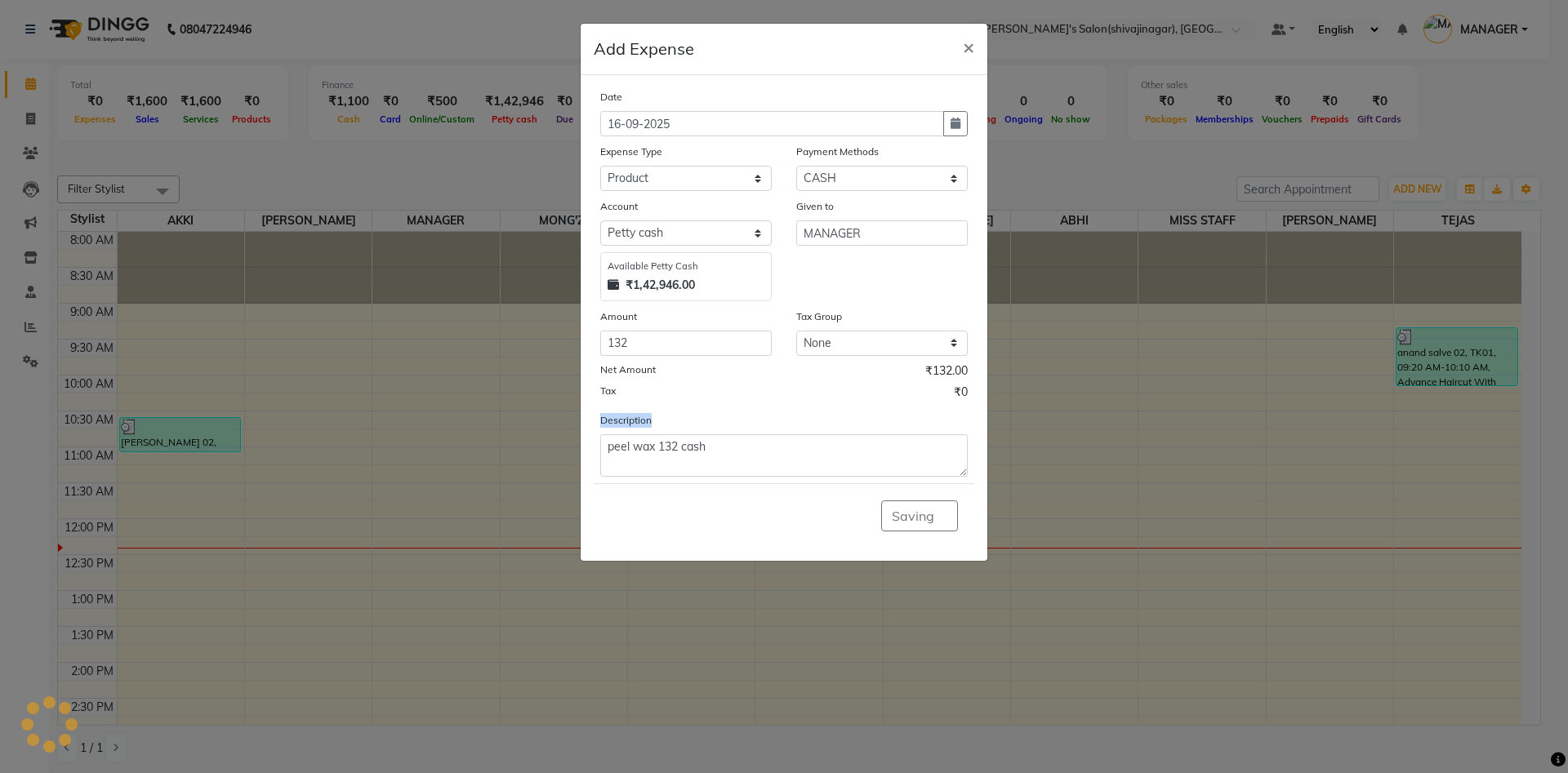
click at [937, 522] on div "Saving" at bounding box center [784, 515] width 381 height 65
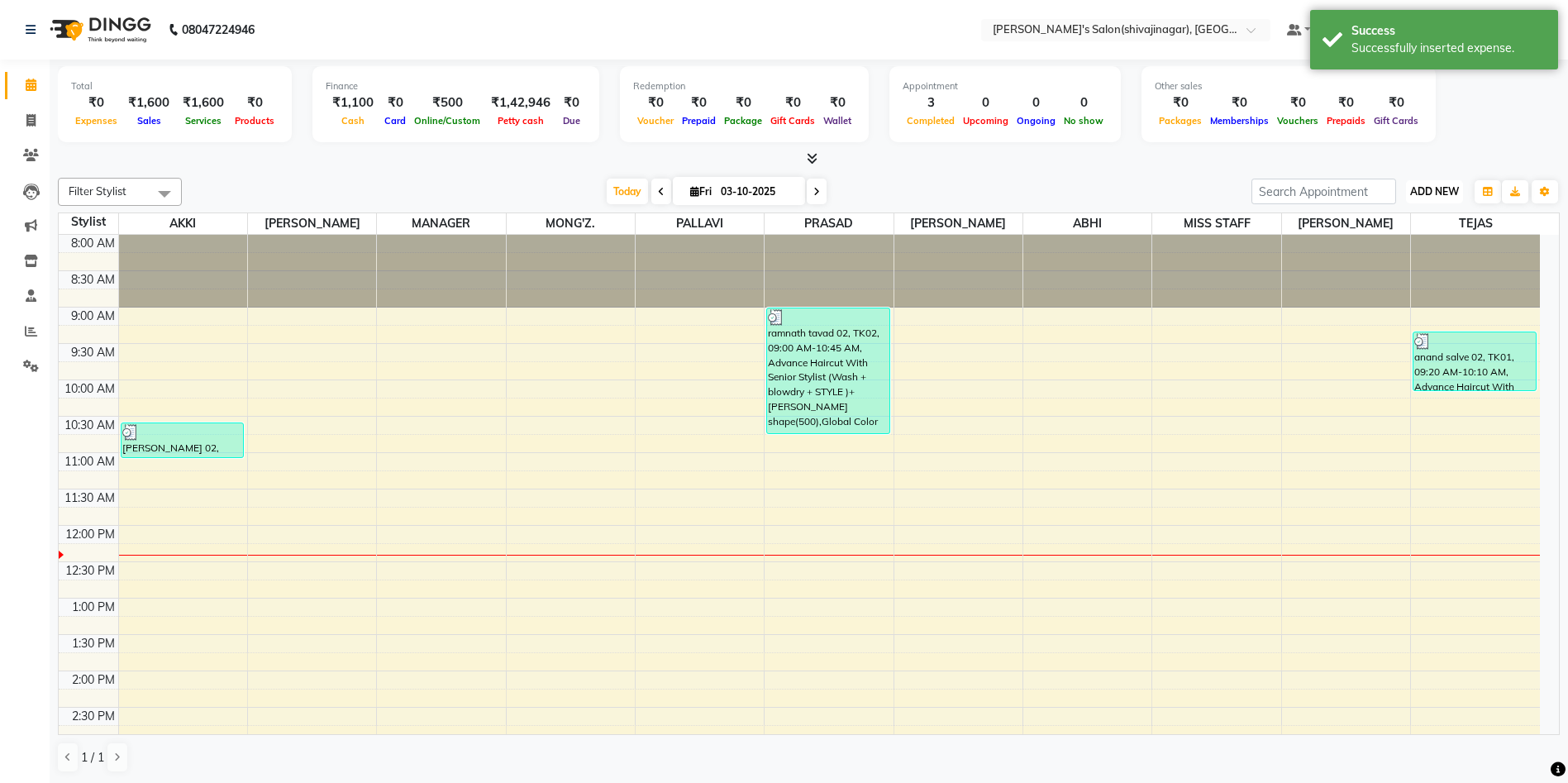
click at [1442, 190] on span "ADD NEW" at bounding box center [1435, 191] width 48 height 13
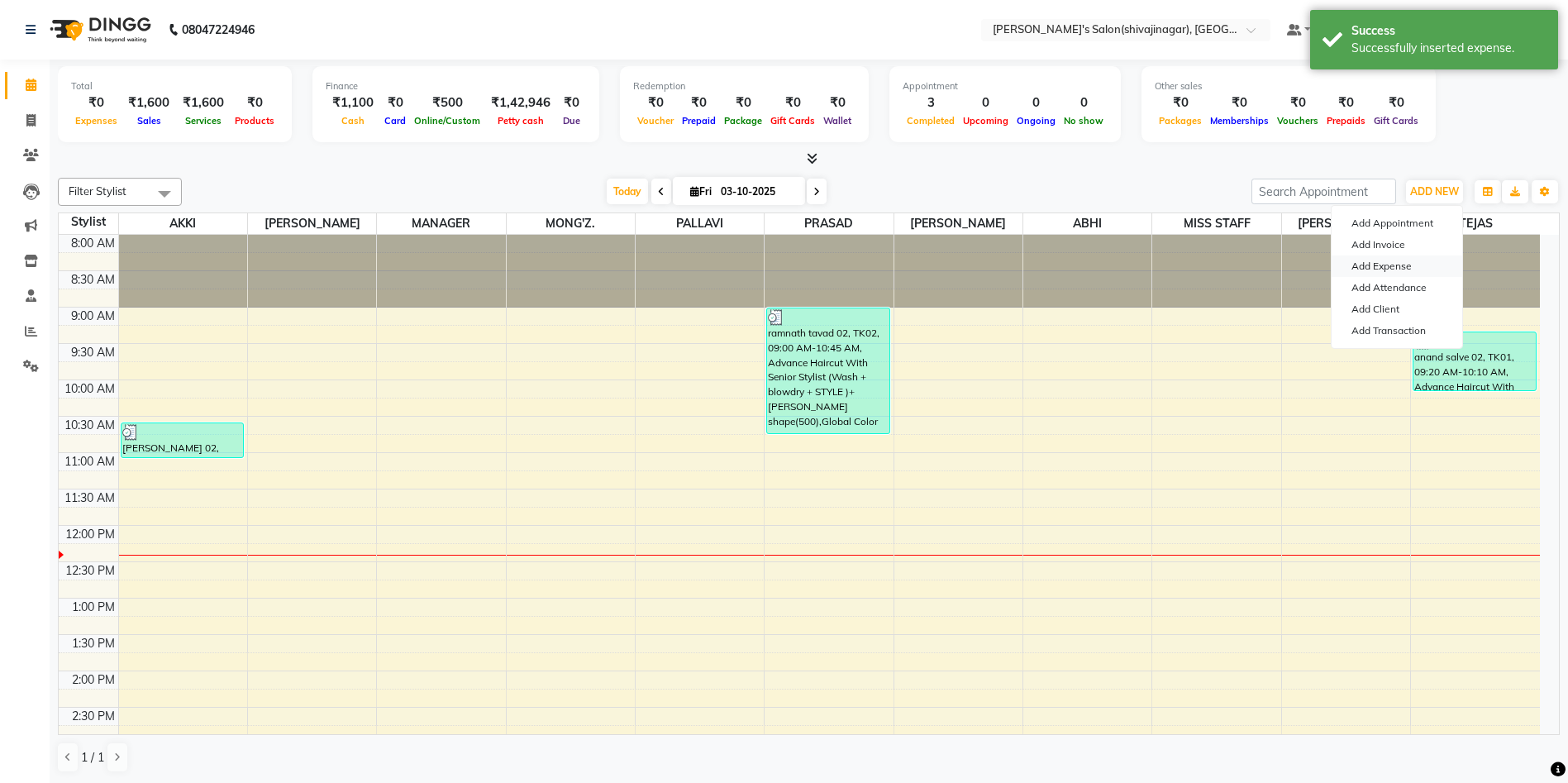
click at [1357, 268] on link "Add Expense" at bounding box center [1397, 266] width 131 height 21
select select "1"
select select "2983"
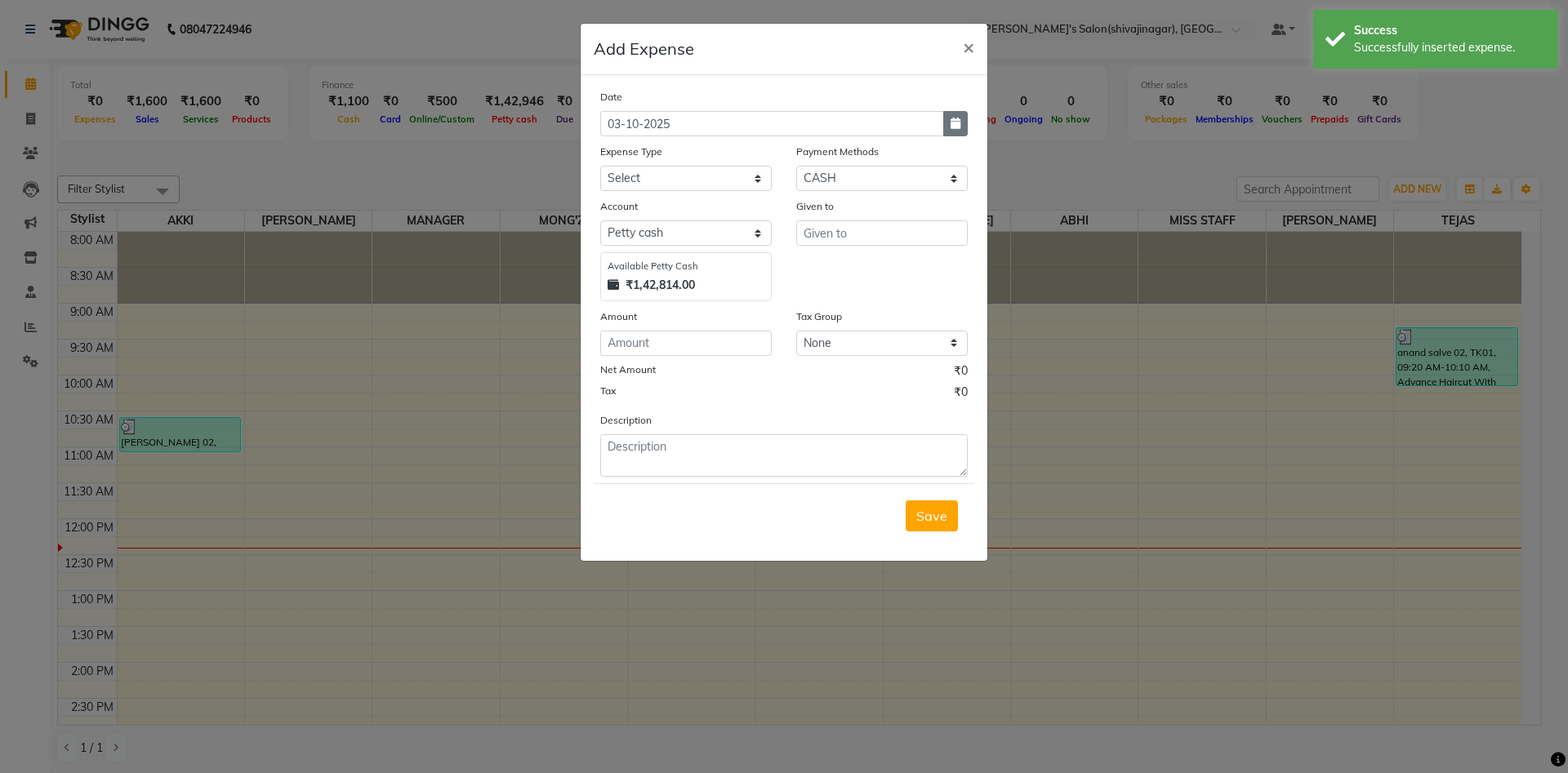
click at [948, 125] on button "button" at bounding box center [956, 123] width 25 height 26
select select "10"
select select "2025"
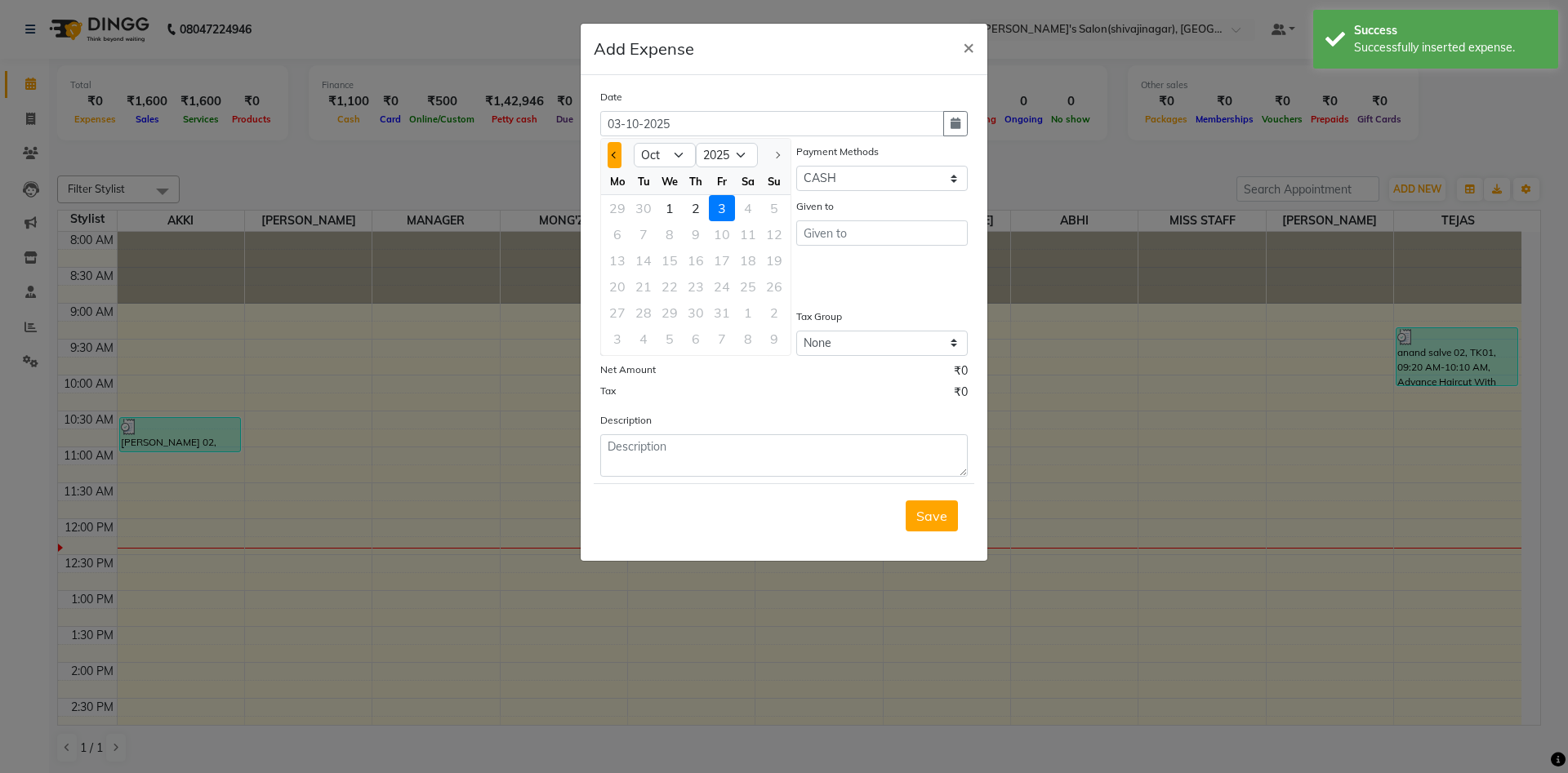
click at [618, 156] on button "Previous month" at bounding box center [614, 155] width 14 height 26
select select "9"
click at [661, 262] on div "17" at bounding box center [669, 260] width 26 height 26
type input "[DATE]"
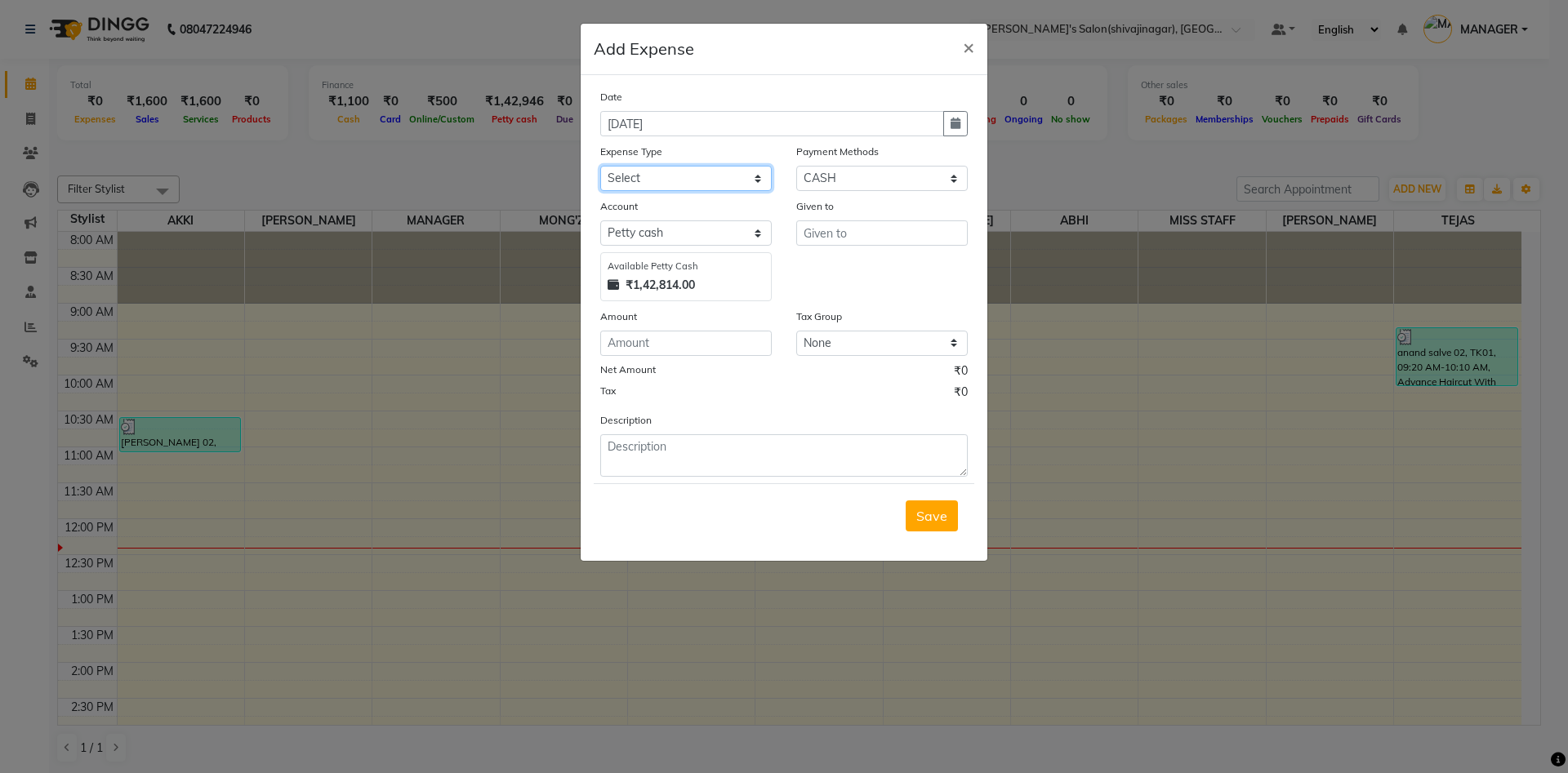
click at [632, 179] on select "Select Advance Salary BANK TRANFAR Cash transfer to hub Client Snacks DISTRIBUT…" at bounding box center [687, 178] width 172 height 26
select select "11136"
click at [601, 166] on select "Select Advance Salary BANK TRANFAR Cash transfer to hub Client Snacks DISTRIBUT…" at bounding box center [687, 178] width 172 height 26
click at [828, 229] on input "m" at bounding box center [882, 233] width 172 height 26
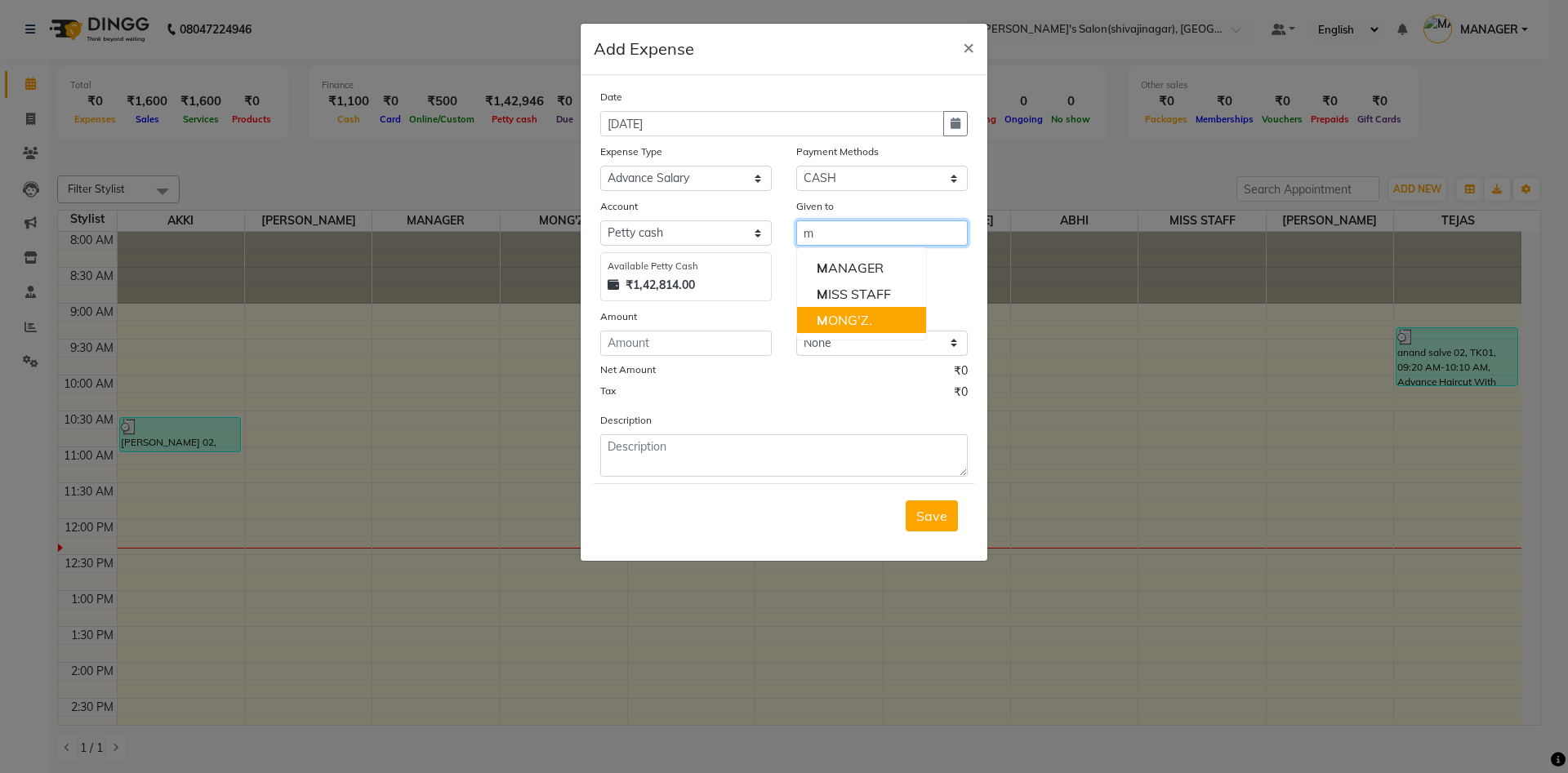
click at [841, 319] on ngb-highlight "M ONG'Z." at bounding box center [844, 320] width 55 height 16
type input "MONG'Z."
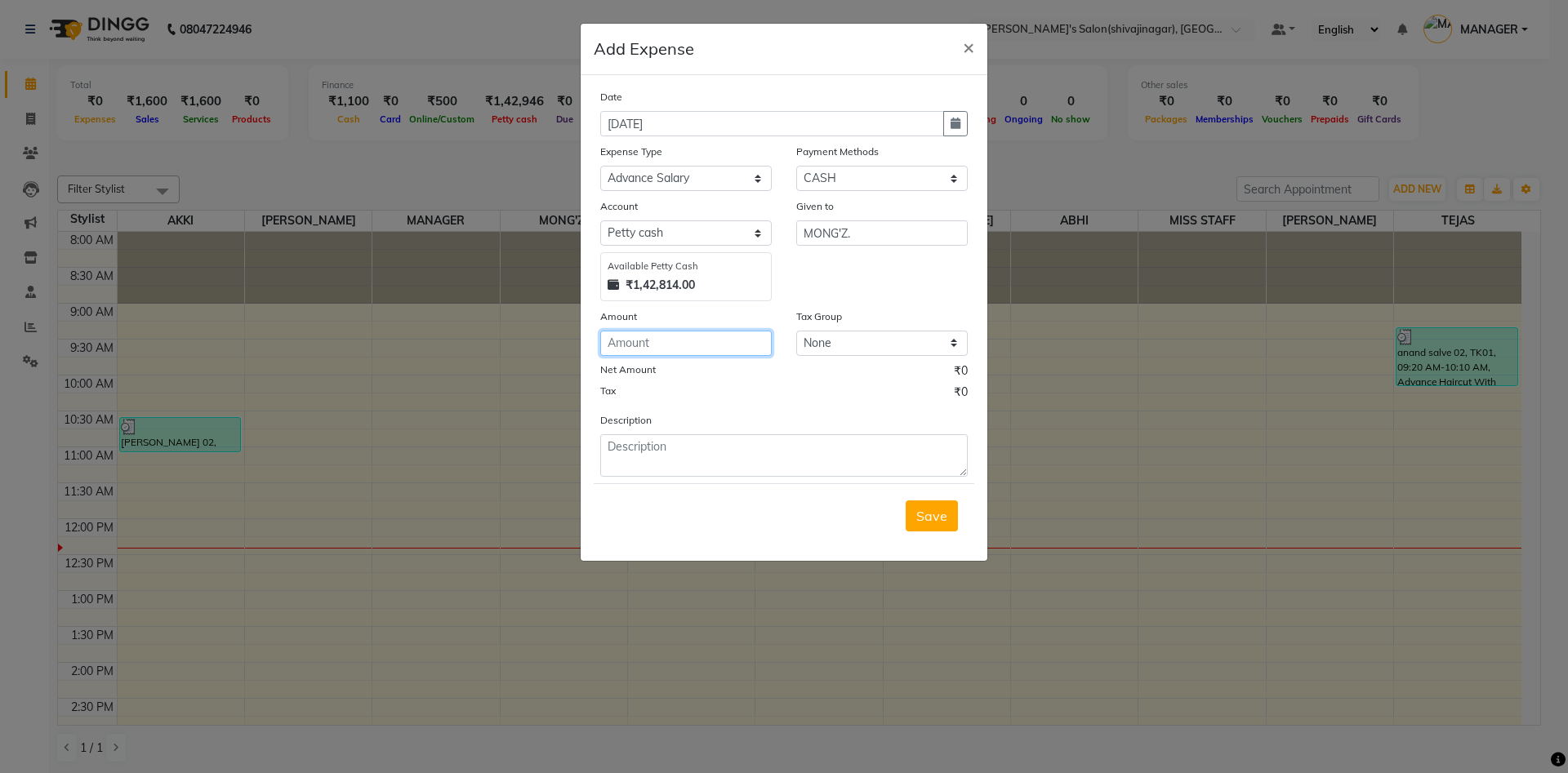
click at [689, 343] on input "number" at bounding box center [687, 343] width 172 height 26
type input "5000"
click at [681, 444] on textarea at bounding box center [784, 455] width 368 height 42
type textarea "[PERSON_NAME] 5000 online"
click at [782, 402] on div "Tax ₹0" at bounding box center [784, 394] width 368 height 21
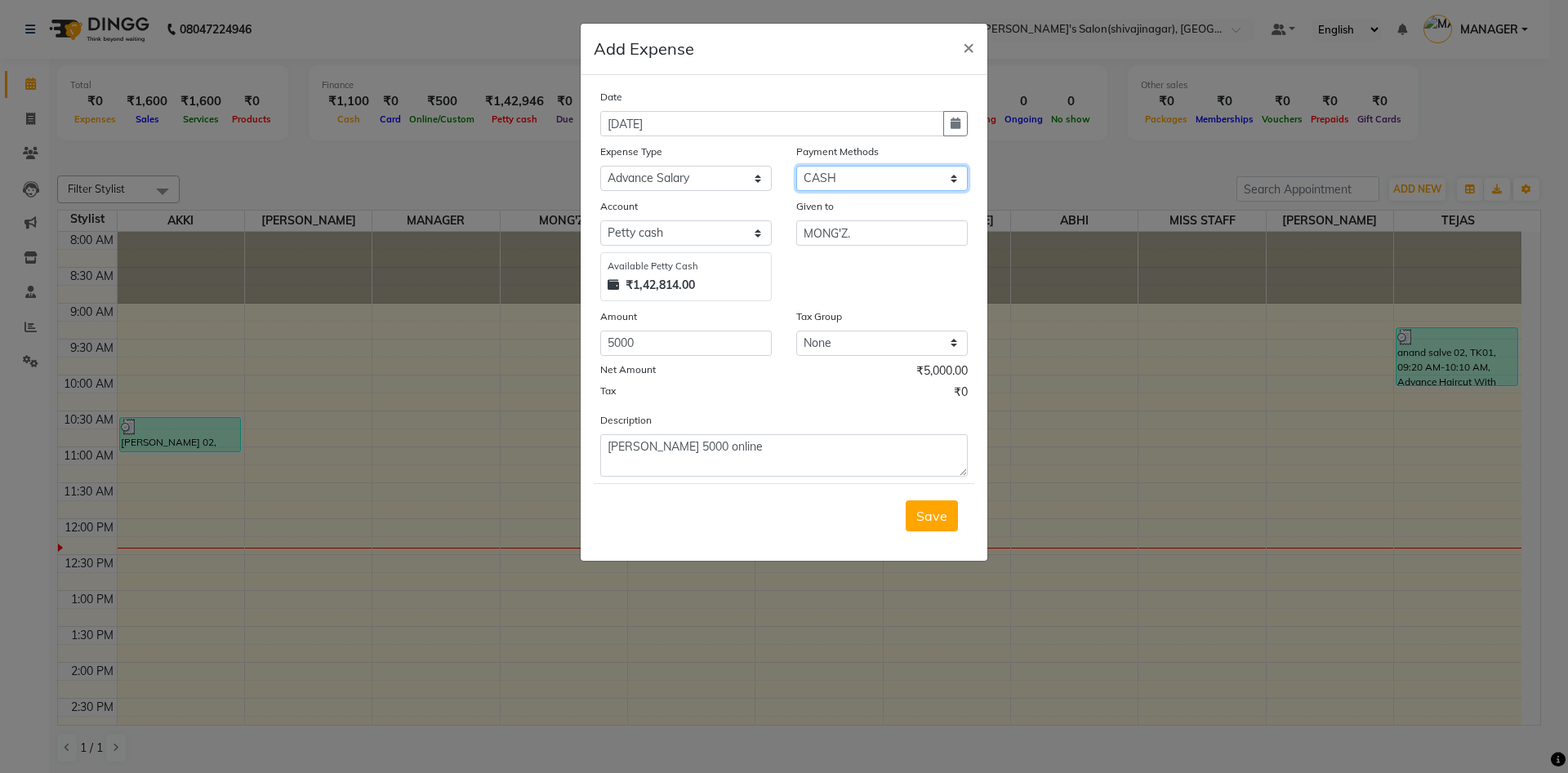
click at [839, 168] on select "Select CARD Voucher Package CASH Points Bank Wallet Prepaid GPay PhonePe PayTM …" at bounding box center [882, 178] width 172 height 26
select select "7"
click at [796, 166] on select "Select CARD Voucher Package CASH Points Bank Wallet Prepaid GPay PhonePe PayTM …" at bounding box center [882, 178] width 172 height 26
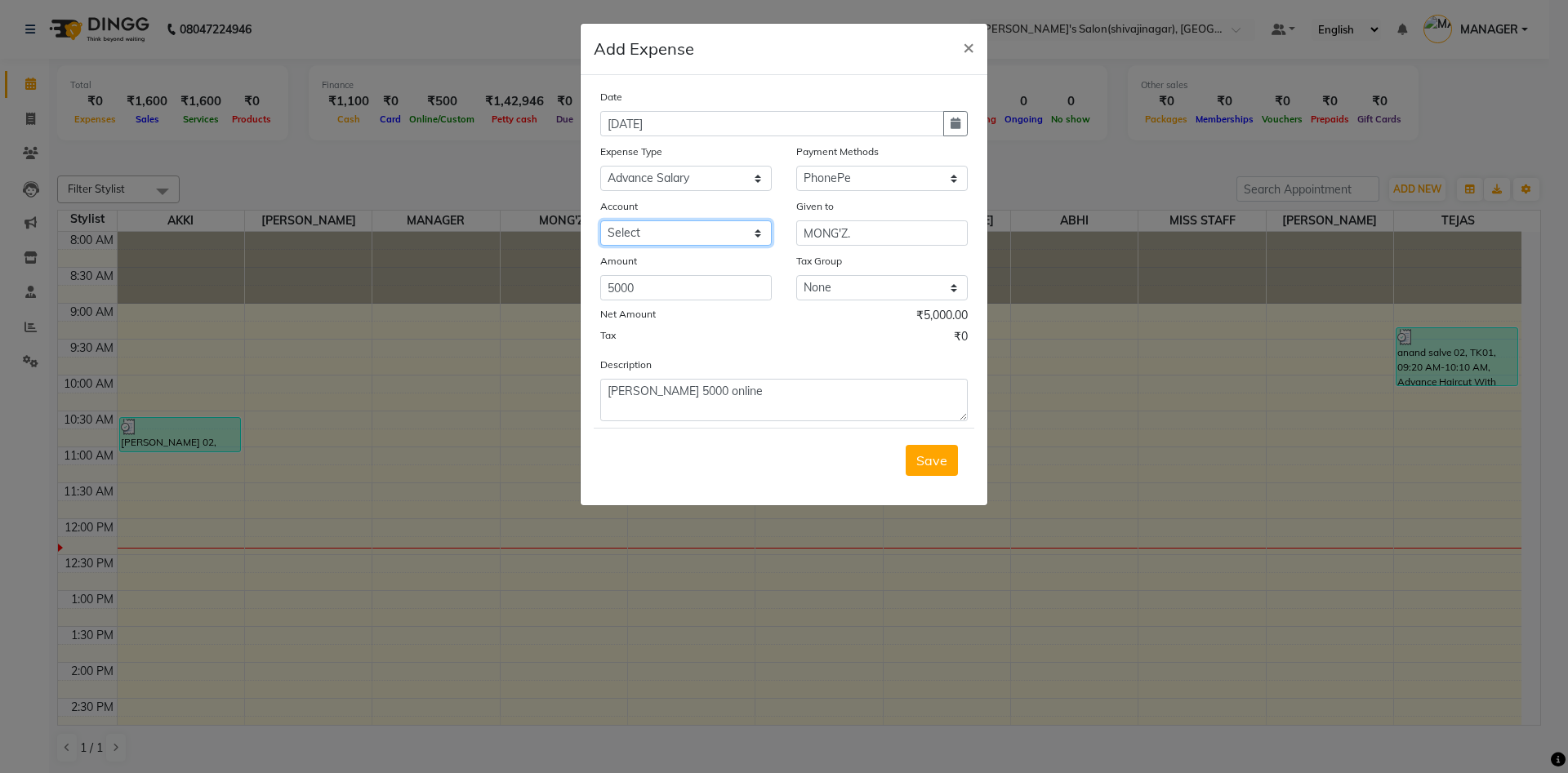
click at [666, 231] on select "Select [PERSON_NAME]" at bounding box center [687, 233] width 172 height 26
select select "5375"
click at [601, 220] on select "Select [PERSON_NAME]" at bounding box center [687, 233] width 172 height 26
click at [785, 358] on div "Description [PERSON_NAME] 5000 online" at bounding box center [784, 388] width 392 height 65
click at [944, 455] on span "Save" at bounding box center [932, 460] width 32 height 16
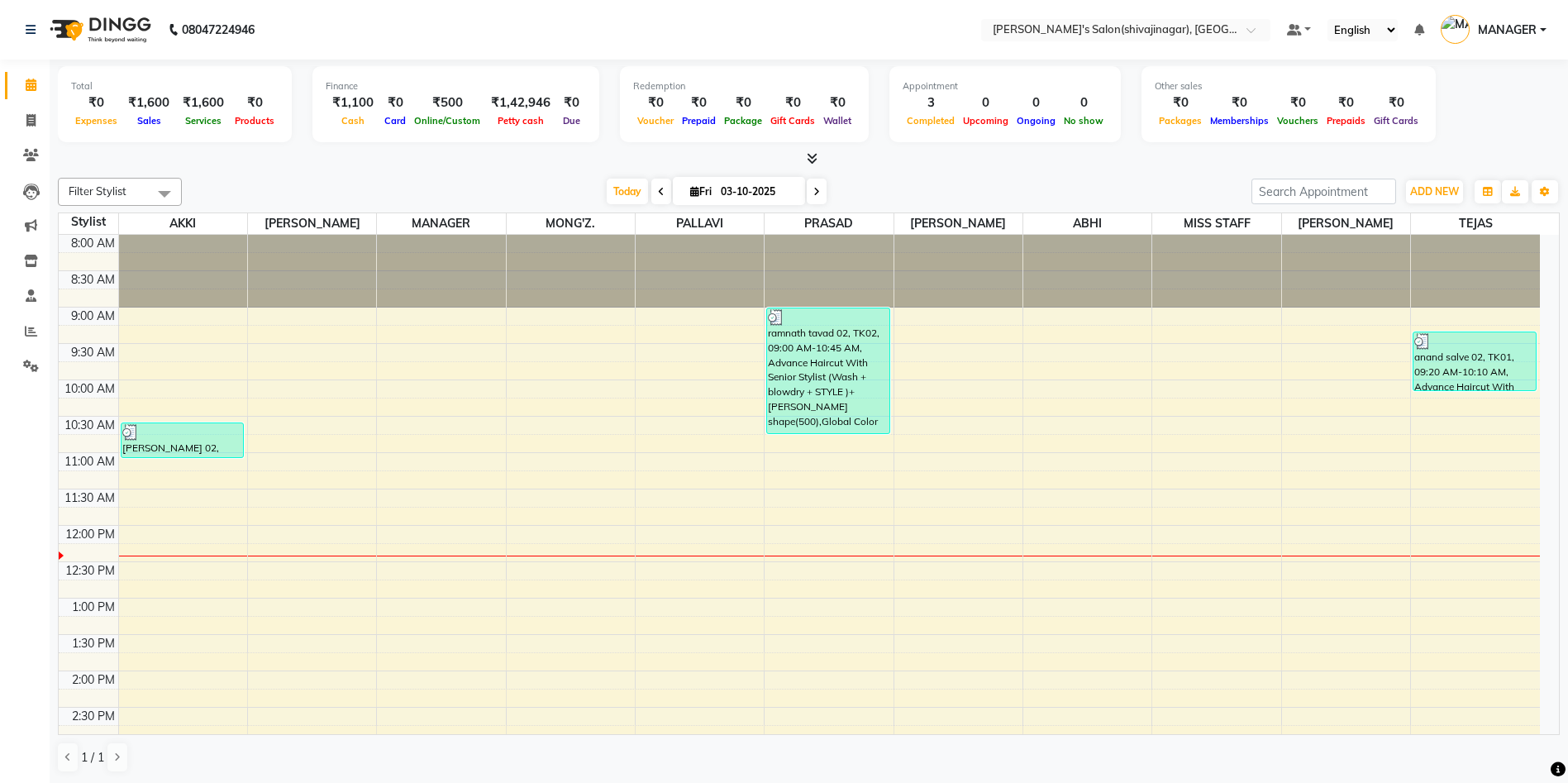
click at [1505, 25] on span "MANAGER" at bounding box center [1507, 30] width 59 height 17
click at [1466, 124] on link "Sign out" at bounding box center [1462, 118] width 152 height 26
